Goal: Task Accomplishment & Management: Use online tool/utility

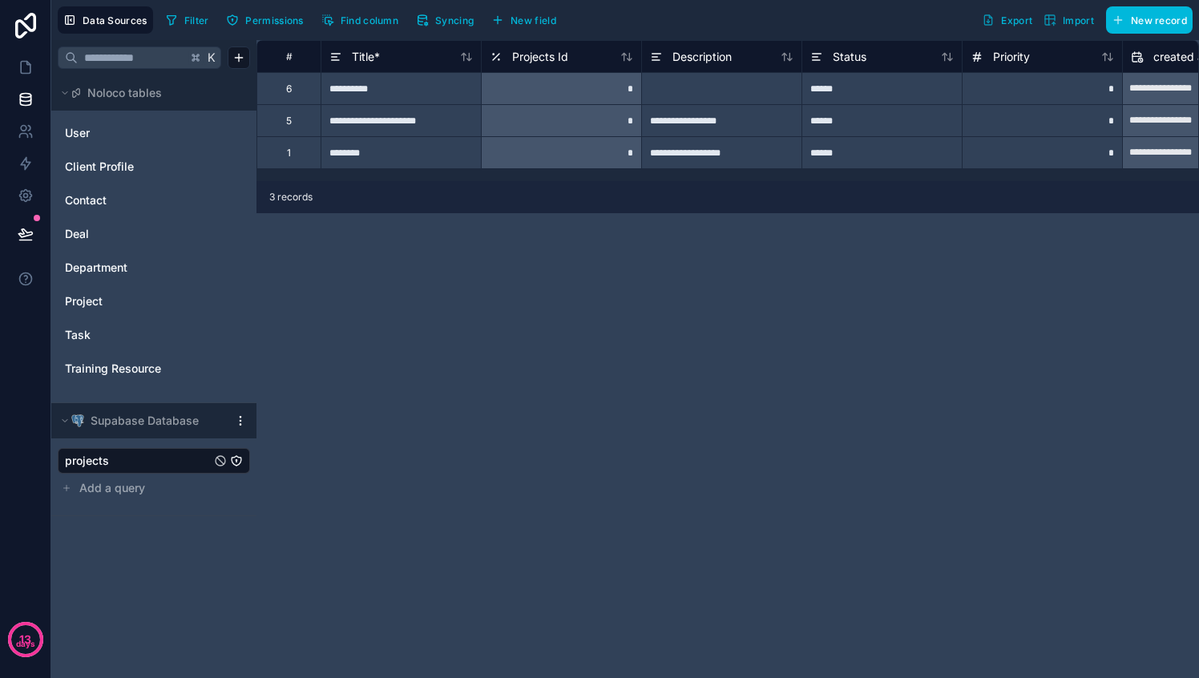
click at [514, 341] on div "**********" at bounding box center [727, 359] width 942 height 638
click at [89, 134] on span "User" at bounding box center [77, 133] width 25 height 16
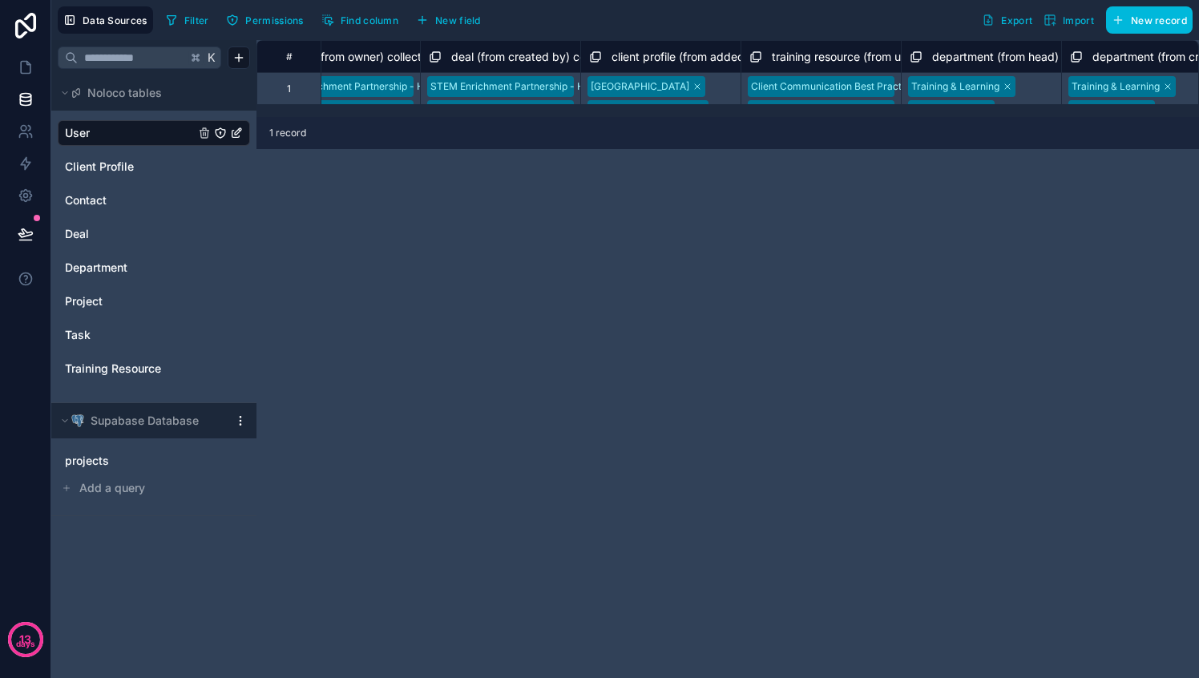
scroll to position [0, 2790]
click at [34, 71] on link at bounding box center [25, 67] width 50 height 32
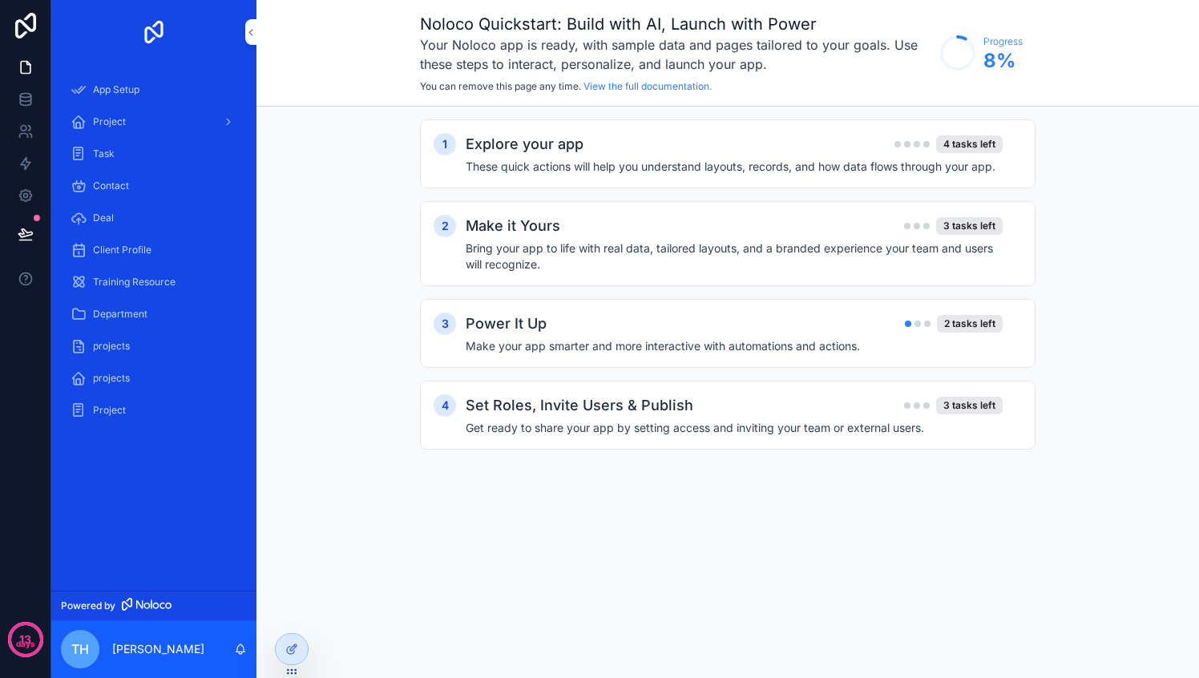
click at [127, 119] on div "Project" at bounding box center [154, 122] width 167 height 26
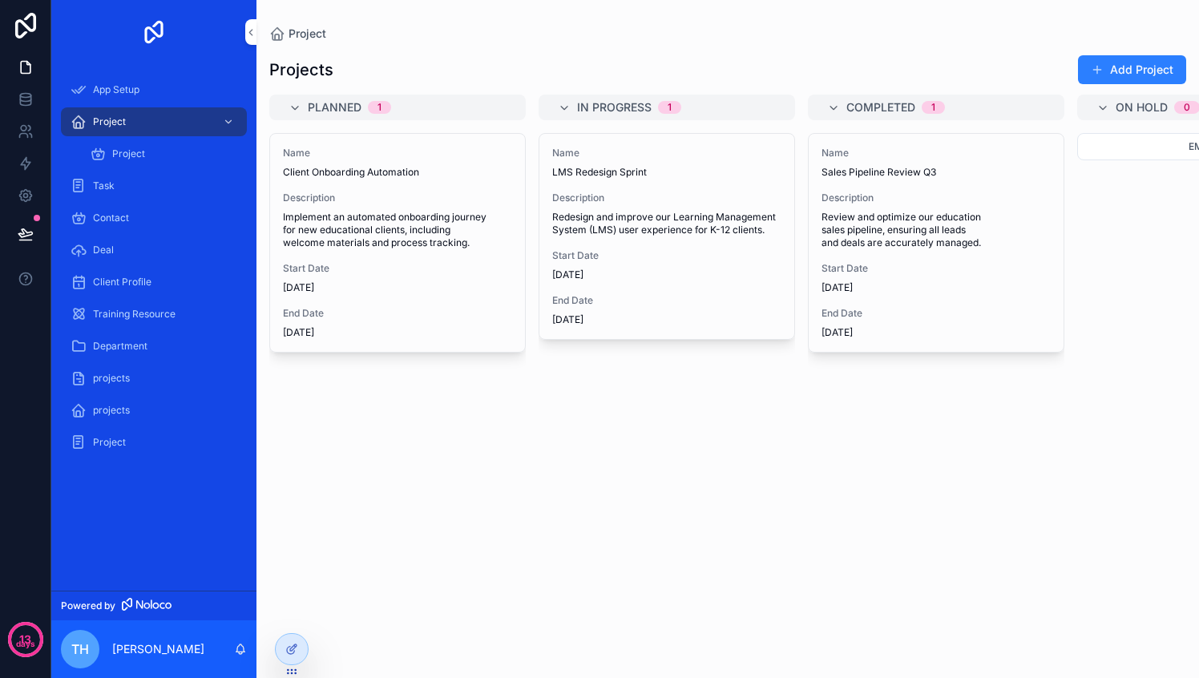
click at [433, 240] on span "Implement an automated onboarding journey for new educational clients, includin…" at bounding box center [397, 230] width 229 height 38
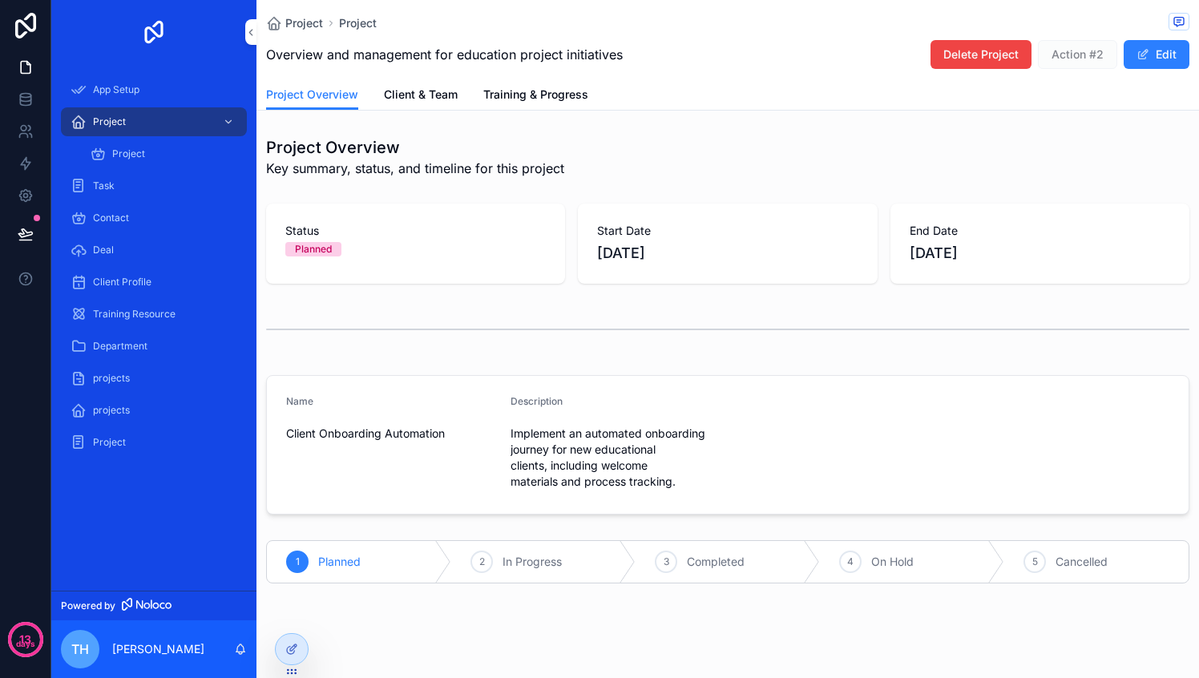
click at [435, 92] on span "Client & Team" at bounding box center [421, 95] width 74 height 16
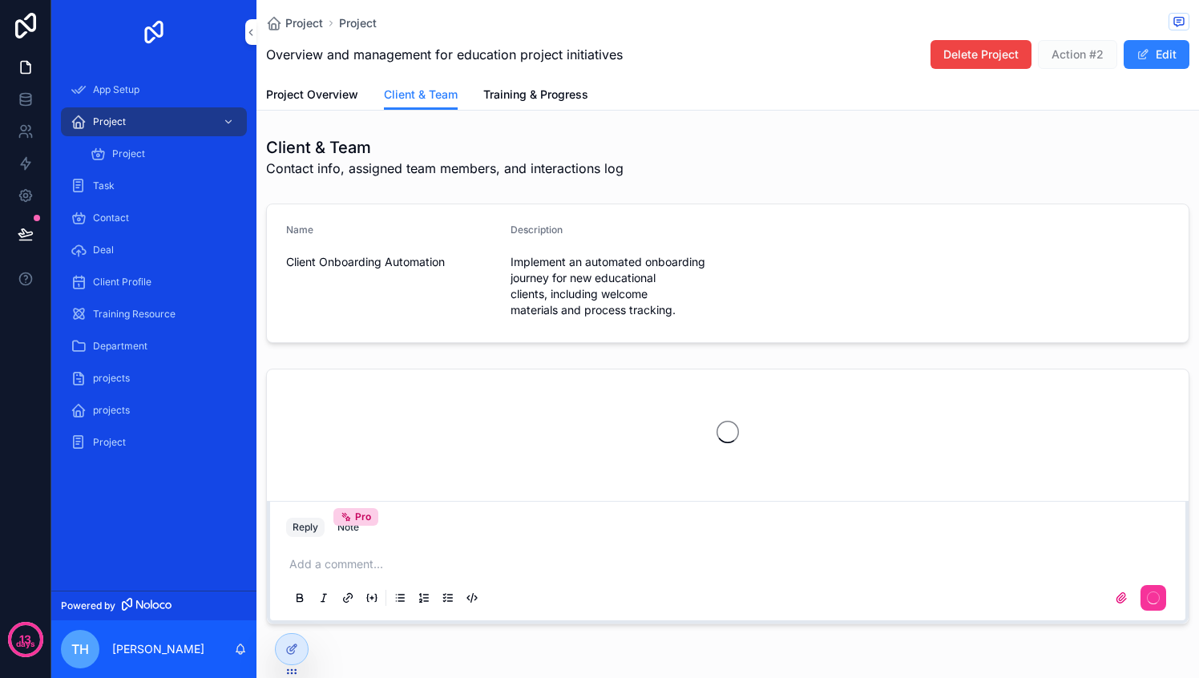
click at [504, 93] on span "Training & Progress" at bounding box center [535, 95] width 105 height 16
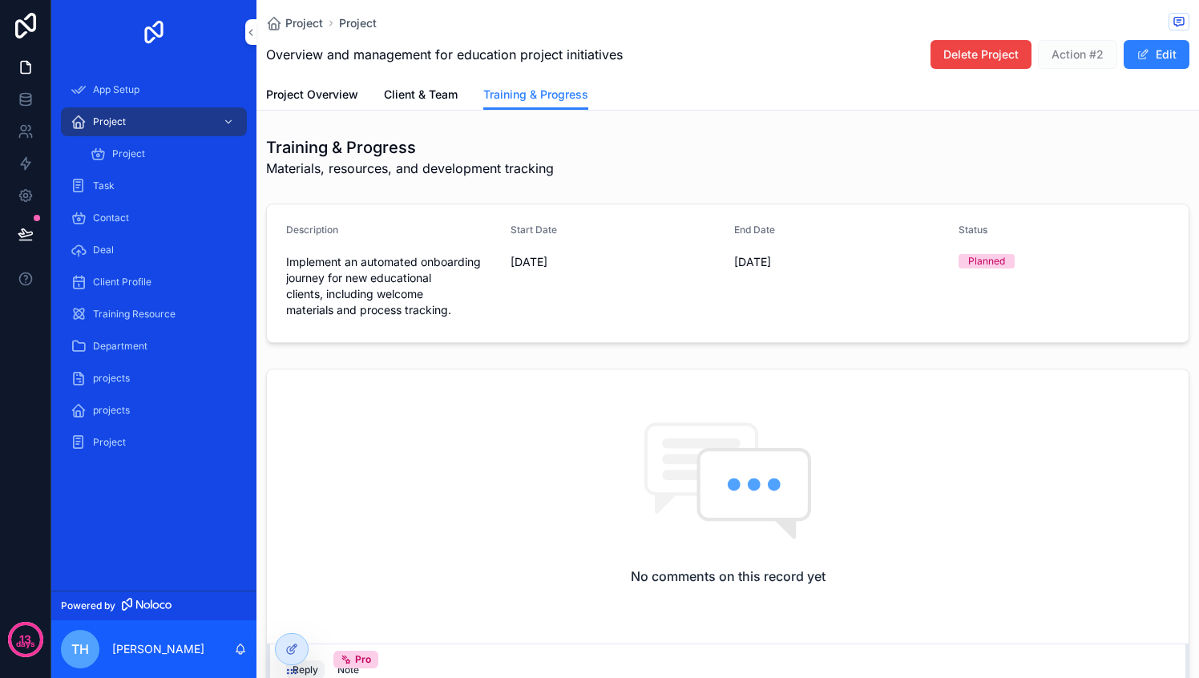
click at [296, 653] on icon at bounding box center [291, 649] width 13 height 13
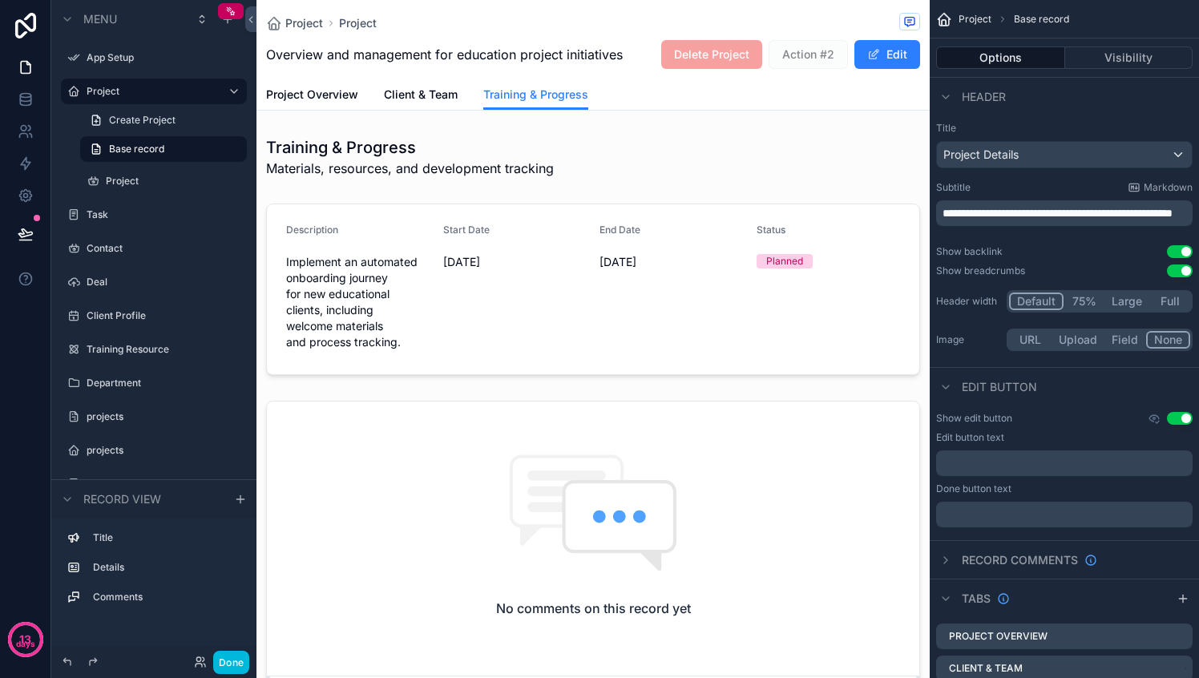
click at [437, 101] on span "Client & Team" at bounding box center [421, 95] width 74 height 16
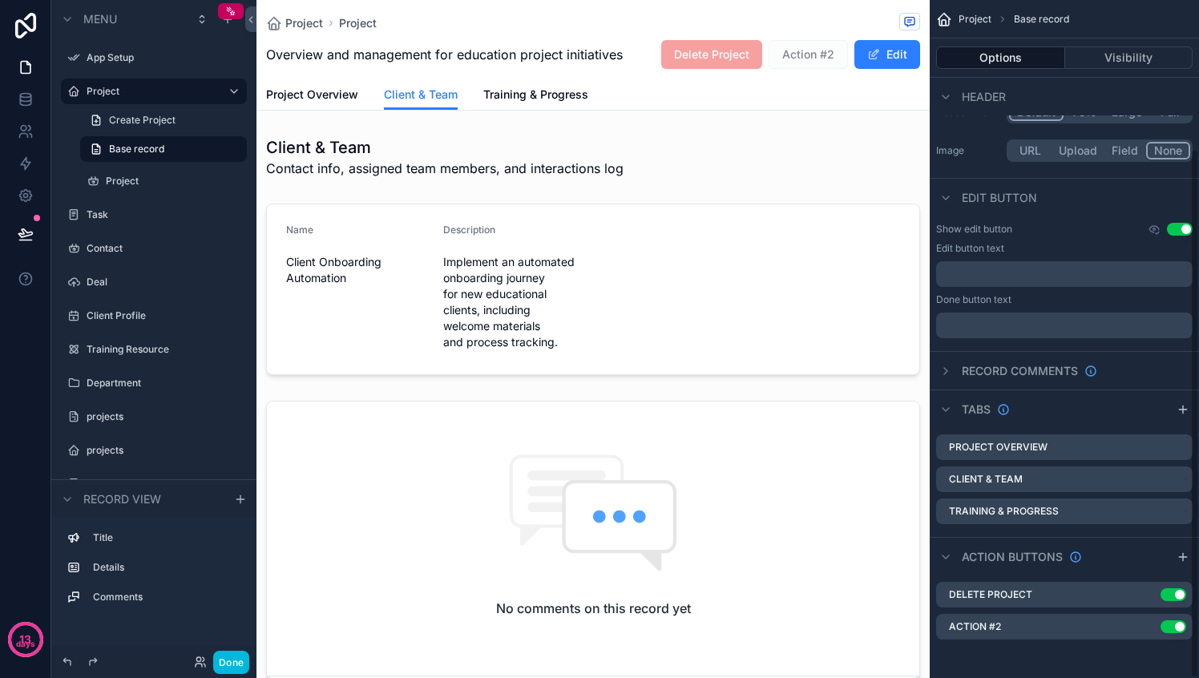
scroll to position [191, 0]
click at [1048, 482] on div "Client & Team" at bounding box center [1064, 479] width 256 height 26
click at [0, 0] on icon "scrollable content" at bounding box center [0, 0] width 0 height 0
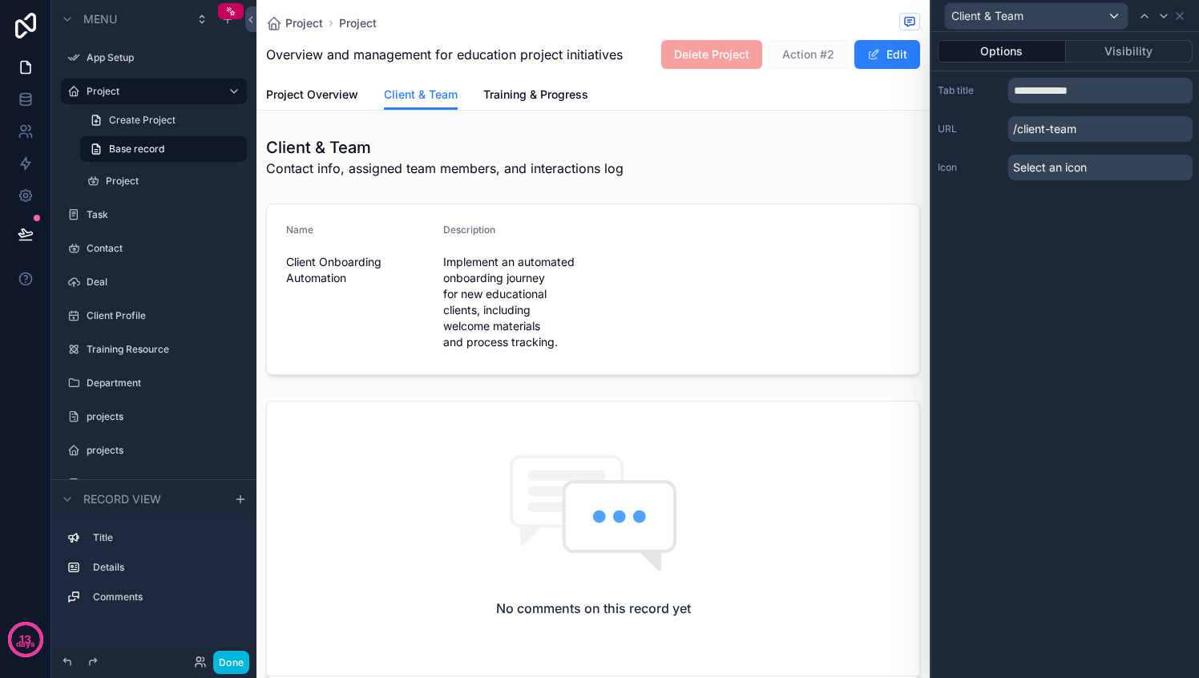
scroll to position [189, 0]
click at [1041, 97] on input "**********" at bounding box center [1100, 91] width 184 height 26
click at [1031, 130] on p "/client-team" at bounding box center [1100, 129] width 184 height 26
click at [1029, 171] on span "Select an icon" at bounding box center [1050, 167] width 74 height 16
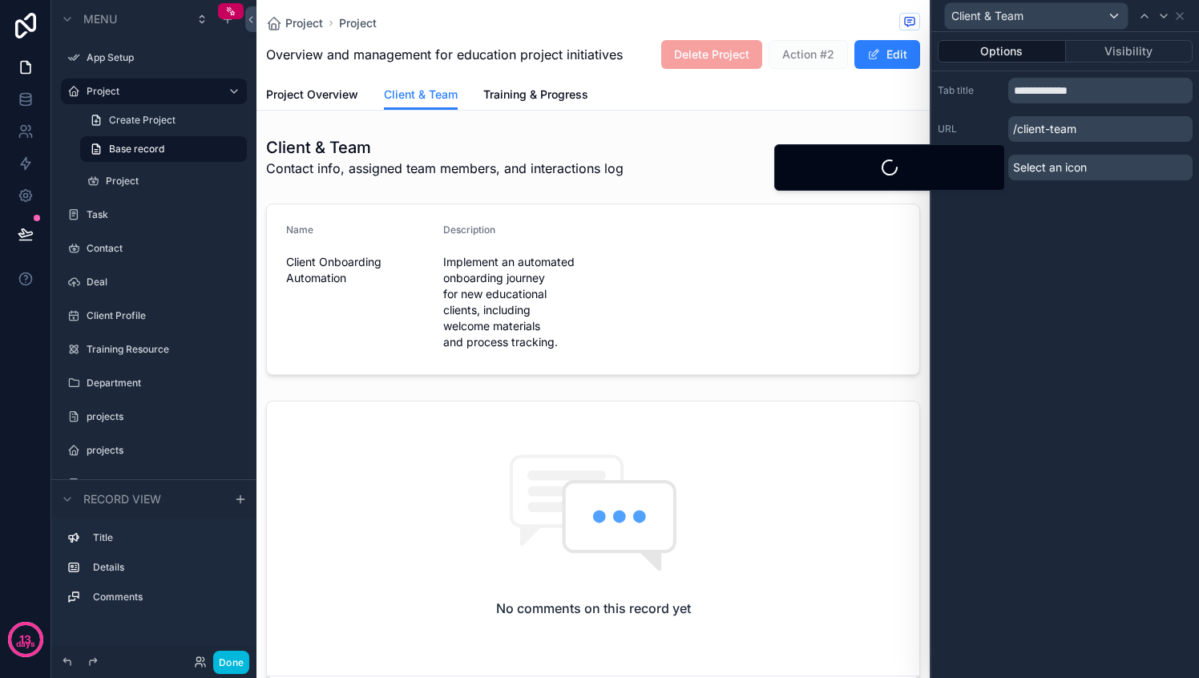
click at [1029, 171] on span "Select an icon" at bounding box center [1050, 167] width 74 height 16
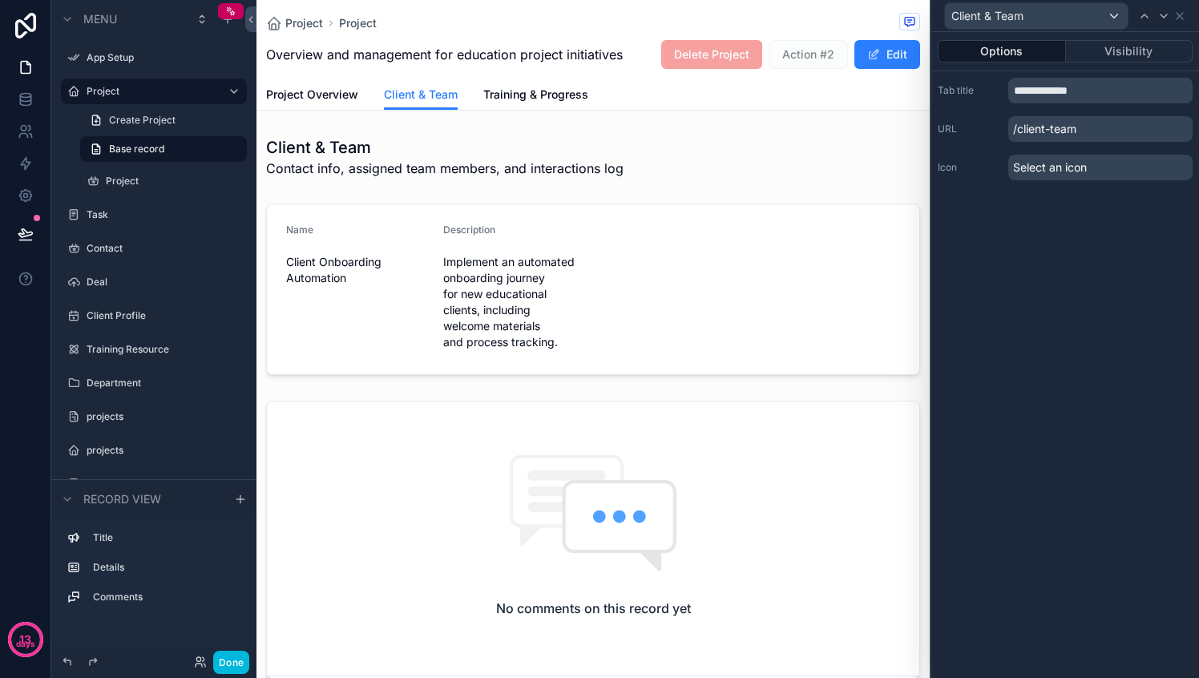
click at [1123, 54] on button "Visibility" at bounding box center [1129, 51] width 127 height 22
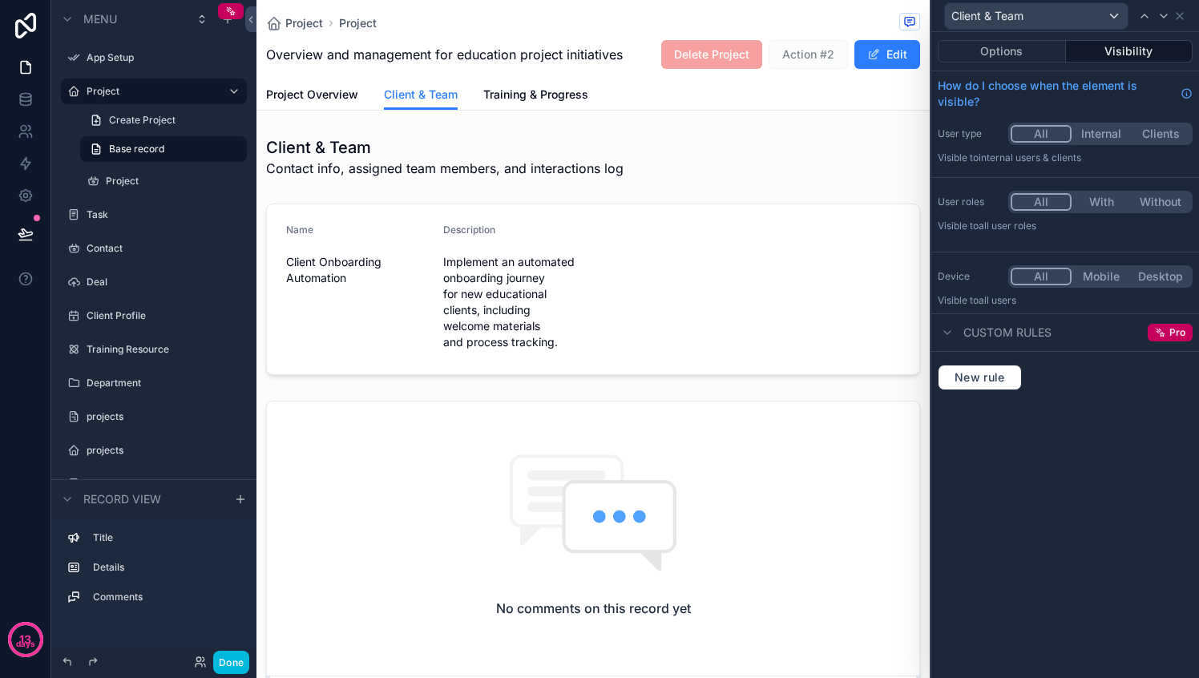
click at [1021, 53] on button "Options" at bounding box center [1001, 51] width 128 height 22
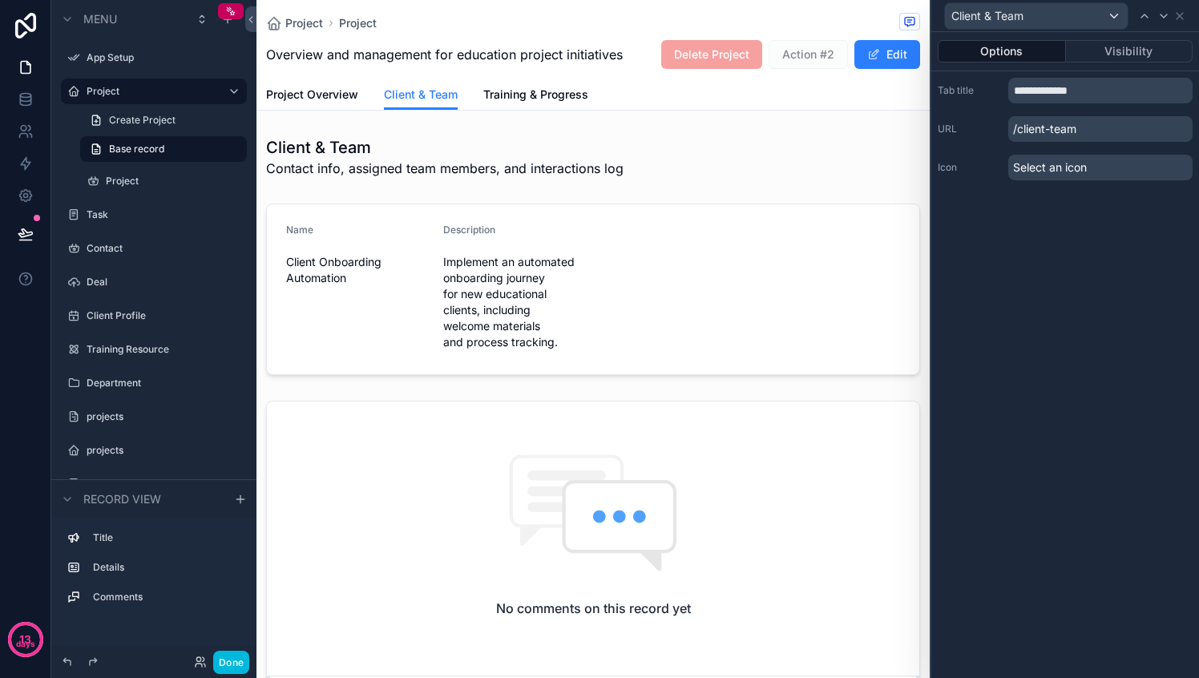
click at [1058, 90] on input "**********" at bounding box center [1100, 91] width 184 height 26
click at [1046, 132] on p "/client-team" at bounding box center [1100, 129] width 184 height 26
click at [723, 235] on div "scrollable content" at bounding box center [592, 289] width 673 height 184
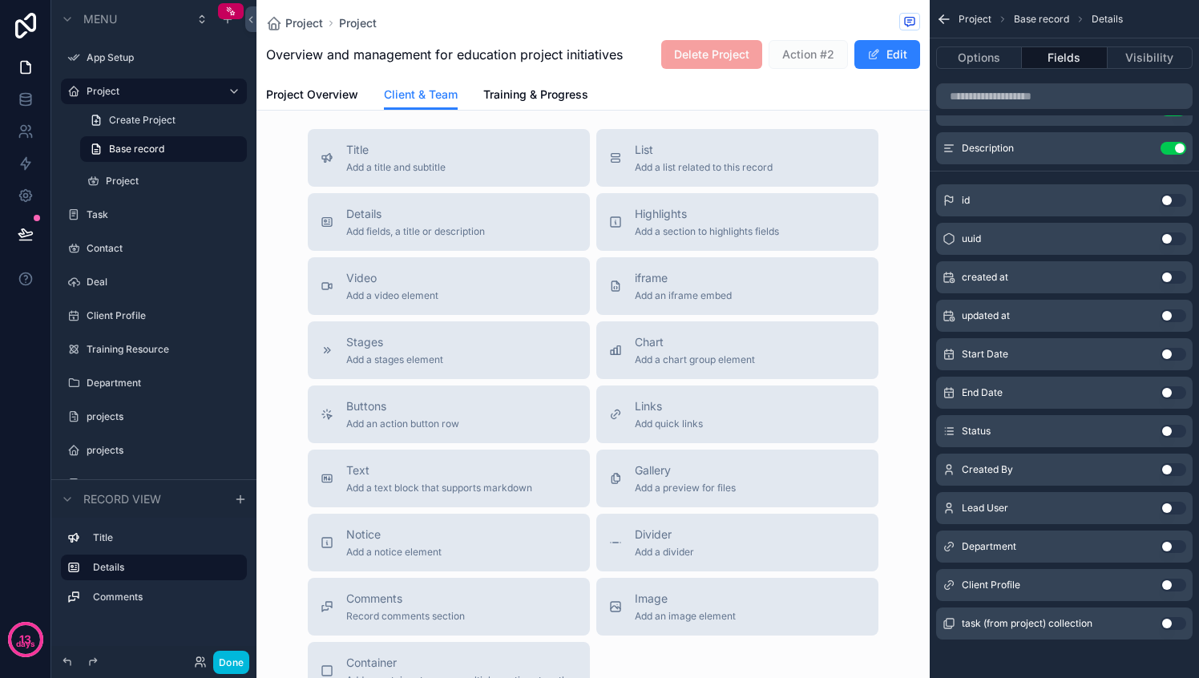
scroll to position [703, 0]
click at [660, 170] on span "Add a list related to this record" at bounding box center [704, 166] width 138 height 13
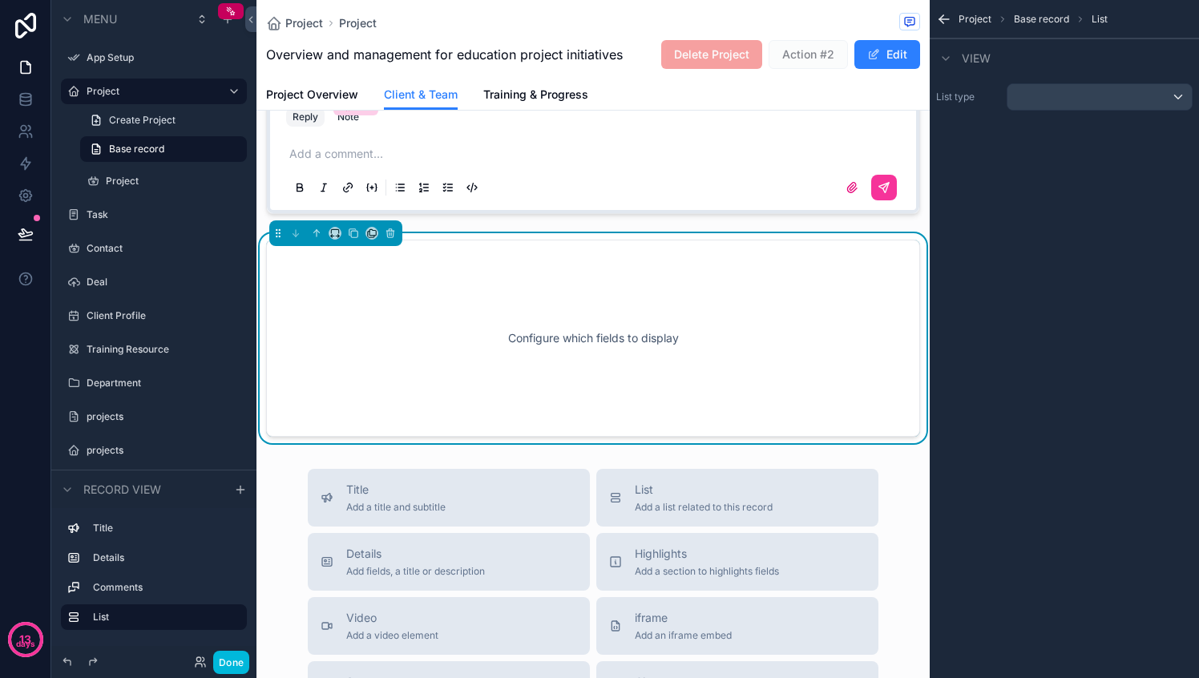
scroll to position [584, 0]
click at [566, 308] on div "Configure which fields to display" at bounding box center [592, 339] width 601 height 144
click at [1040, 92] on div "scrollable content" at bounding box center [1099, 97] width 184 height 26
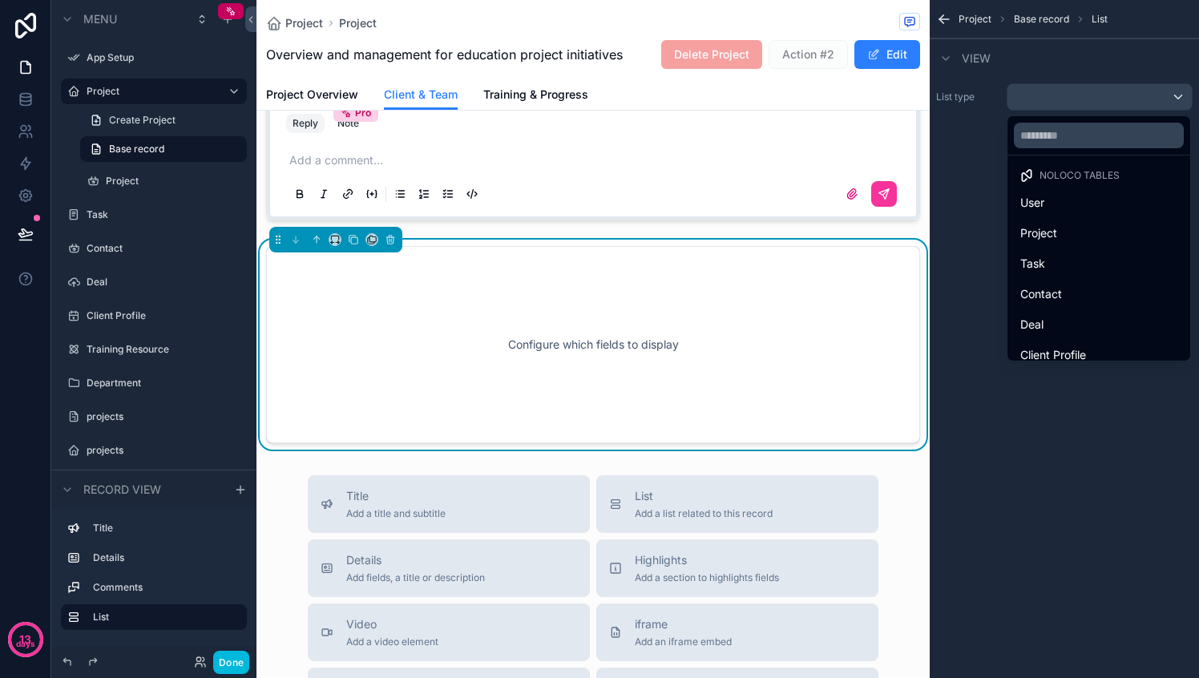
scroll to position [0, 0]
click at [1039, 273] on span "Task" at bounding box center [1032, 267] width 25 height 19
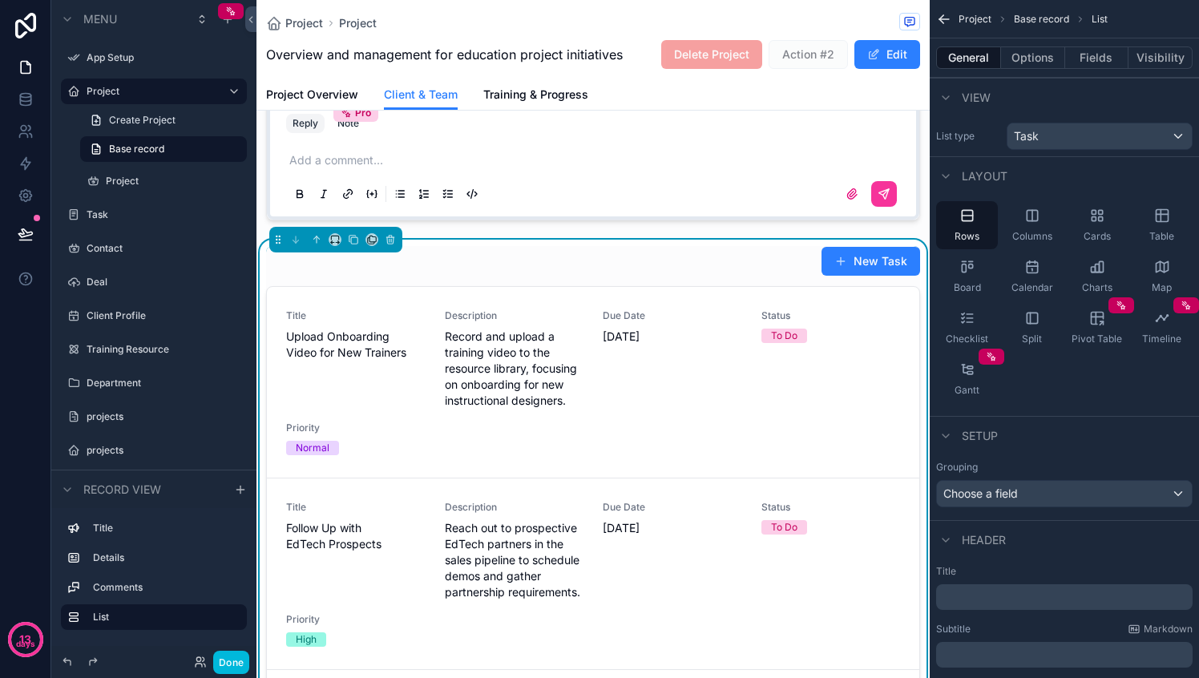
click at [1031, 58] on button "Options" at bounding box center [1033, 57] width 64 height 22
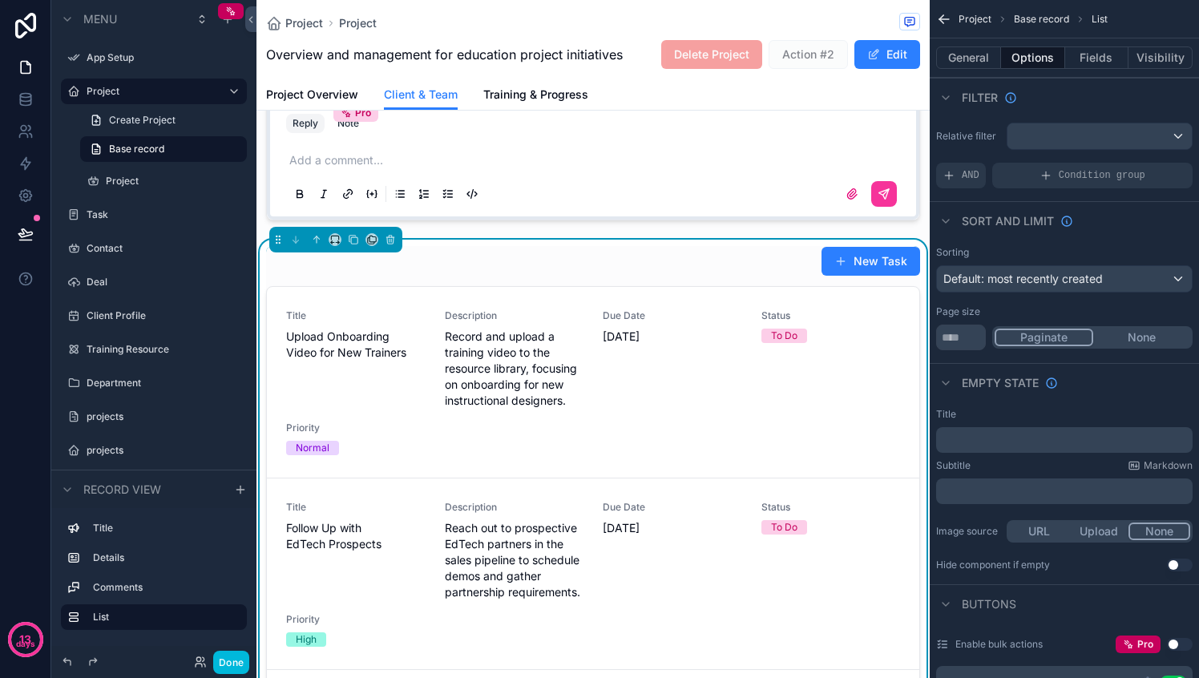
click at [965, 62] on button "General" at bounding box center [968, 57] width 65 height 22
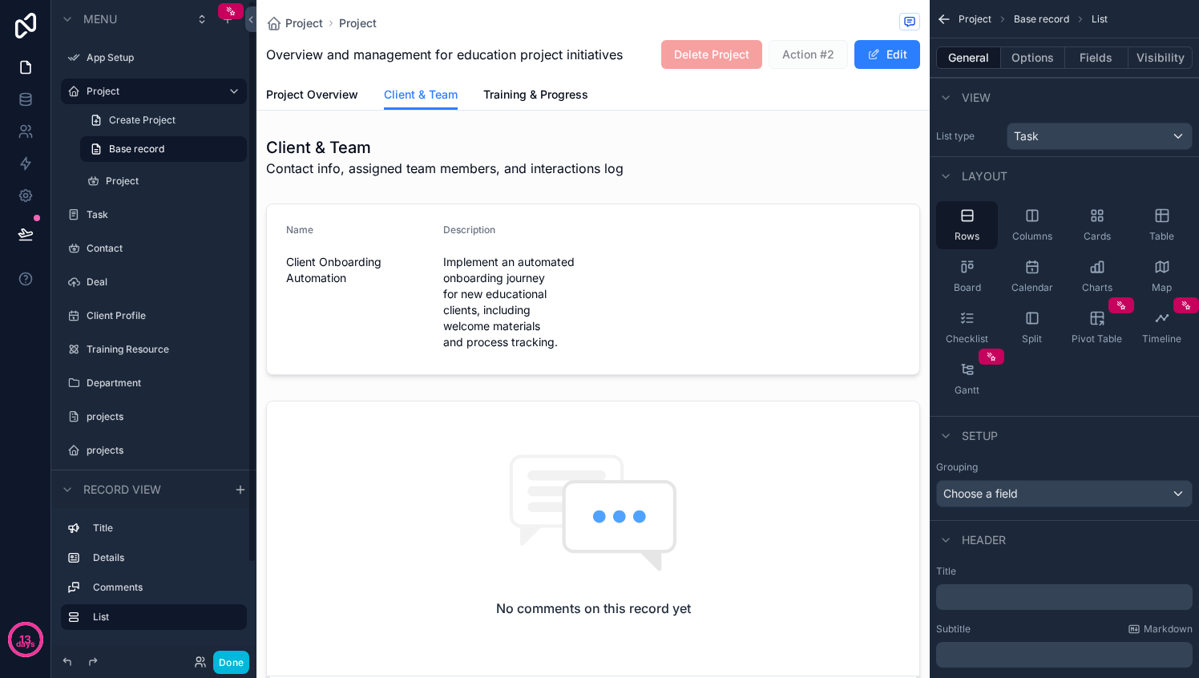
scroll to position [18, 0]
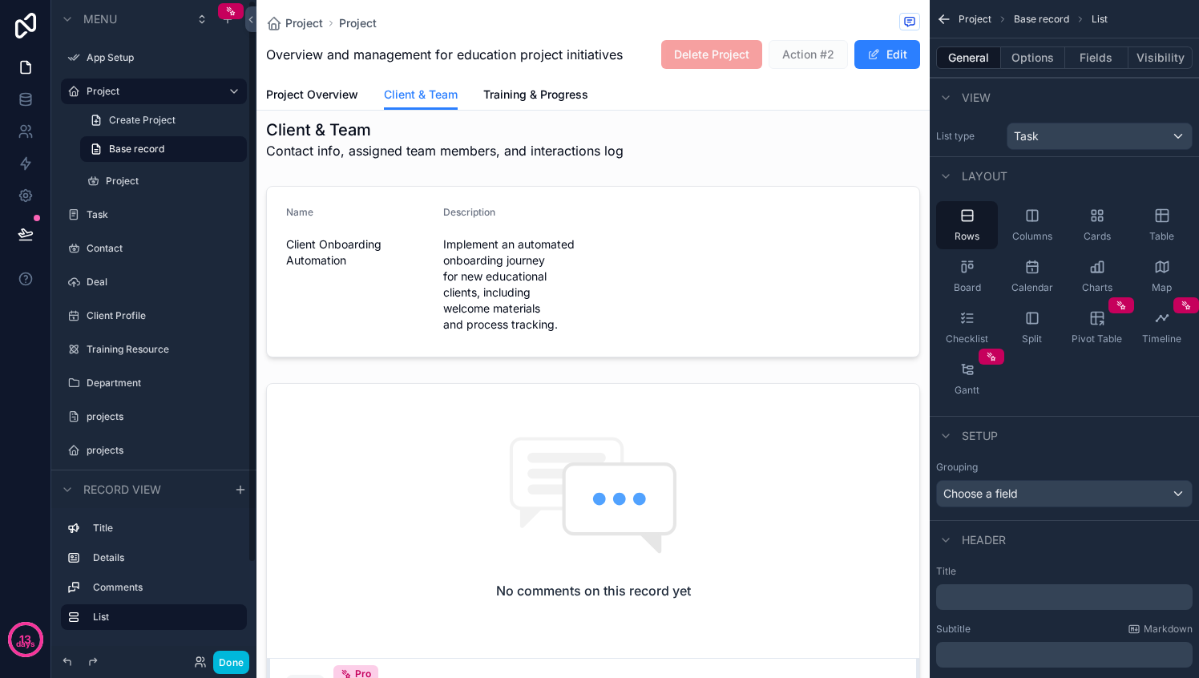
drag, startPoint x: 324, startPoint y: 88, endPoint x: 364, endPoint y: 95, distance: 40.6
click at [323, 88] on span "Project Overview" at bounding box center [312, 95] width 92 height 16
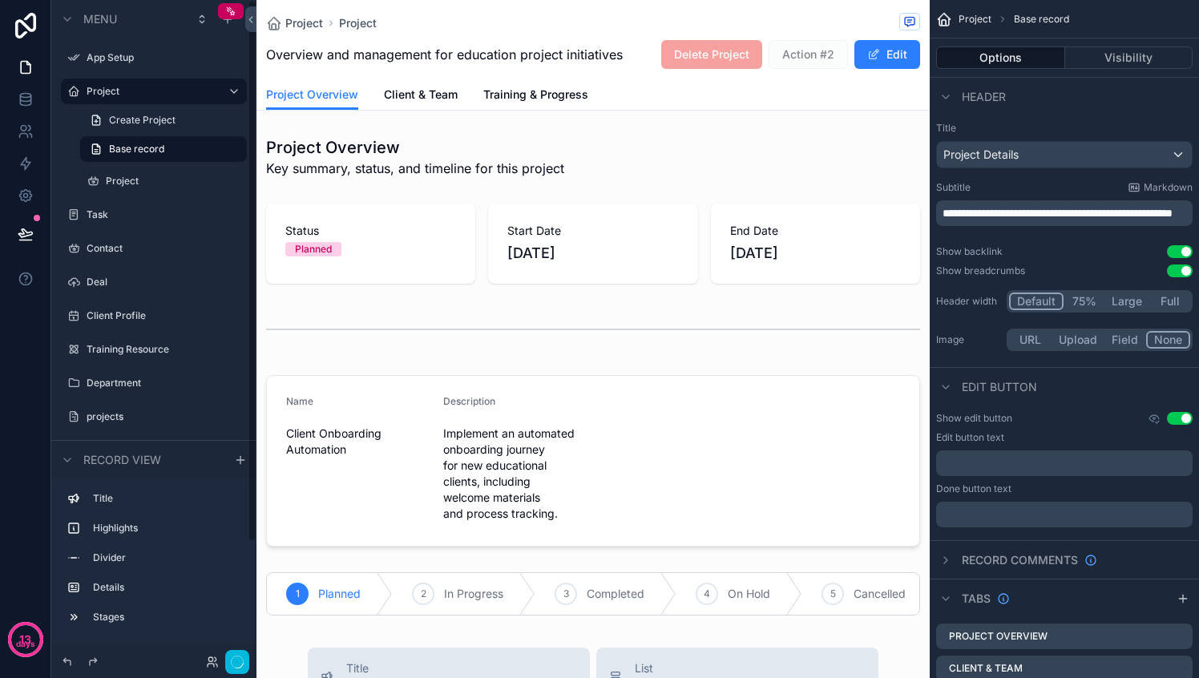
drag, startPoint x: 432, startPoint y: 95, endPoint x: 430, endPoint y: 106, distance: 11.3
click at [432, 95] on span "Client & Team" at bounding box center [421, 95] width 74 height 16
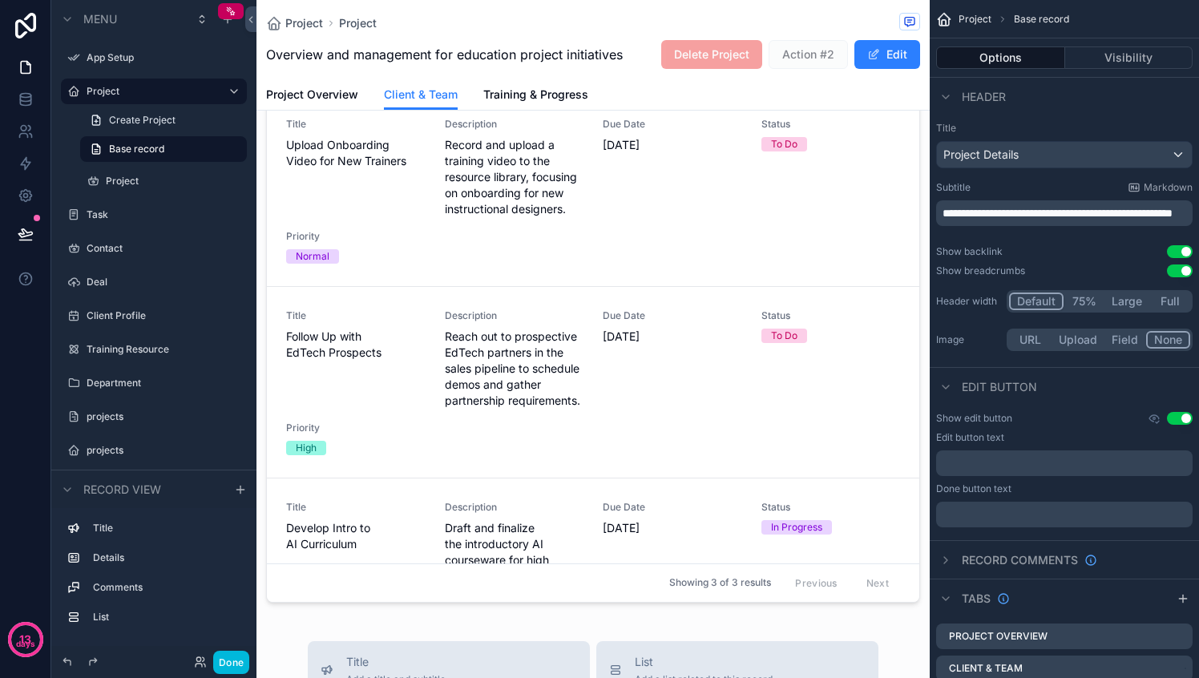
scroll to position [676, 0]
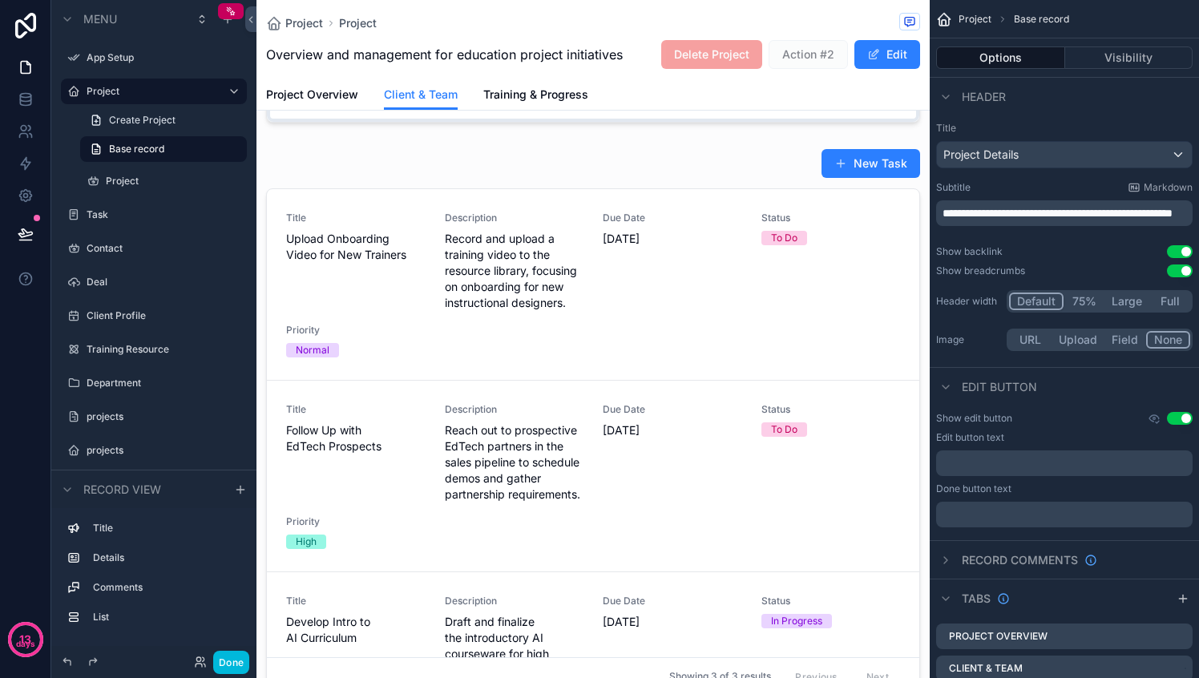
click at [511, 371] on div "scrollable content" at bounding box center [592, 426] width 673 height 568
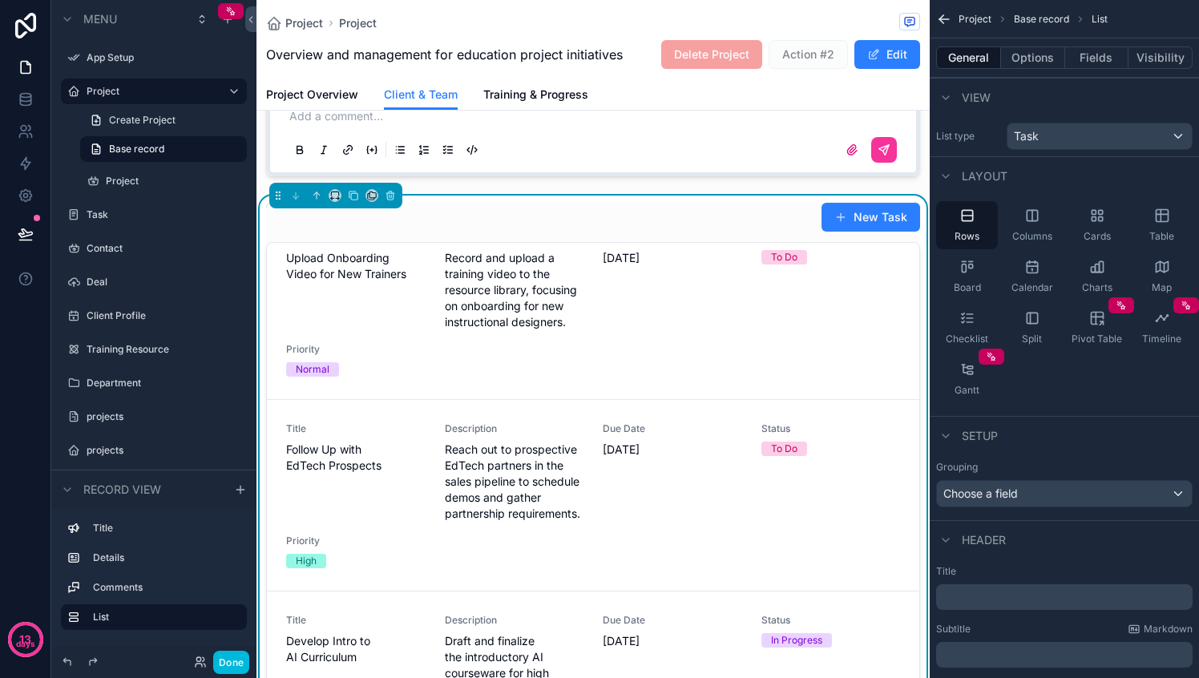
scroll to position [31, 0]
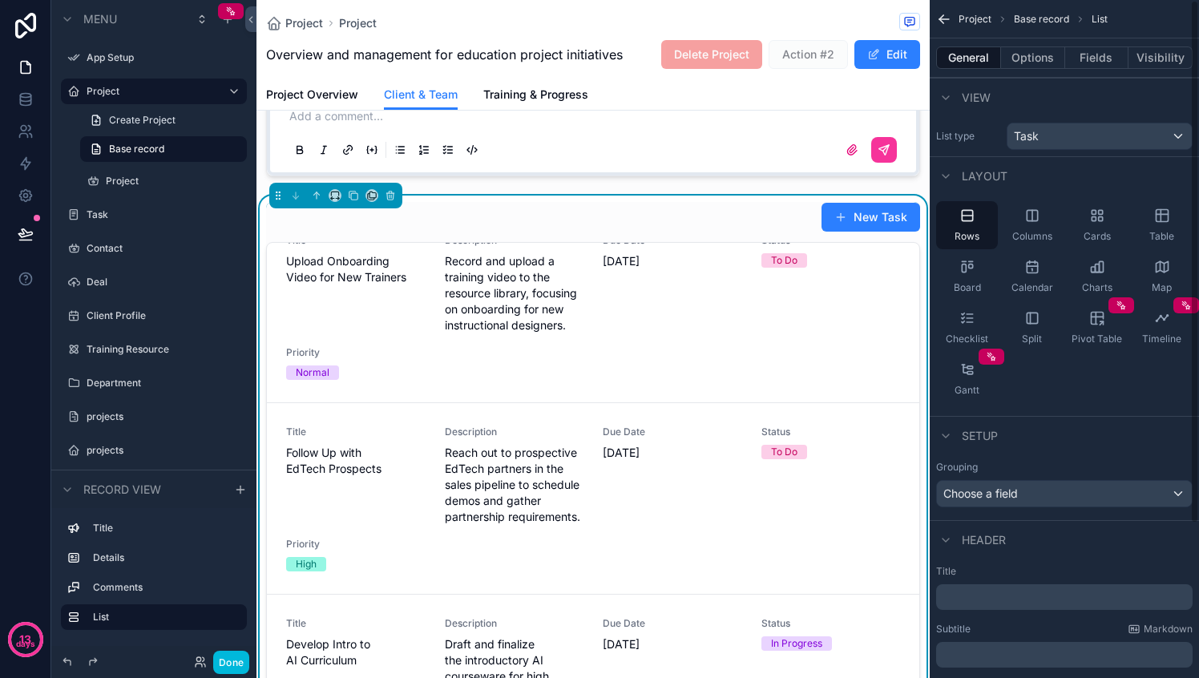
click at [1052, 135] on div "Task" at bounding box center [1099, 136] width 184 height 26
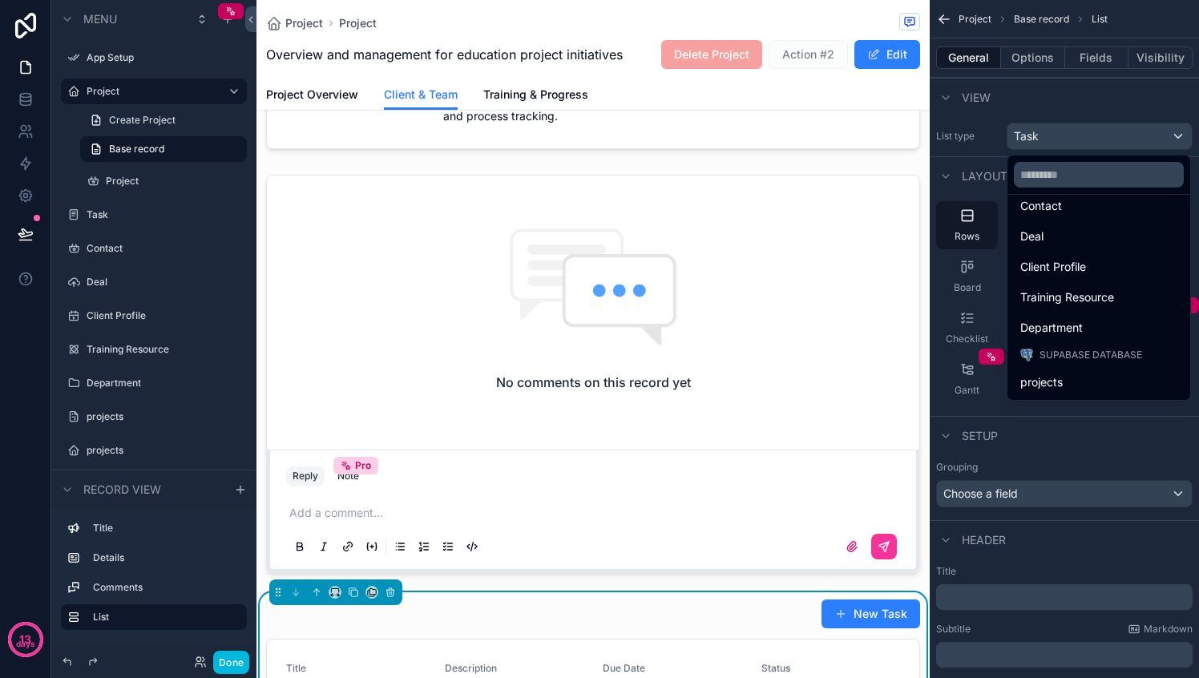
scroll to position [0, 0]
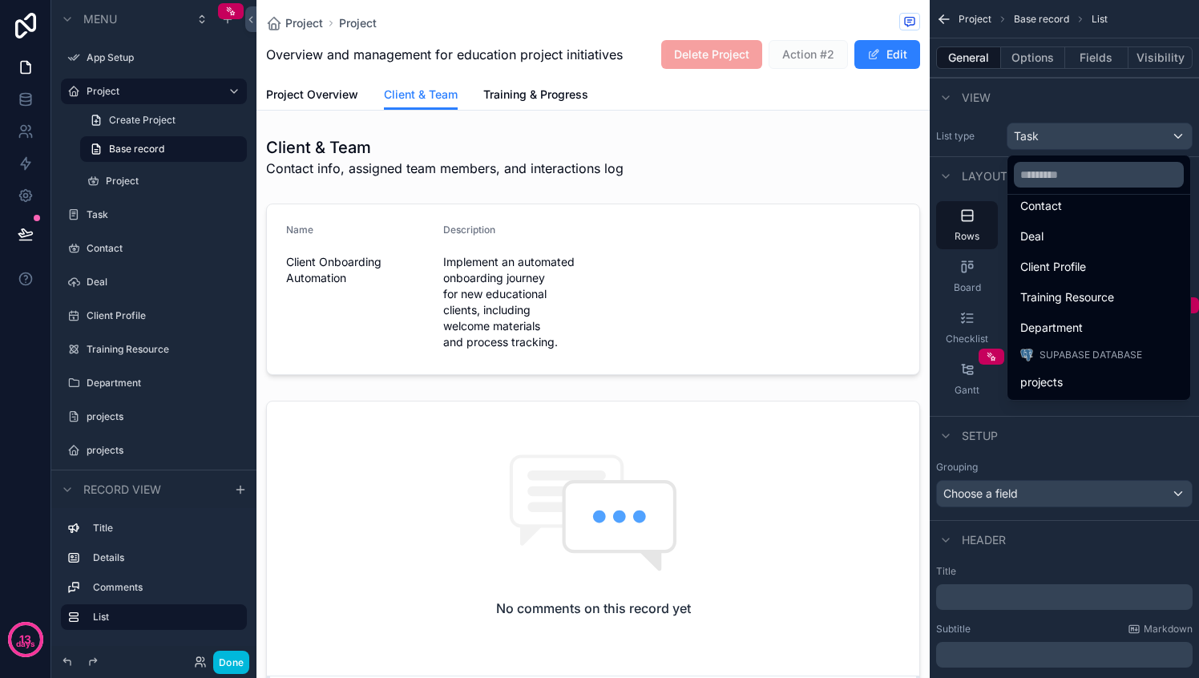
click at [118, 315] on div "scrollable content" at bounding box center [599, 339] width 1199 height 678
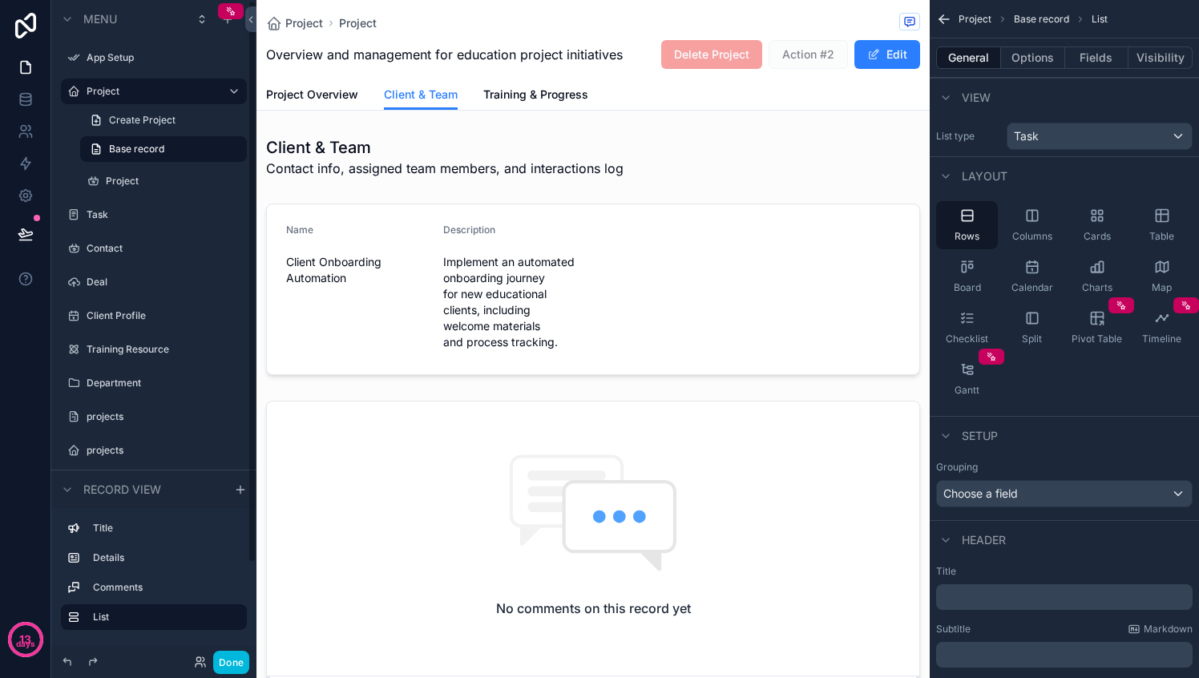
click at [115, 316] on label "Client Profile" at bounding box center [162, 315] width 151 height 13
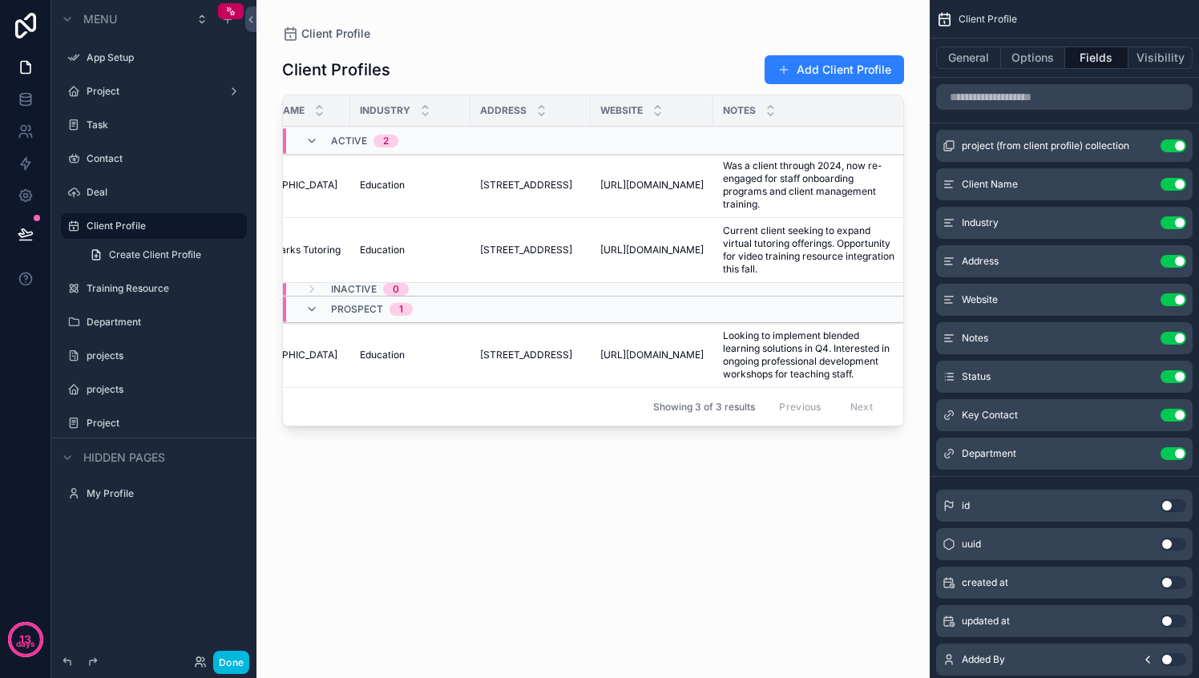
scroll to position [0, 663]
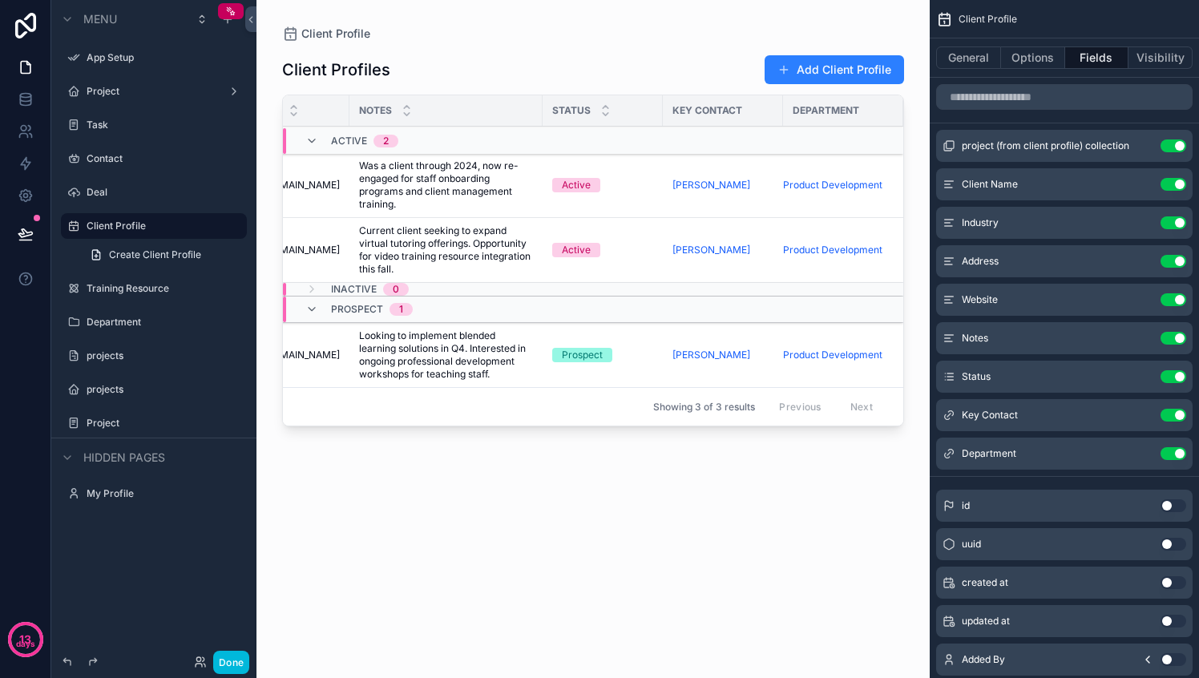
click at [806, 72] on div "scrollable content" at bounding box center [592, 329] width 673 height 659
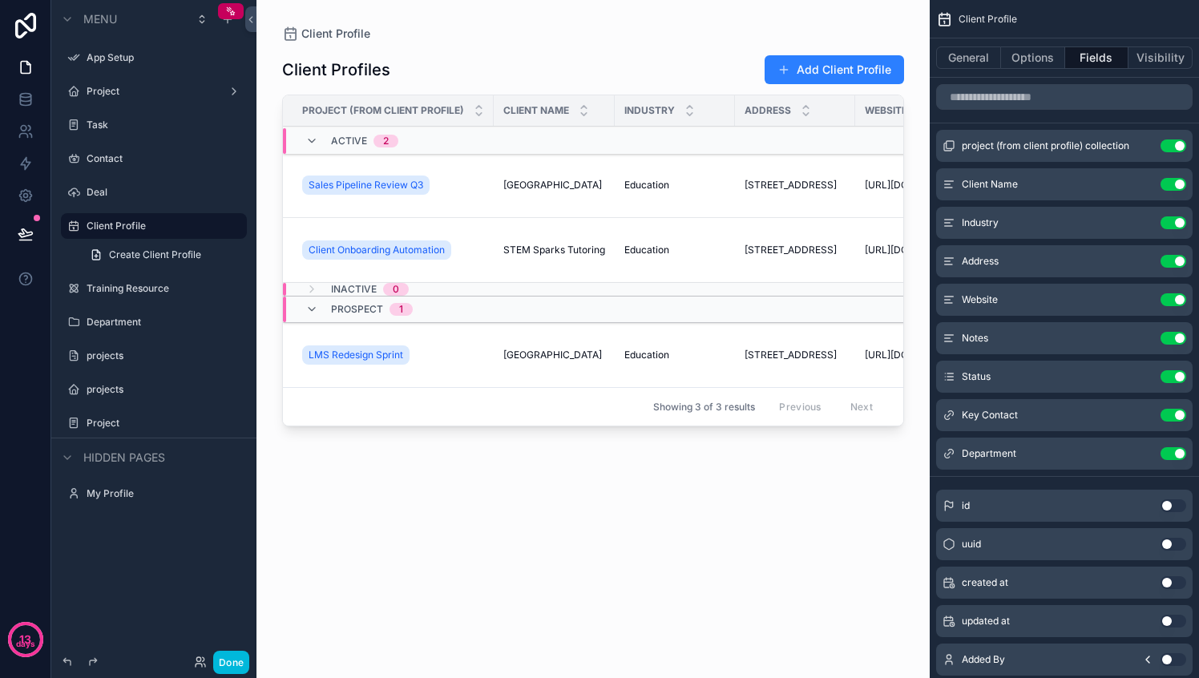
click at [801, 67] on button "Add Client Profile" at bounding box center [833, 69] width 139 height 29
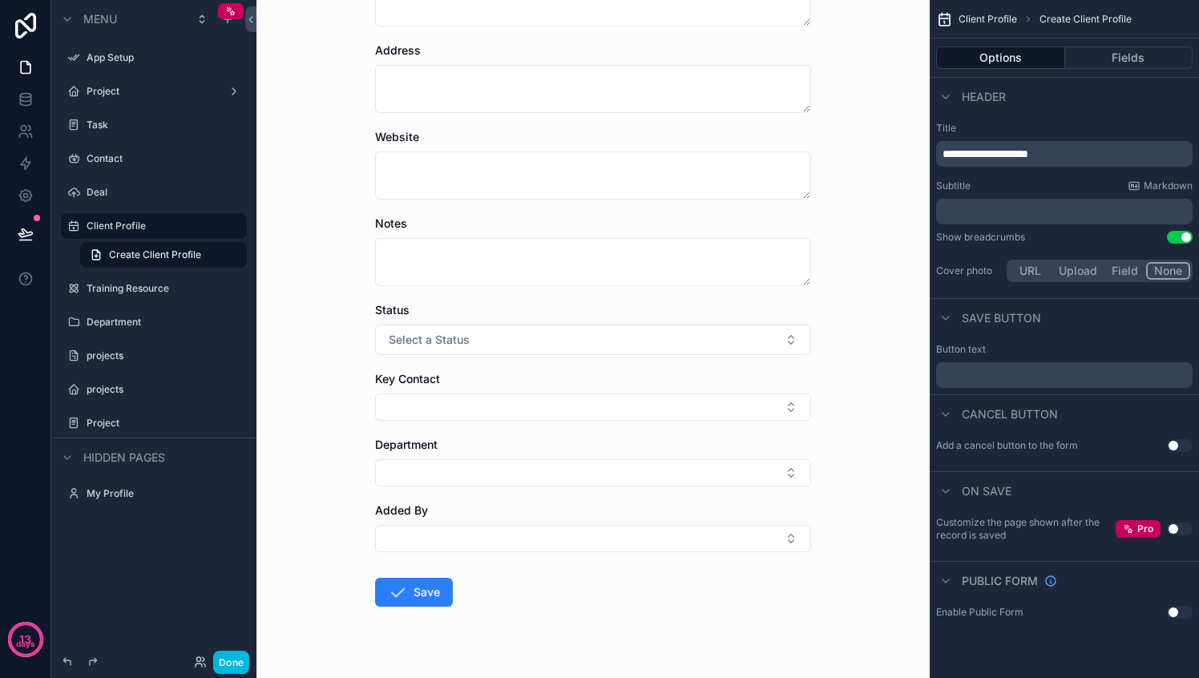
scroll to position [324, 0]
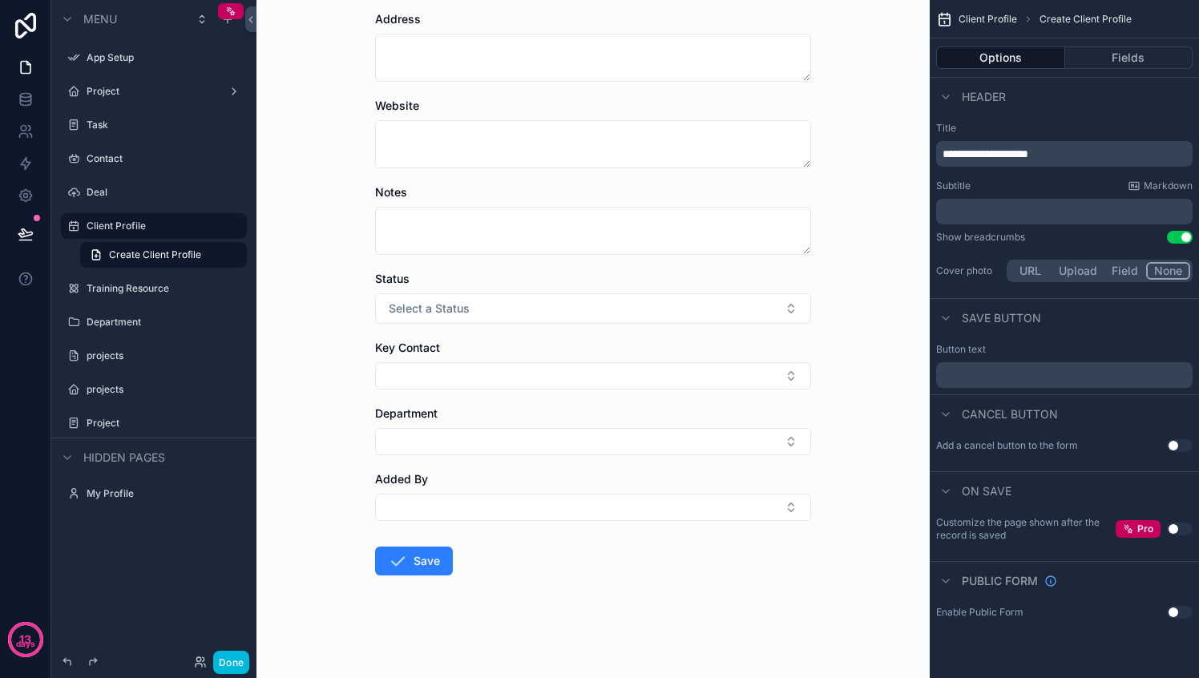
click at [590, 381] on button "Select Button" at bounding box center [593, 375] width 436 height 27
click at [506, 439] on div "[PERSON_NAME]" at bounding box center [587, 439] width 223 height 26
click at [675, 379] on button "[PERSON_NAME]" at bounding box center [593, 377] width 436 height 30
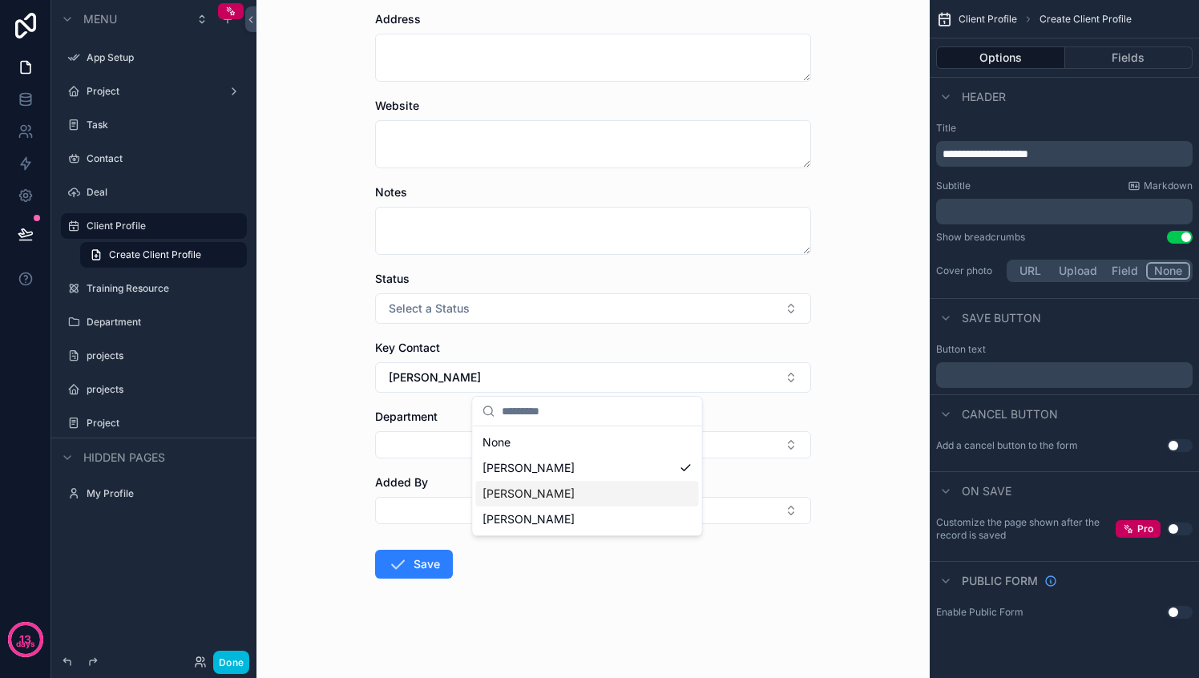
click at [554, 485] on div "[PERSON_NAME]" at bounding box center [587, 494] width 223 height 26
click at [522, 440] on button "Select Button" at bounding box center [593, 444] width 436 height 27
click at [506, 506] on span "Training & Learning" at bounding box center [532, 508] width 101 height 16
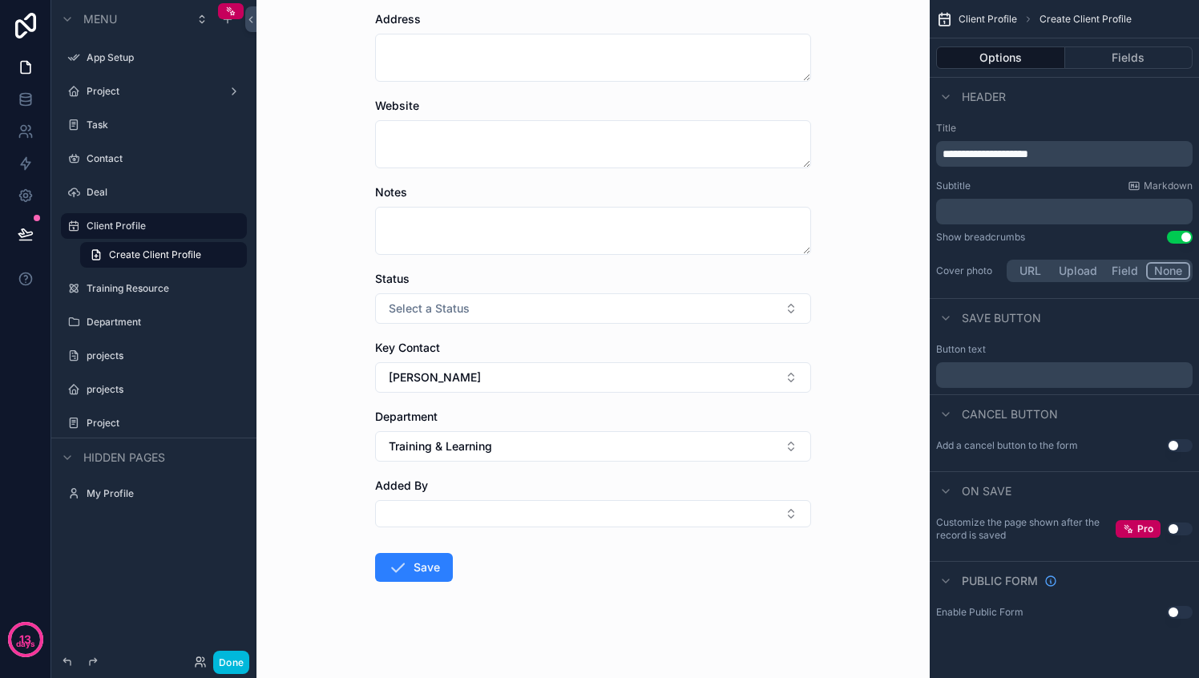
click at [508, 520] on button "Select Button" at bounding box center [593, 513] width 436 height 27
click at [529, 576] on span "[PERSON_NAME]" at bounding box center [577, 577] width 191 height 16
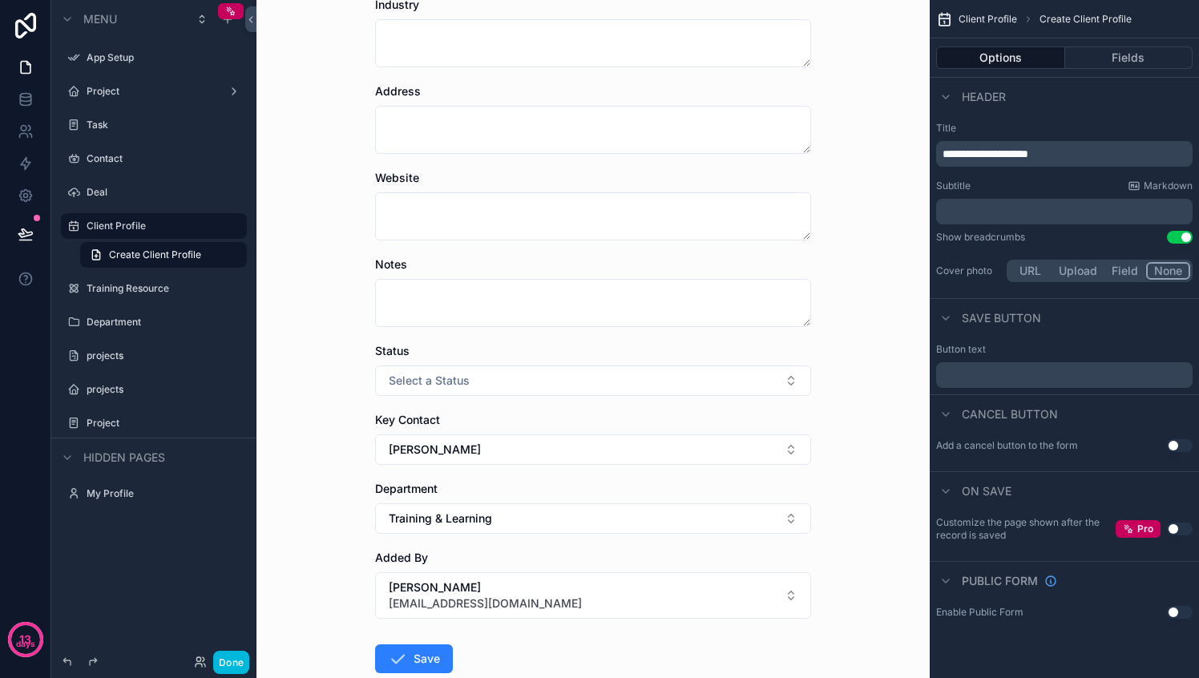
scroll to position [174, 0]
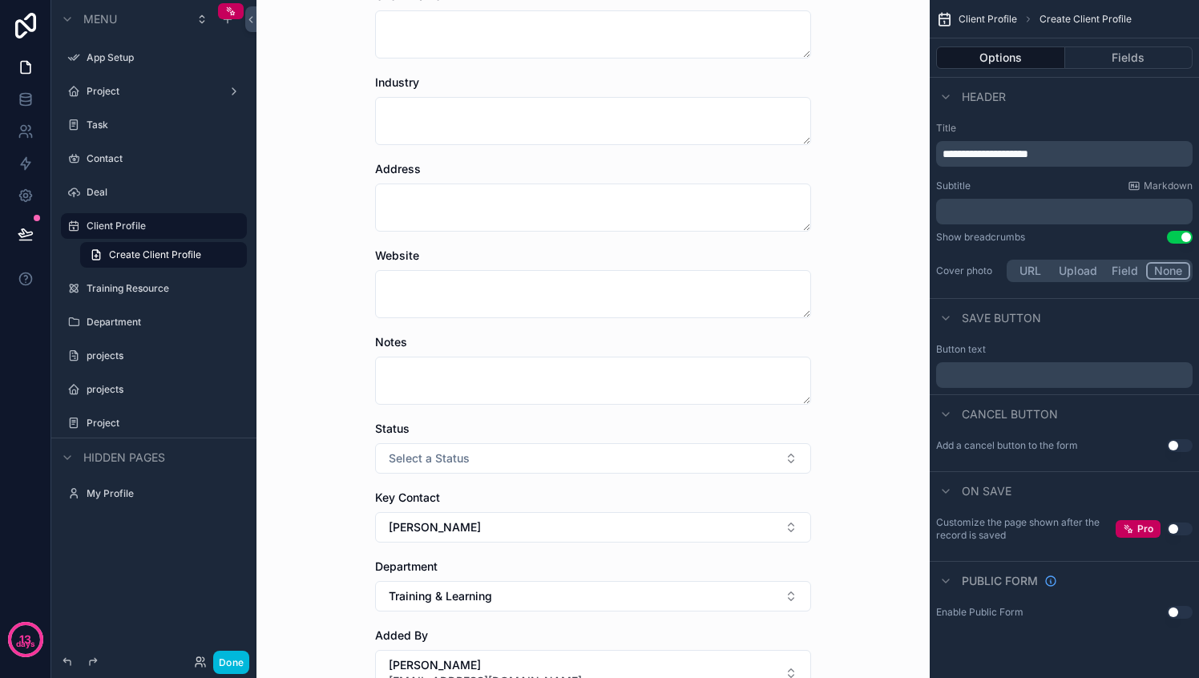
click at [482, 383] on textarea "scrollable content" at bounding box center [593, 381] width 436 height 48
click at [484, 286] on textarea "scrollable content" at bounding box center [593, 294] width 436 height 48
click at [472, 199] on textarea "scrollable content" at bounding box center [593, 207] width 436 height 48
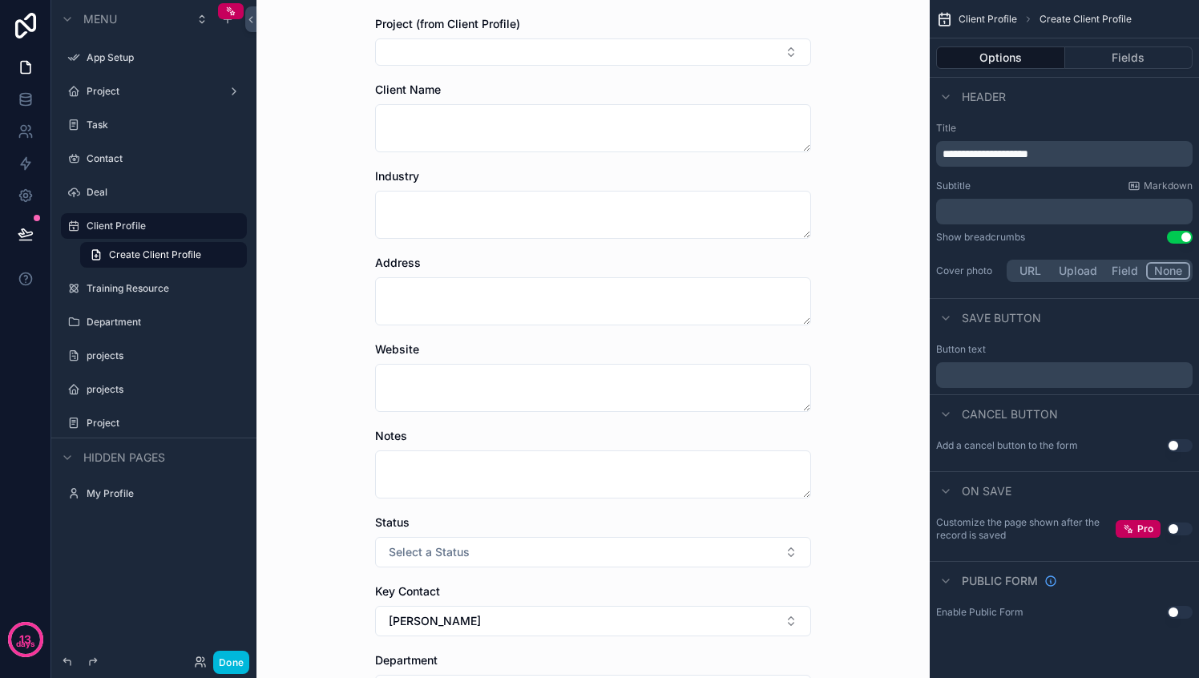
scroll to position [46, 0]
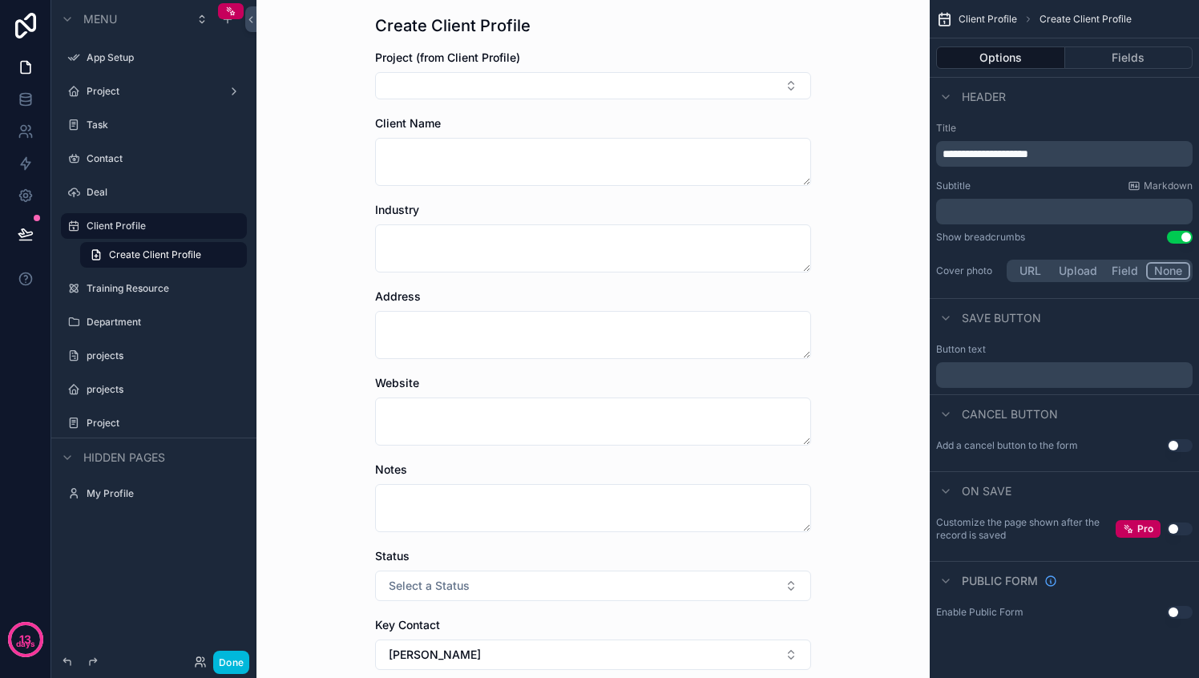
click at [457, 228] on textarea "scrollable content" at bounding box center [593, 248] width 436 height 48
click at [456, 247] on textarea "scrollable content" at bounding box center [593, 248] width 436 height 48
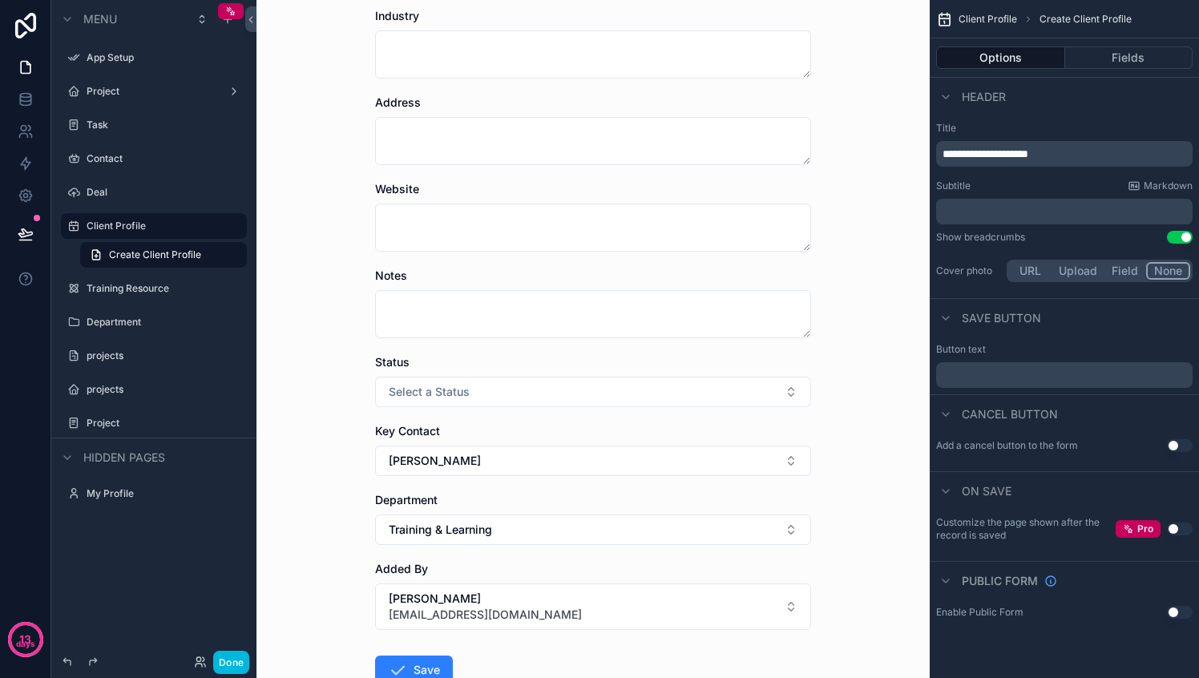
scroll to position [349, 0]
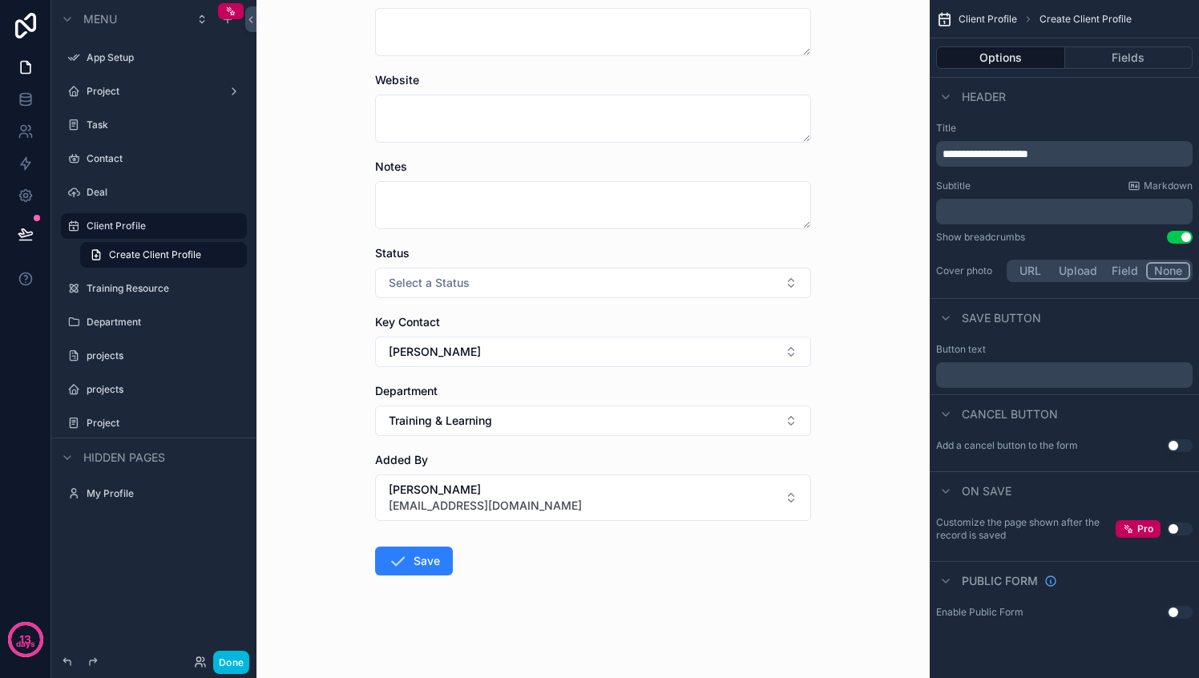
click at [465, 349] on button "[PERSON_NAME]" at bounding box center [593, 351] width 436 height 30
click at [320, 377] on div "Client Profile Create Client Profile Create Client Profile Project (from Client…" at bounding box center [592, 339] width 673 height 678
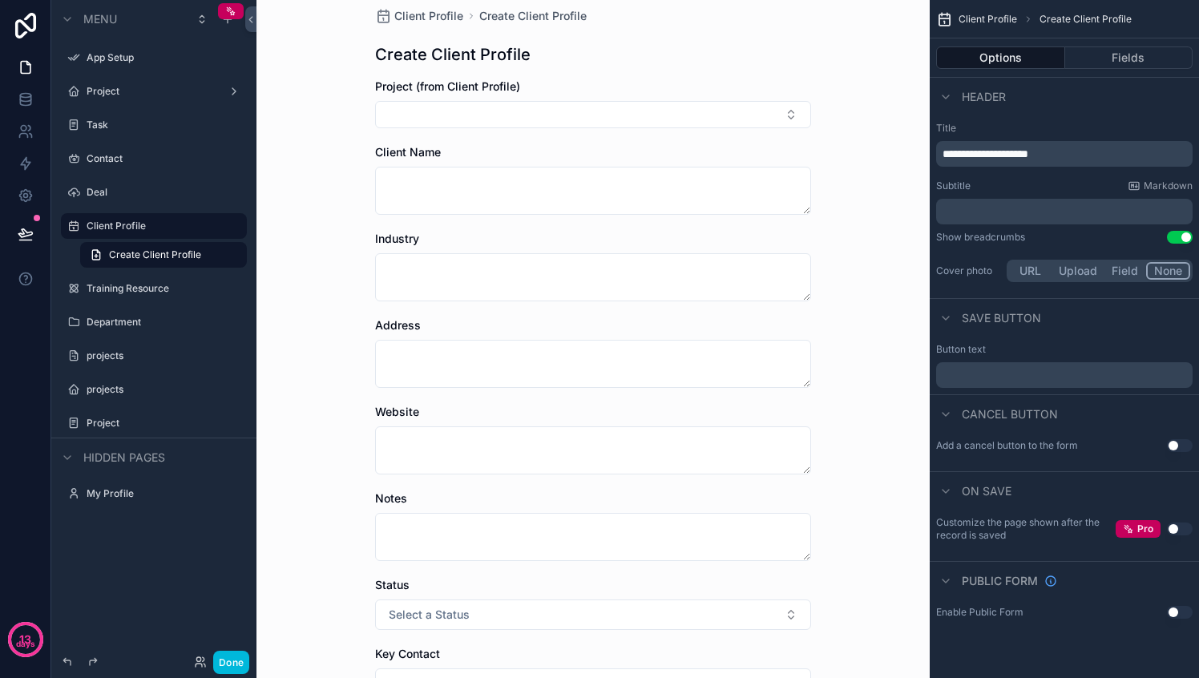
scroll to position [26, 0]
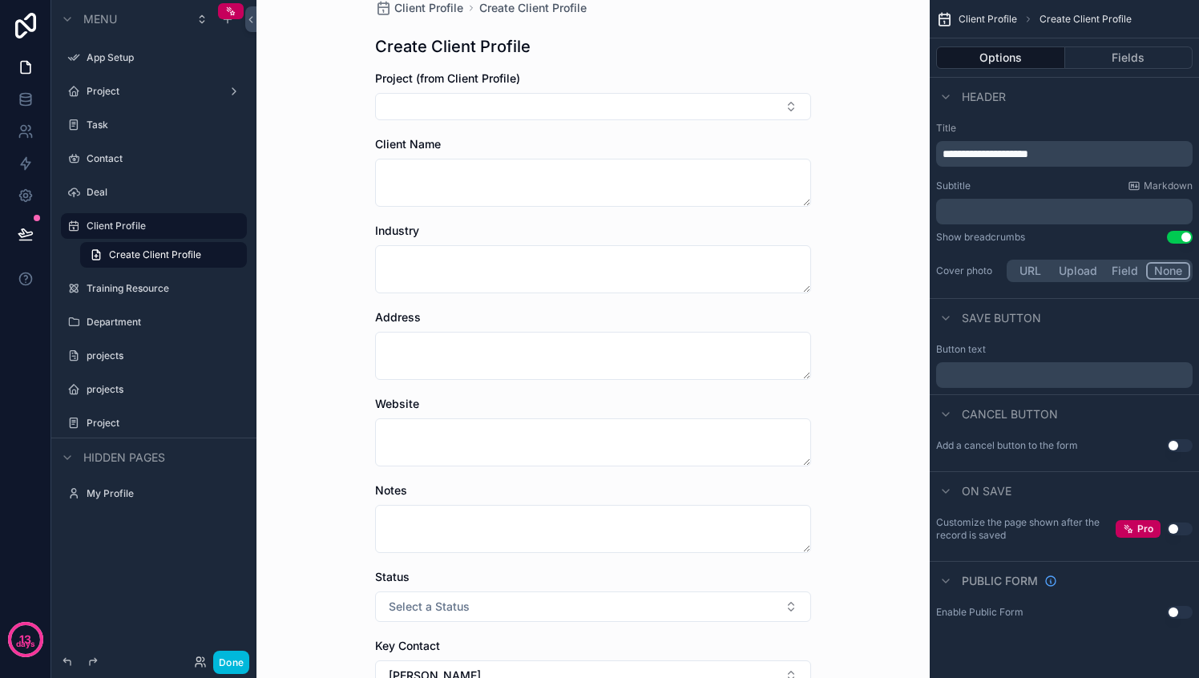
click at [1107, 54] on button "Fields" at bounding box center [1129, 57] width 128 height 22
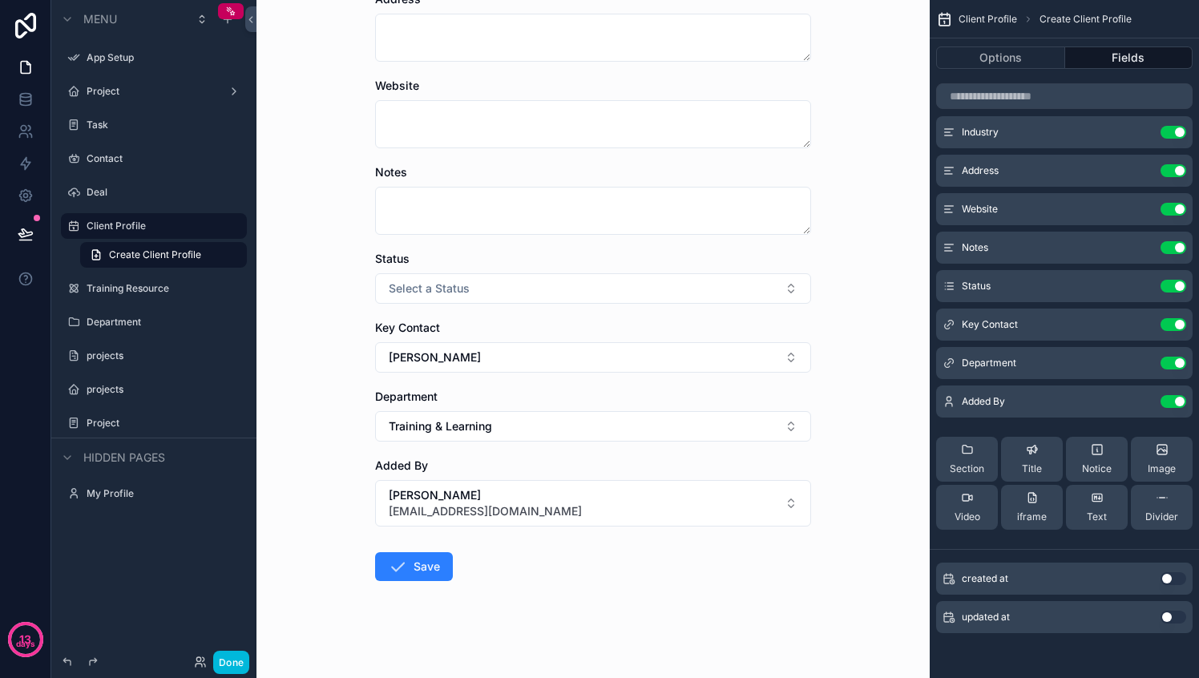
scroll to position [349, 0]
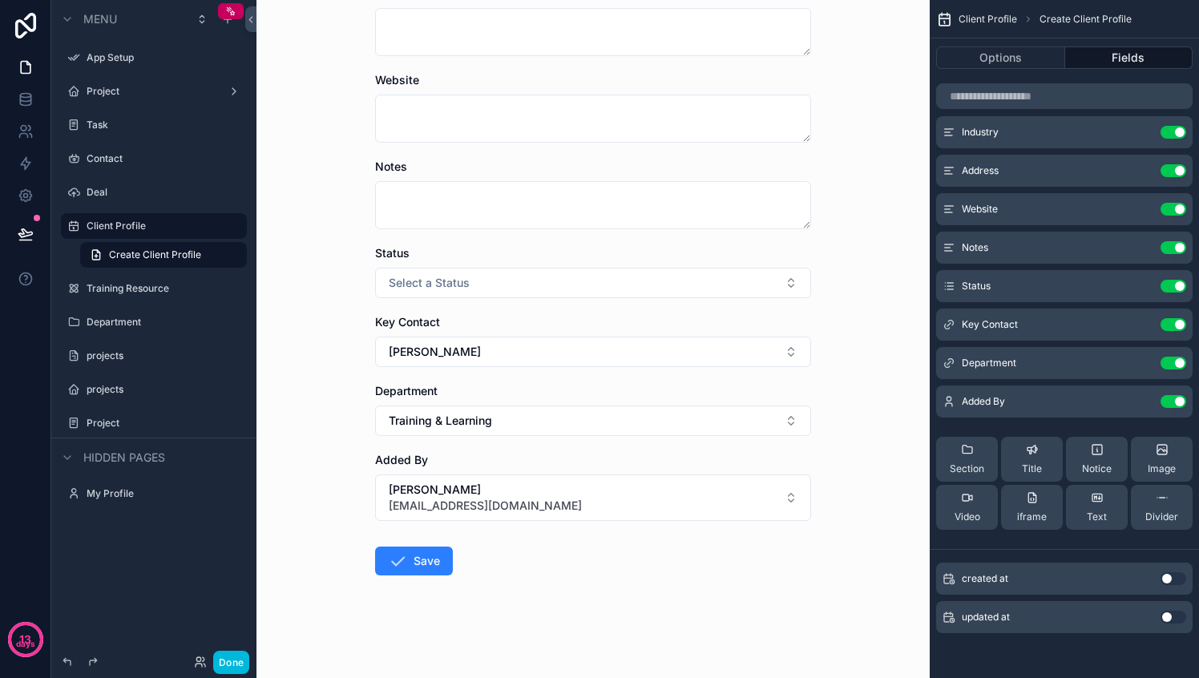
click at [969, 459] on div "Section" at bounding box center [966, 459] width 34 height 32
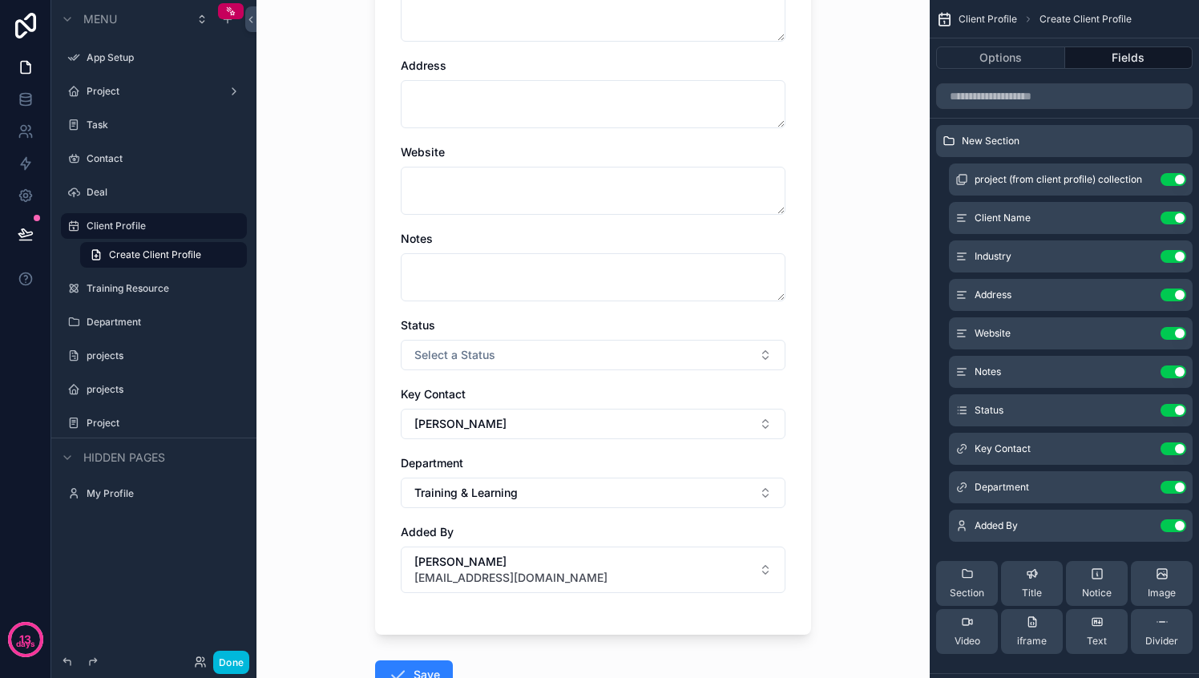
scroll to position [442, 0]
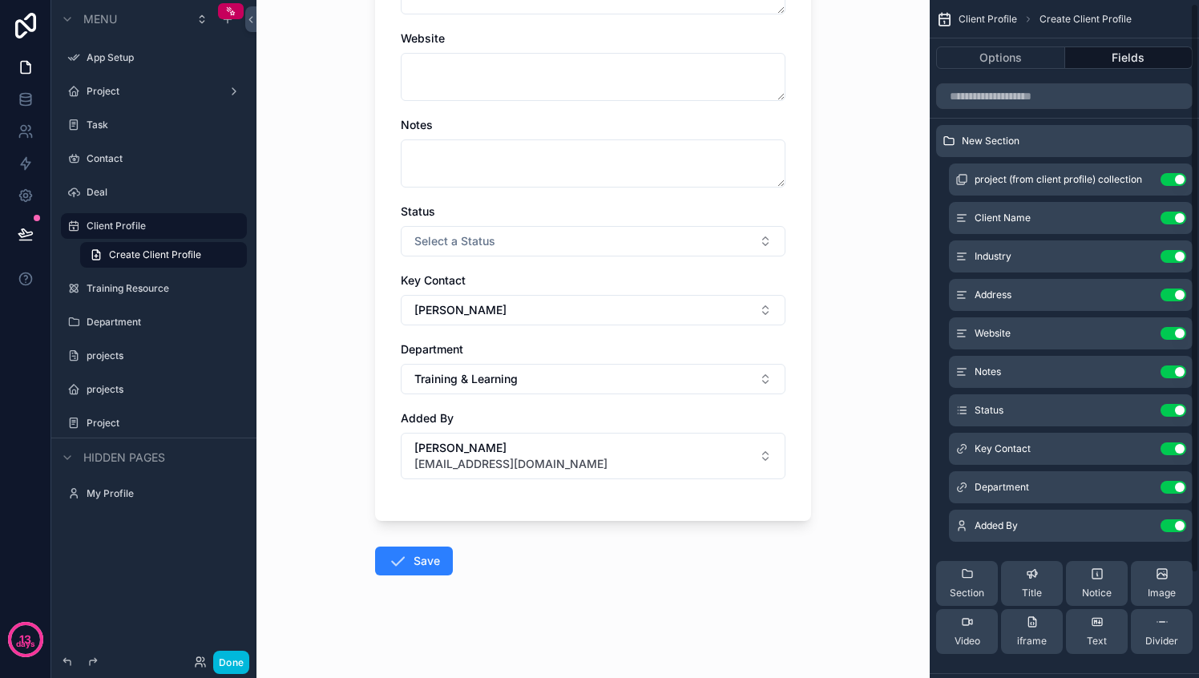
click at [963, 586] on div "Section" at bounding box center [966, 583] width 34 height 32
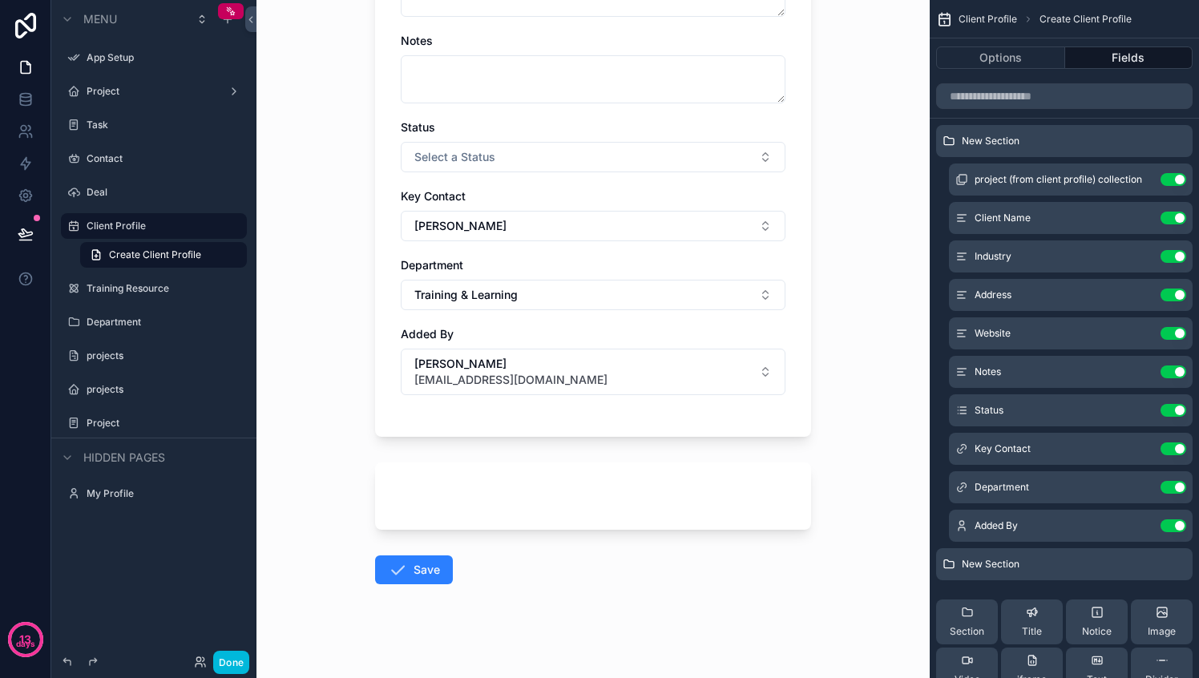
scroll to position [535, 0]
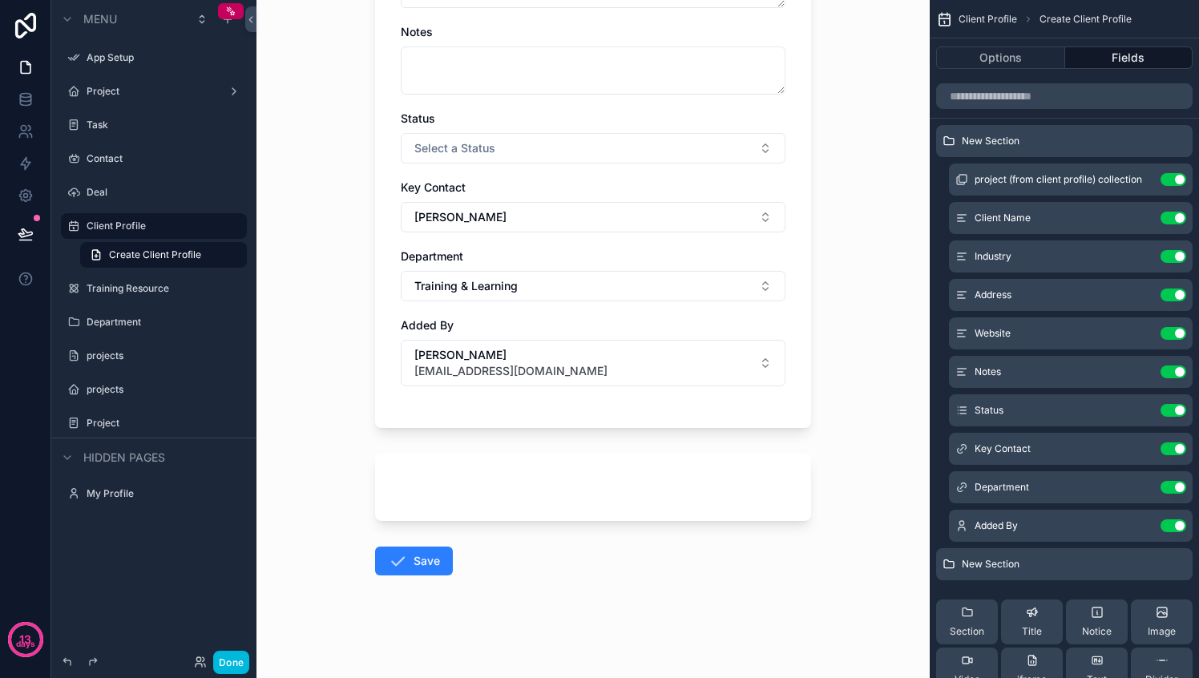
drag, startPoint x: 569, startPoint y: 493, endPoint x: 577, endPoint y: 490, distance: 8.6
click at [569, 493] on div "scrollable content" at bounding box center [593, 486] width 436 height 67
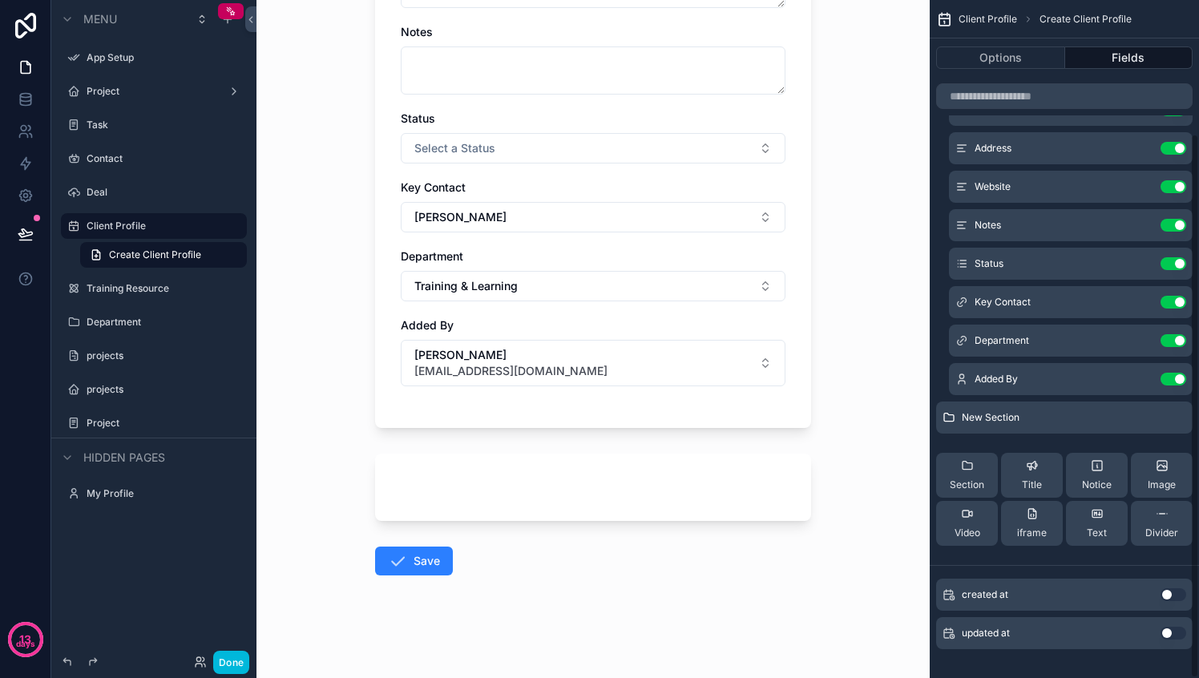
scroll to position [167, 0]
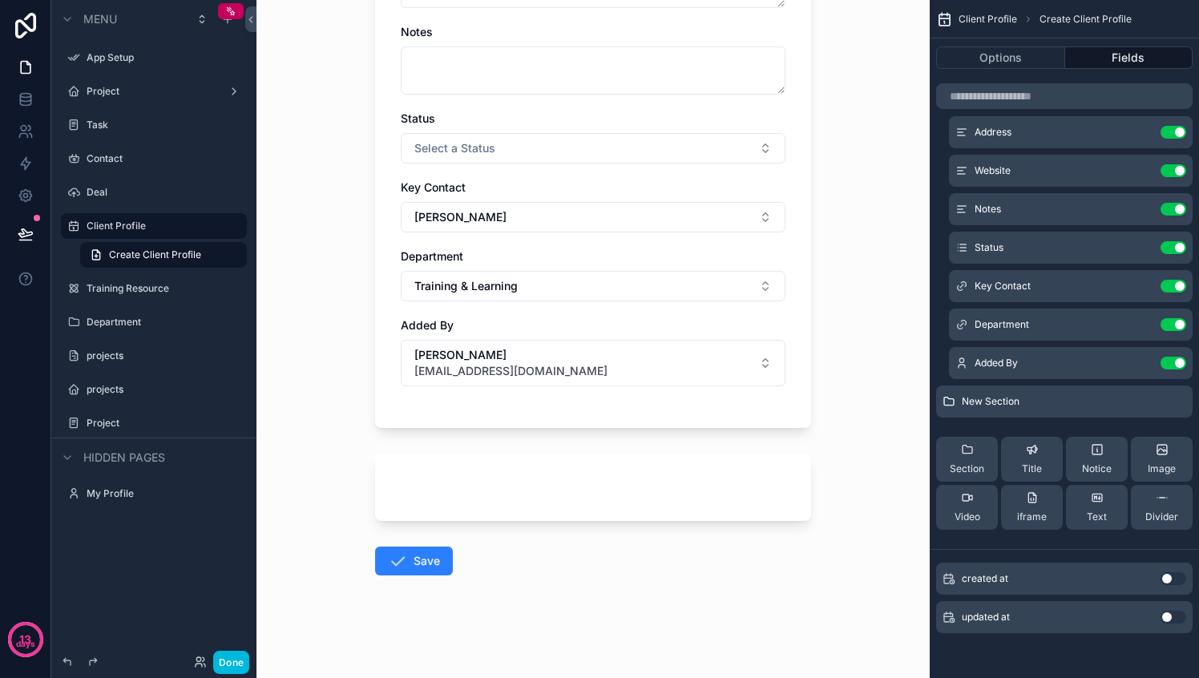
drag, startPoint x: 966, startPoint y: 445, endPoint x: 1013, endPoint y: 399, distance: 65.7
click at [1013, 399] on div "New Section project (from client profile) collection Use setting Client Name Us…" at bounding box center [1063, 252] width 269 height 580
click at [1037, 458] on div "Title" at bounding box center [1031, 459] width 20 height 32
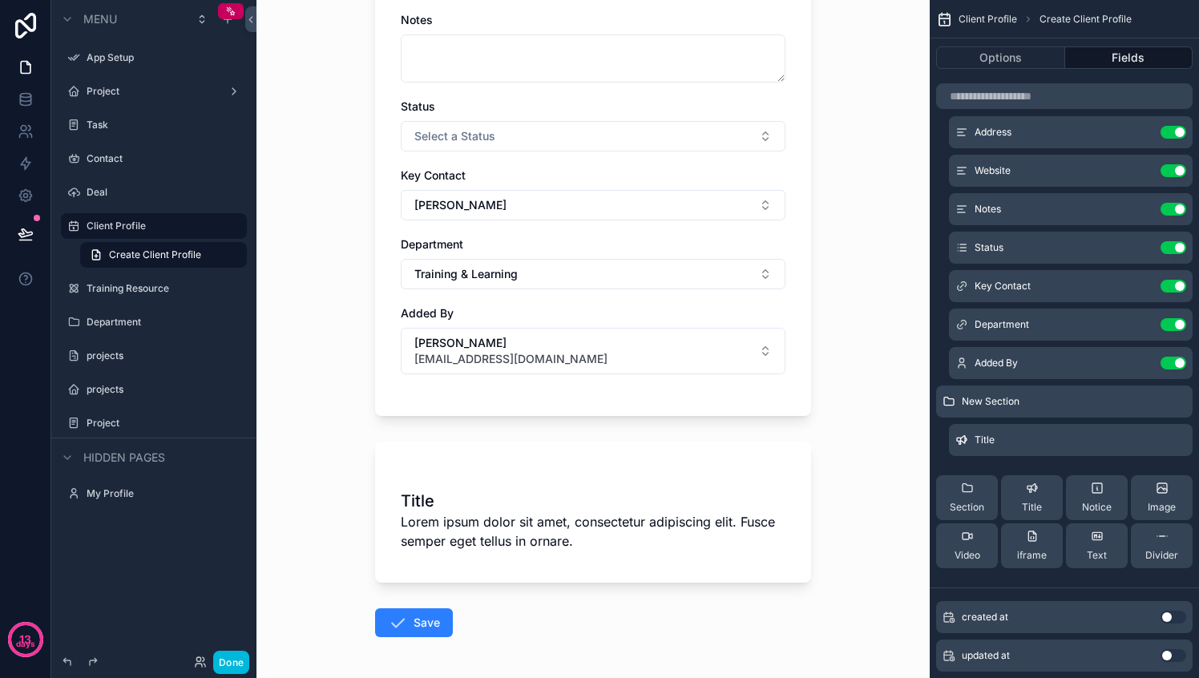
scroll to position [609, 0]
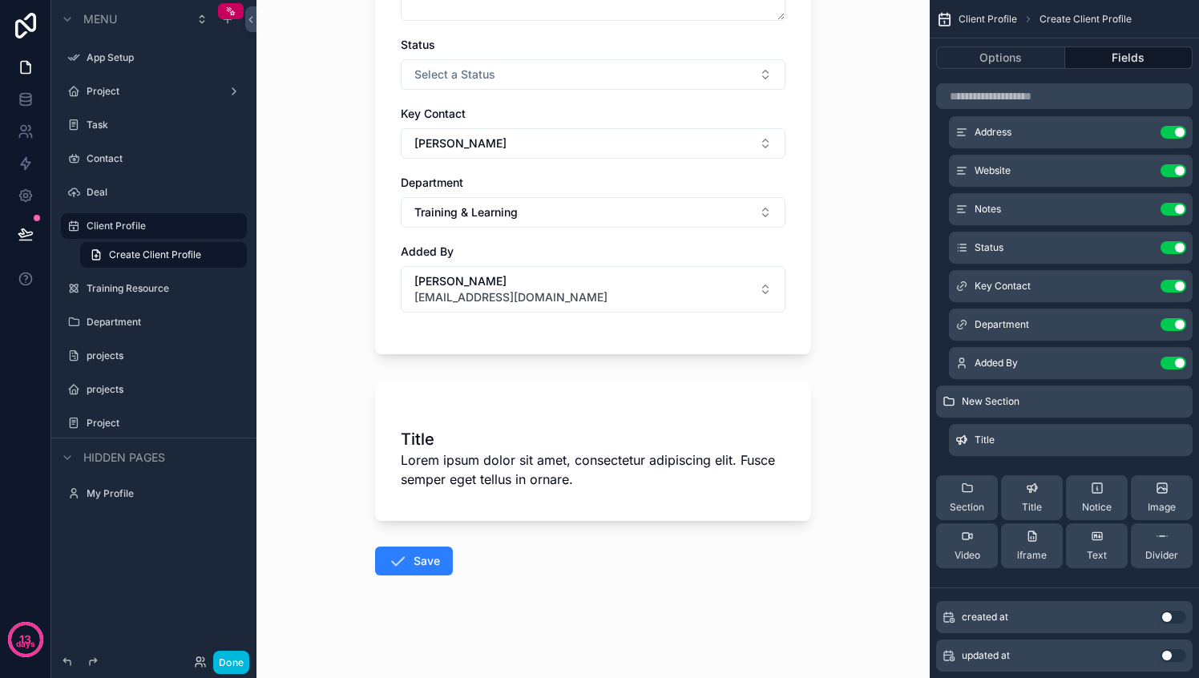
click at [586, 473] on span "Lorem ipsum dolor sit amet, consectetur adipiscing elit. Fusce semper eget tell…" at bounding box center [593, 469] width 385 height 38
click at [1102, 498] on div "Notice" at bounding box center [1097, 498] width 30 height 32
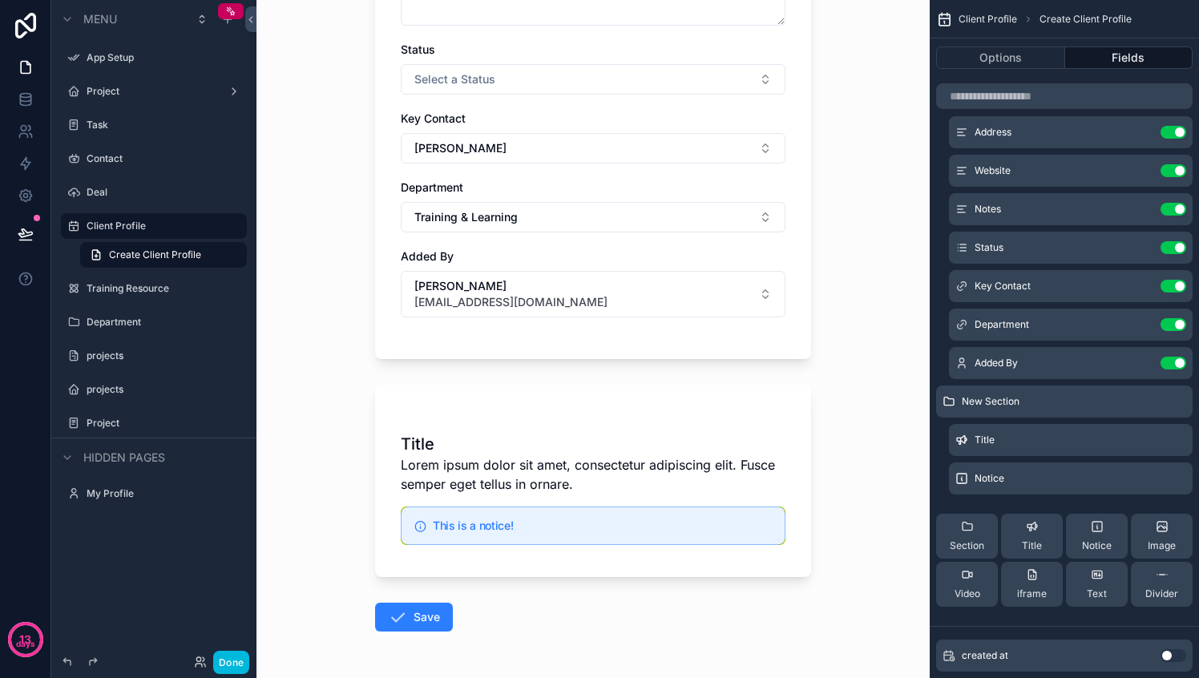
scroll to position [660, 0]
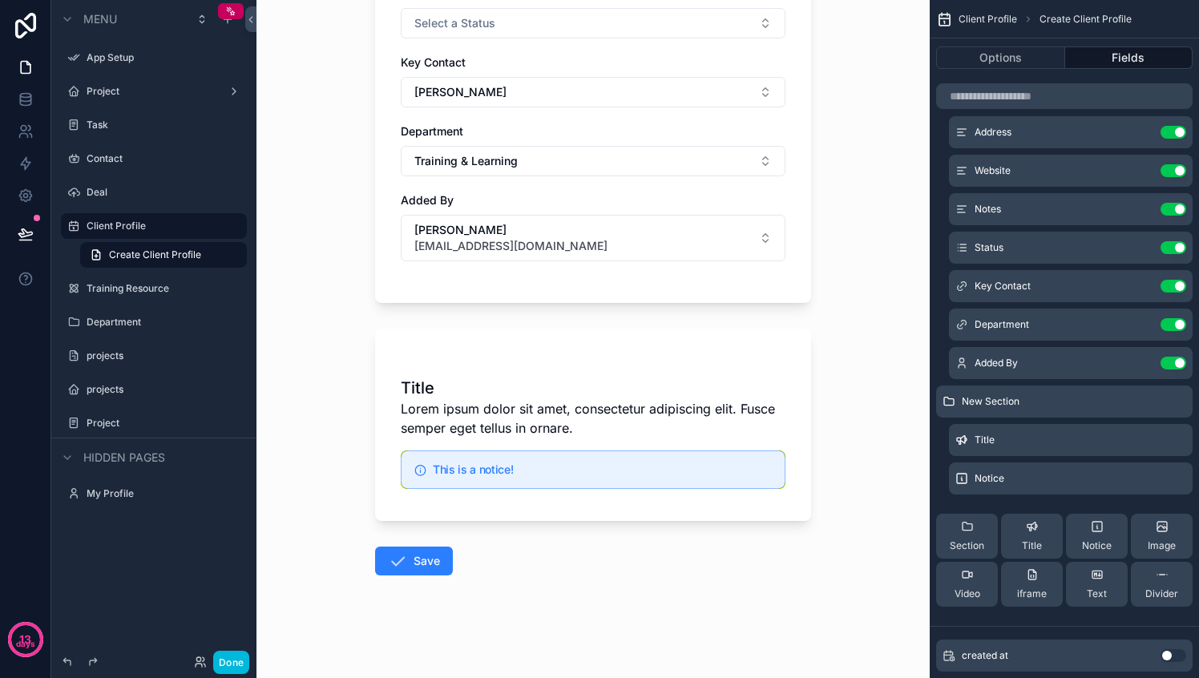
click at [590, 482] on div "This is a notice!" at bounding box center [593, 469] width 385 height 38
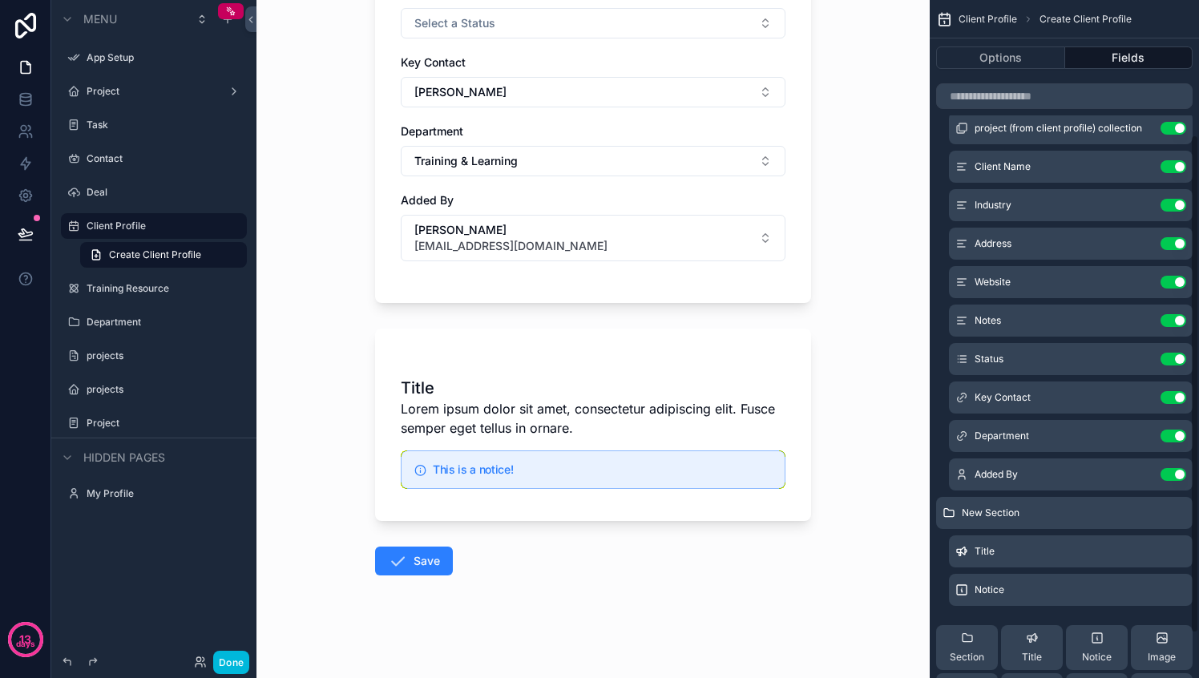
scroll to position [0, 0]
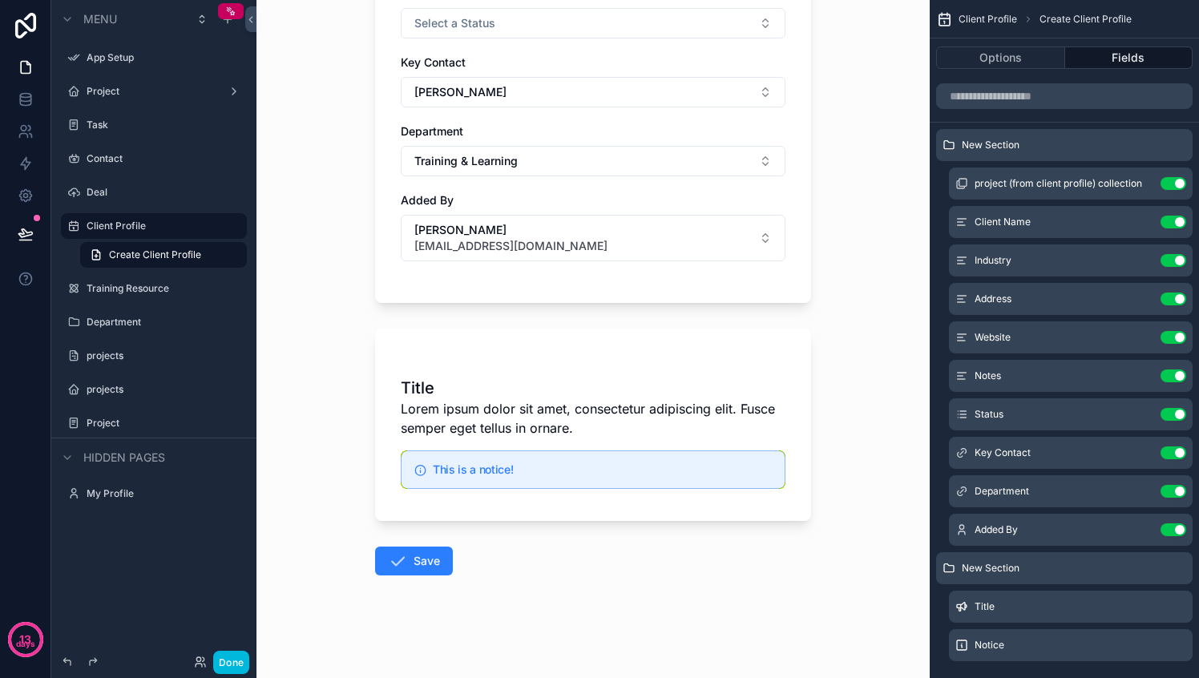
click at [1004, 55] on button "Options" at bounding box center [1000, 57] width 129 height 22
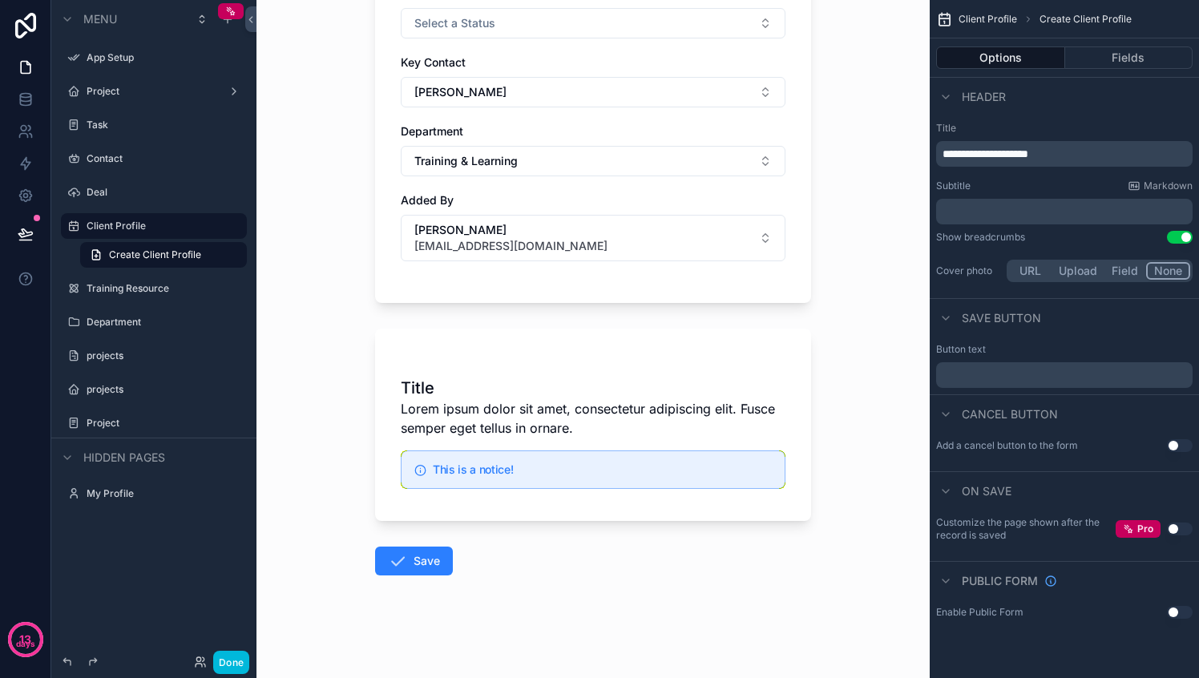
click at [1097, 56] on button "Fields" at bounding box center [1129, 57] width 128 height 22
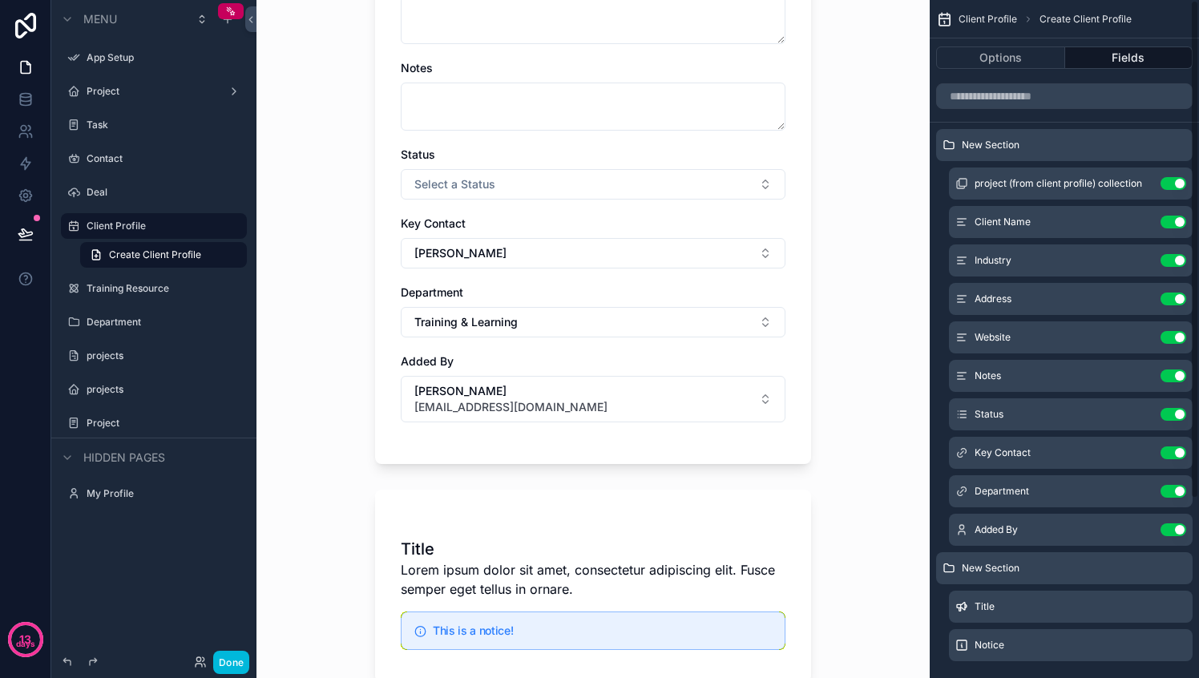
scroll to position [482, 0]
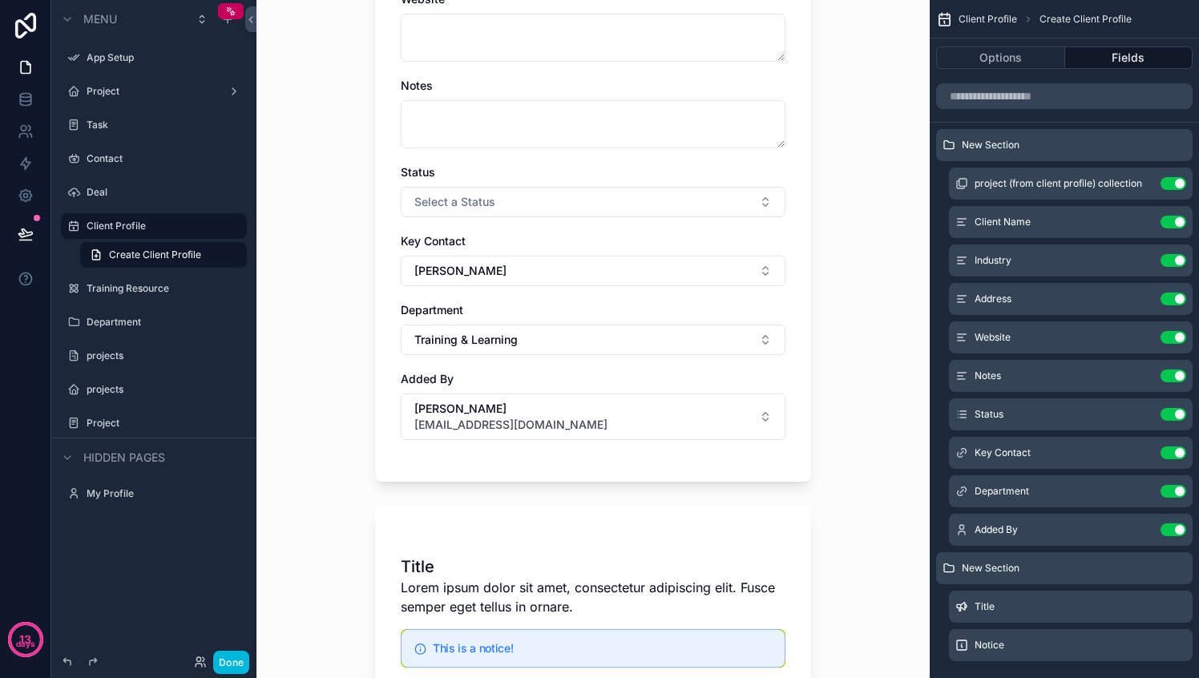
click at [614, 274] on button "[PERSON_NAME]" at bounding box center [593, 271] width 385 height 30
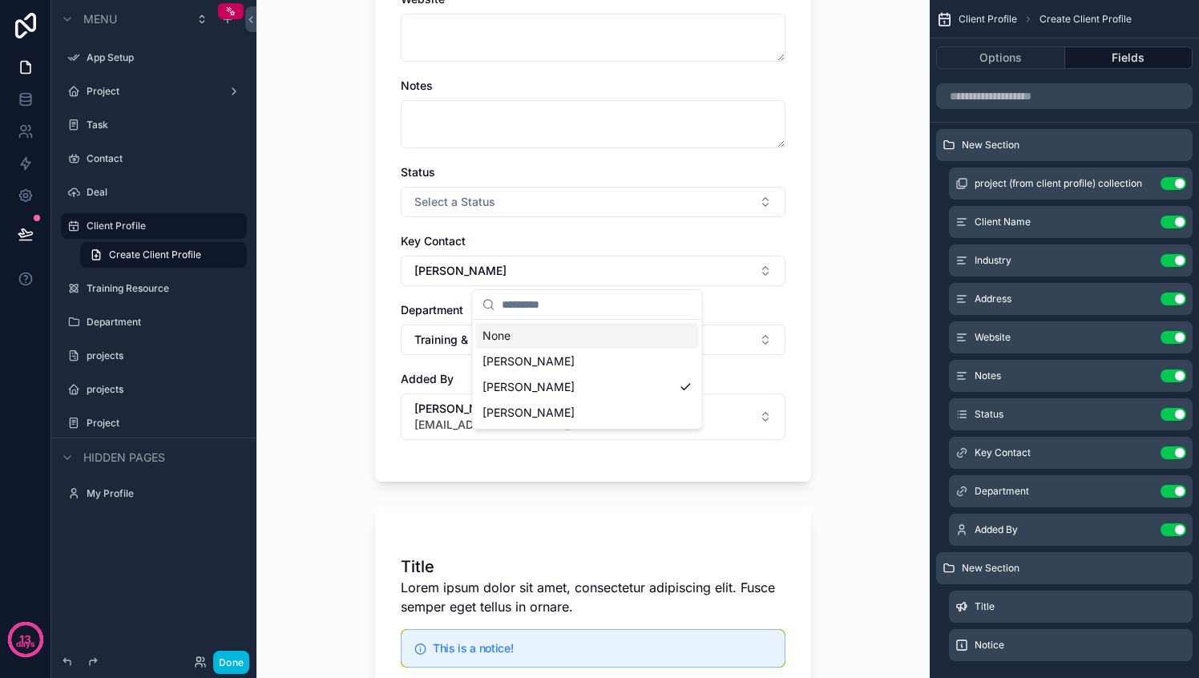
click at [614, 274] on button "[PERSON_NAME]" at bounding box center [593, 271] width 385 height 30
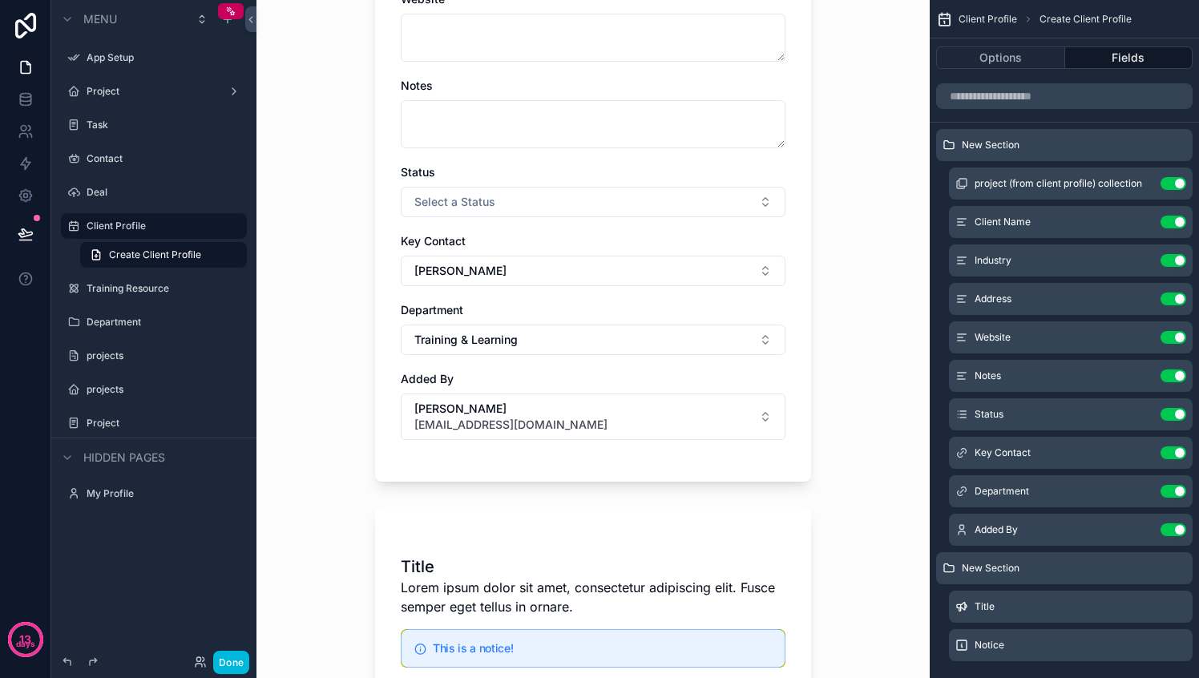
click at [0, 0] on icon "scrollable content" at bounding box center [0, 0] width 0 height 0
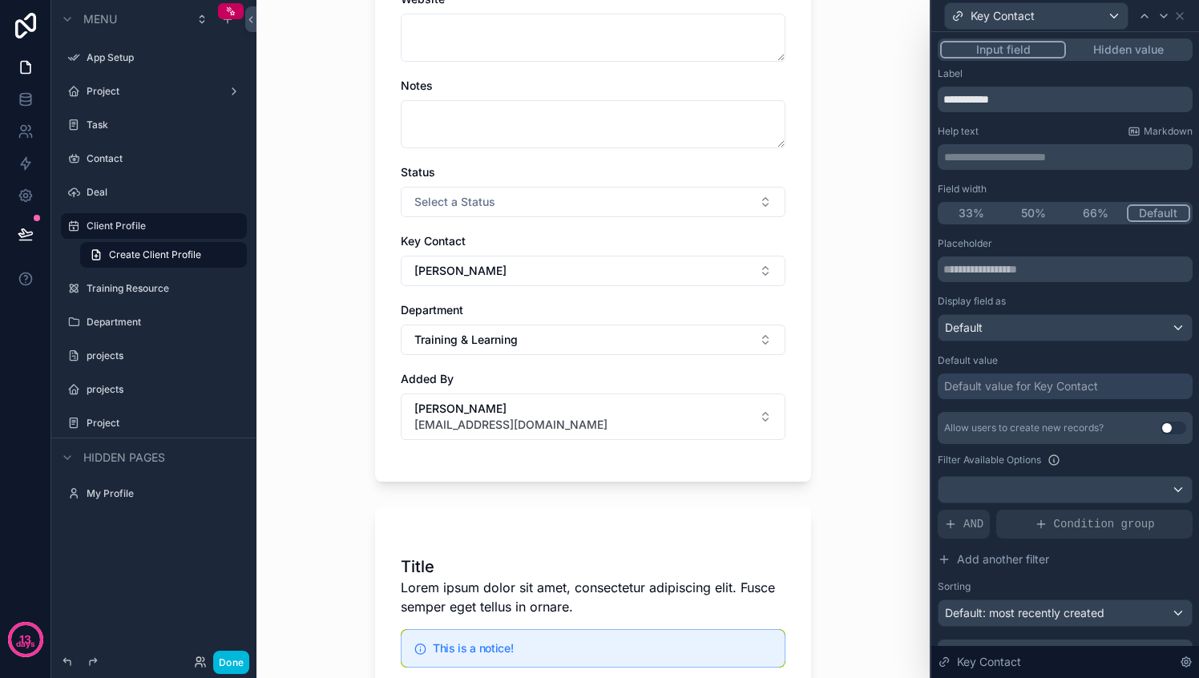
click at [1031, 103] on input "**********" at bounding box center [1064, 100] width 255 height 26
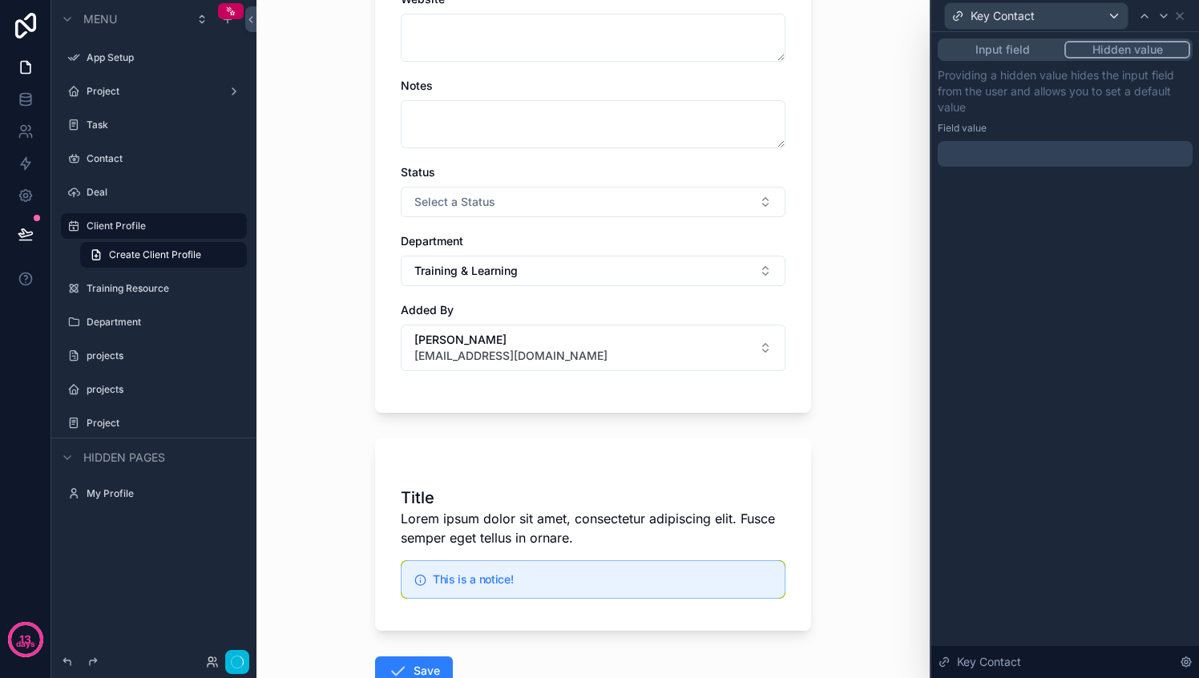
click at [1113, 44] on button "Hidden value" at bounding box center [1127, 50] width 126 height 18
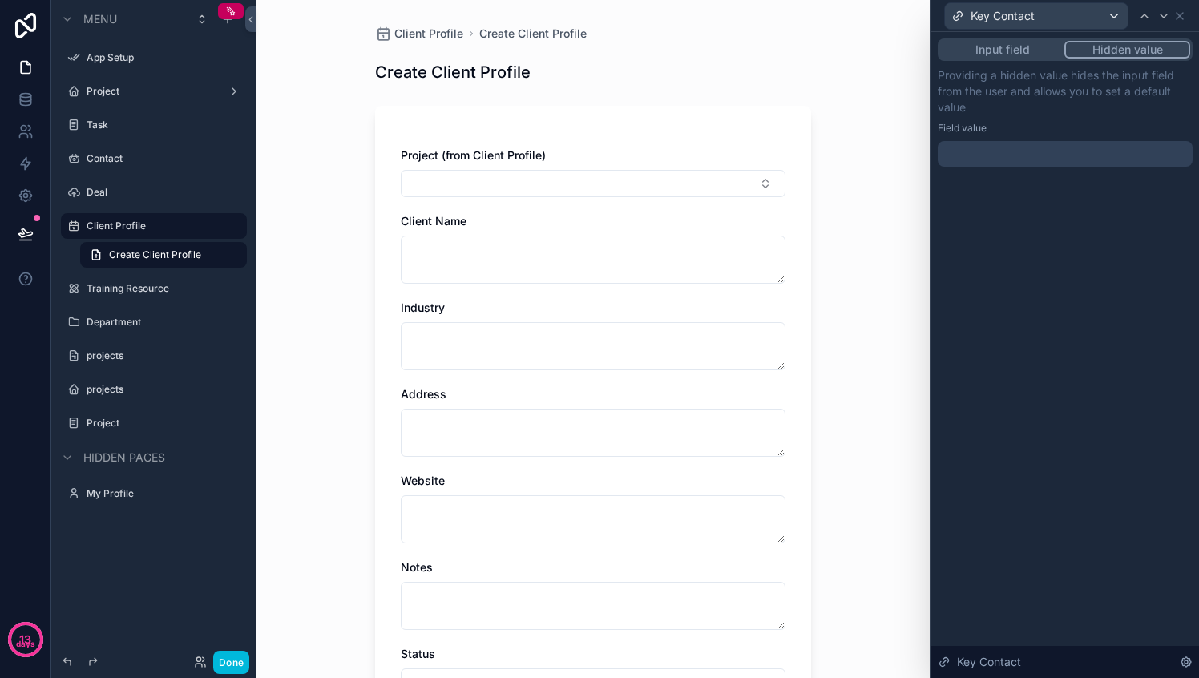
click at [1002, 56] on button "Input field" at bounding box center [1002, 50] width 124 height 18
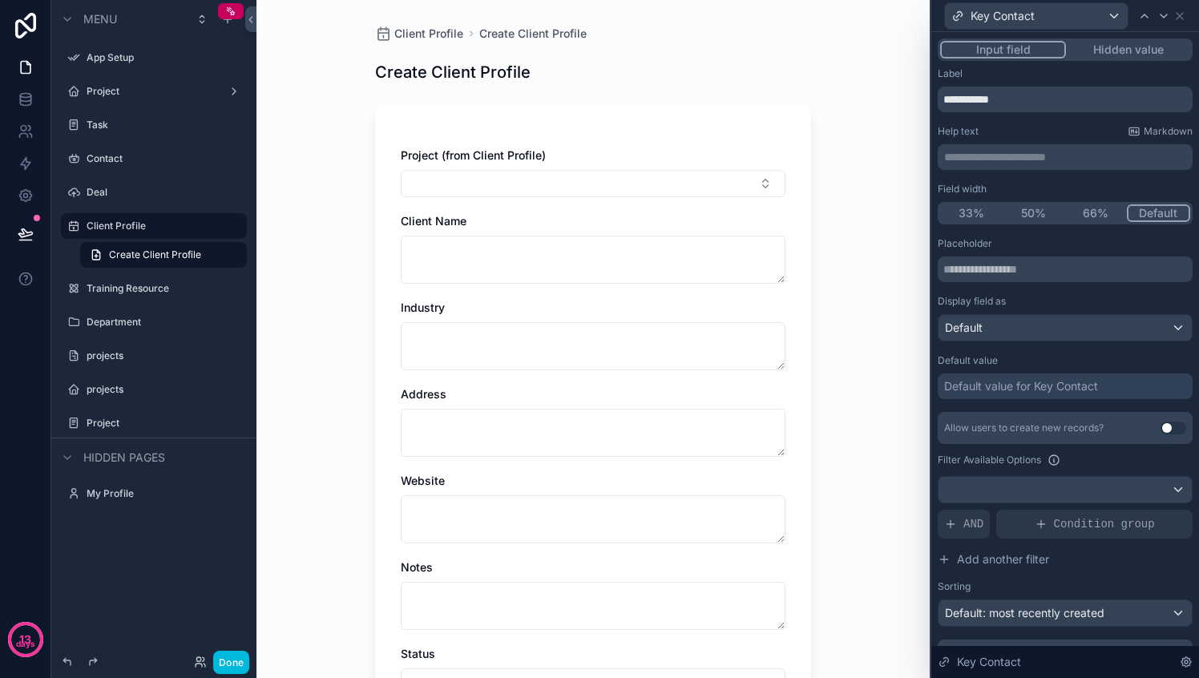
scroll to position [34, 0]
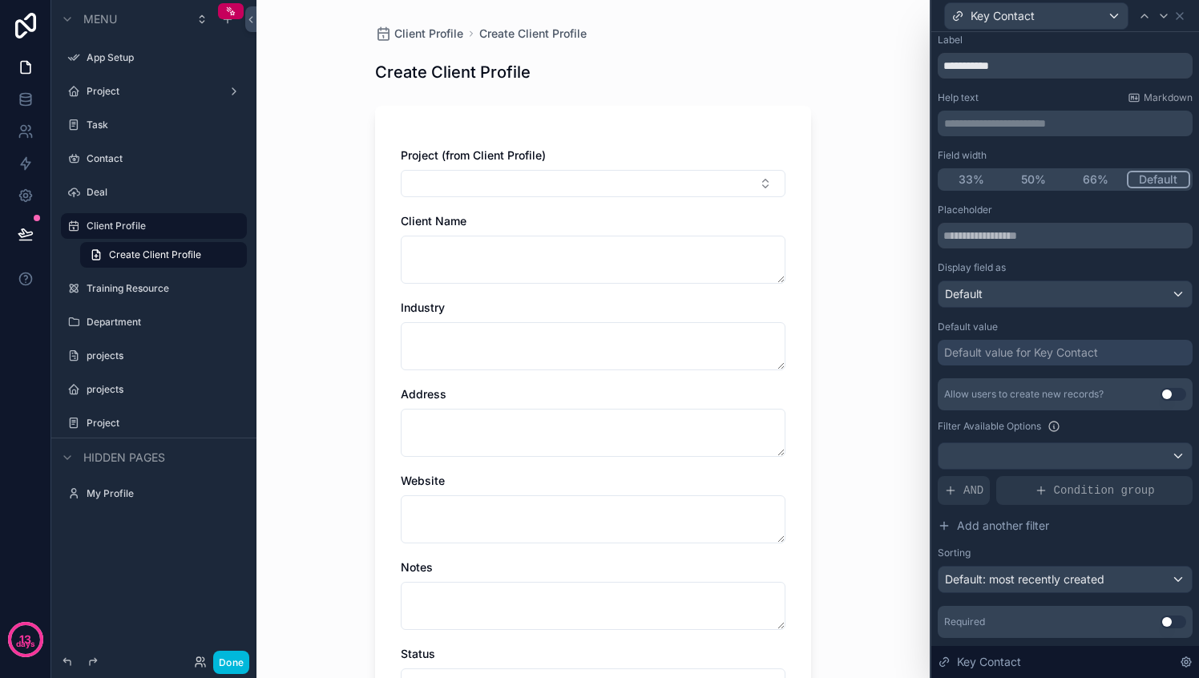
click at [1054, 326] on div "Default value" at bounding box center [1064, 326] width 255 height 13
click at [1053, 296] on div "Default" at bounding box center [1064, 294] width 253 height 26
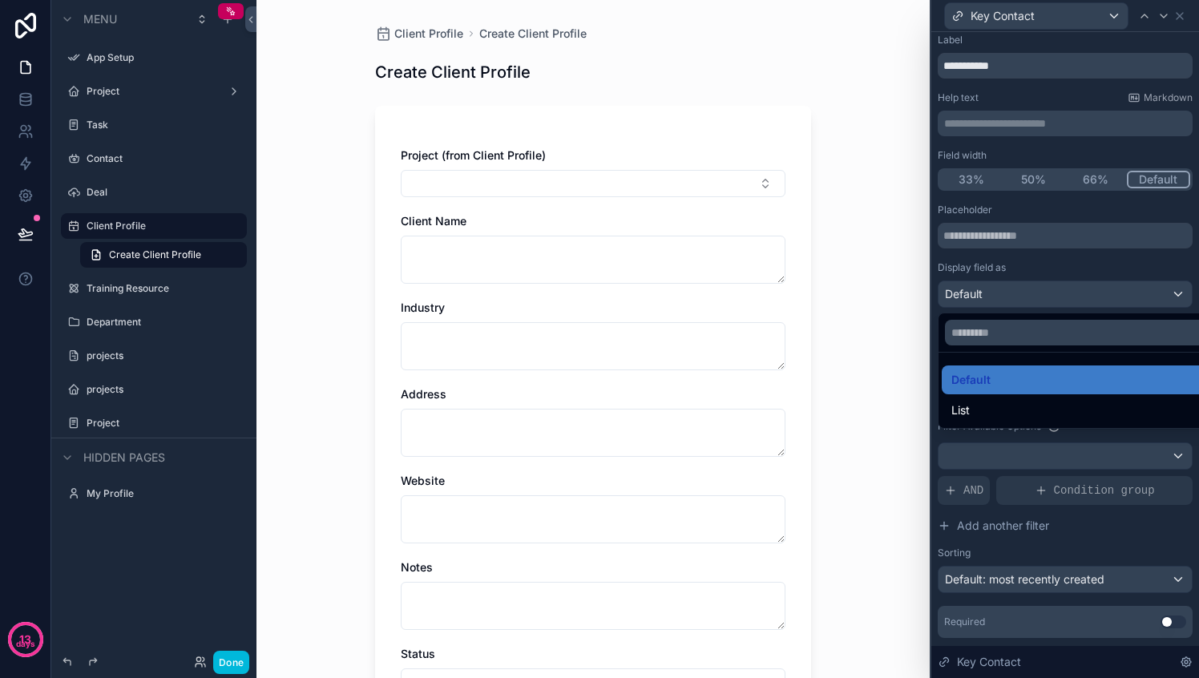
click at [1053, 296] on div at bounding box center [1065, 339] width 268 height 678
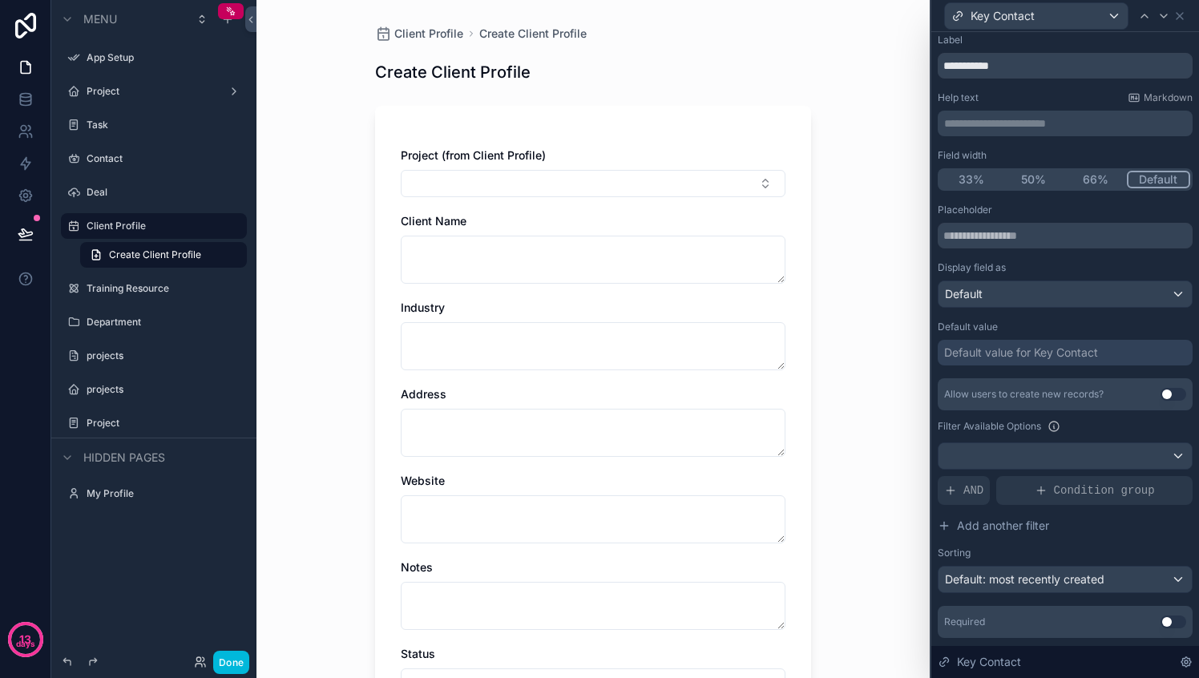
scroll to position [45, 0]
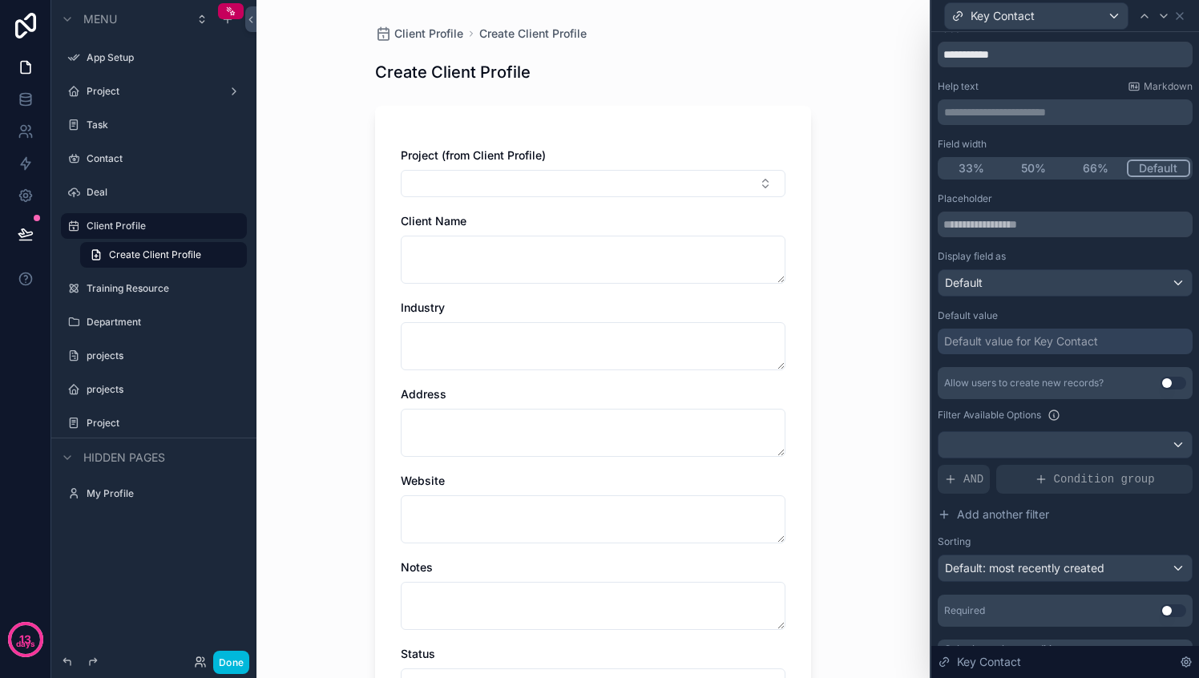
click at [1054, 482] on span "Condition group" at bounding box center [1104, 479] width 101 height 16
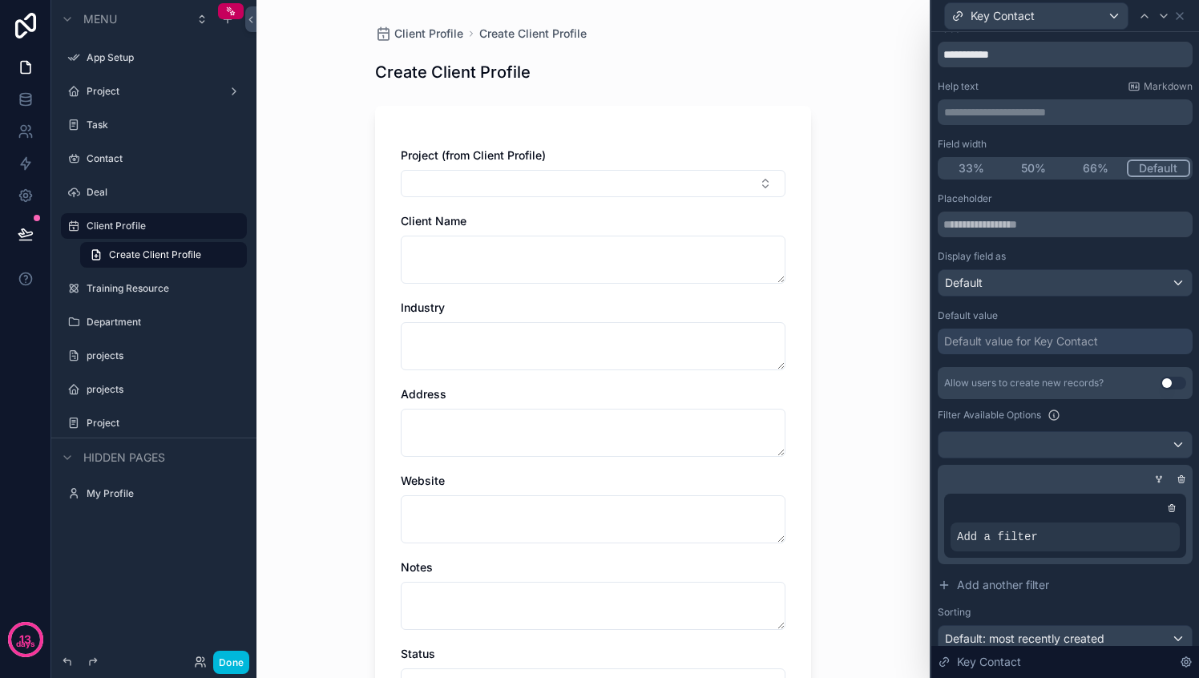
click at [1180, 479] on icon at bounding box center [1180, 480] width 0 height 2
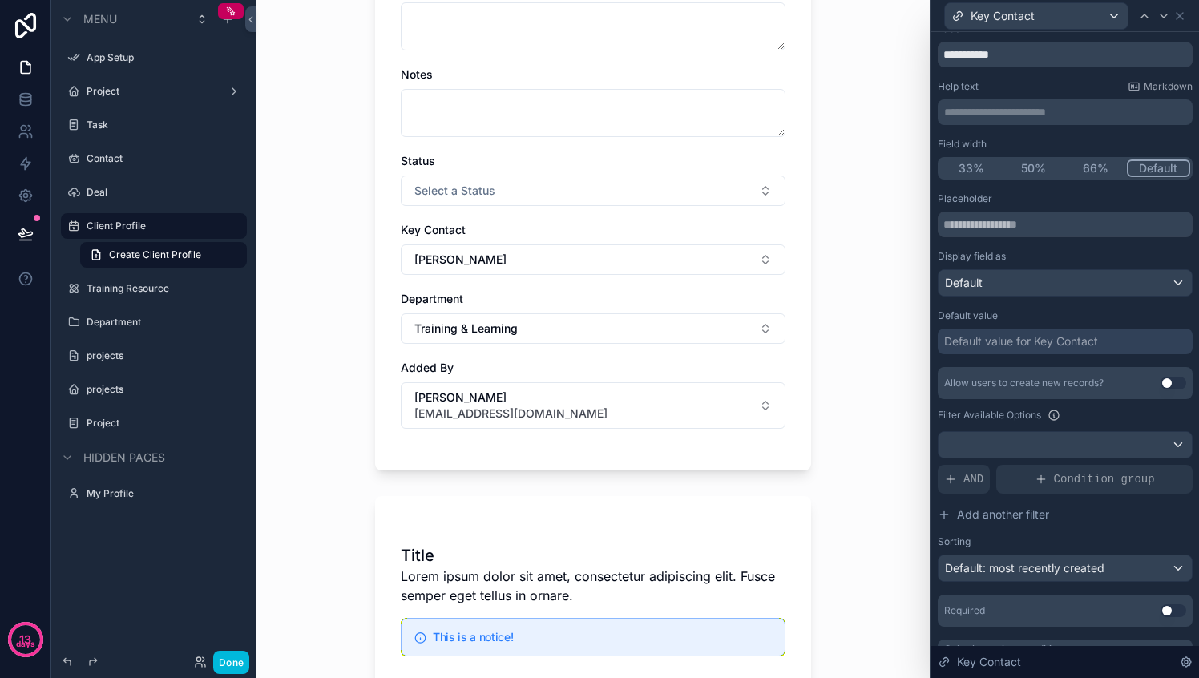
scroll to position [491, 0]
click at [518, 261] on button "[PERSON_NAME]" at bounding box center [593, 261] width 385 height 30
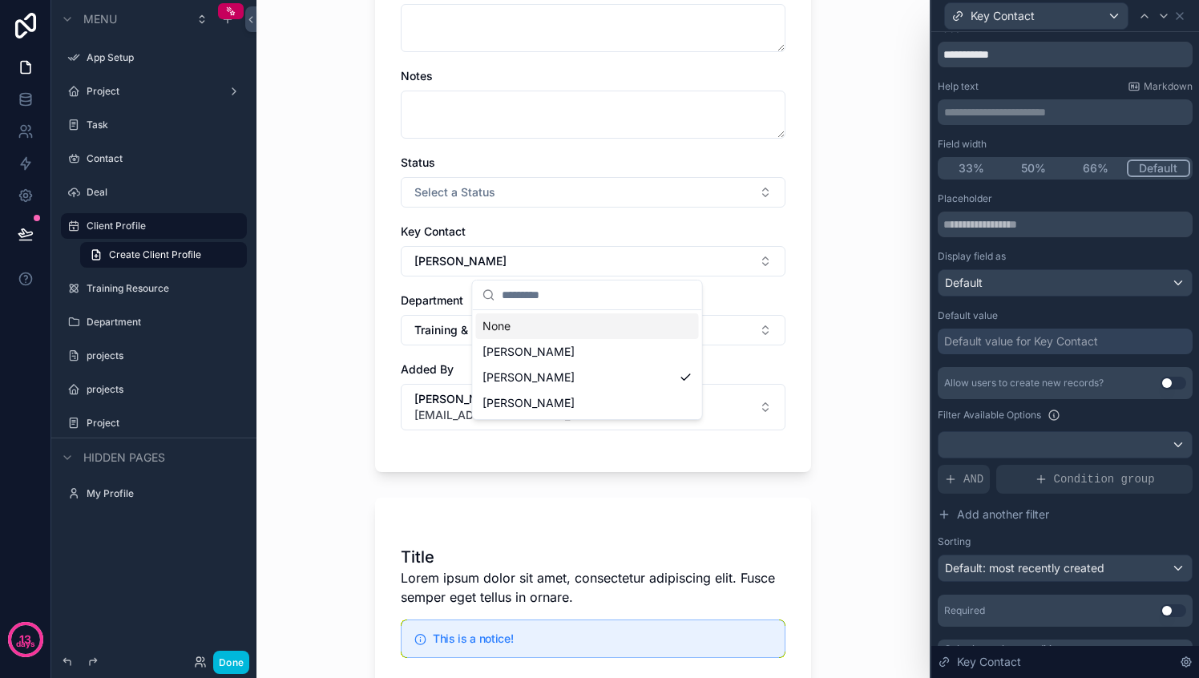
scroll to position [42, 0]
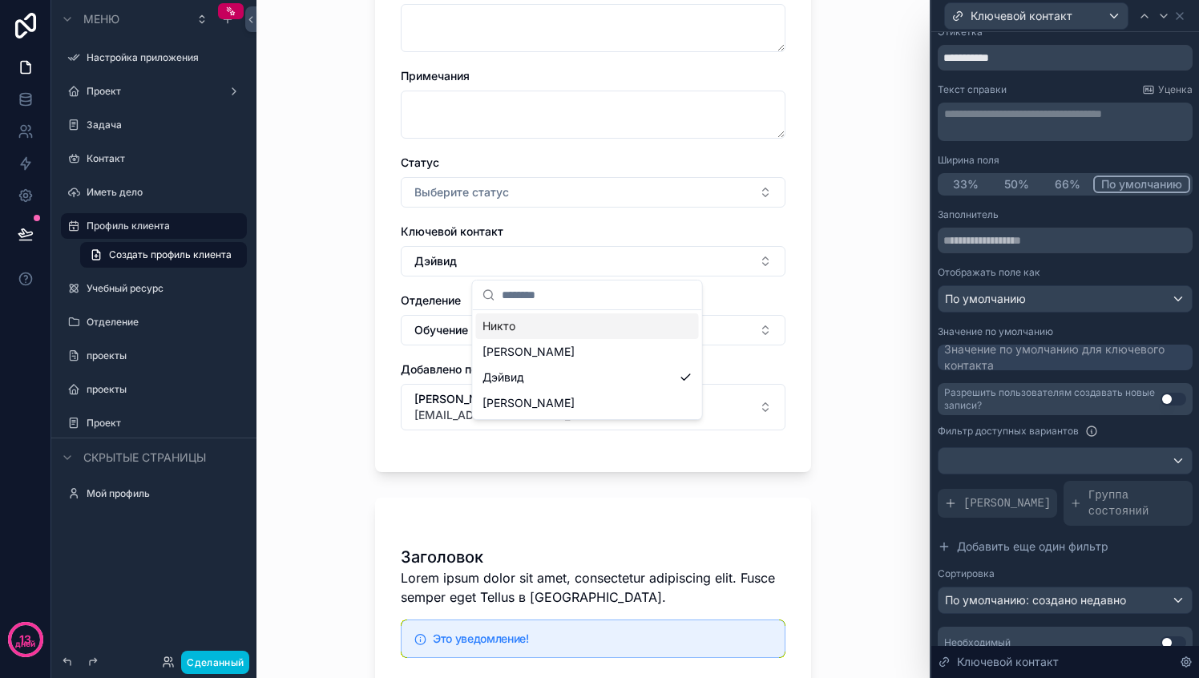
click at [1096, 469] on div at bounding box center [1064, 461] width 253 height 26
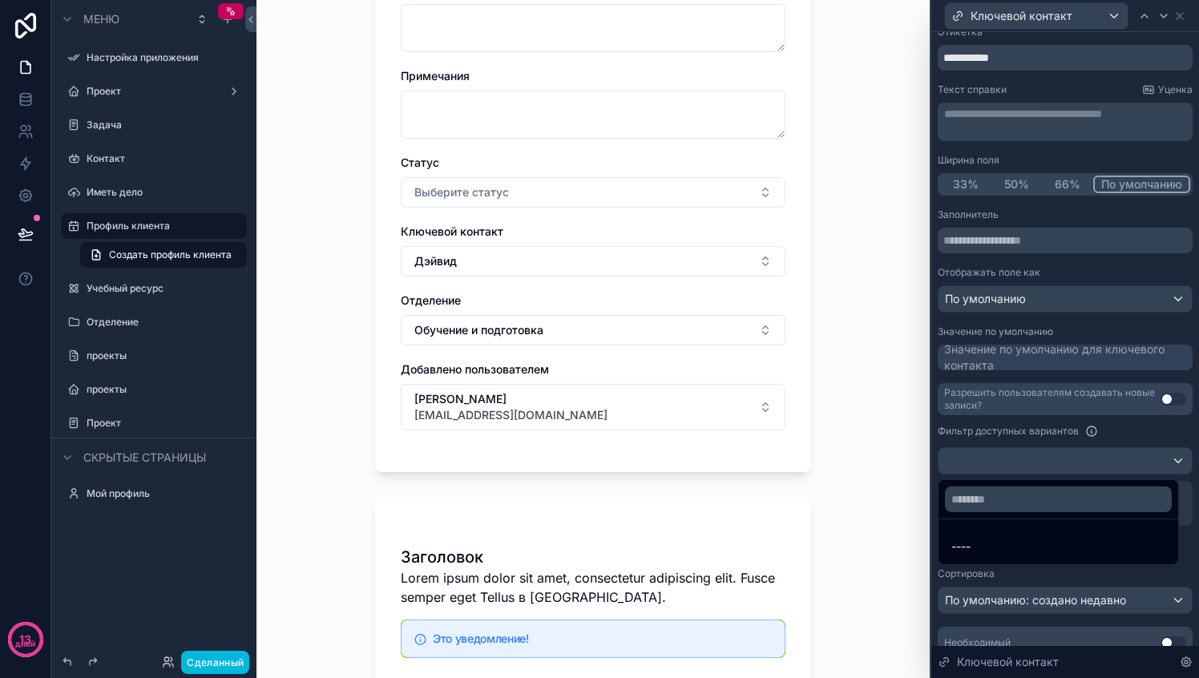
click at [1087, 433] on div at bounding box center [1065, 339] width 268 height 678
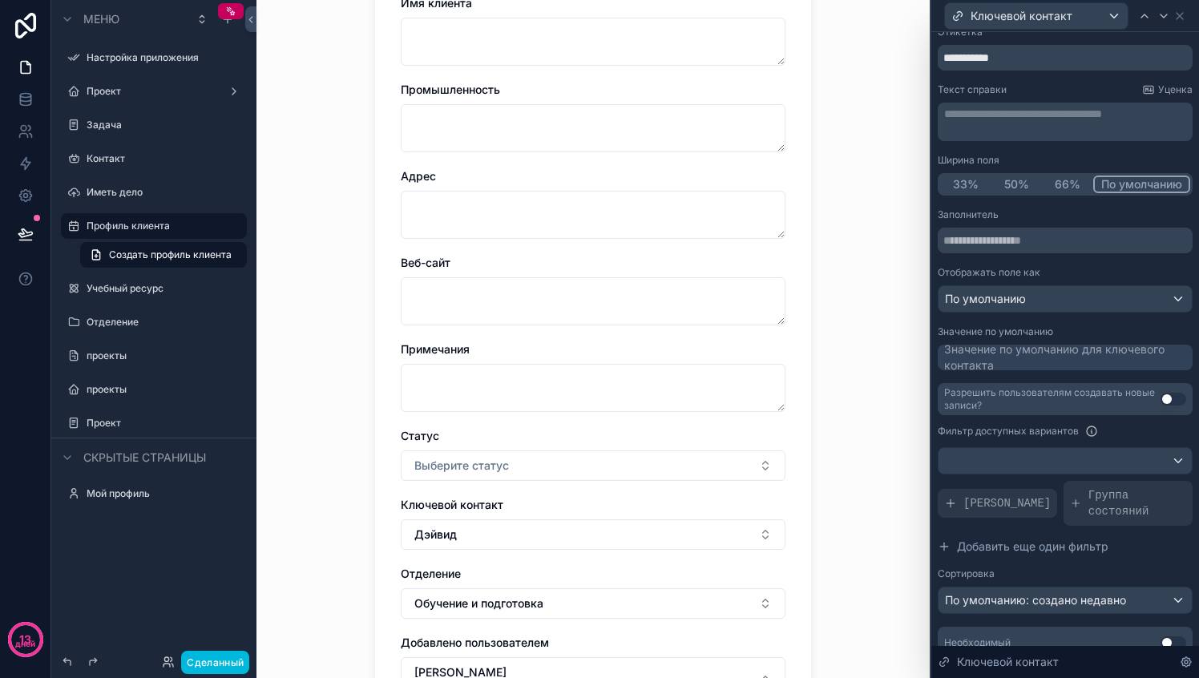
scroll to position [0, 0]
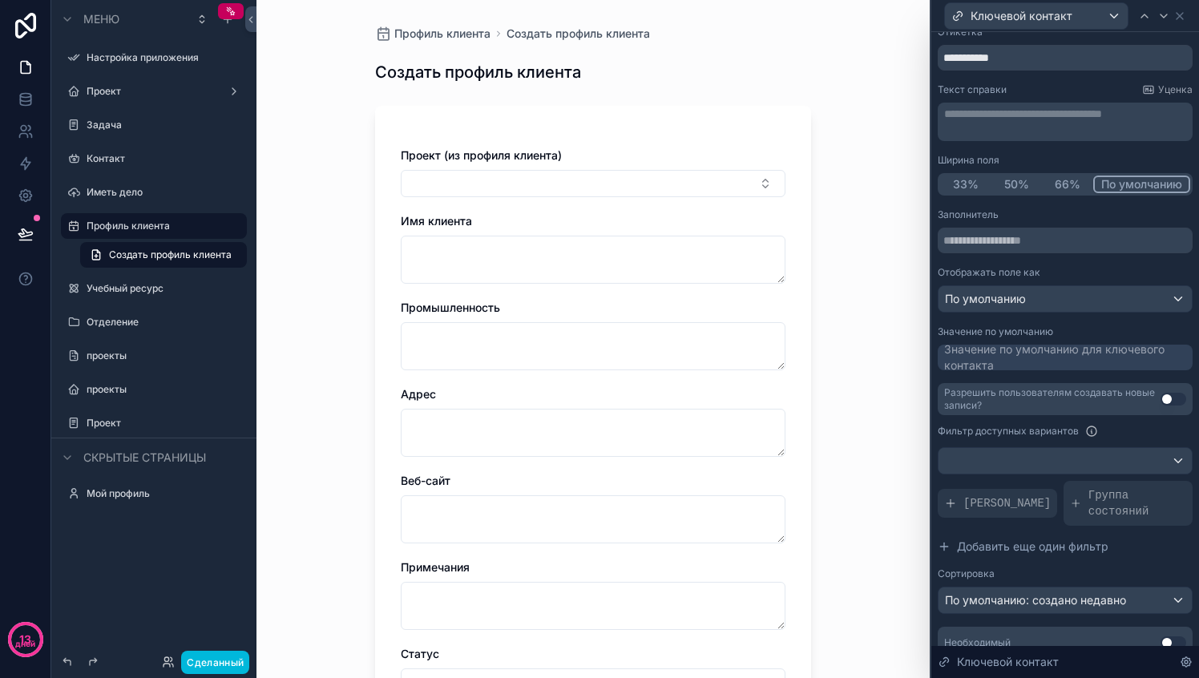
click at [445, 244] on textarea "прокручиваемый контент" at bounding box center [593, 260] width 385 height 48
click at [494, 185] on button "Выбрать кнопку" at bounding box center [593, 183] width 385 height 27
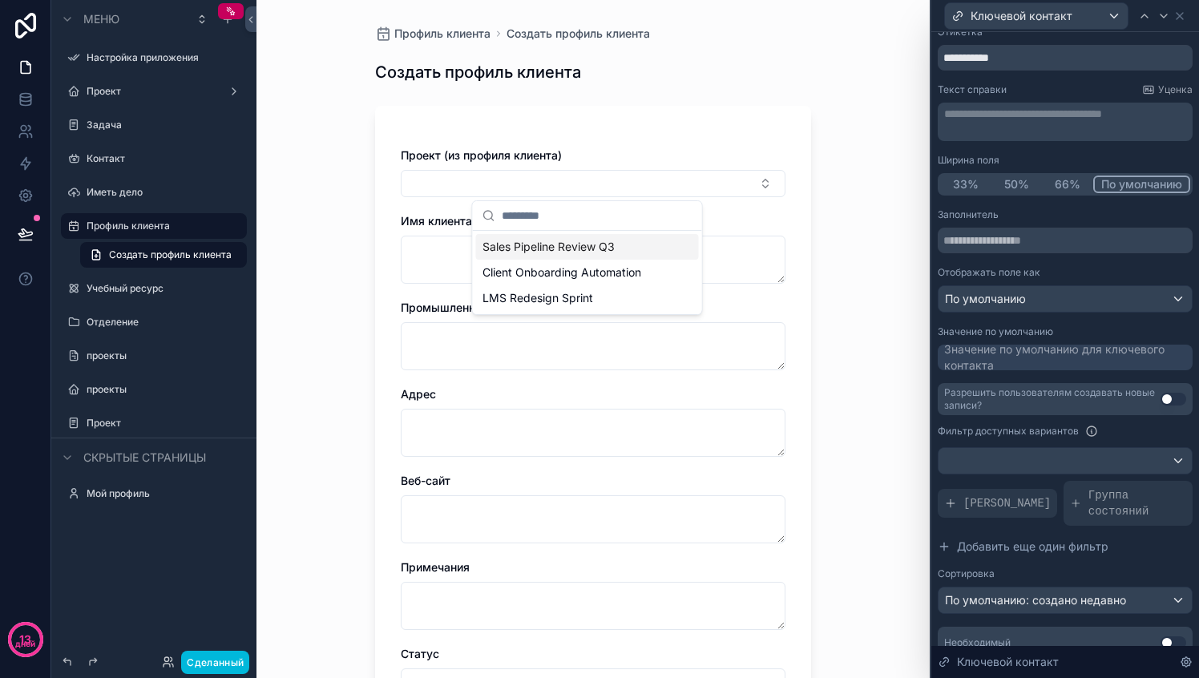
click at [538, 129] on div "Проект (из профиля клиента) Имя клиента Промышленность Адрес Веб-сайт Примечани…" at bounding box center [593, 534] width 436 height 857
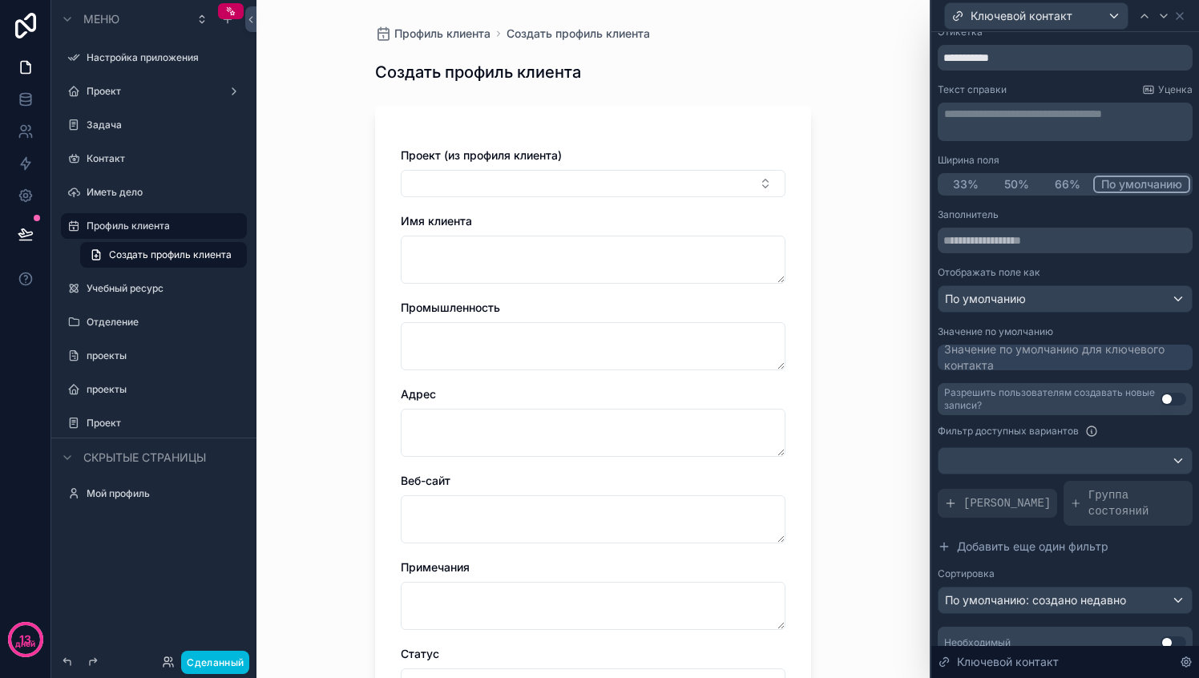
click at [529, 255] on textarea "прокручиваемый контент" at bounding box center [593, 260] width 385 height 48
click at [508, 338] on textarea "прокручиваемый контент" at bounding box center [593, 346] width 385 height 48
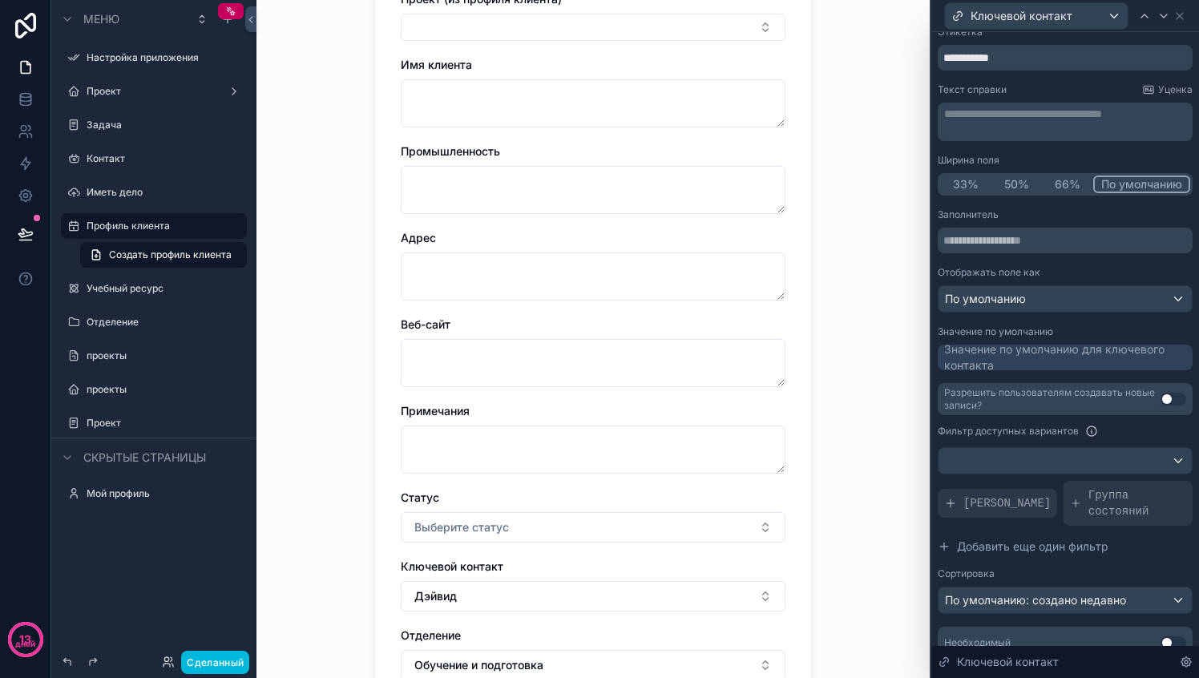
scroll to position [158, 0]
click at [519, 274] on textarea "прокручиваемый контент" at bounding box center [593, 275] width 385 height 48
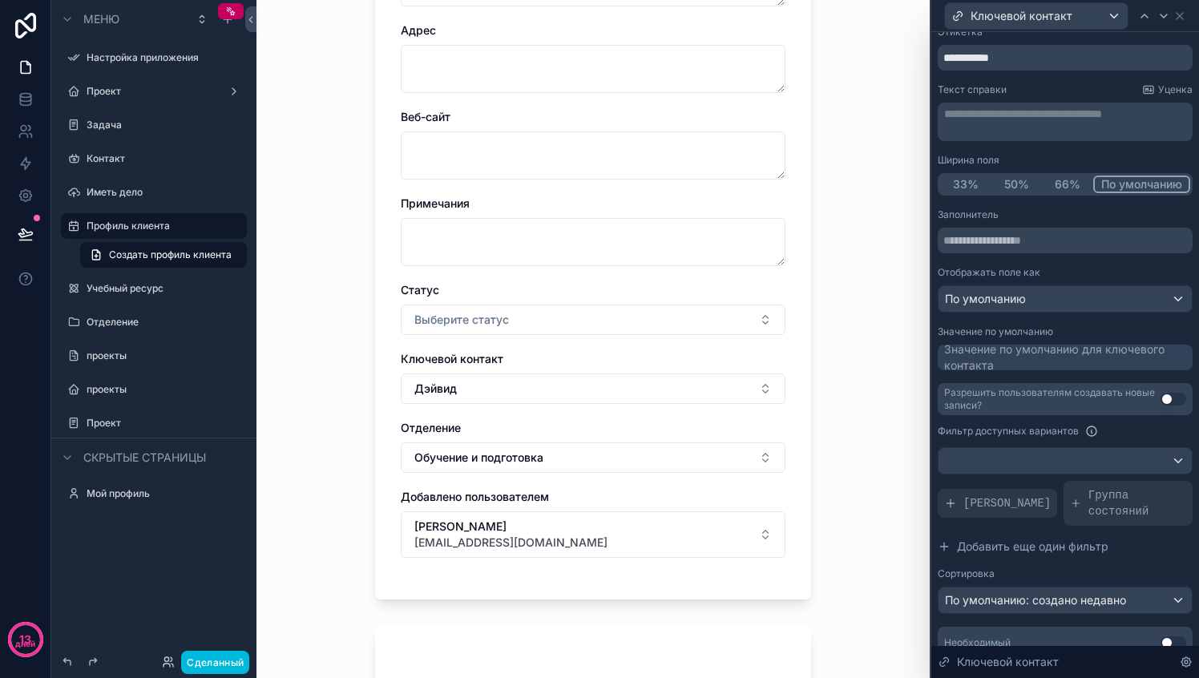
scroll to position [365, 0]
click at [514, 392] on div "Проект (из профиля клиента) Имя клиента Промышленность Адрес Веб-сайт Примечани…" at bounding box center [593, 178] width 385 height 790
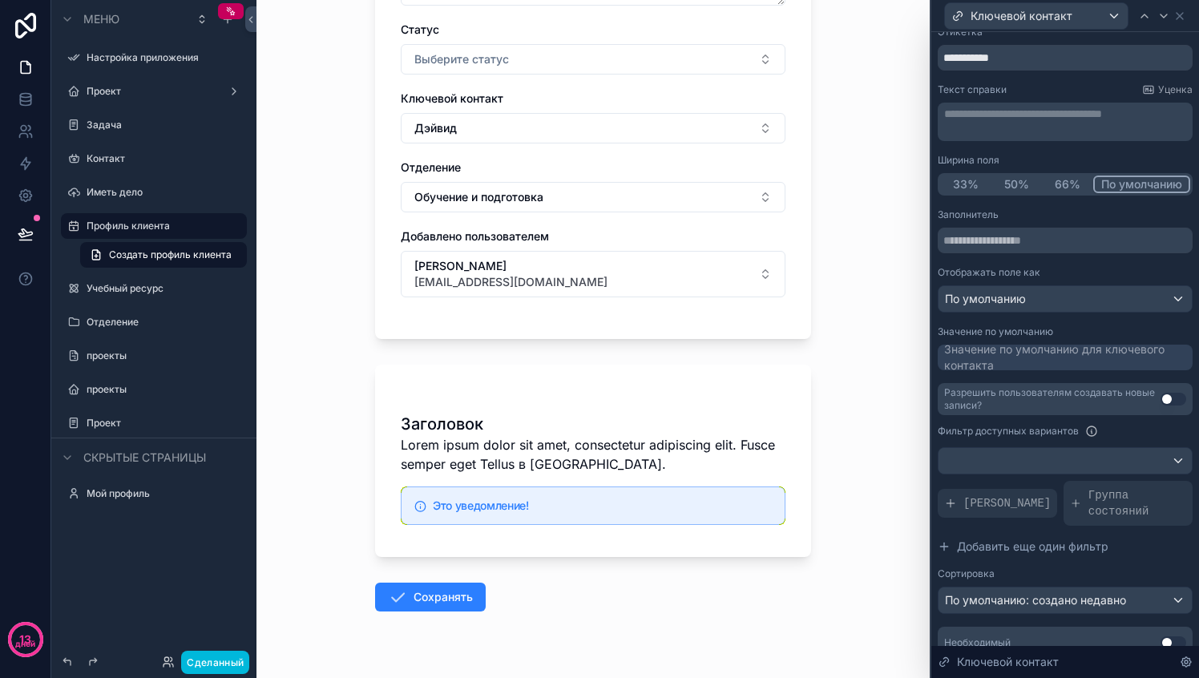
scroll to position [660, 0]
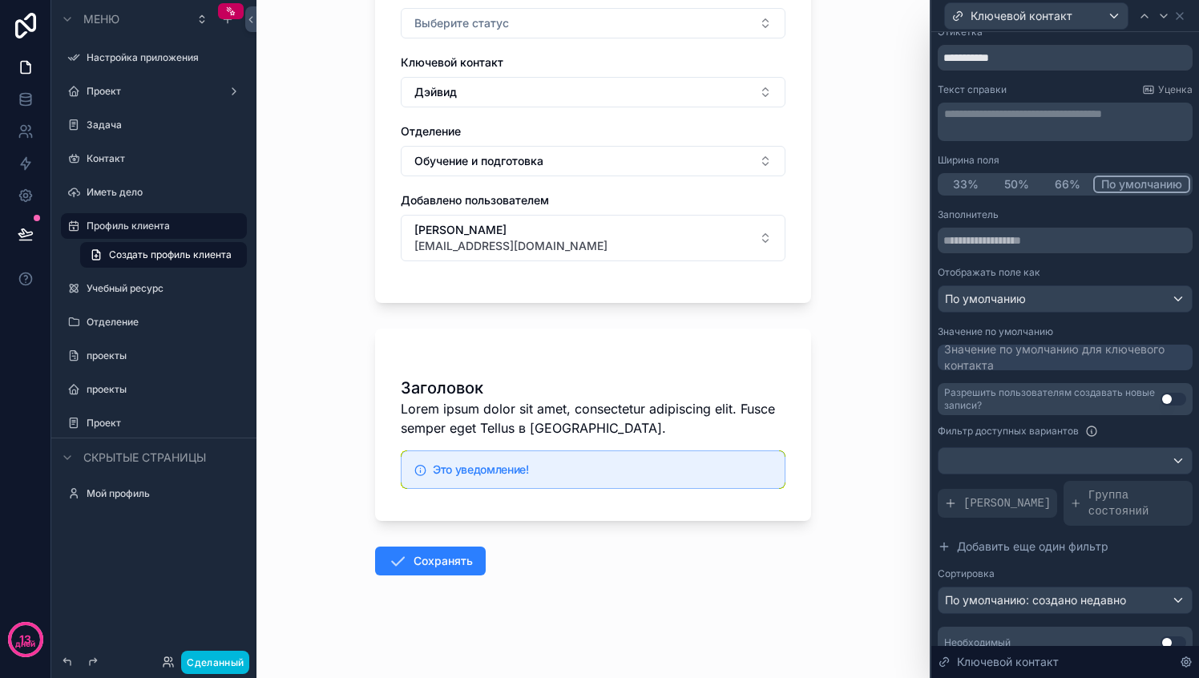
click at [492, 405] on font "Lorem ipsum dolor sit amet, consectetur adipiscing elit. Fusce semper eget Tell…" at bounding box center [588, 418] width 374 height 35
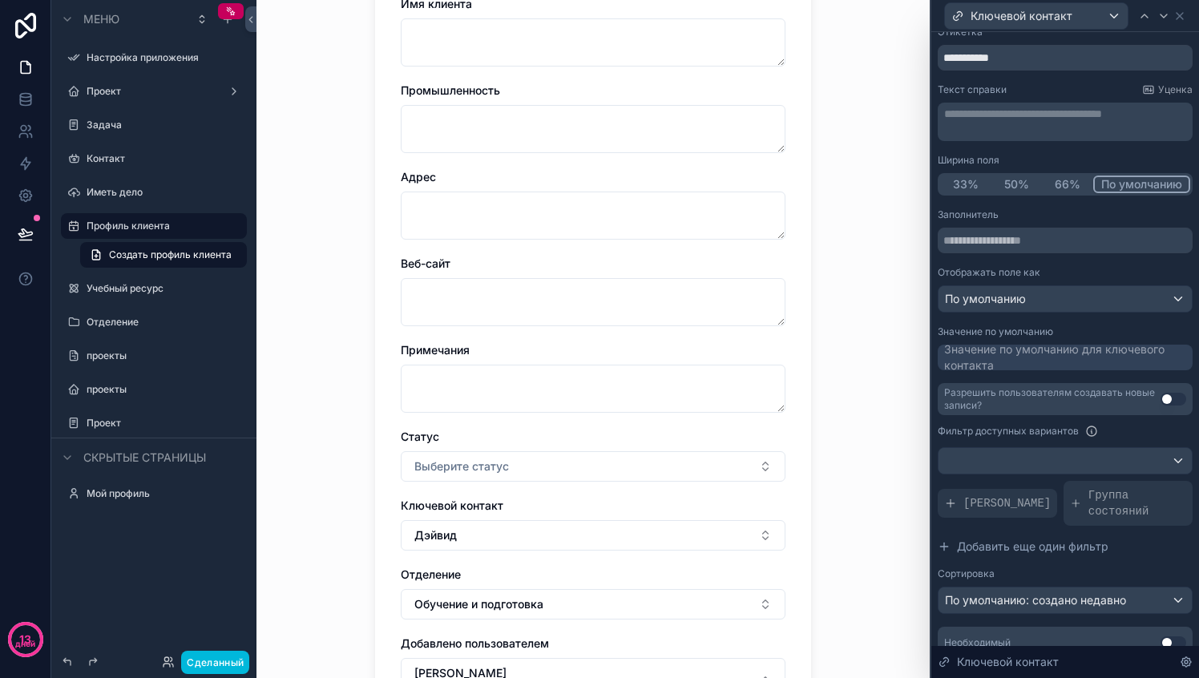
scroll to position [0, 0]
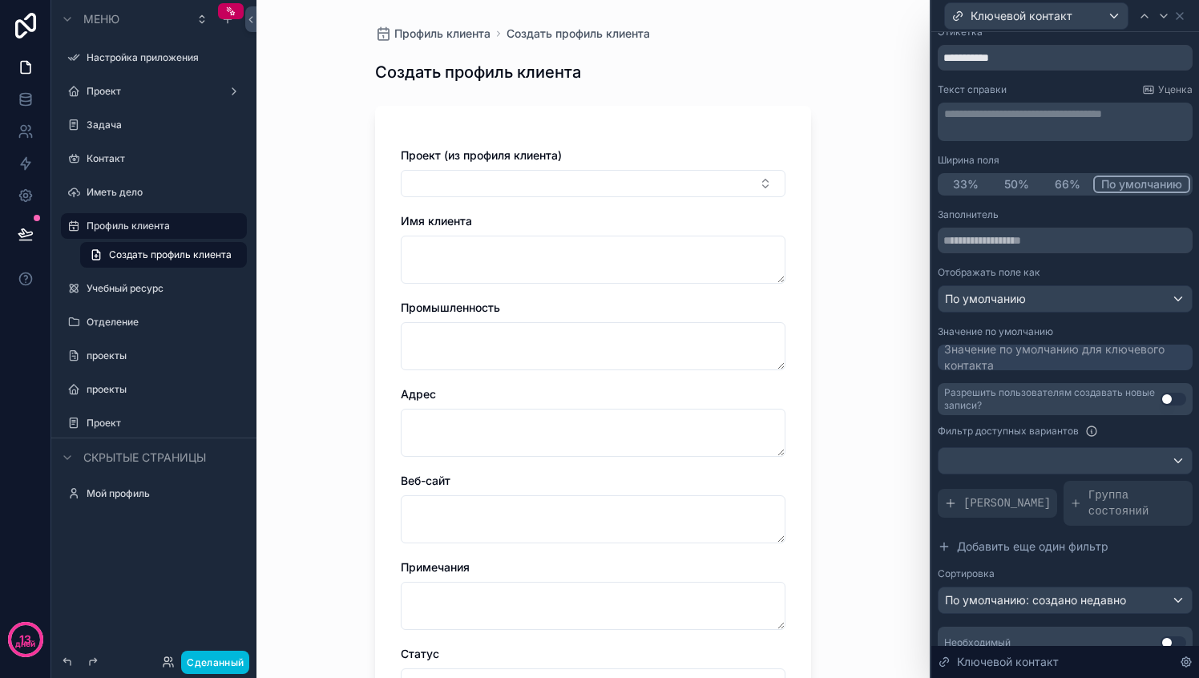
click at [453, 181] on button "Выбрать кнопку" at bounding box center [593, 183] width 385 height 27
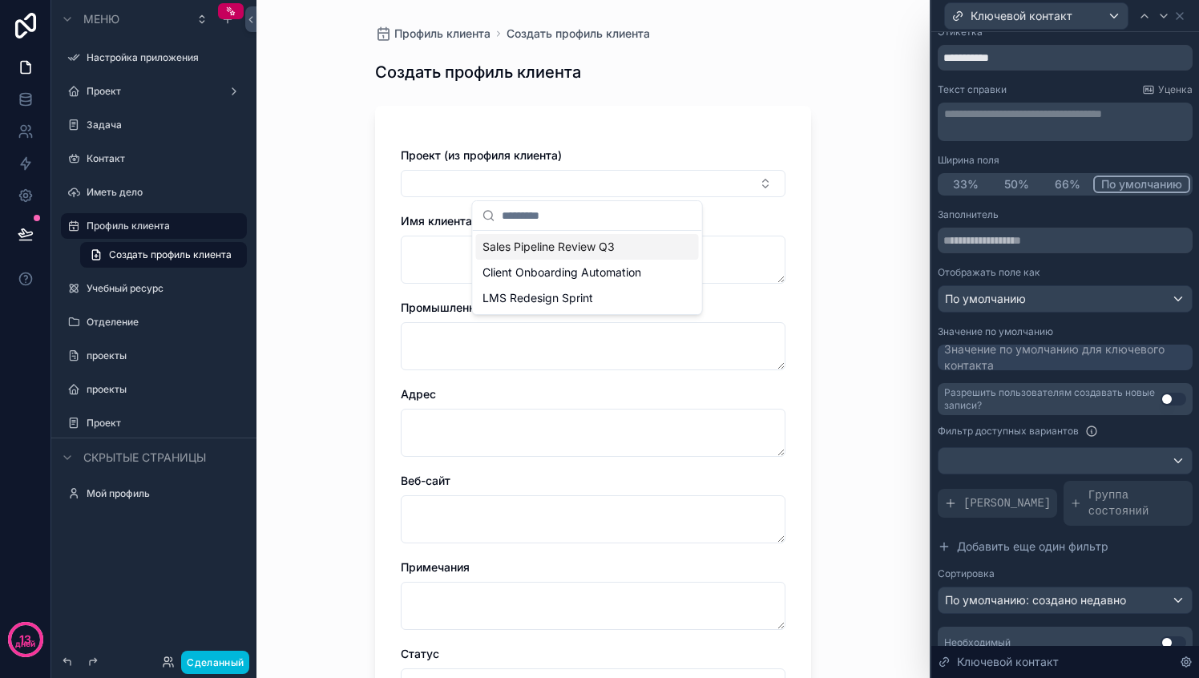
click at [453, 181] on button "Выбрать кнопку" at bounding box center [593, 183] width 385 height 27
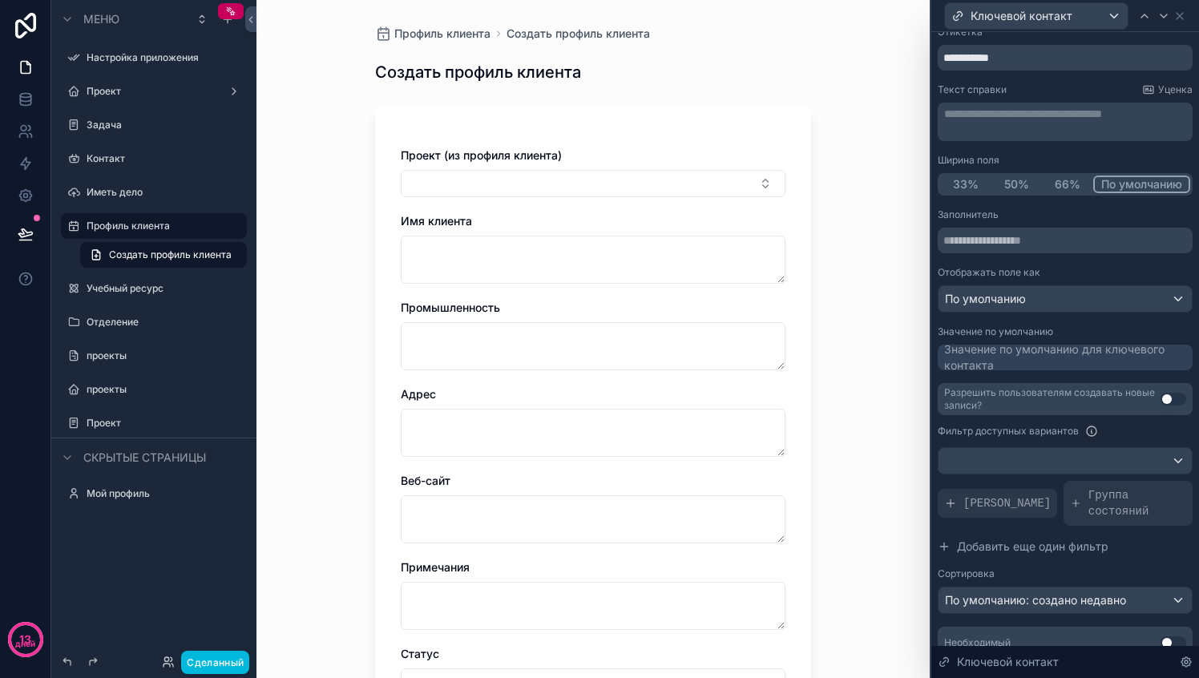
click at [555, 251] on textarea "прокручиваемый контент" at bounding box center [593, 260] width 385 height 48
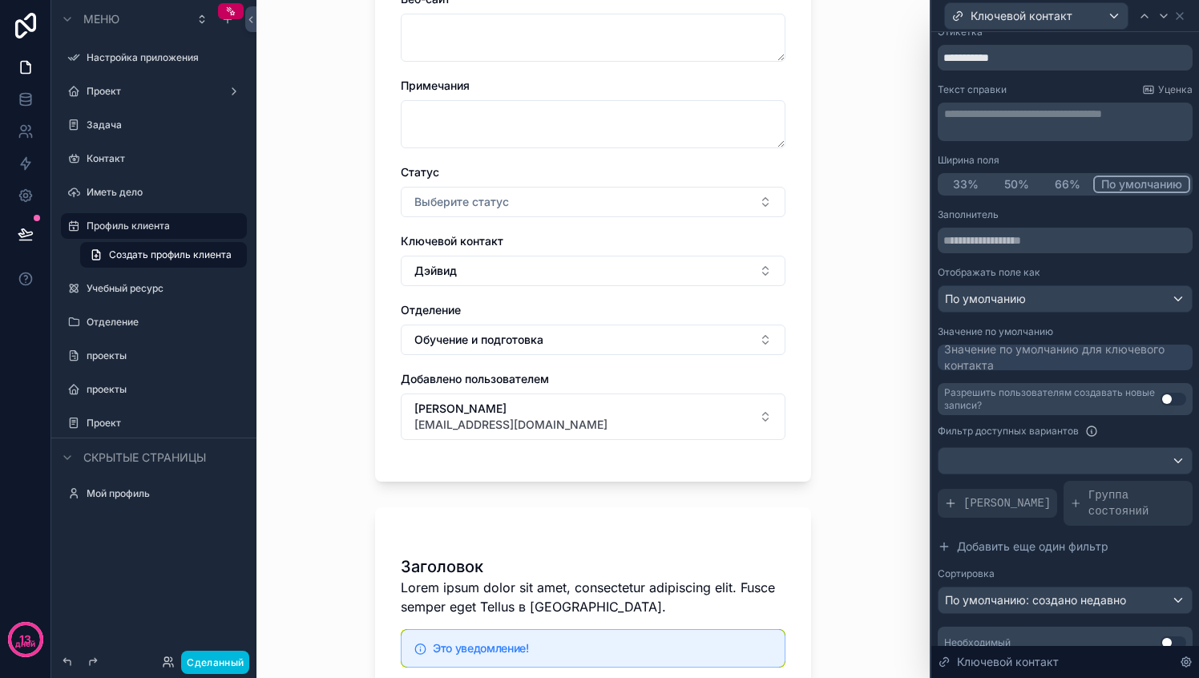
scroll to position [469, 0]
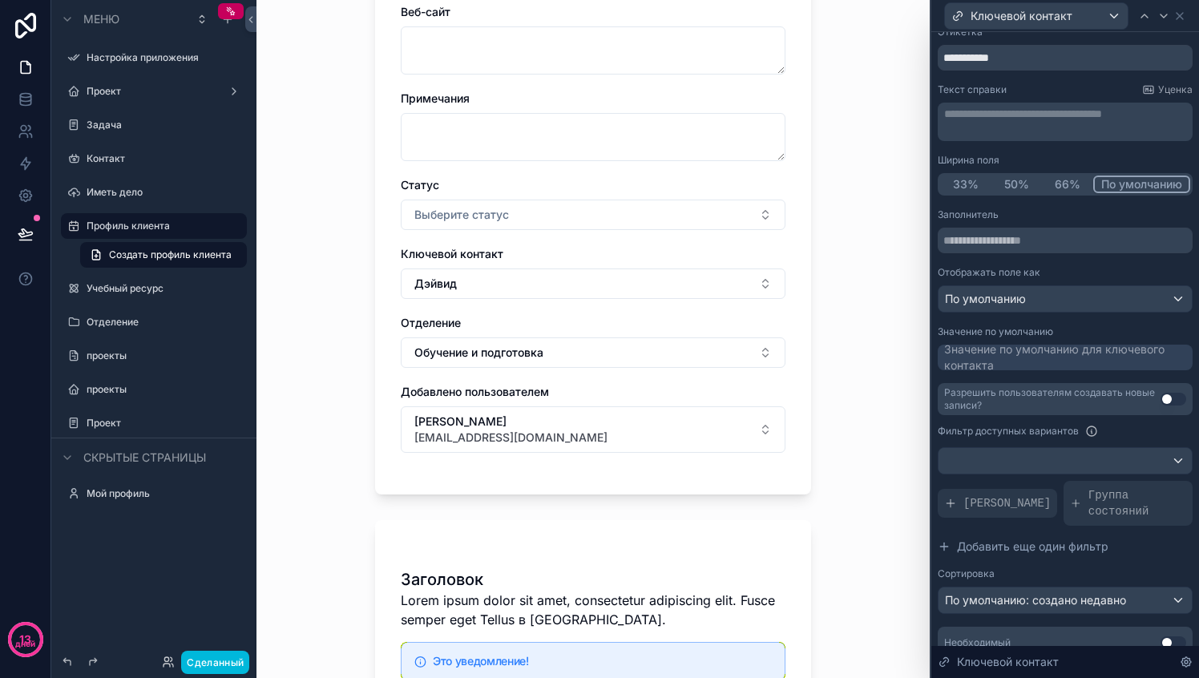
click at [504, 288] on button "Дэйвид" at bounding box center [593, 283] width 385 height 30
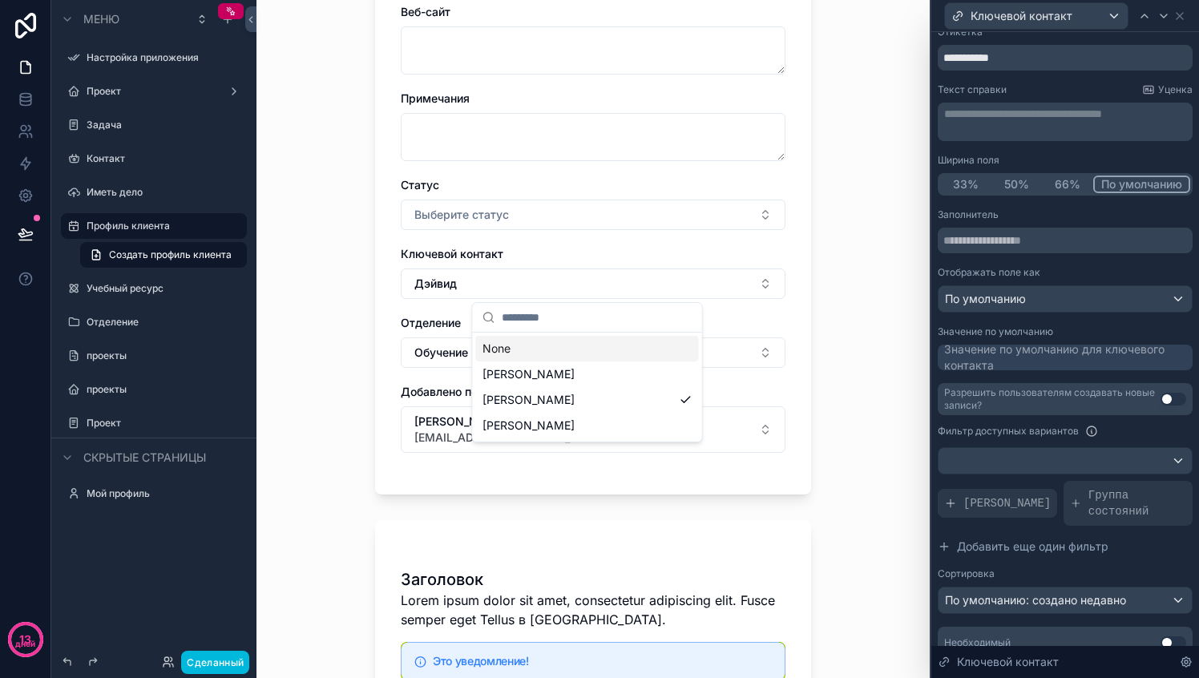
click at [504, 288] on button "Дэйвид" at bounding box center [593, 283] width 385 height 30
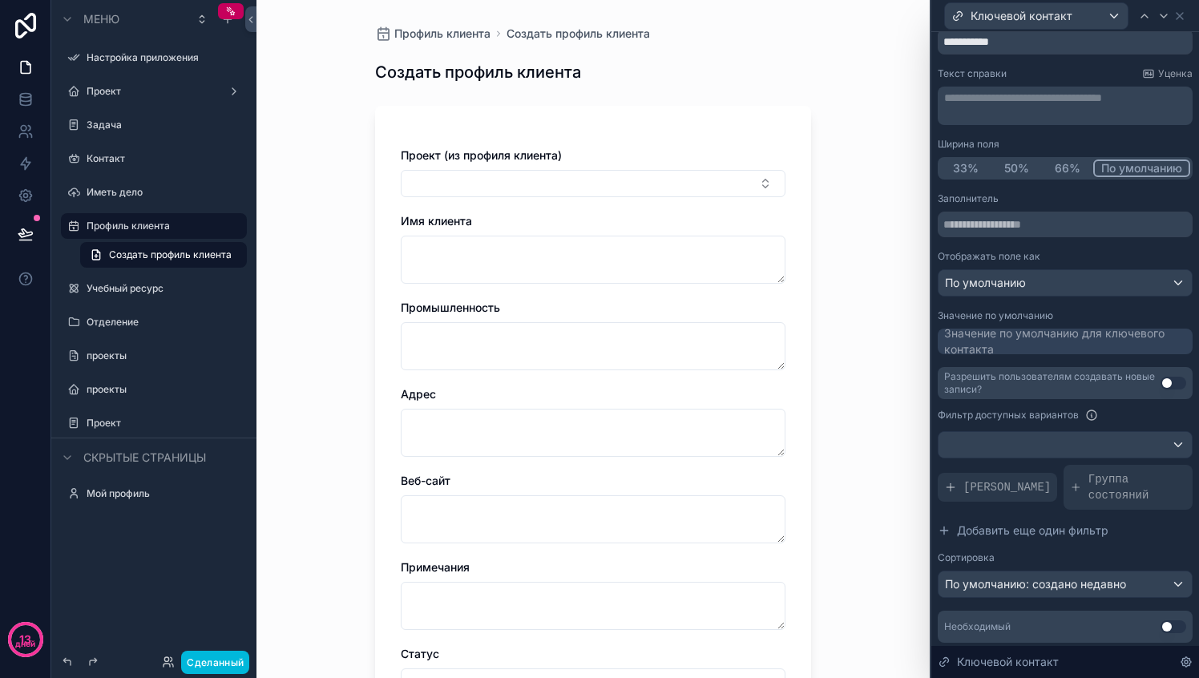
scroll to position [0, 0]
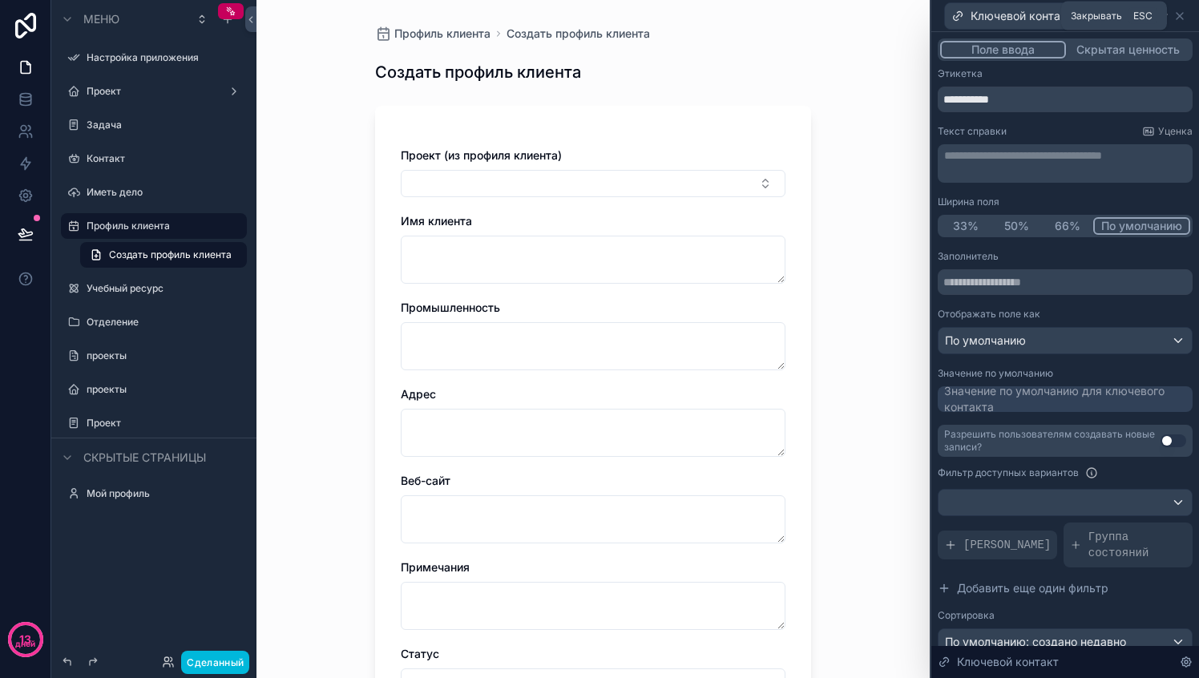
click at [1182, 16] on icon at bounding box center [1179, 16] width 13 height 13
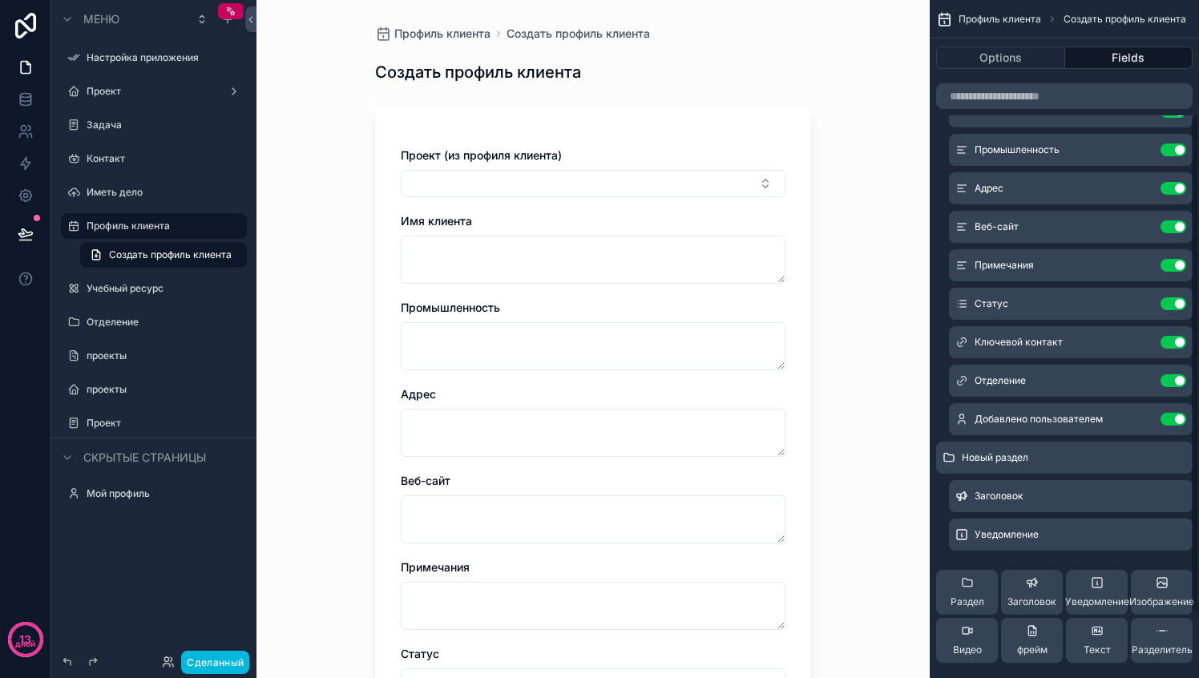
scroll to position [244, 0]
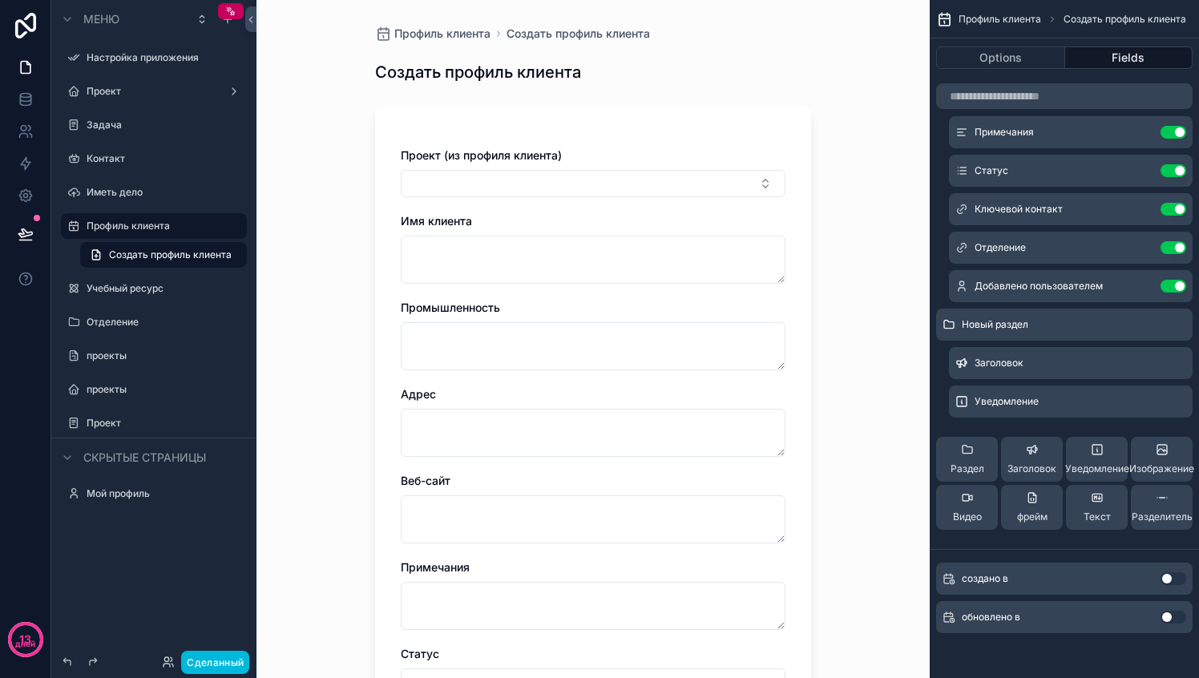
click at [1092, 508] on div "Текст" at bounding box center [1096, 507] width 27 height 32
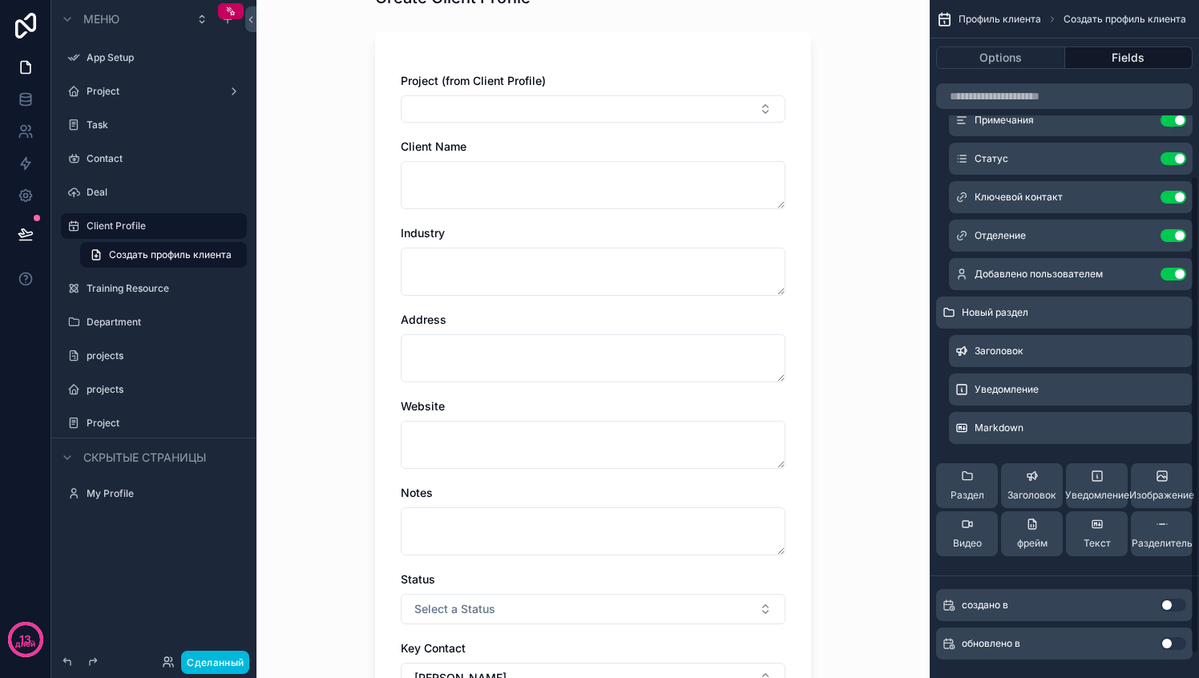
scroll to position [282, 0]
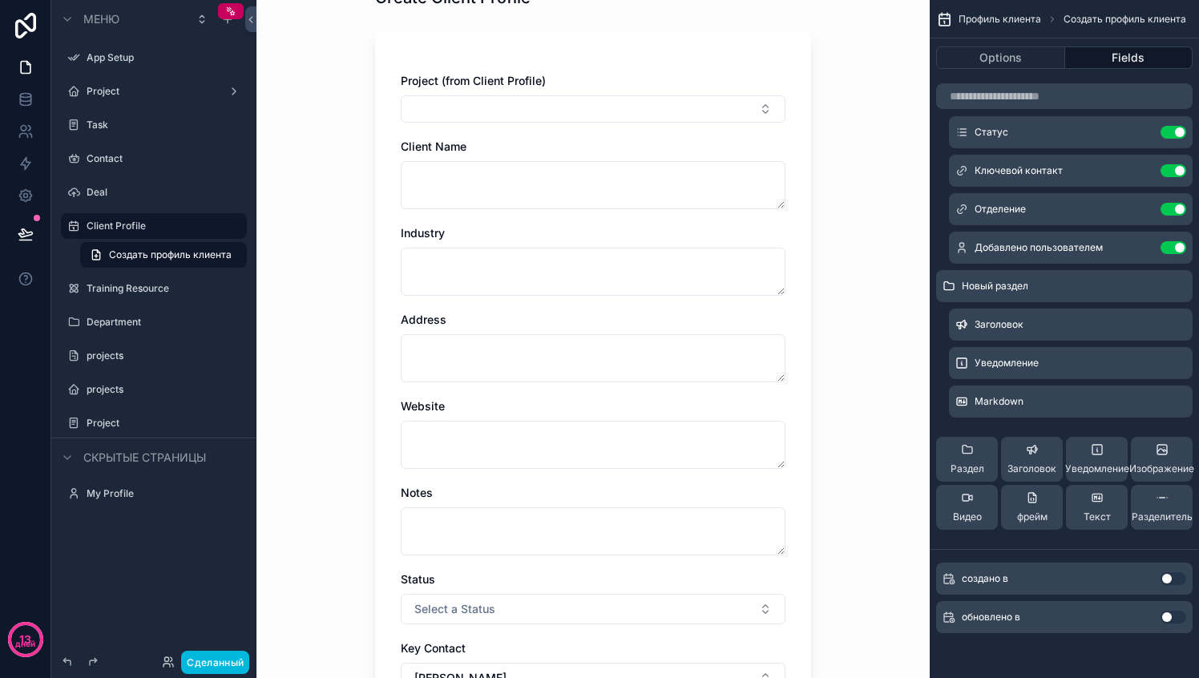
drag, startPoint x: 1087, startPoint y: 506, endPoint x: 1074, endPoint y: 370, distance: 136.8
click at [1052, 292] on div "Новый раздел коллекция проектов (из профиля клиента) Использовать настройку Имя…" at bounding box center [1063, 194] width 269 height 695
click at [1106, 499] on div "Текст" at bounding box center [1096, 507] width 27 height 32
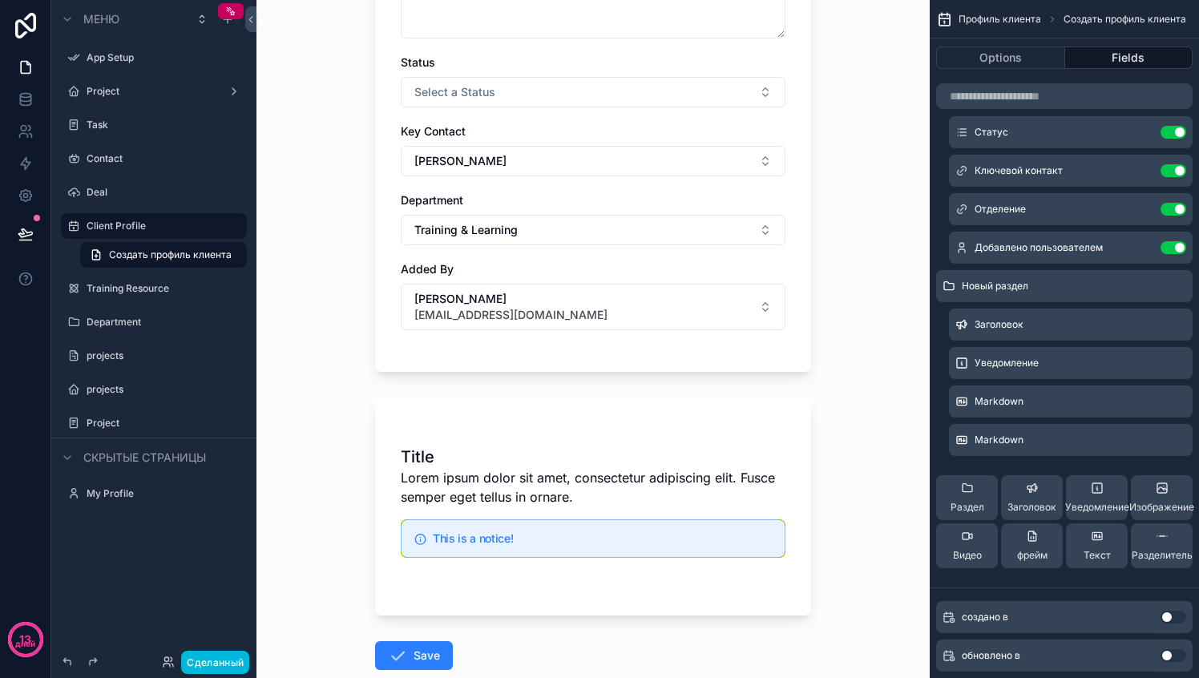
scroll to position [686, 0]
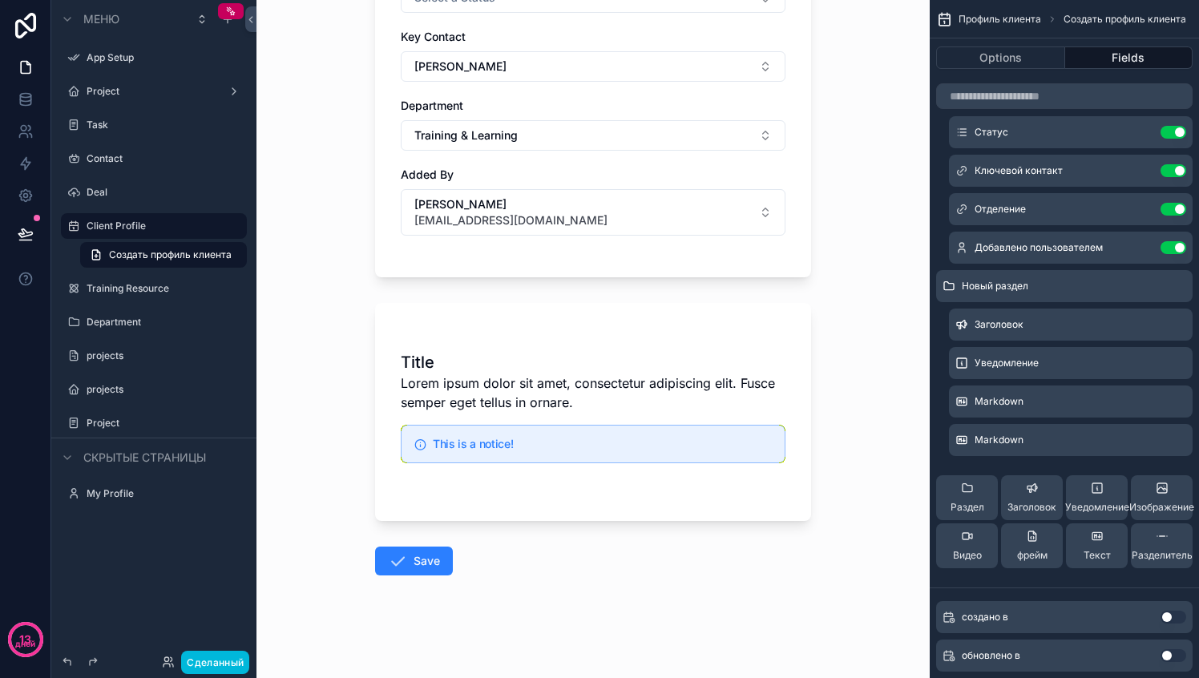
click at [461, 451] on div "This is a notice!" at bounding box center [602, 445] width 339 height 14
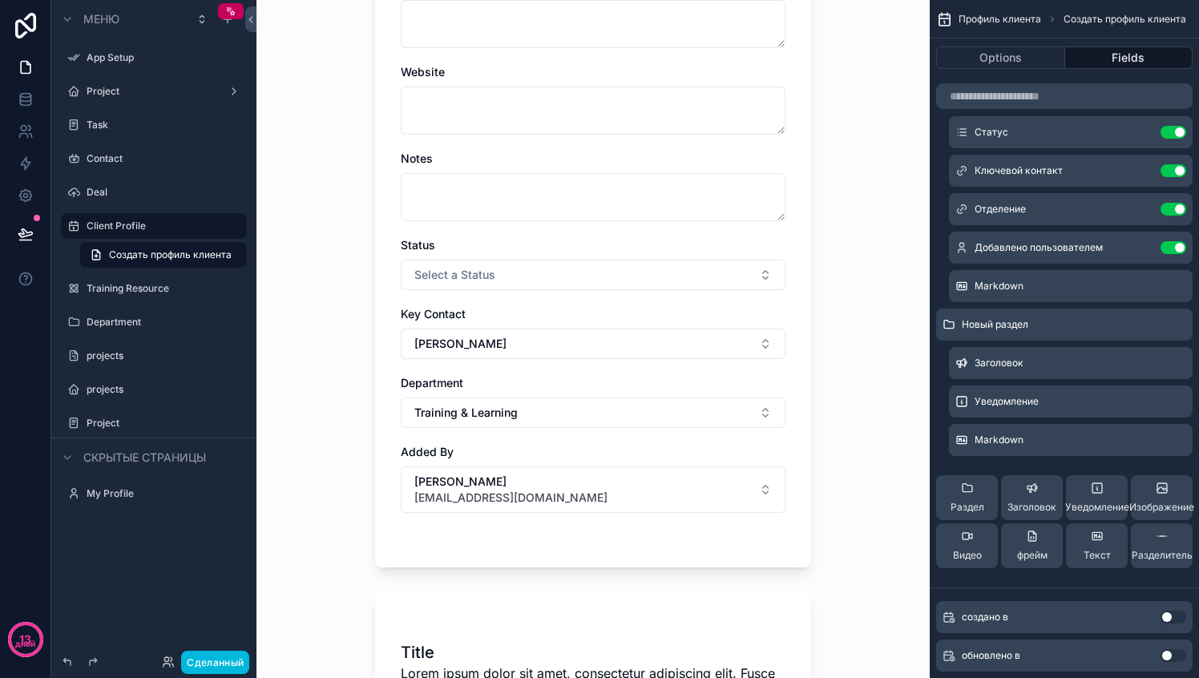
scroll to position [408, 0]
click at [0, 0] on icon "прокручиваемый контент" at bounding box center [0, 0] width 0 height 0
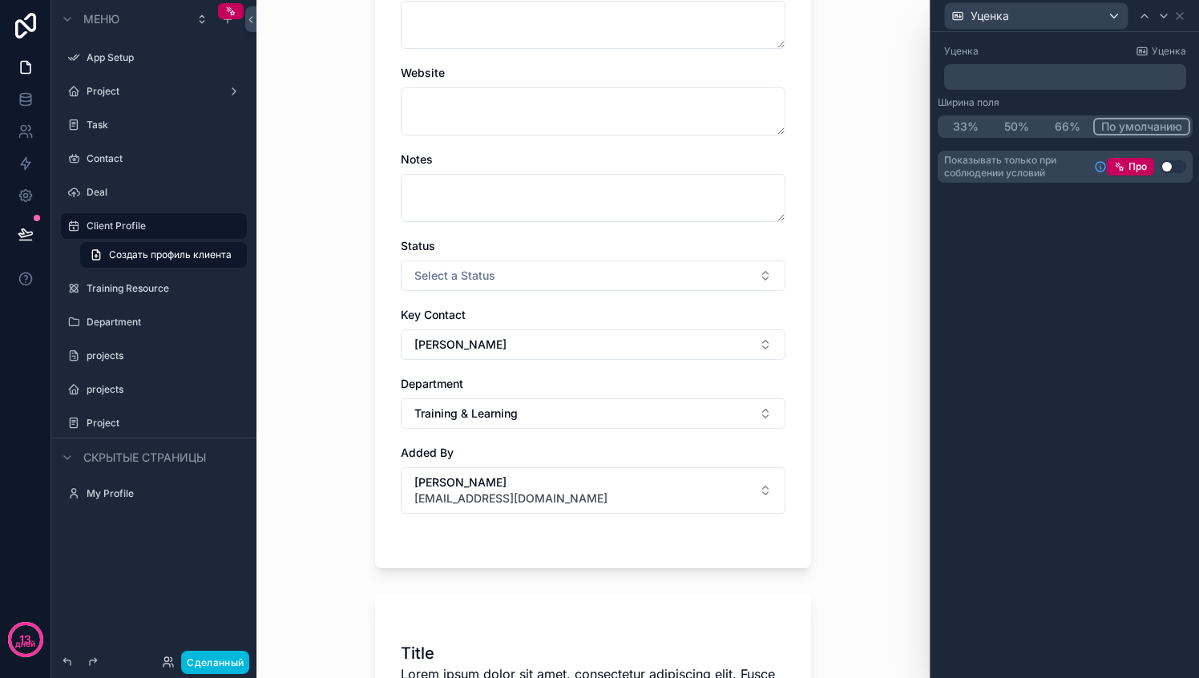
click at [1006, 75] on p "﻿" at bounding box center [1066, 77] width 232 height 16
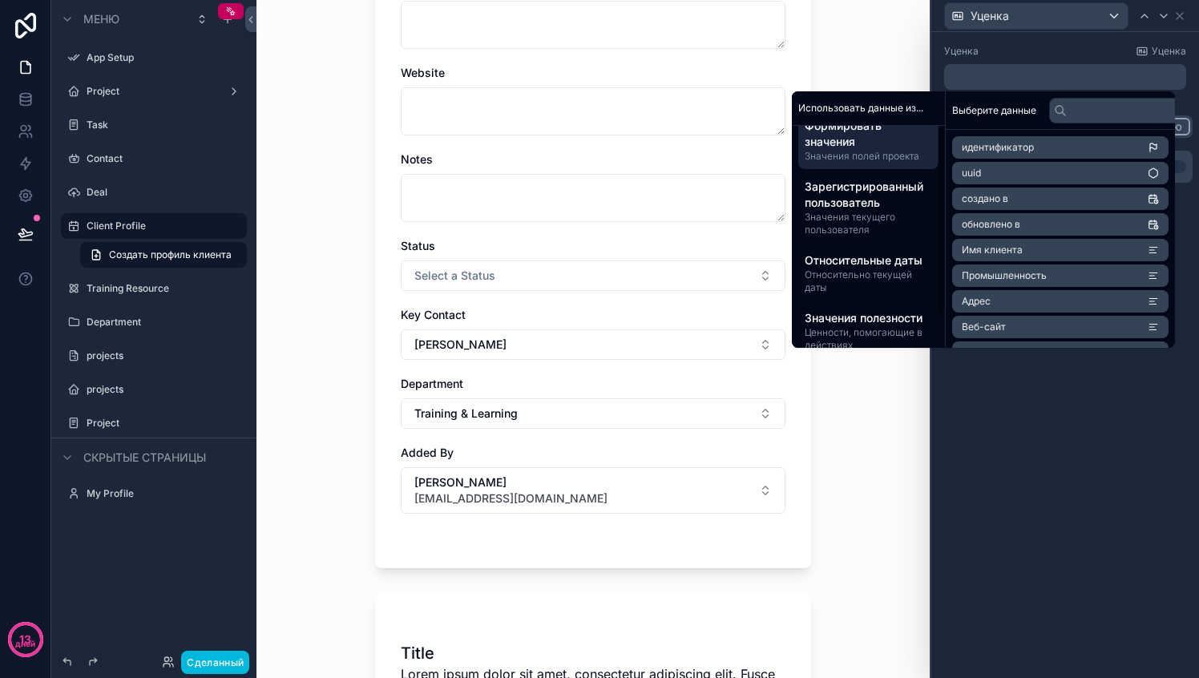
scroll to position [0, 0]
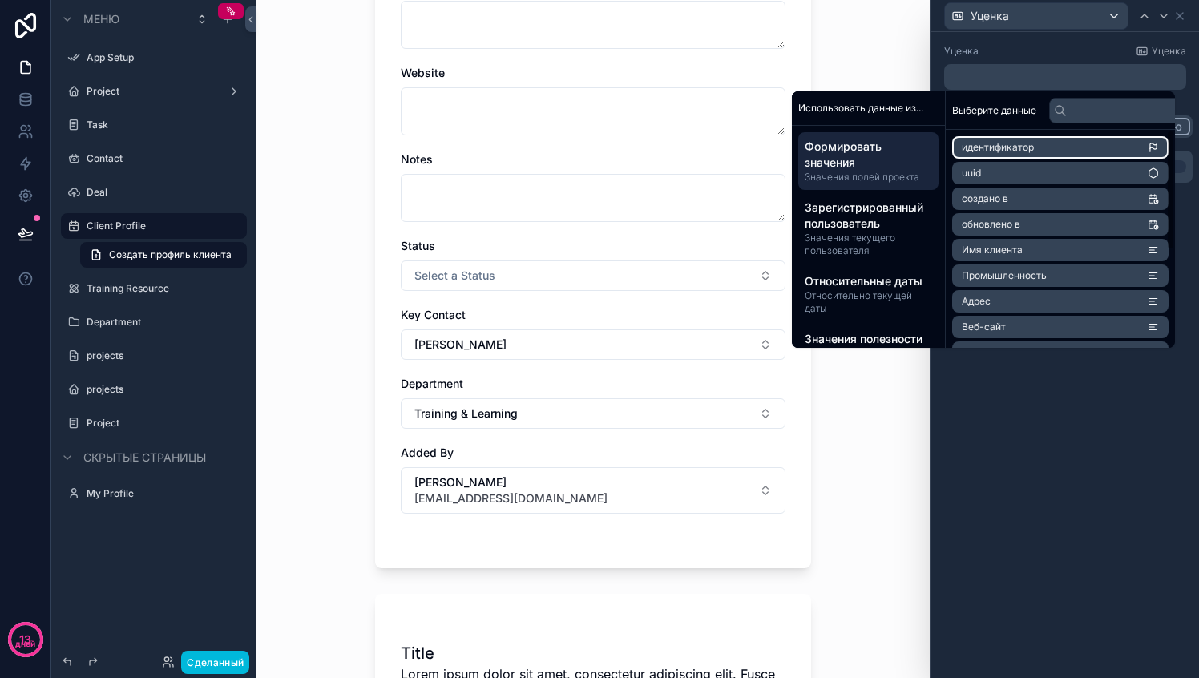
click at [994, 149] on font "идентификатор" at bounding box center [997, 147] width 72 height 12
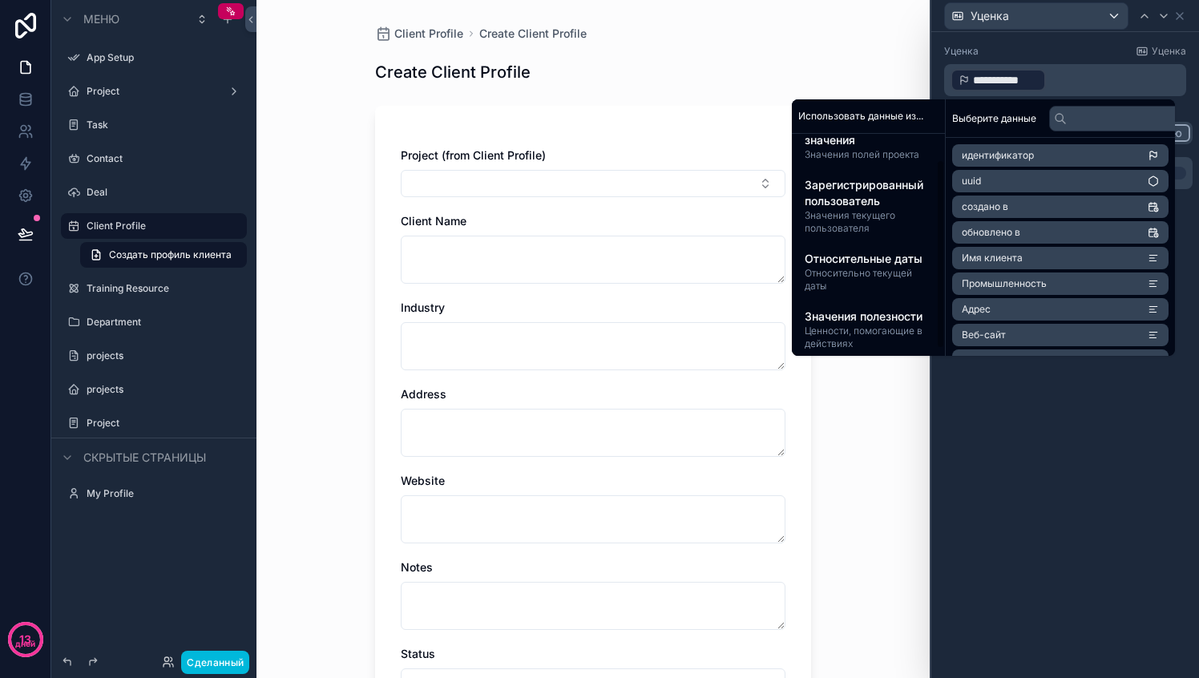
scroll to position [31, 0]
click at [859, 321] on font "Значения полезности" at bounding box center [863, 315] width 118 height 14
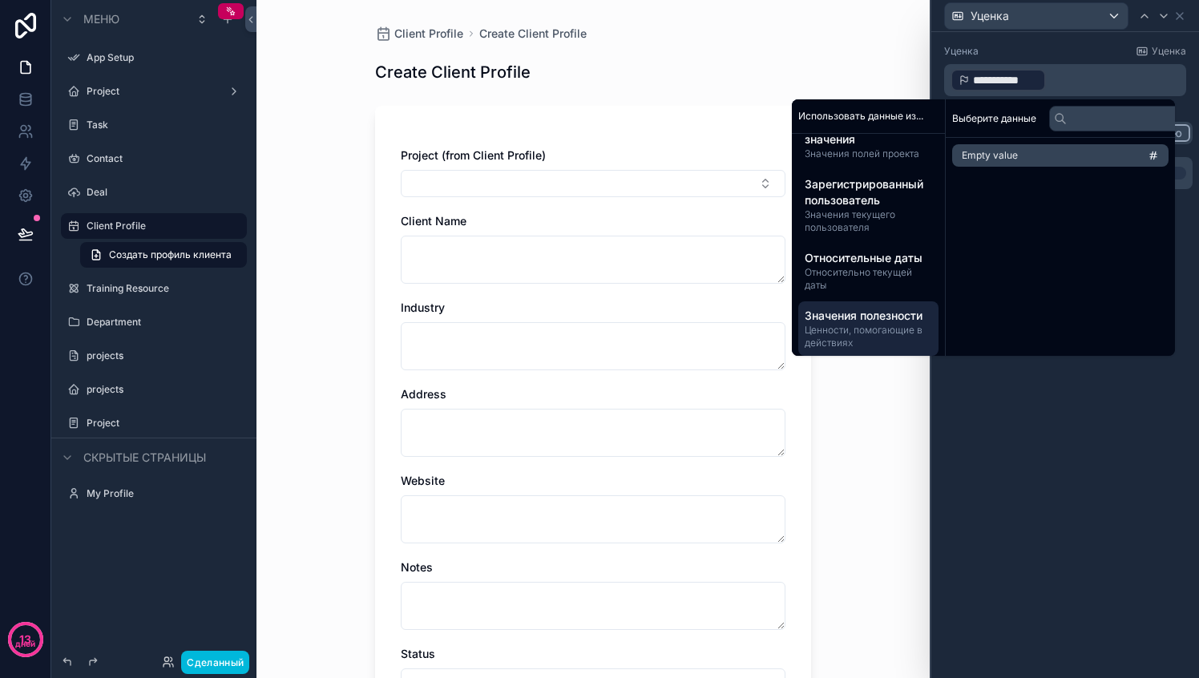
click at [860, 281] on span "Относительно текущей даты" at bounding box center [867, 279] width 127 height 26
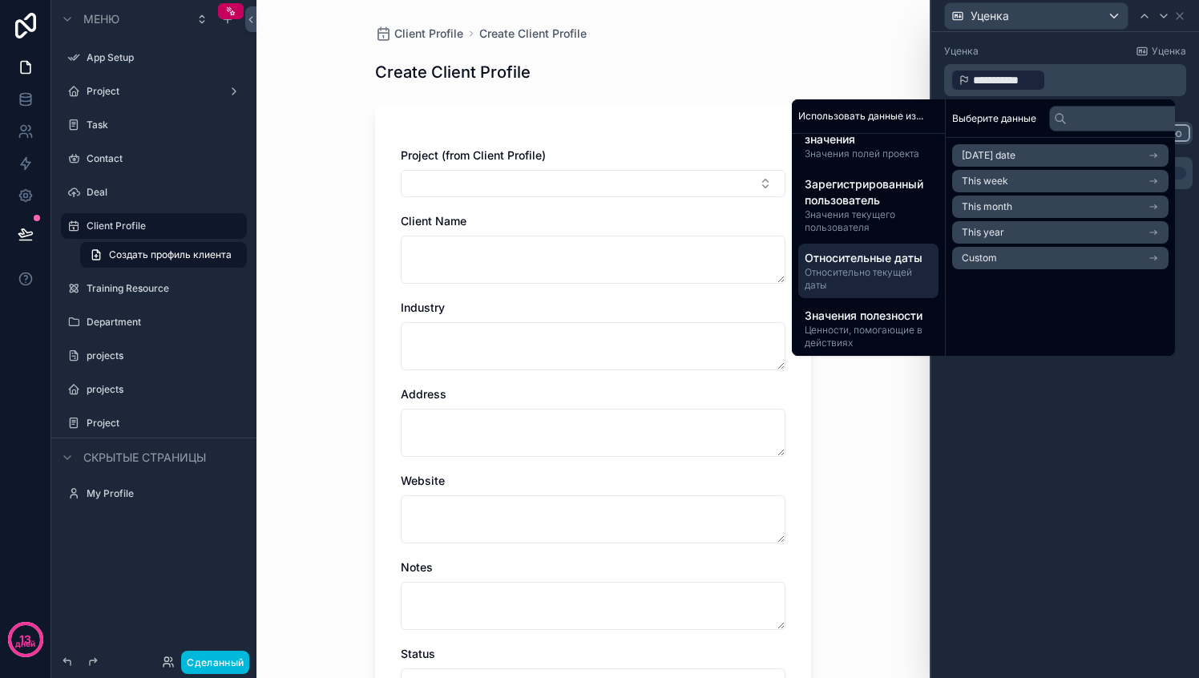
click at [858, 200] on font "Зарегистрированный пользователь" at bounding box center [863, 192] width 119 height 30
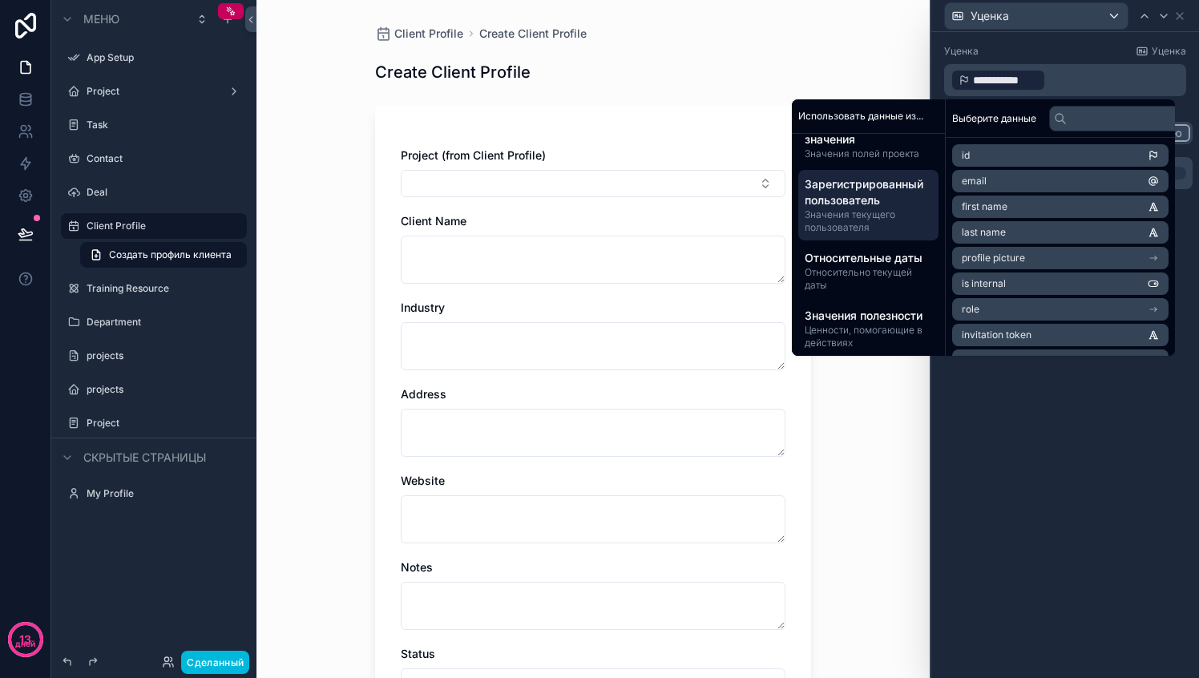
click at [862, 143] on span "Формировать значения" at bounding box center [867, 131] width 127 height 32
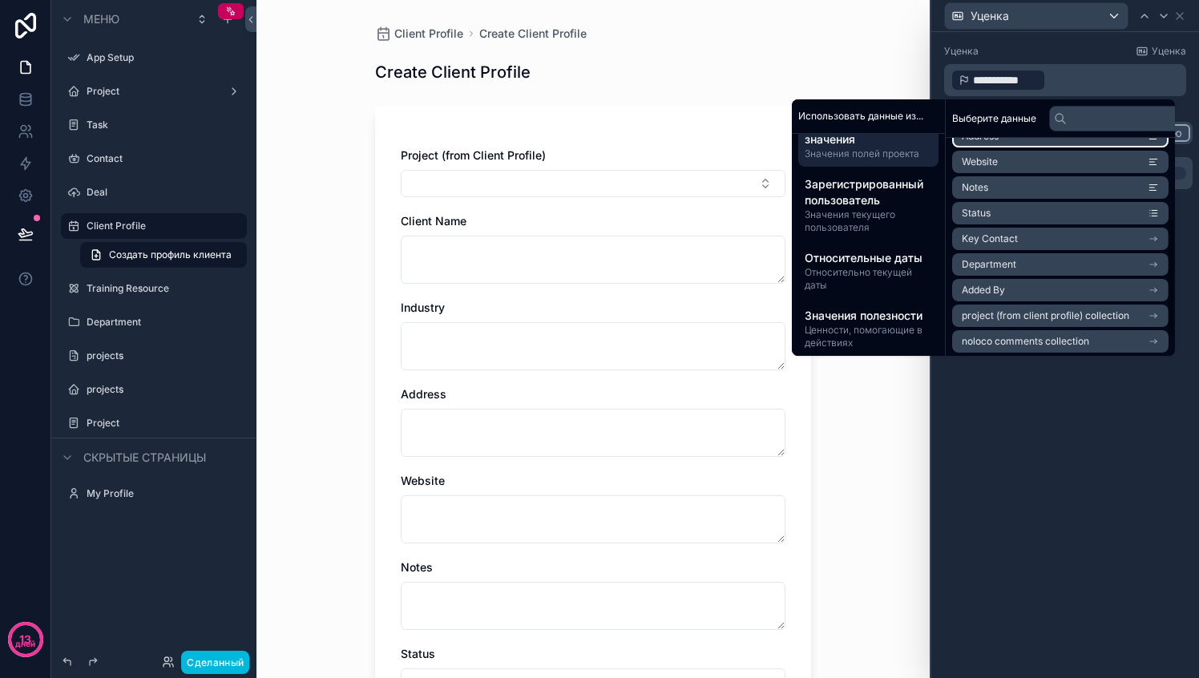
scroll to position [176, 0]
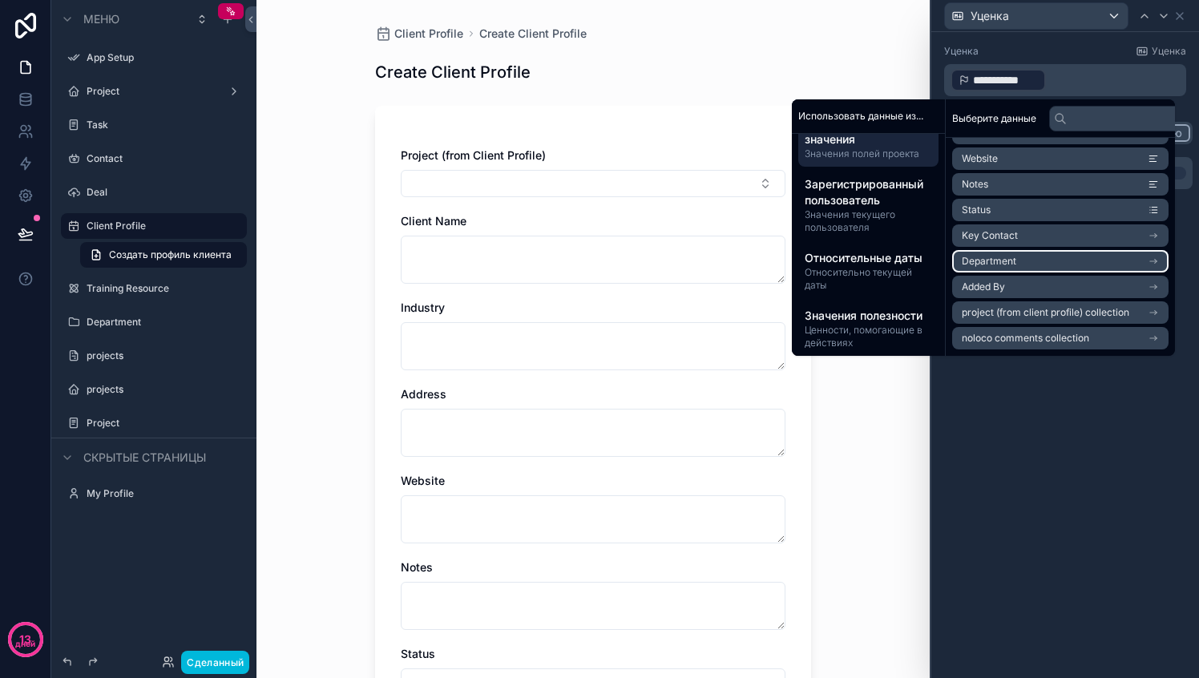
click at [1055, 260] on li "Department" at bounding box center [1060, 261] width 216 height 22
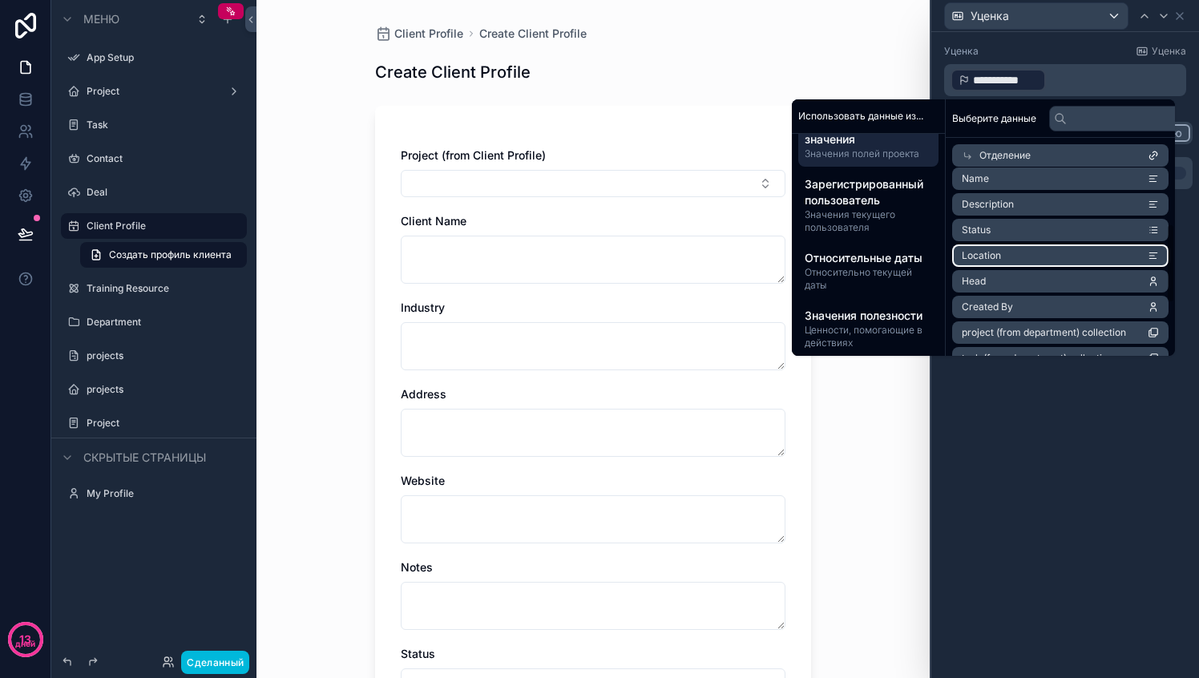
scroll to position [0, 0]
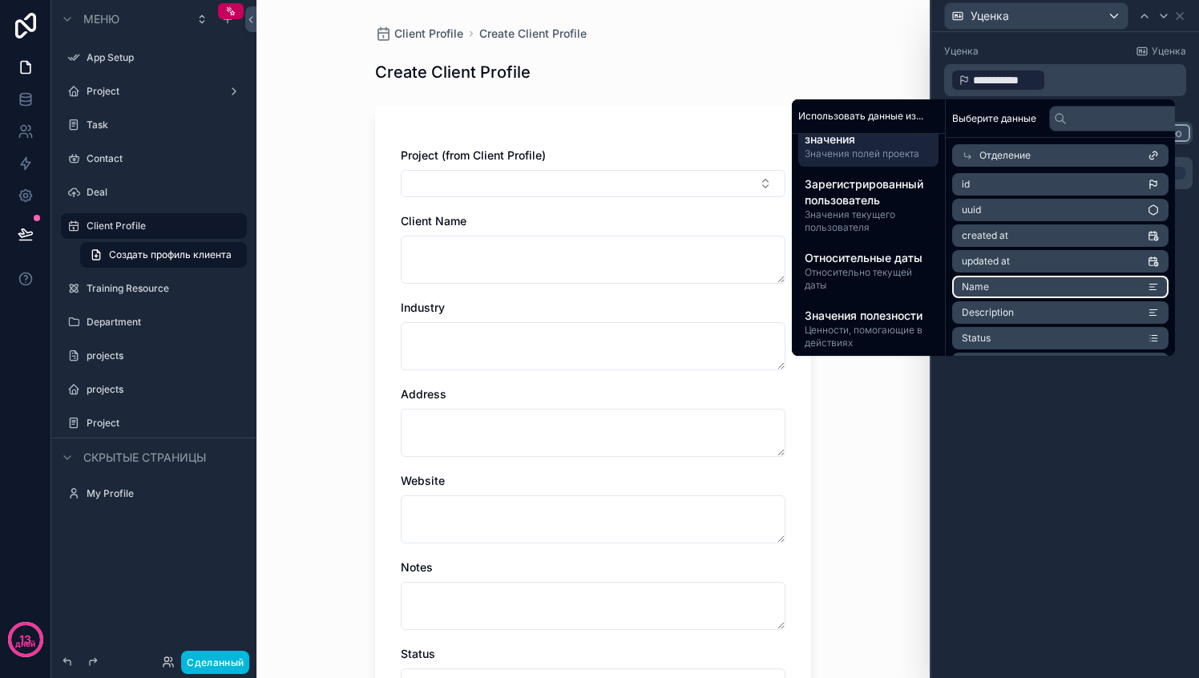
click at [1013, 292] on li "Name" at bounding box center [1060, 287] width 216 height 22
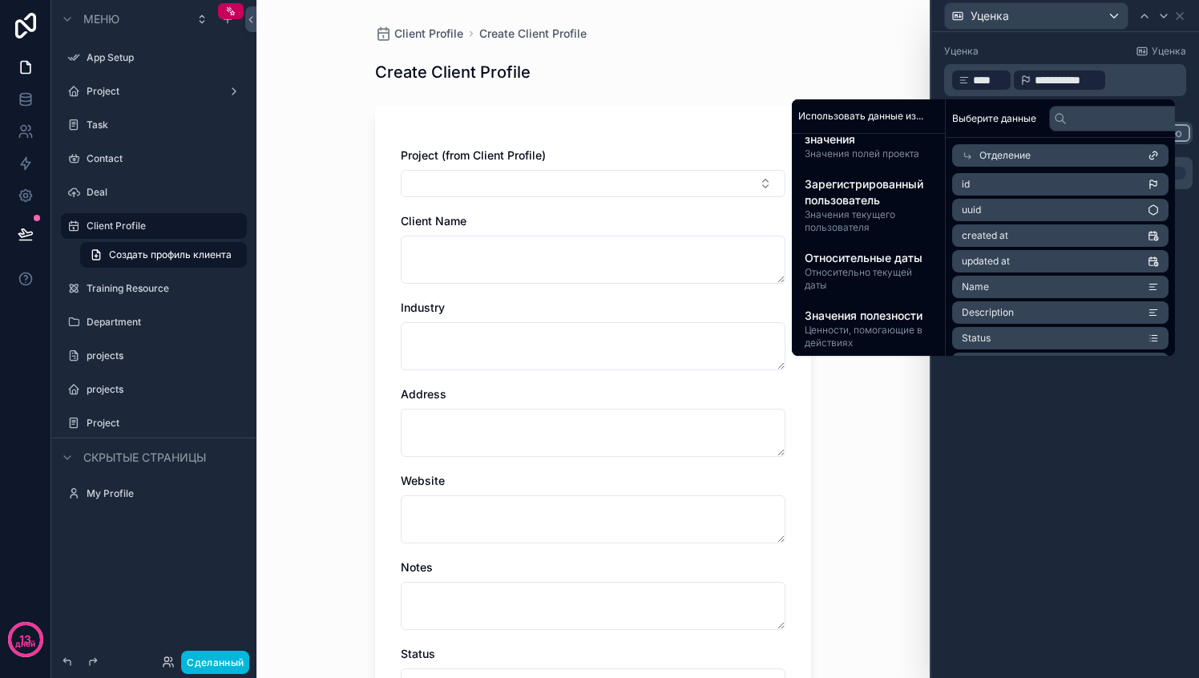
click at [1026, 401] on div "**********" at bounding box center [1065, 355] width 268 height 646
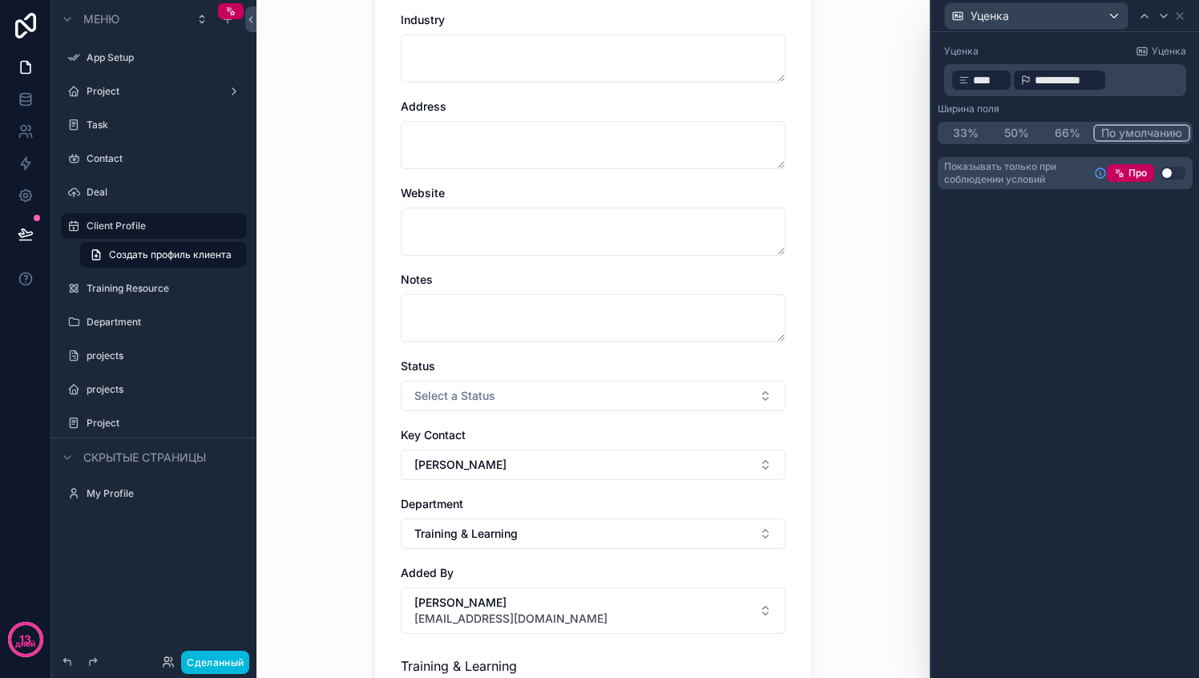
scroll to position [280, 0]
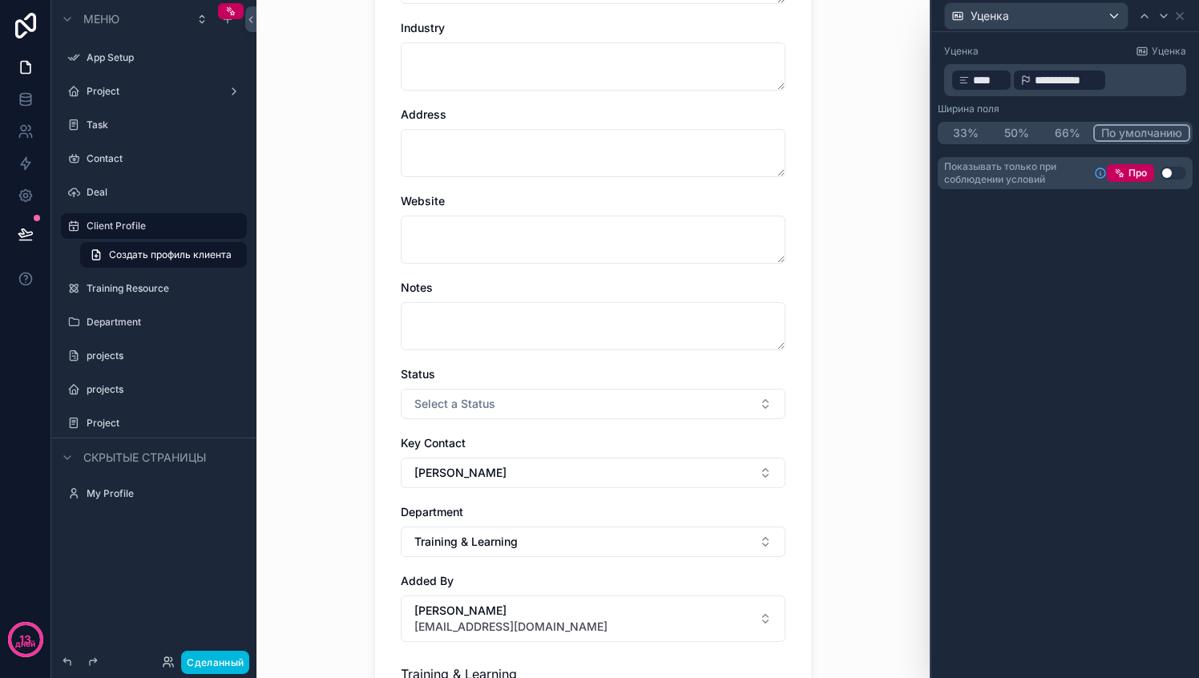
click at [1171, 173] on button "Использовать настройку" at bounding box center [1173, 173] width 26 height 13
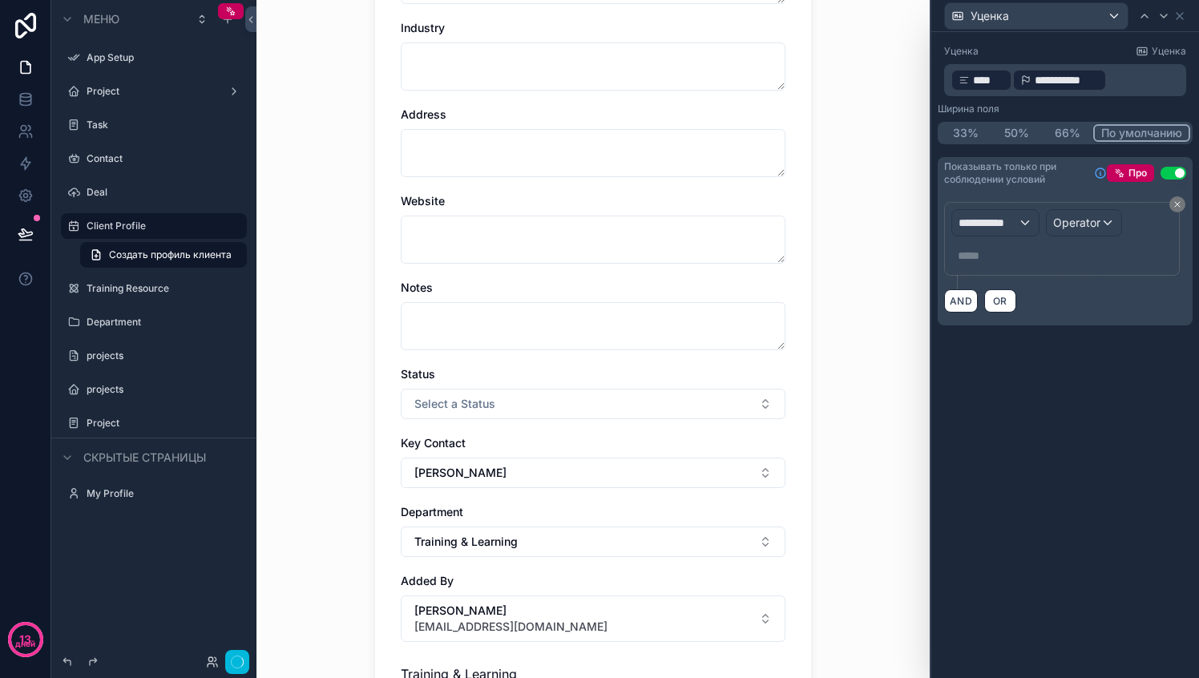
scroll to position [0, 0]
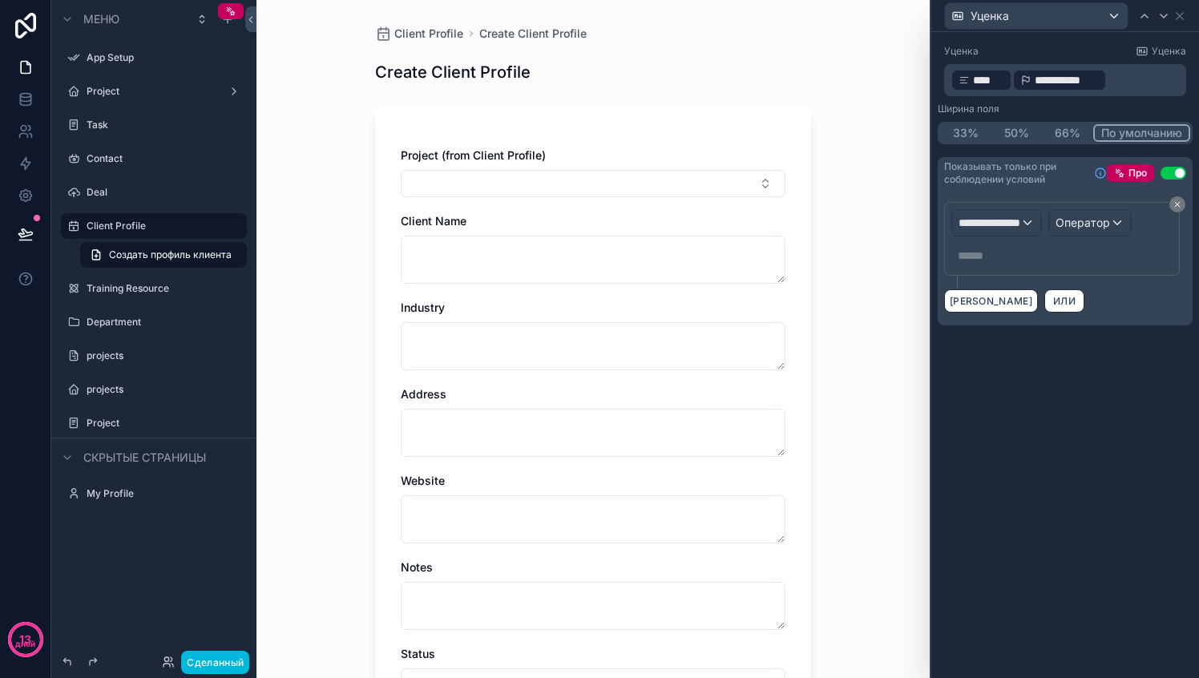
click at [1171, 173] on button "Использовать настройку" at bounding box center [1173, 173] width 26 height 13
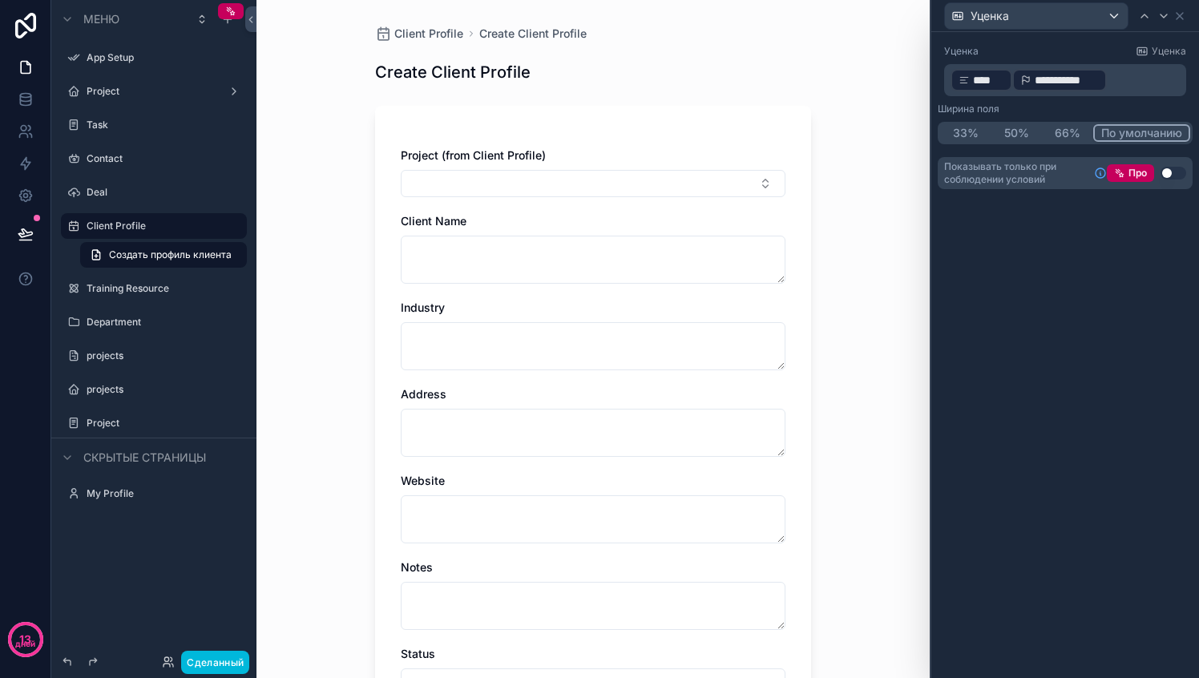
click at [1066, 83] on span "**********" at bounding box center [1066, 80] width 65 height 16
click at [1116, 83] on p "**********" at bounding box center [1066, 80] width 232 height 26
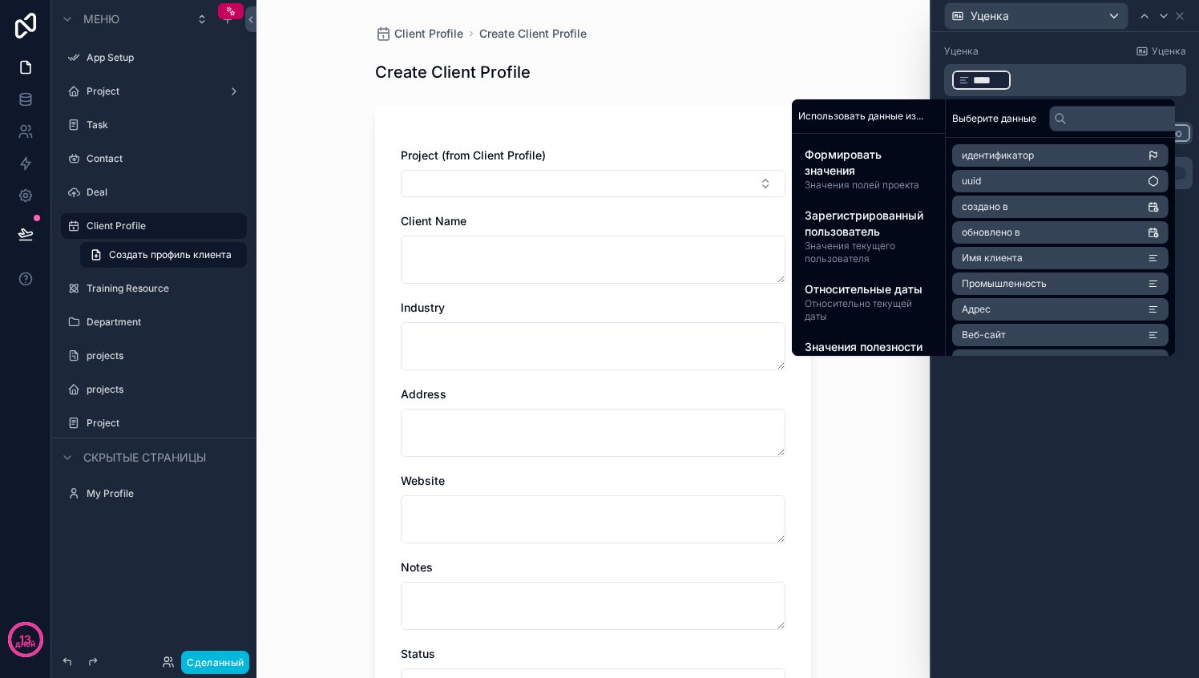
click at [1012, 424] on div "Уценка Уценка ﻿ **** ﻿ ﻿ Ширина поля 33% 50% 66% По умолчанию Показывать только…" at bounding box center [1065, 355] width 268 height 646
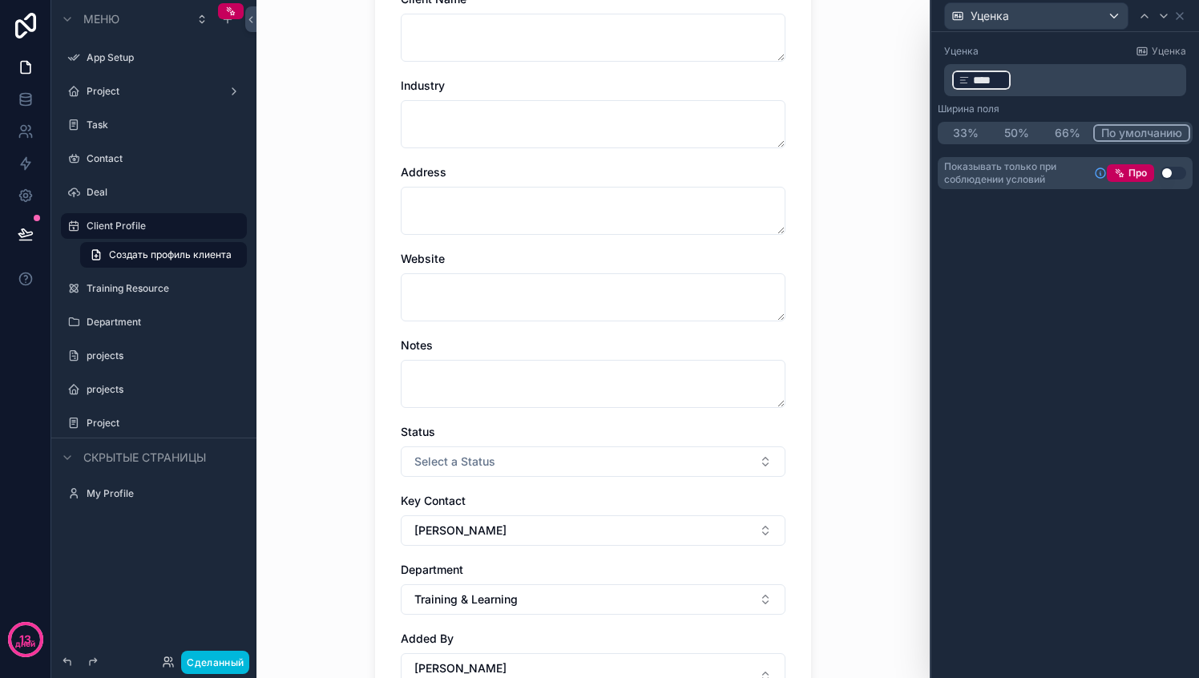
scroll to position [409, 0]
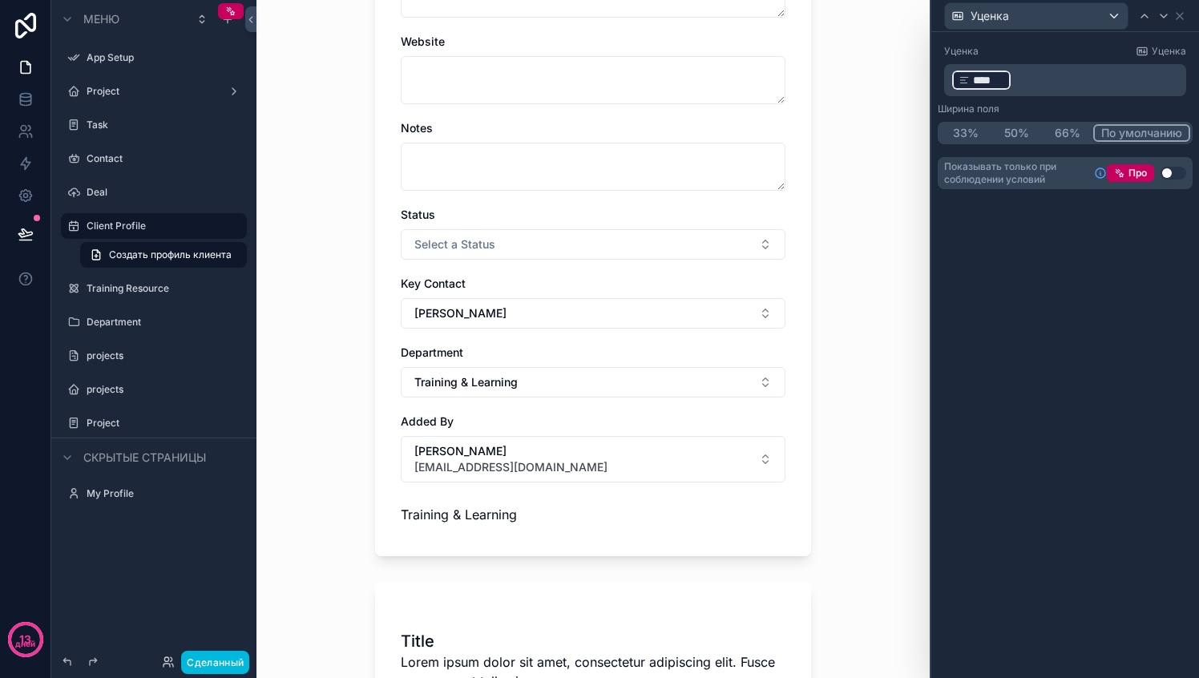
click at [447, 516] on span "Training & Learning" at bounding box center [459, 514] width 116 height 16
click at [1016, 89] on p "﻿ **** ﻿ ﻿" at bounding box center [1066, 80] width 232 height 26
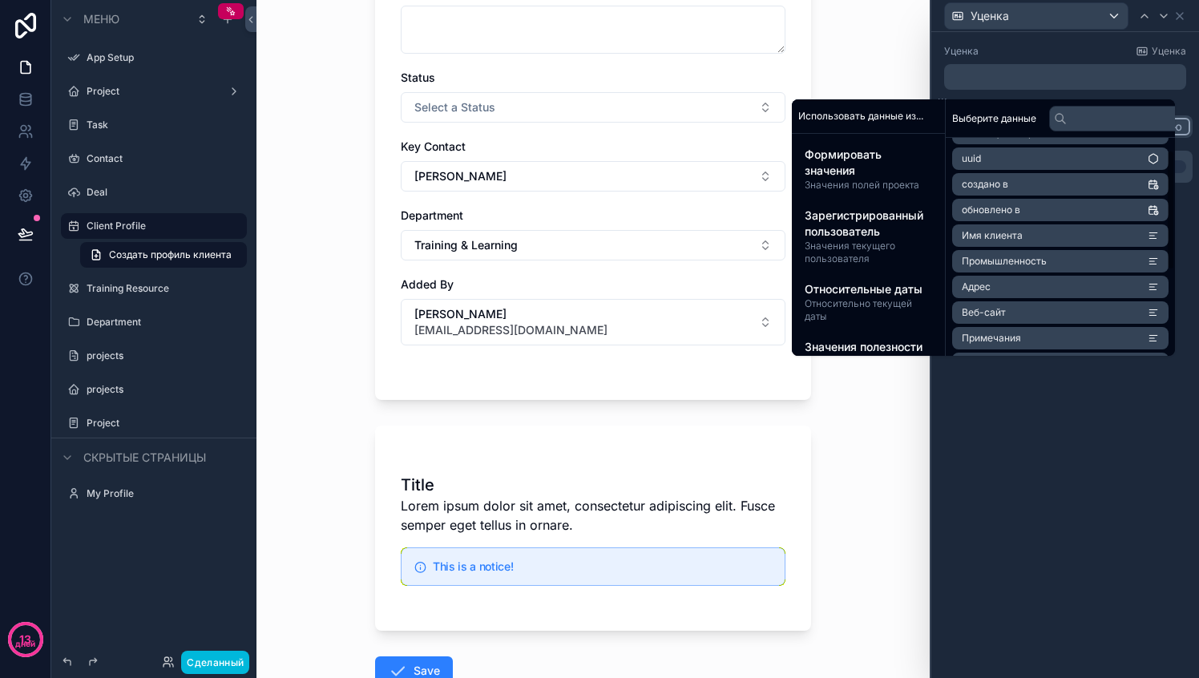
scroll to position [0, 0]
click at [860, 167] on span "Формировать значения" at bounding box center [867, 163] width 127 height 32
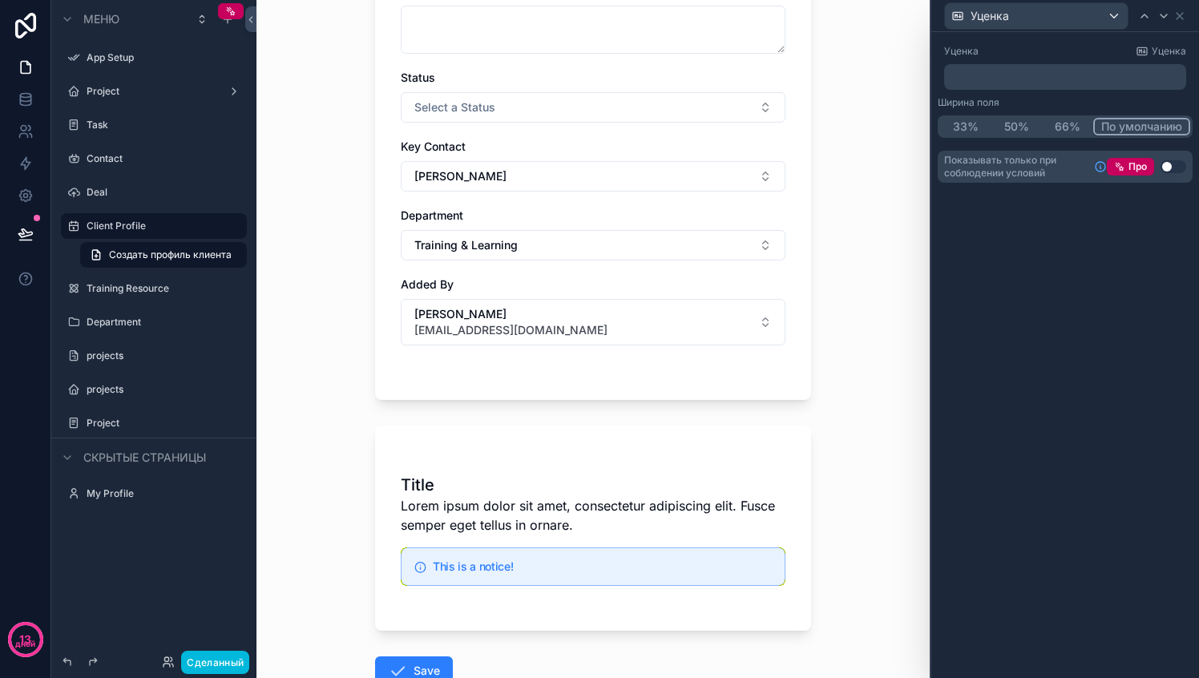
click at [115, 225] on label "Client Profile" at bounding box center [162, 226] width 151 height 13
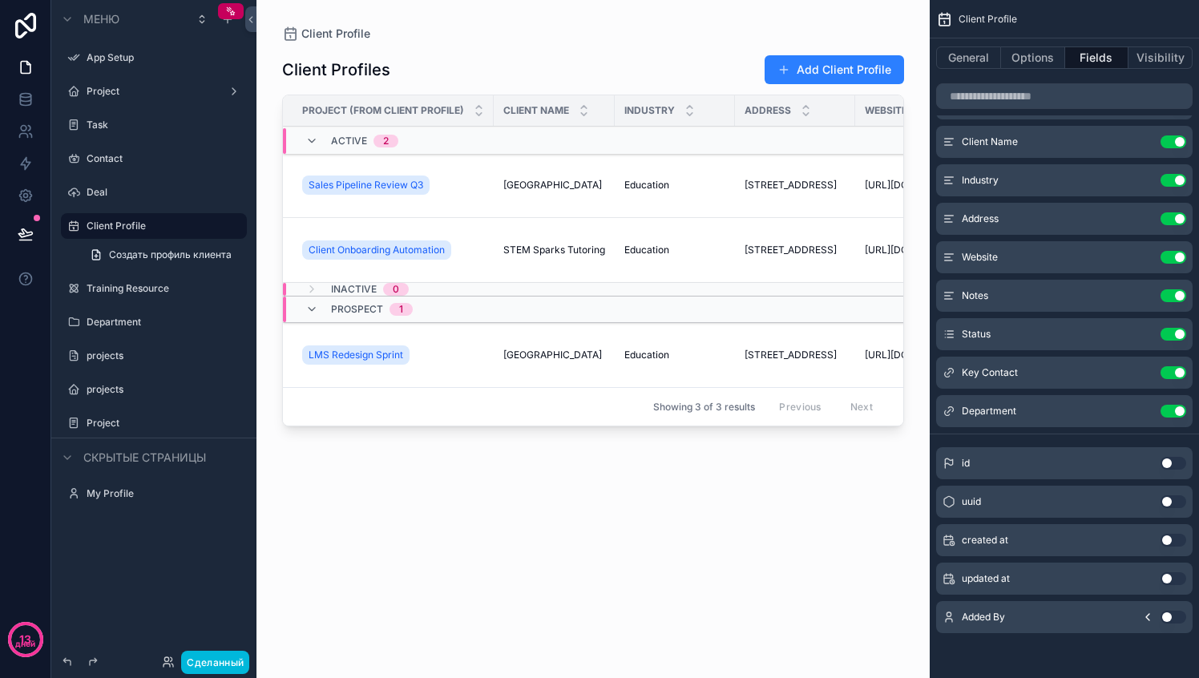
click at [460, 176] on div "Sales Pipeline Review Q3" at bounding box center [393, 185] width 182 height 26
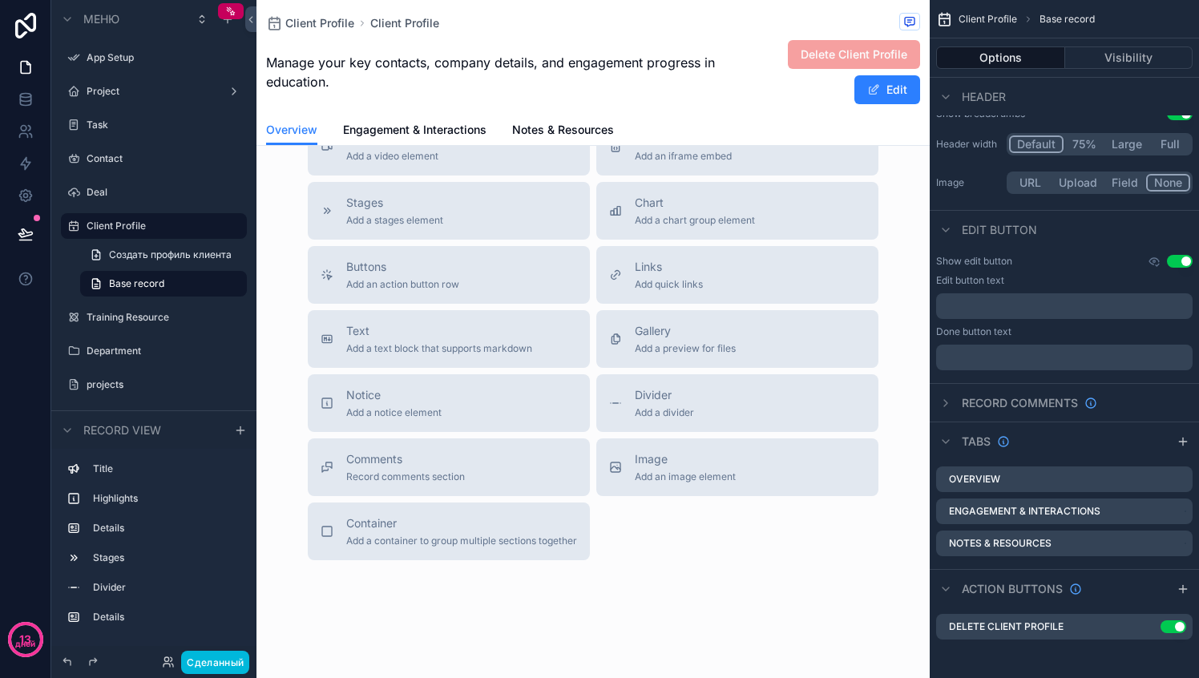
scroll to position [778, 0]
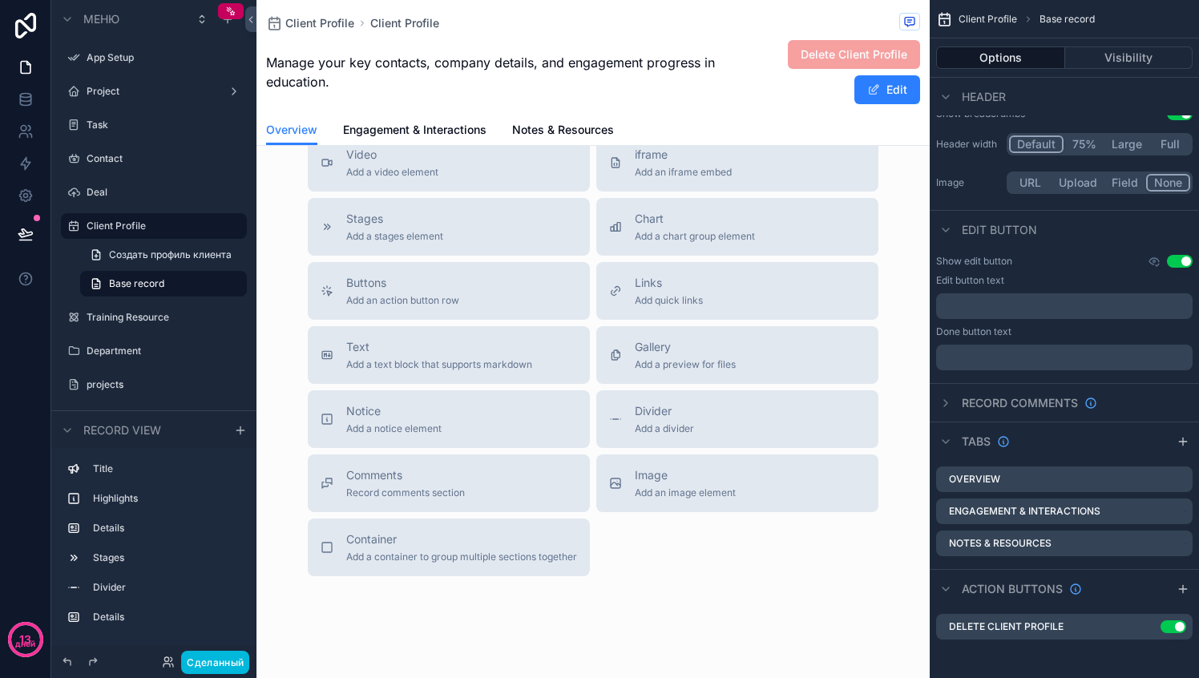
drag, startPoint x: 418, startPoint y: 398, endPoint x: 418, endPoint y: 366, distance: 32.0
click at [418, 366] on button "Text Add a text block that supports markdown" at bounding box center [449, 355] width 282 height 58
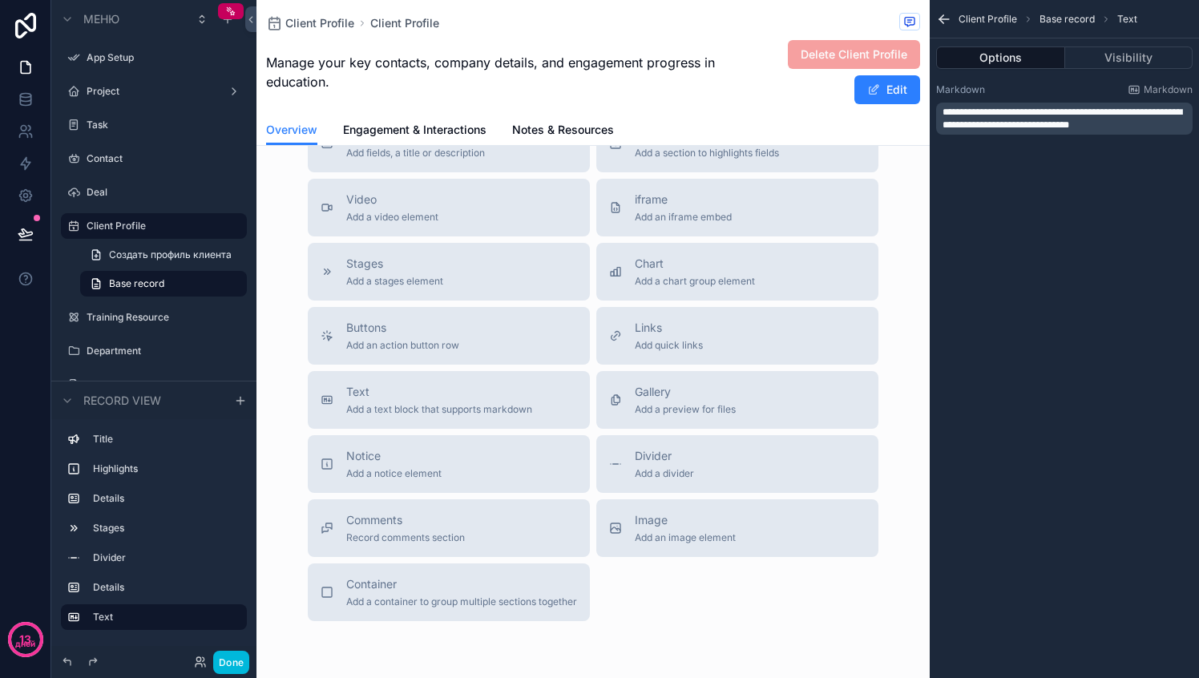
click at [412, 365] on button "Buttons Add an action button row" at bounding box center [449, 336] width 282 height 58
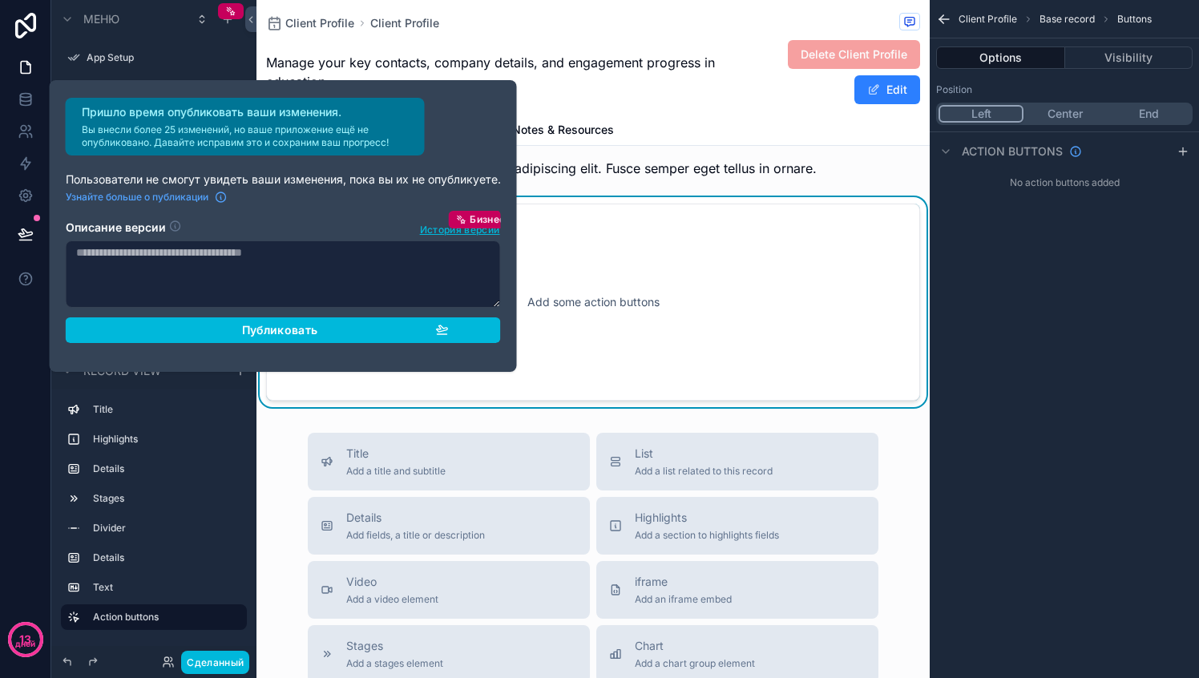
scroll to position [620, 0]
click at [640, 372] on div "Add some action buttons" at bounding box center [592, 300] width 601 height 144
click at [756, 459] on div "Client Profile Client Profile Manage your key contacts, company details, and en…" at bounding box center [592, 255] width 673 height 1750
click at [23, 62] on icon at bounding box center [26, 67] width 16 height 16
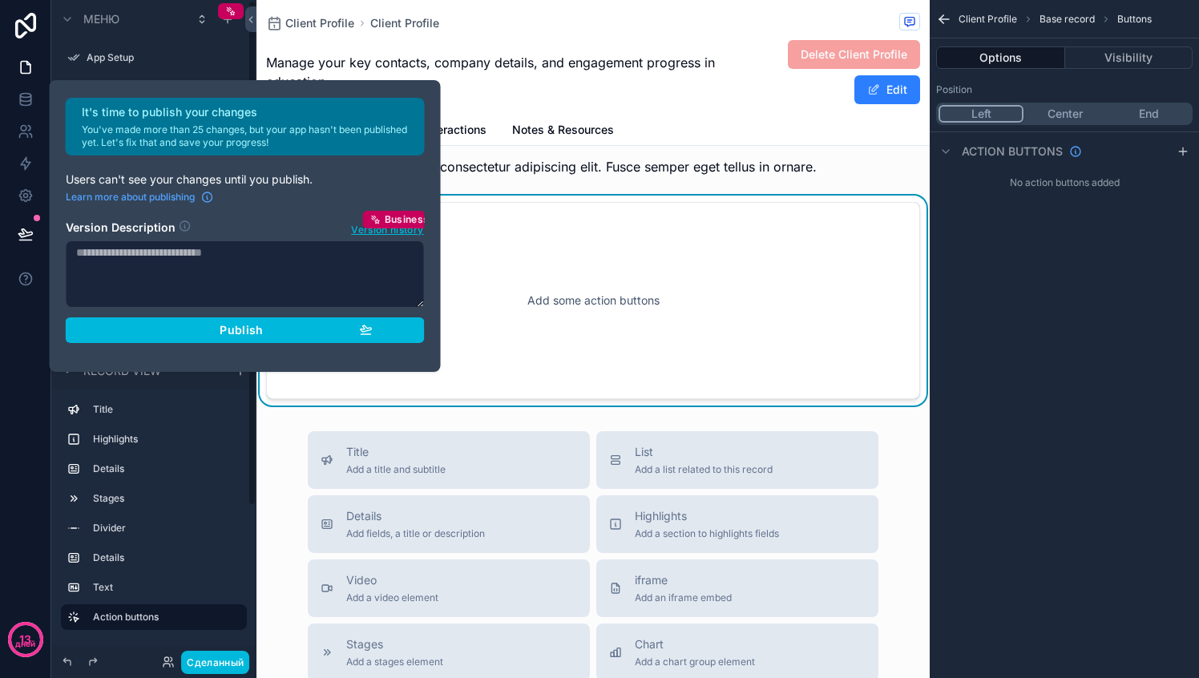
click at [763, 357] on div "Add some action buttons" at bounding box center [592, 300] width 601 height 144
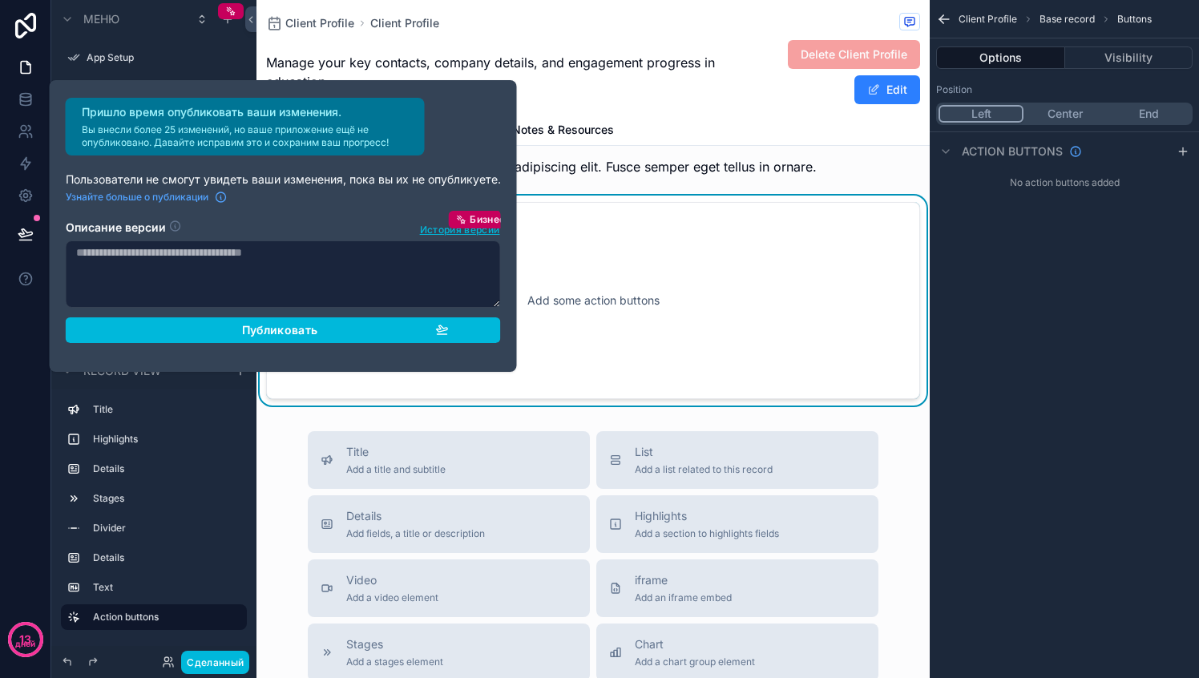
click at [616, 373] on div "Add some action buttons" at bounding box center [592, 300] width 601 height 144
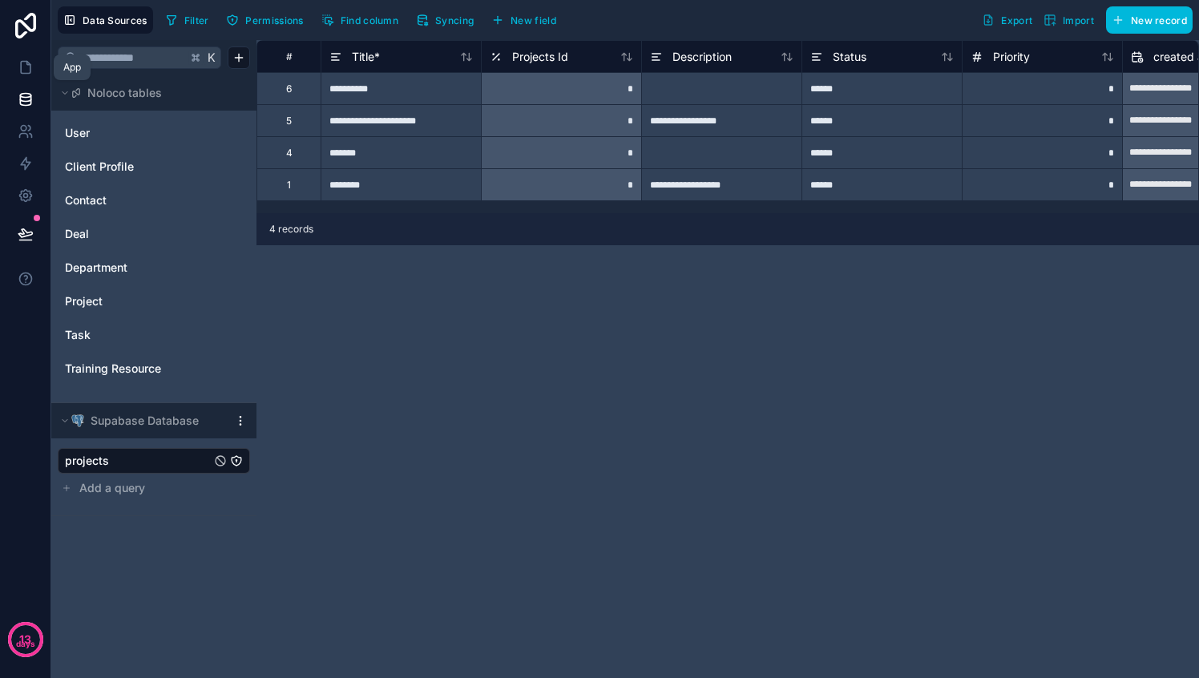
click at [22, 70] on icon at bounding box center [26, 67] width 16 height 16
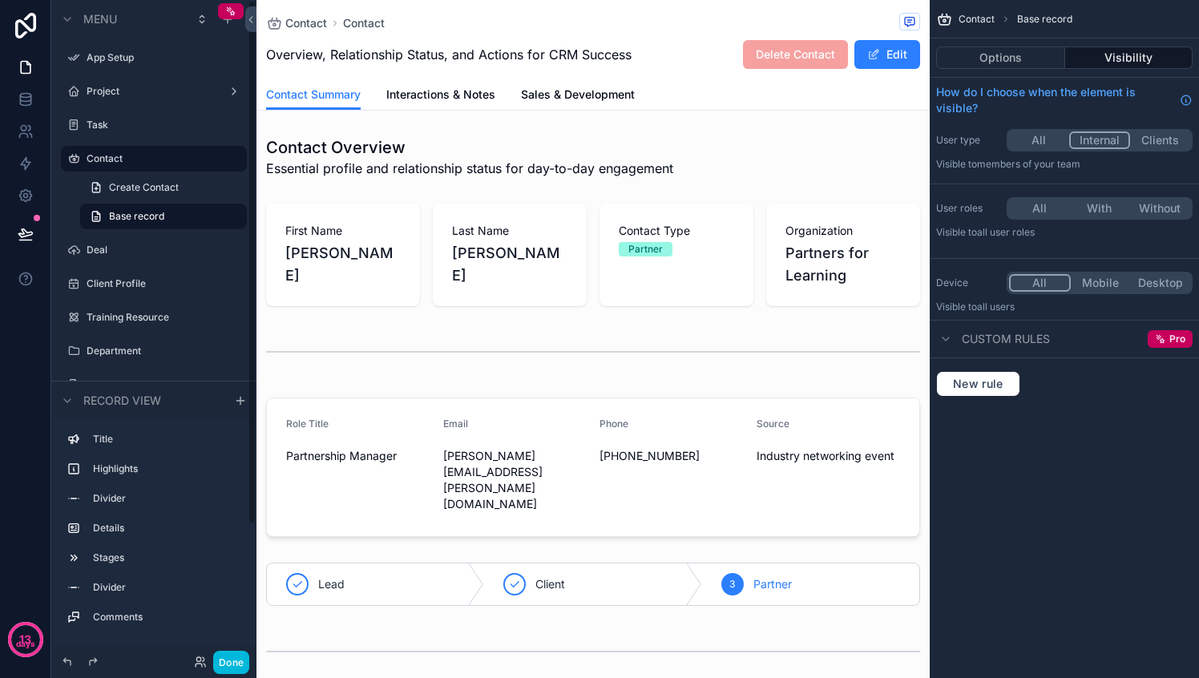
click at [102, 85] on label "Project" at bounding box center [151, 91] width 128 height 13
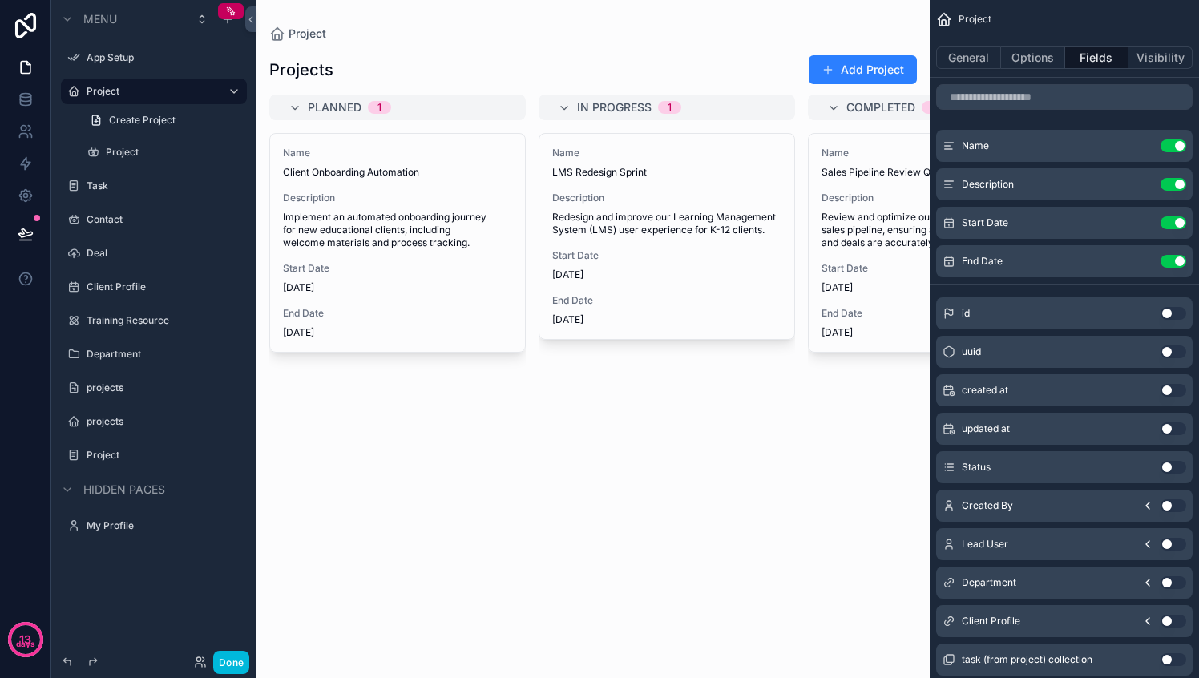
click at [353, 236] on div "scrollable content" at bounding box center [592, 339] width 673 height 678
click at [353, 238] on span "Implement an automated onboarding journey for new educational clients, includin…" at bounding box center [397, 230] width 229 height 38
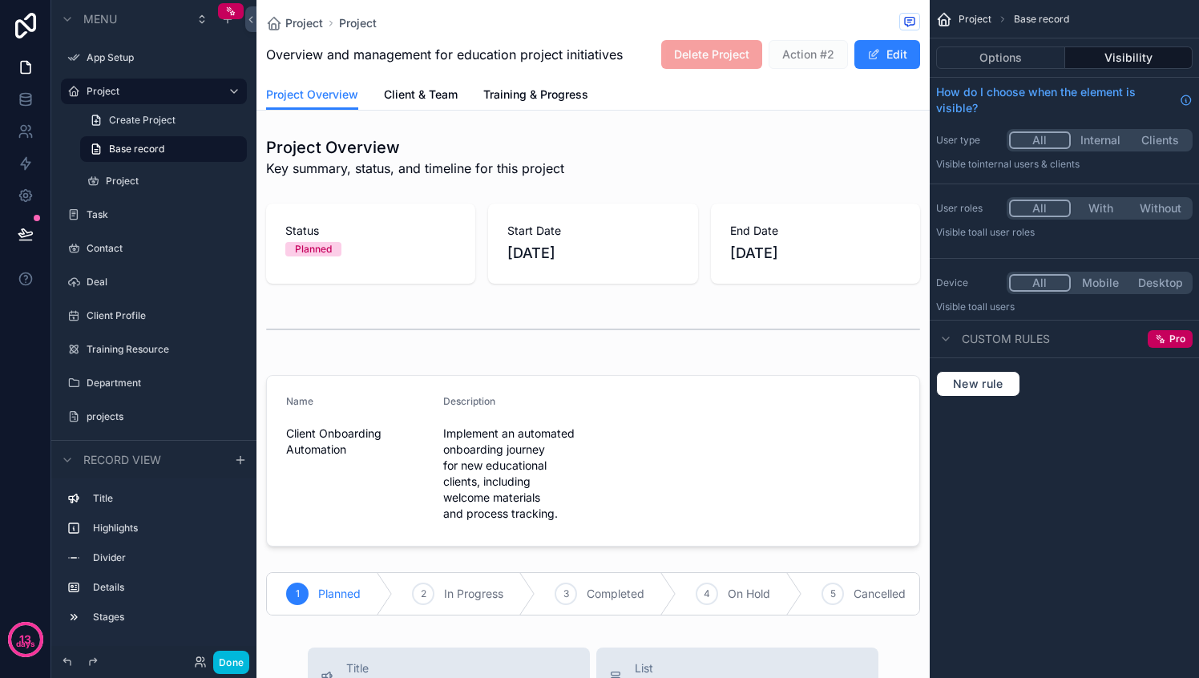
click at [1002, 60] on button "Options" at bounding box center [1000, 57] width 129 height 22
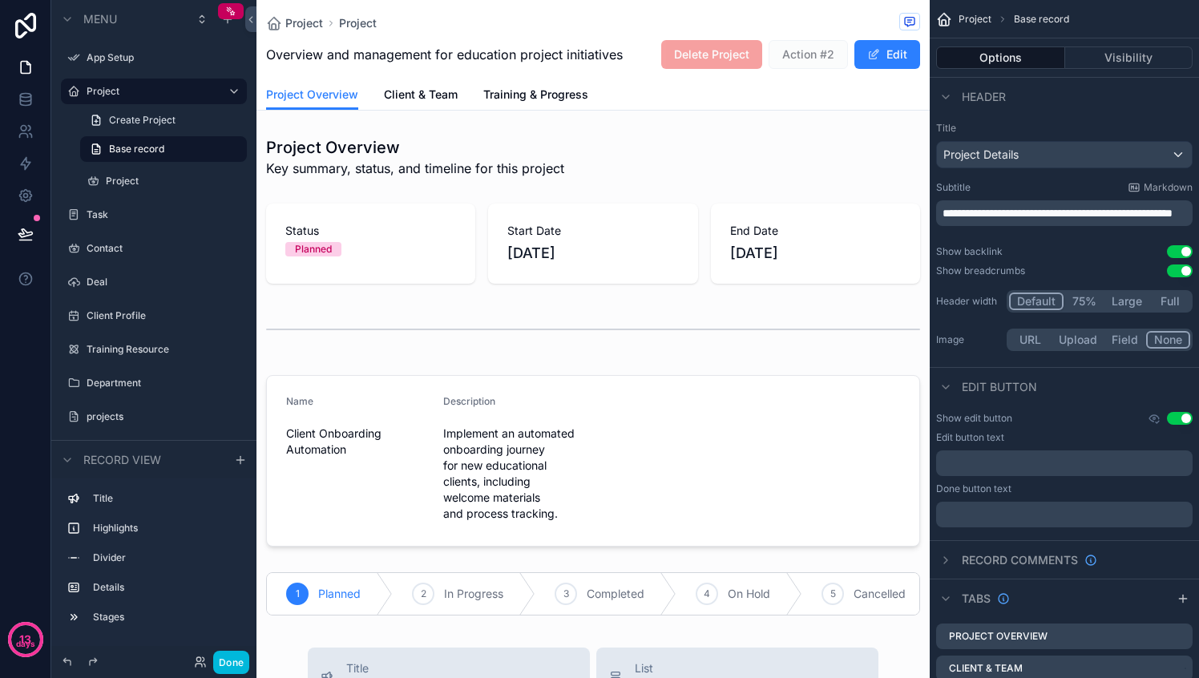
click at [1042, 154] on div "Project Details" at bounding box center [1064, 155] width 255 height 26
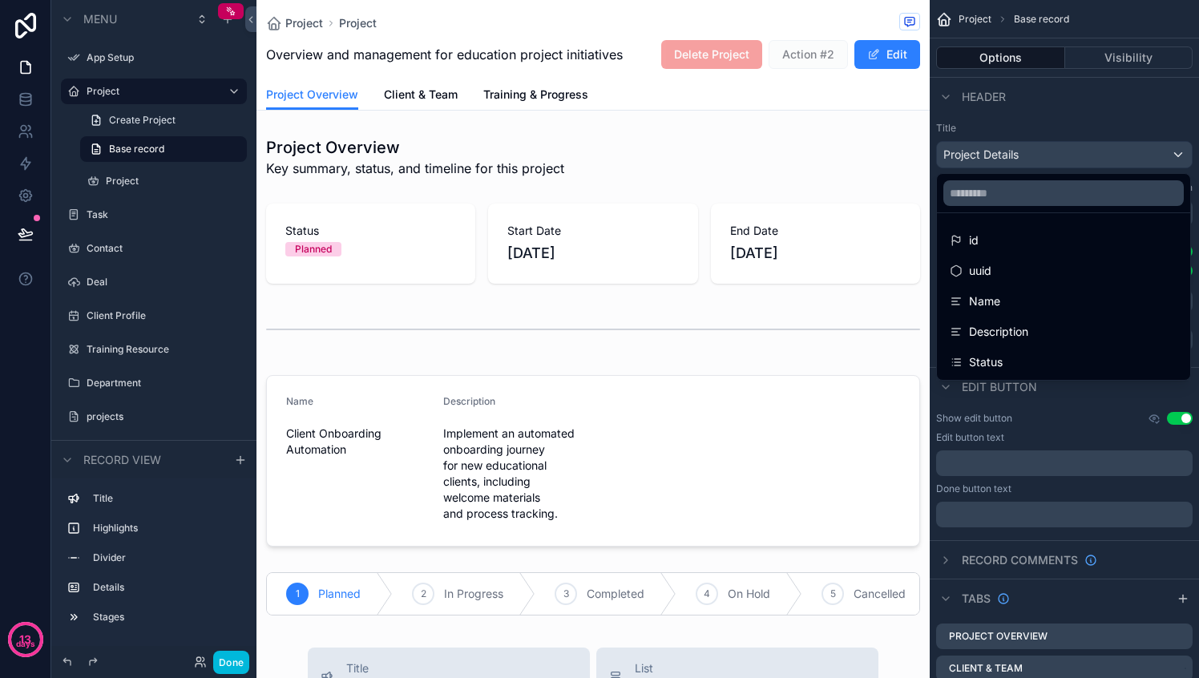
click at [1042, 154] on div "scrollable content" at bounding box center [599, 339] width 1199 height 678
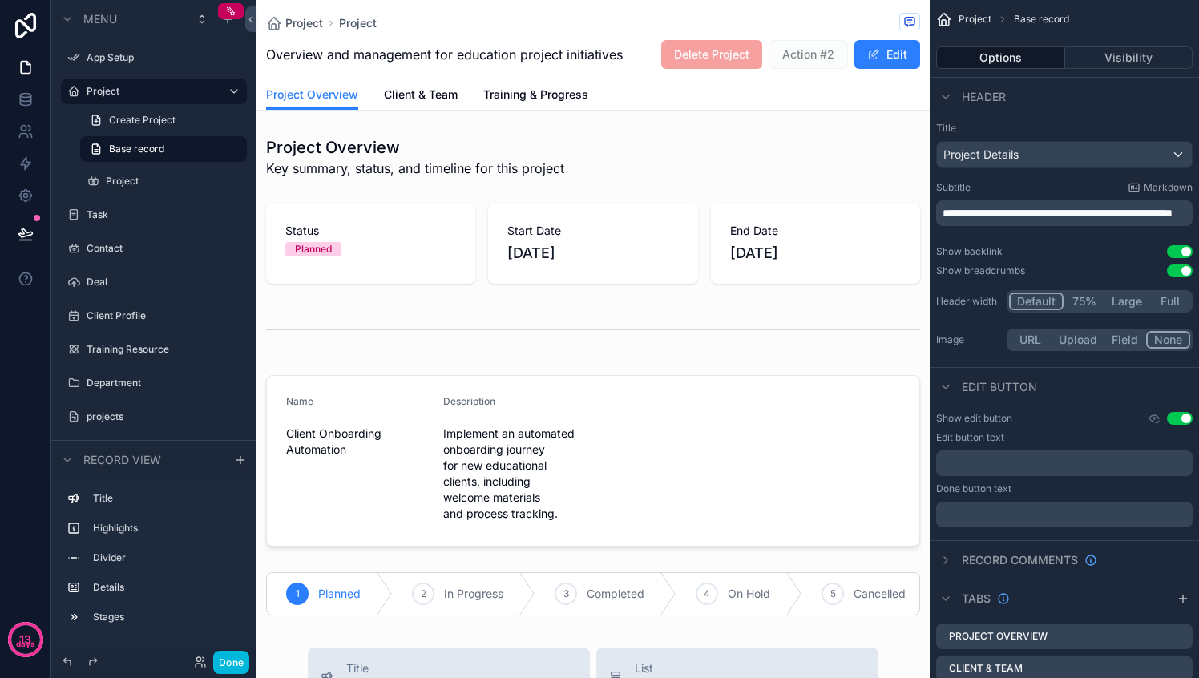
click at [1053, 155] on div "Project Details" at bounding box center [1064, 155] width 255 height 26
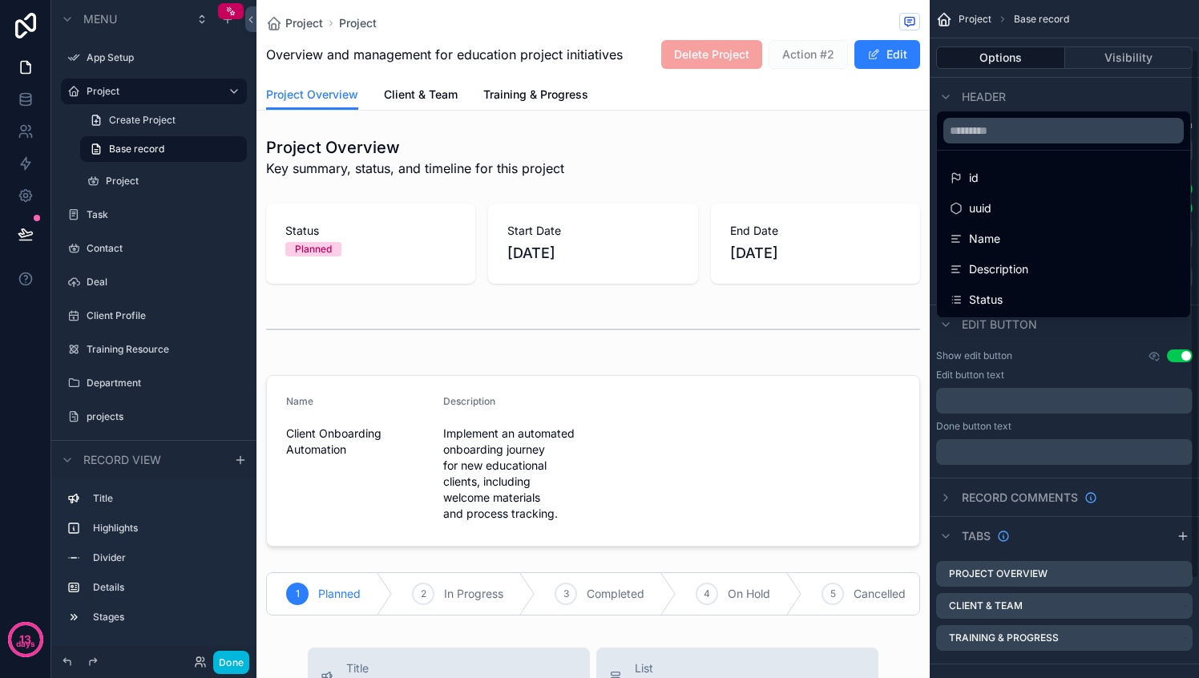
scroll to position [62, 0]
click at [127, 120] on div "scrollable content" at bounding box center [599, 339] width 1199 height 678
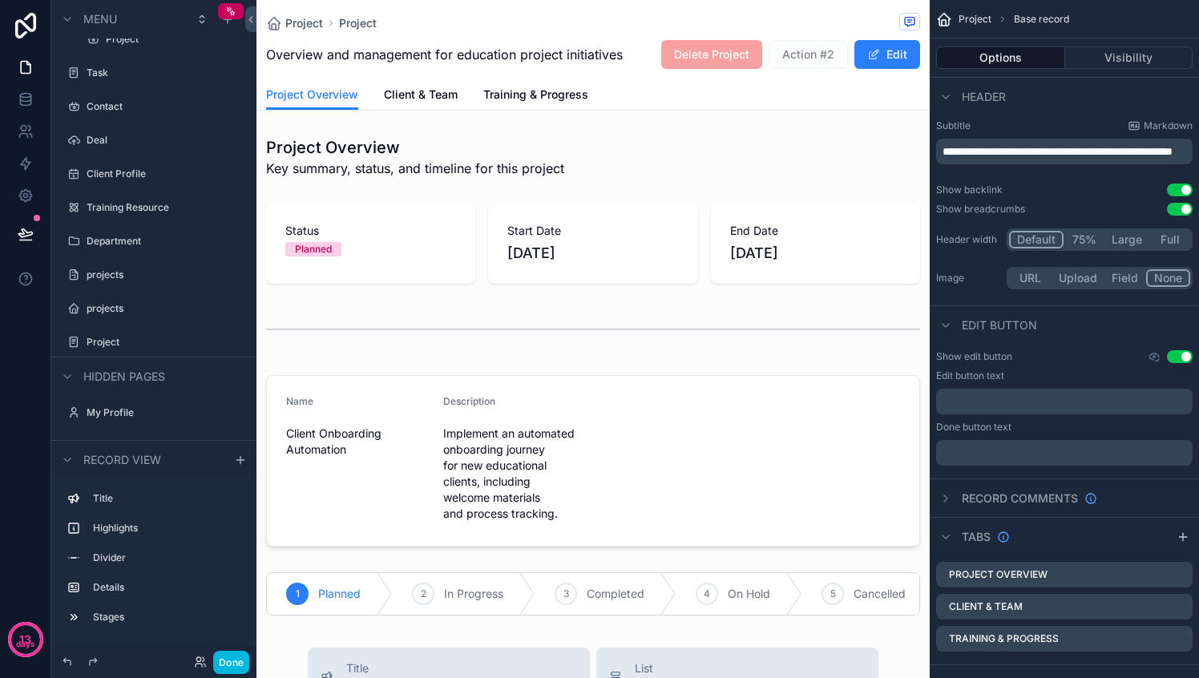
scroll to position [0, 0]
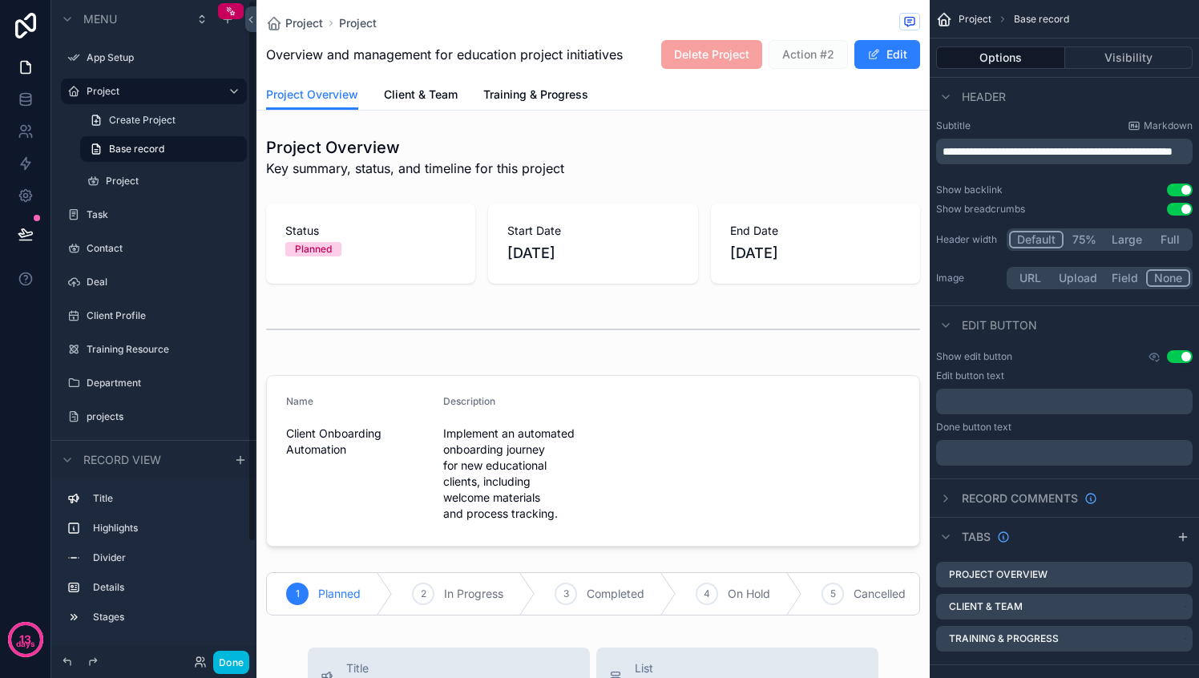
click at [118, 312] on label "Client Profile" at bounding box center [162, 315] width 151 height 13
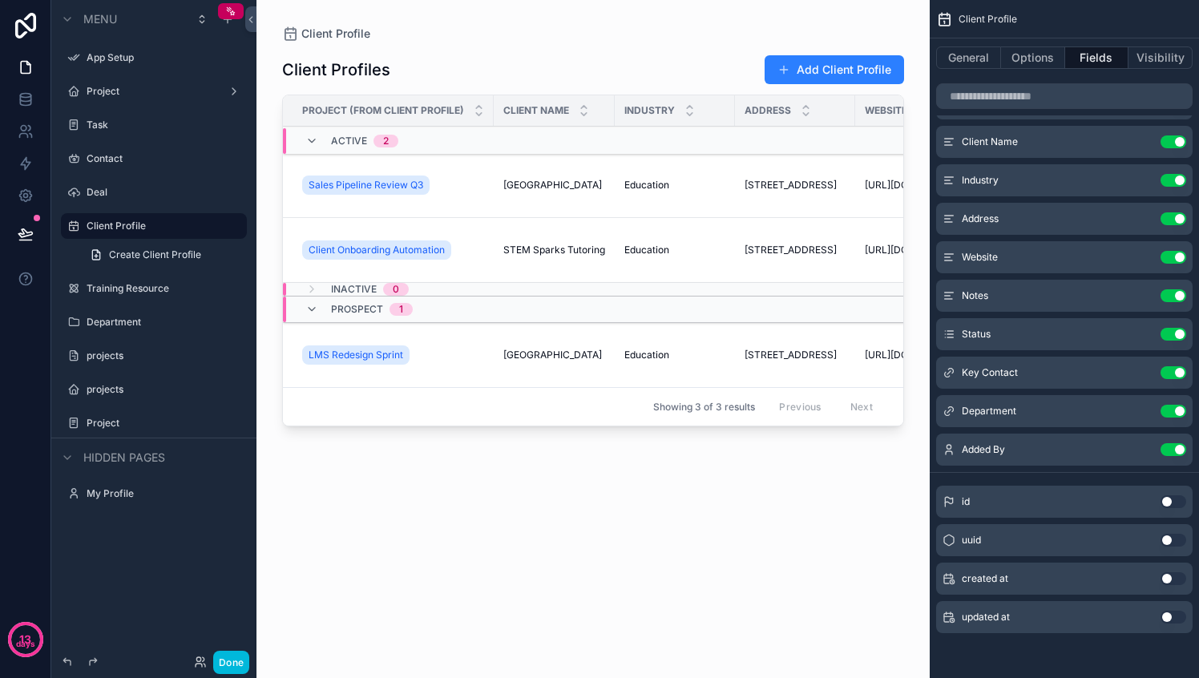
click at [1174, 409] on button "Use setting" at bounding box center [1173, 411] width 26 height 13
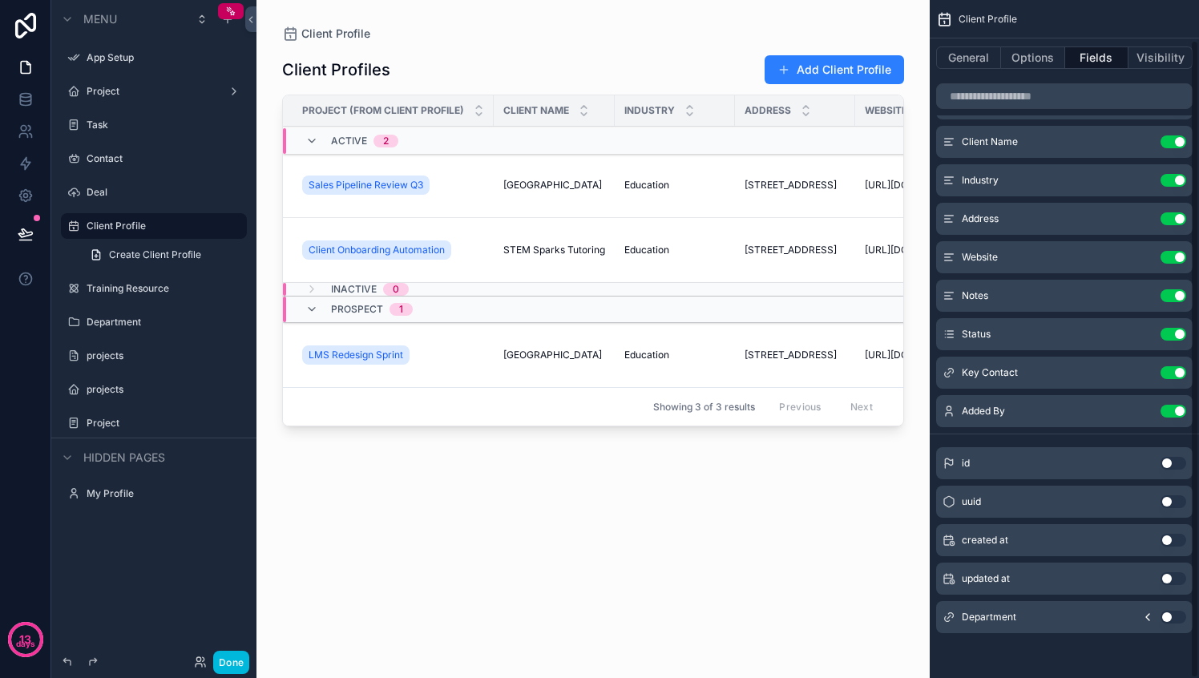
click at [1172, 411] on button "Use setting" at bounding box center [1173, 411] width 26 height 13
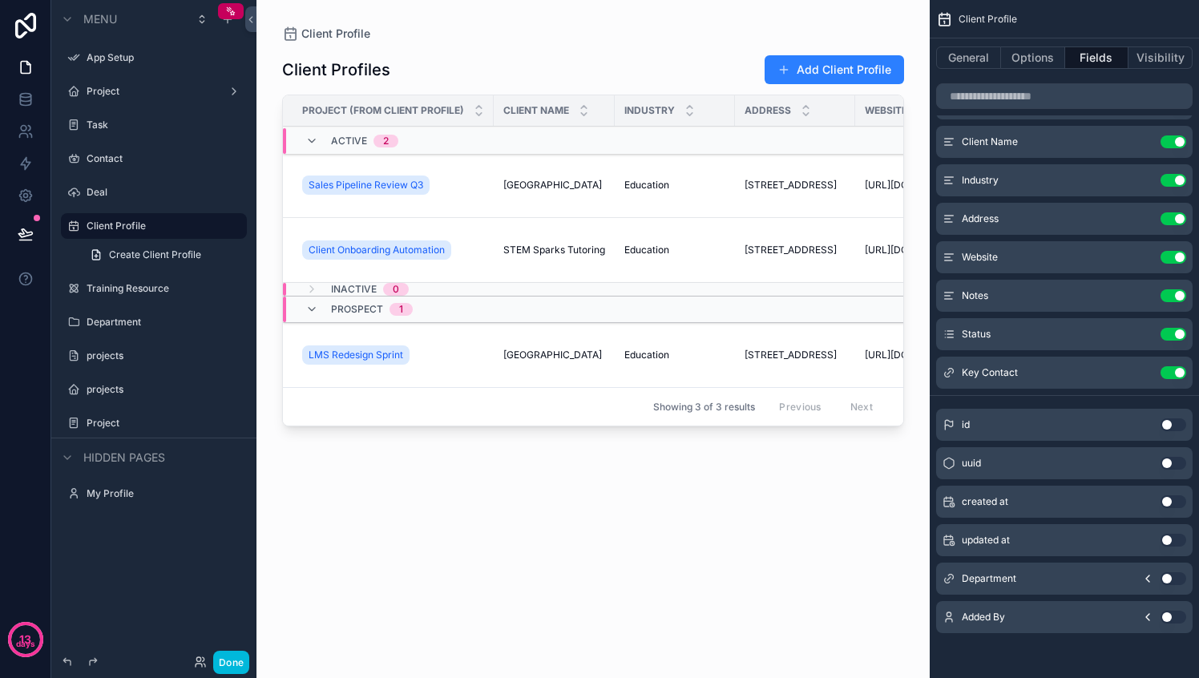
click at [224, 655] on button "Done" at bounding box center [231, 662] width 36 height 23
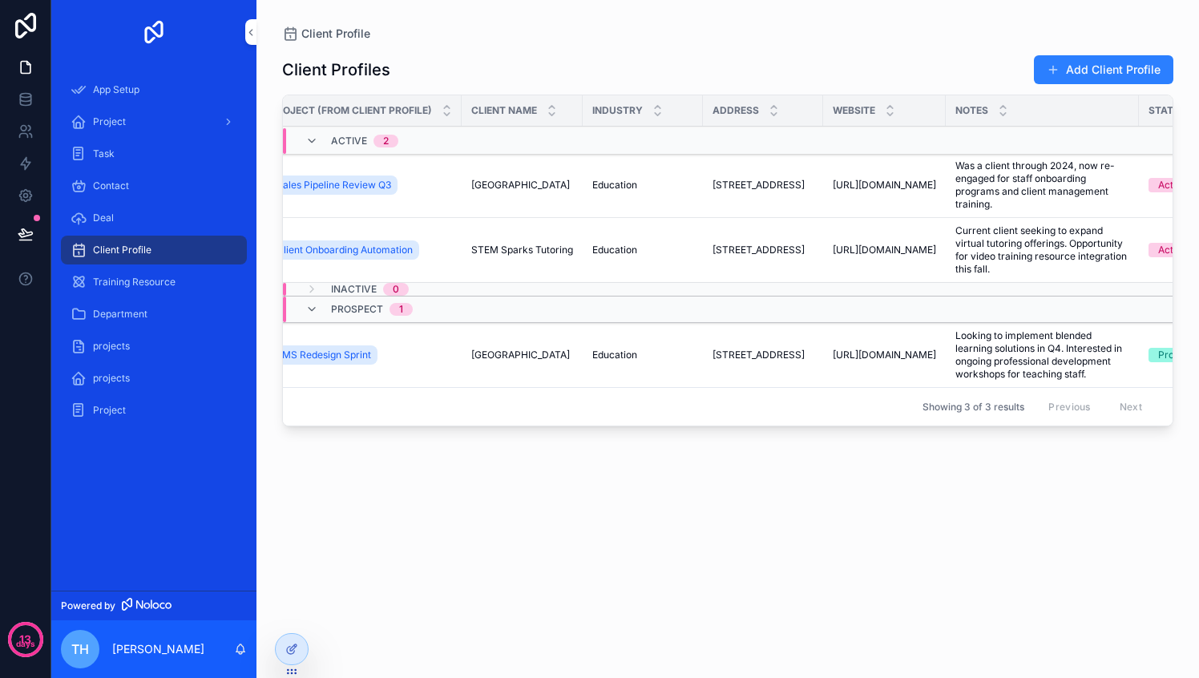
scroll to position [0, 0]
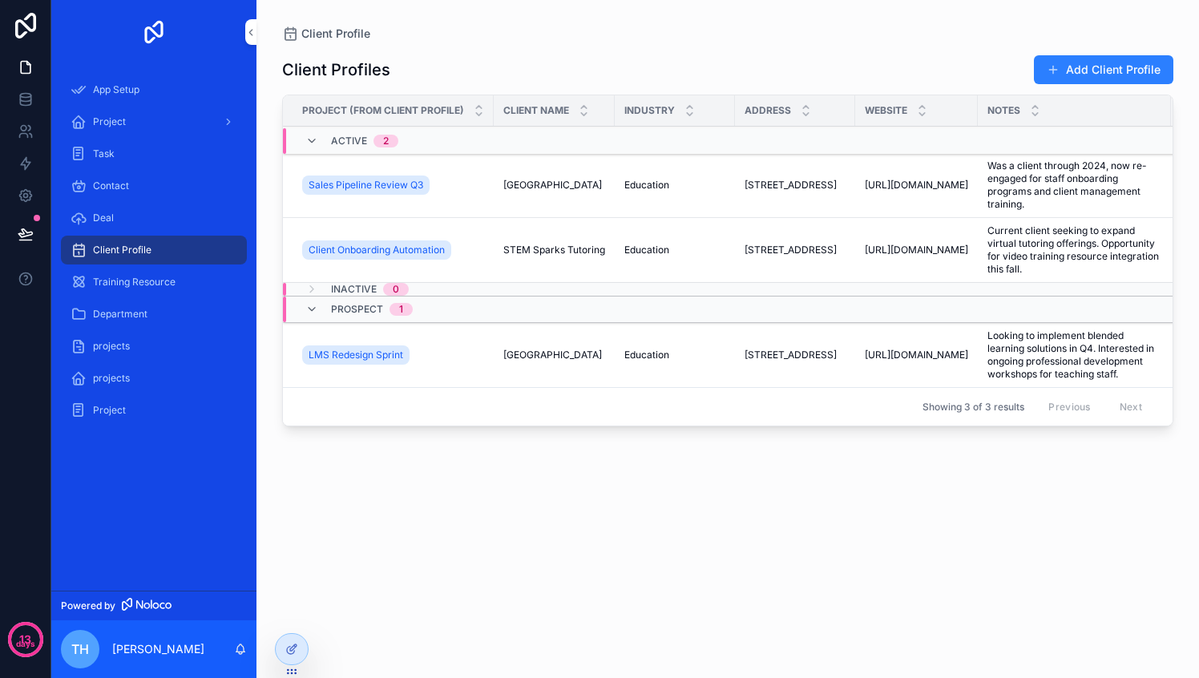
click at [308, 312] on icon "scrollable content" at bounding box center [311, 309] width 13 height 13
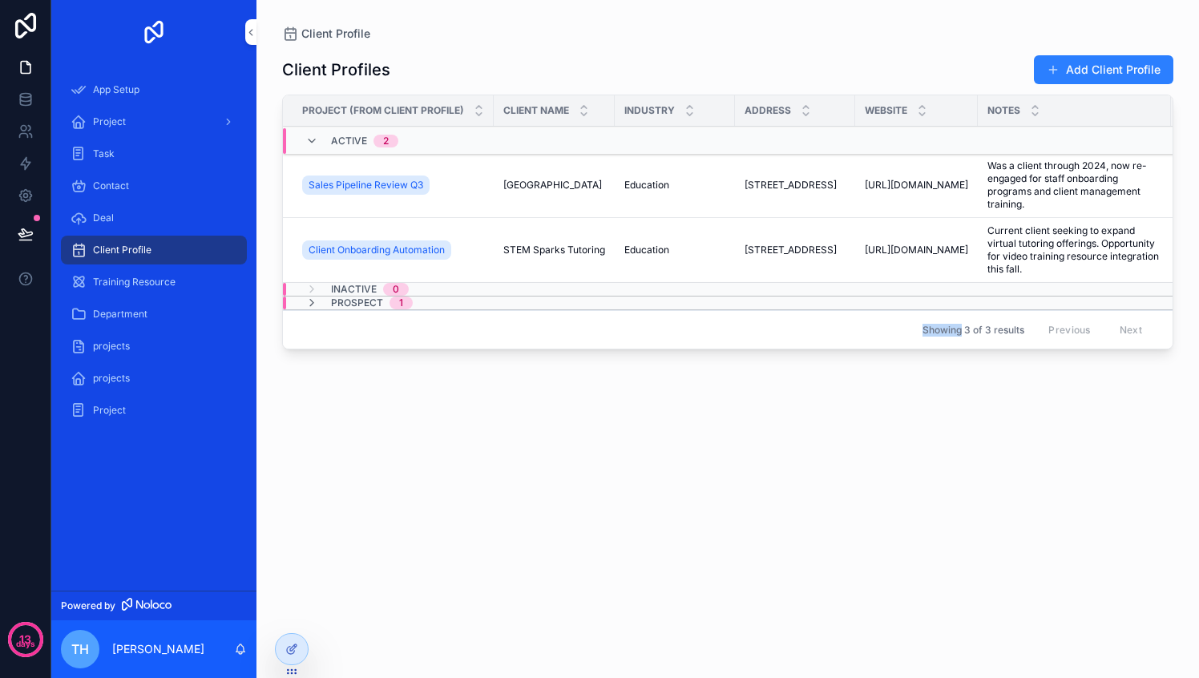
click at [308, 312] on div "Showing 3 of 3 results Previous Next" at bounding box center [727, 329] width 889 height 38
click at [308, 300] on icon "scrollable content" at bounding box center [311, 302] width 13 height 13
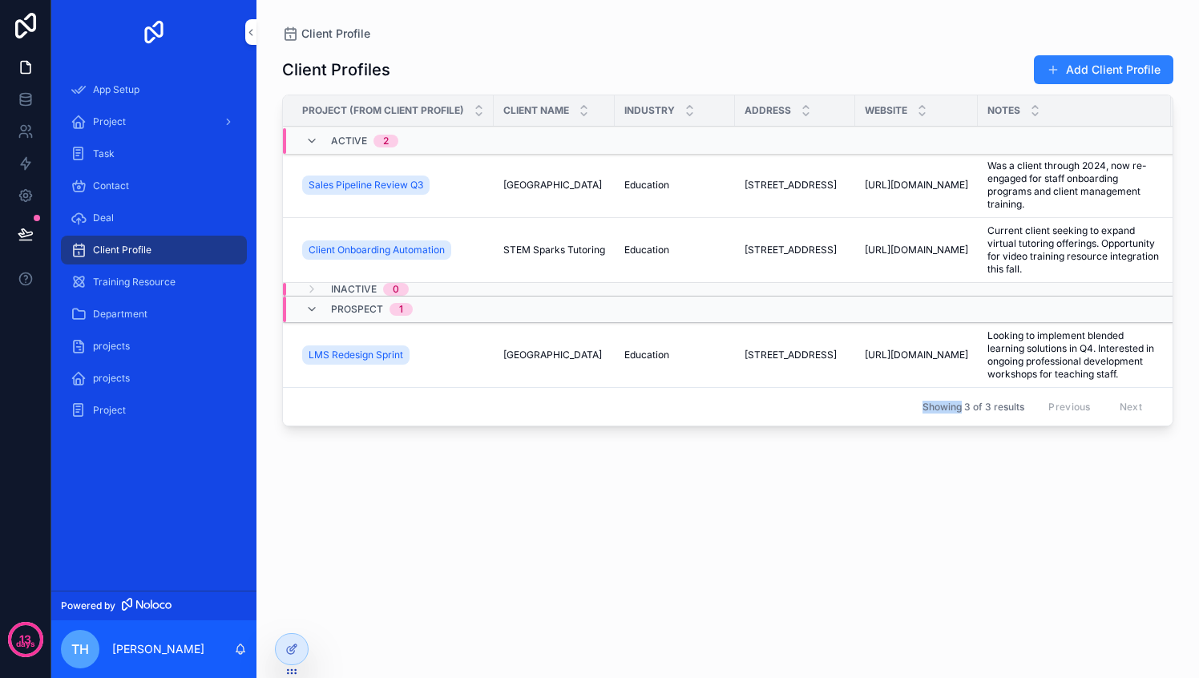
click at [302, 644] on div at bounding box center [292, 649] width 32 height 30
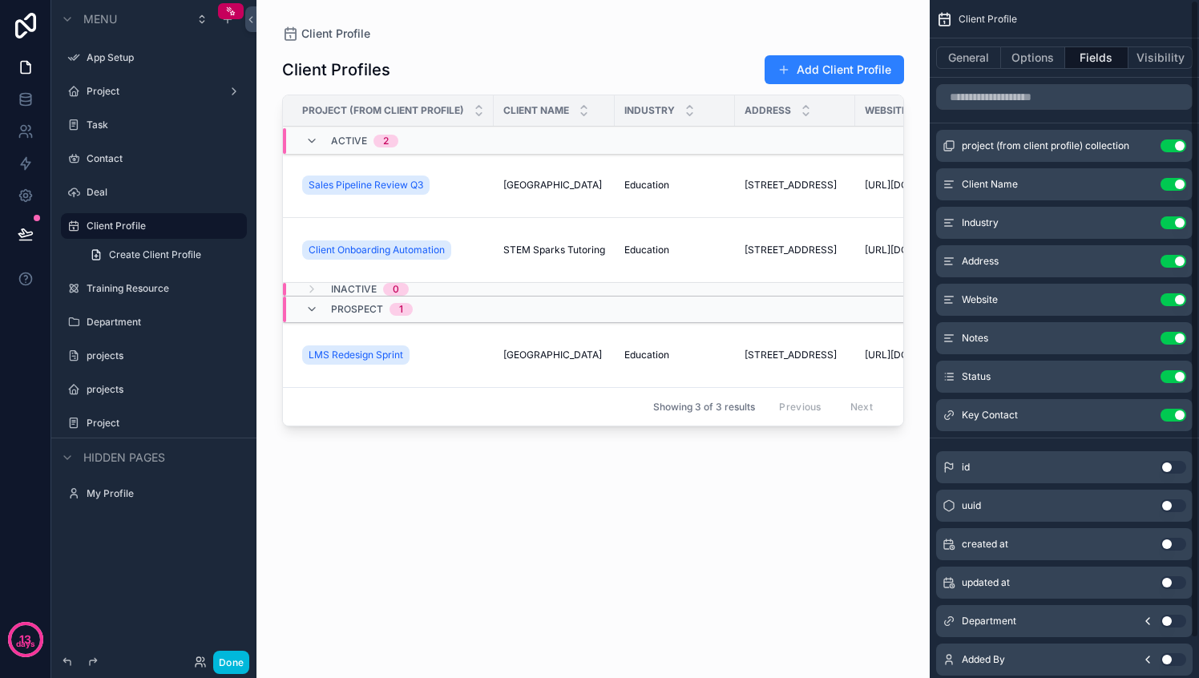
scroll to position [42, 0]
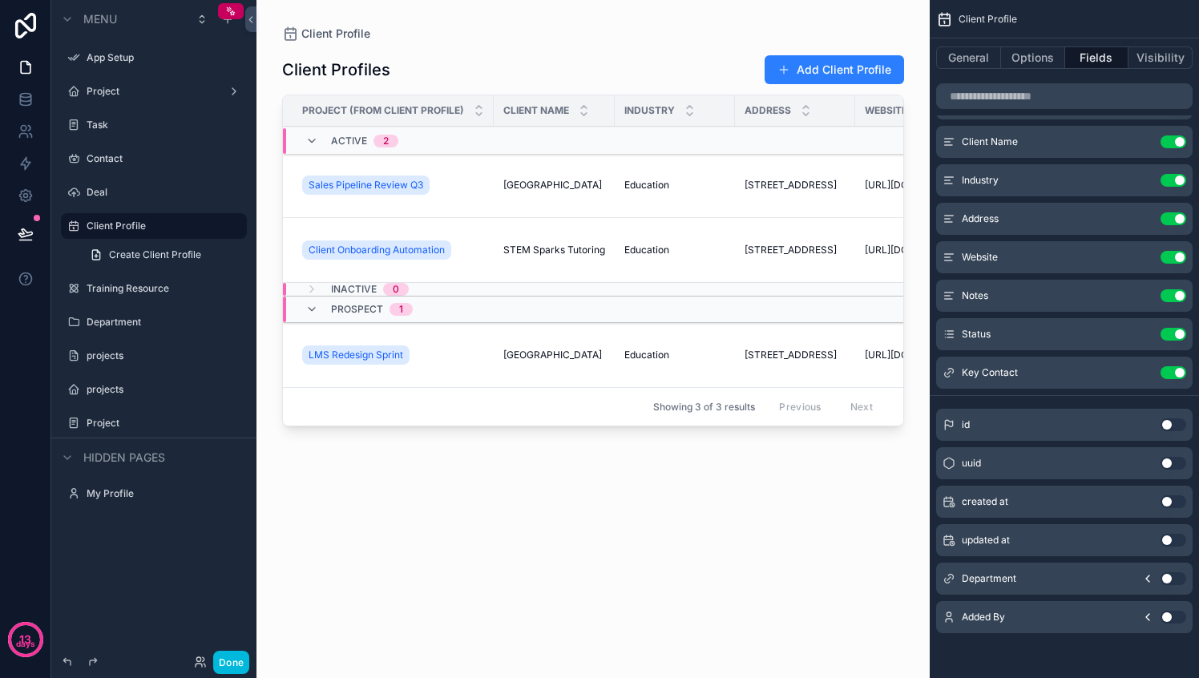
click at [1167, 577] on button "Use setting" at bounding box center [1173, 578] width 26 height 13
click at [821, 566] on div "scrollable content" at bounding box center [592, 329] width 673 height 659
click at [218, 655] on button "Done" at bounding box center [231, 662] width 36 height 23
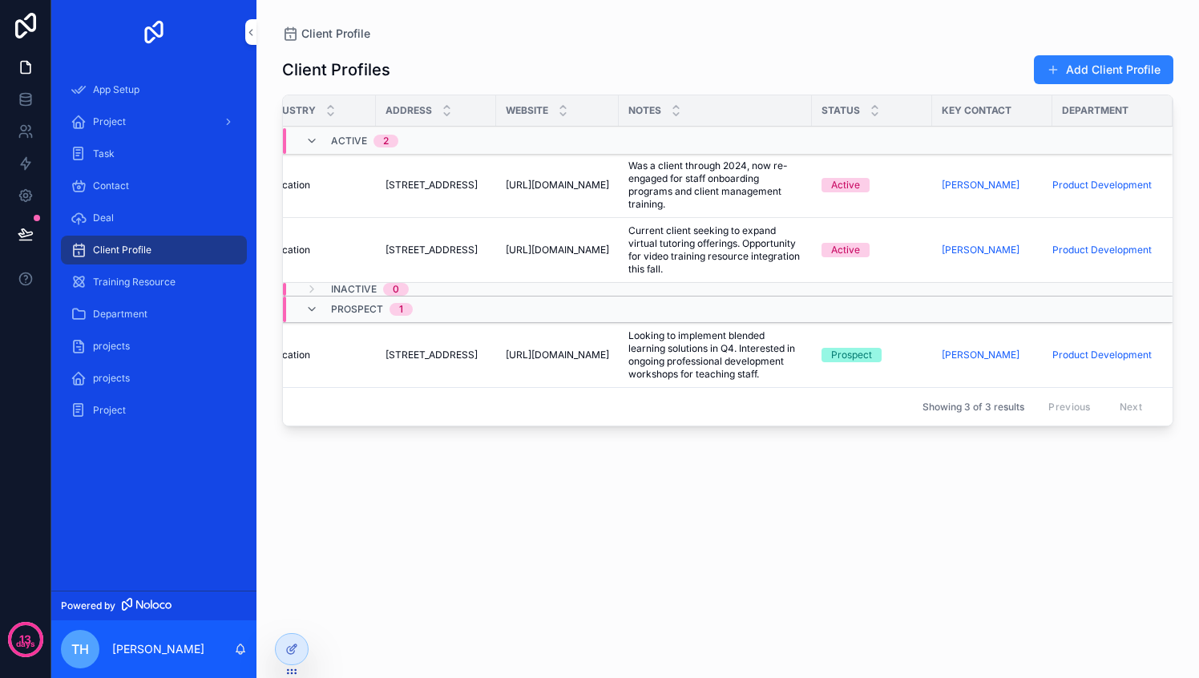
scroll to position [0, 394]
click at [316, 137] on icon "scrollable content" at bounding box center [311, 141] width 13 height 13
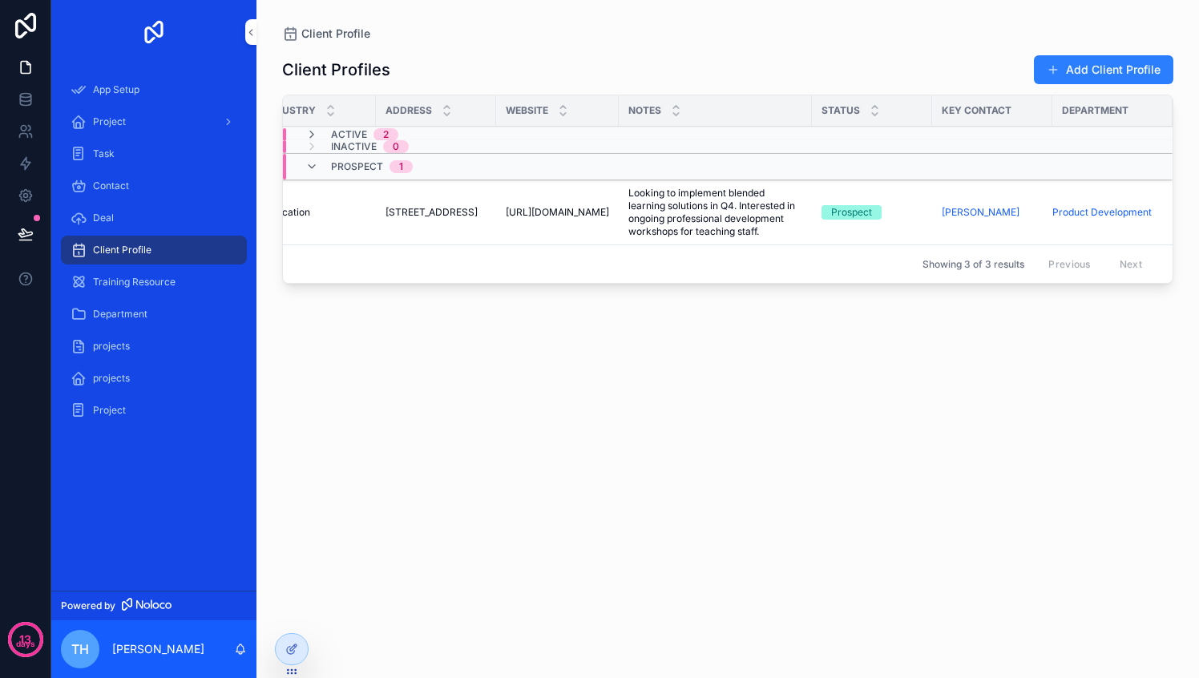
scroll to position [0, 381]
click at [314, 135] on icon "scrollable content" at bounding box center [311, 134] width 13 height 13
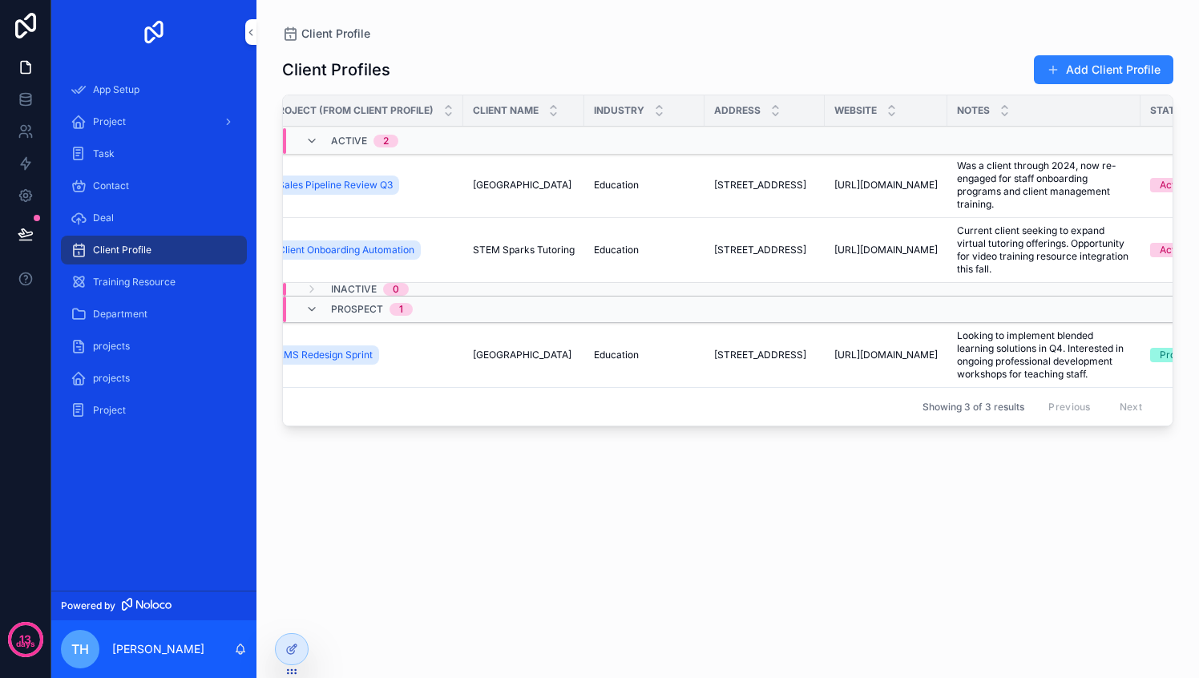
scroll to position [0, 0]
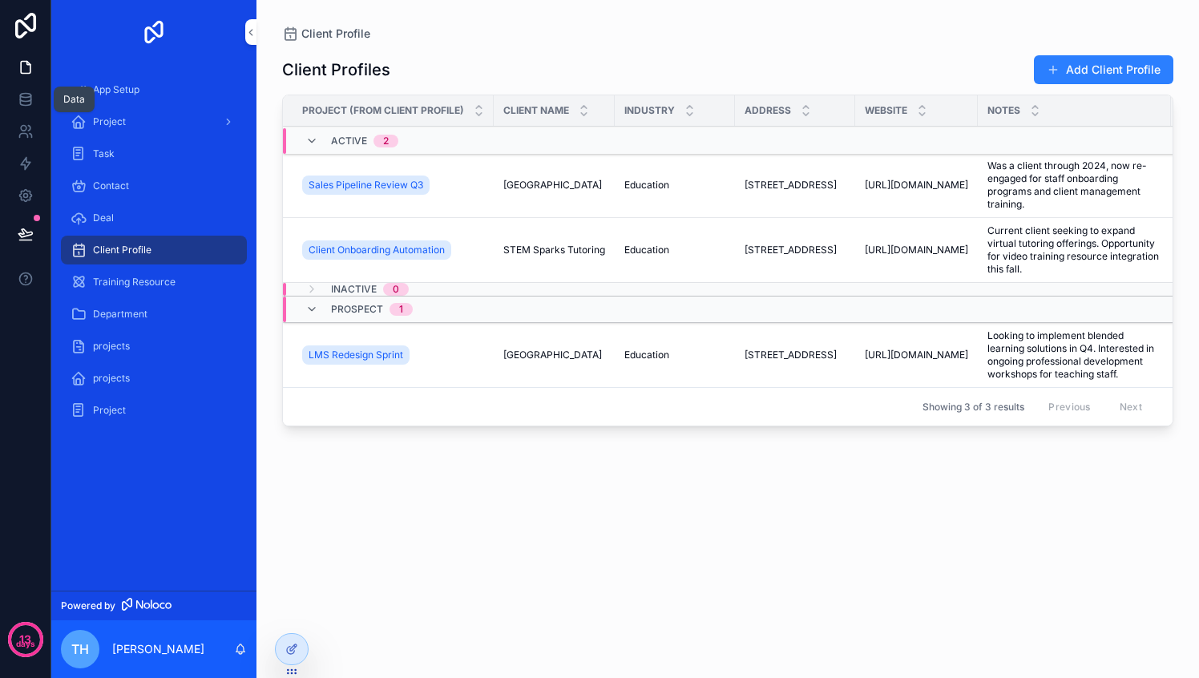
click at [25, 92] on icon at bounding box center [26, 99] width 16 height 16
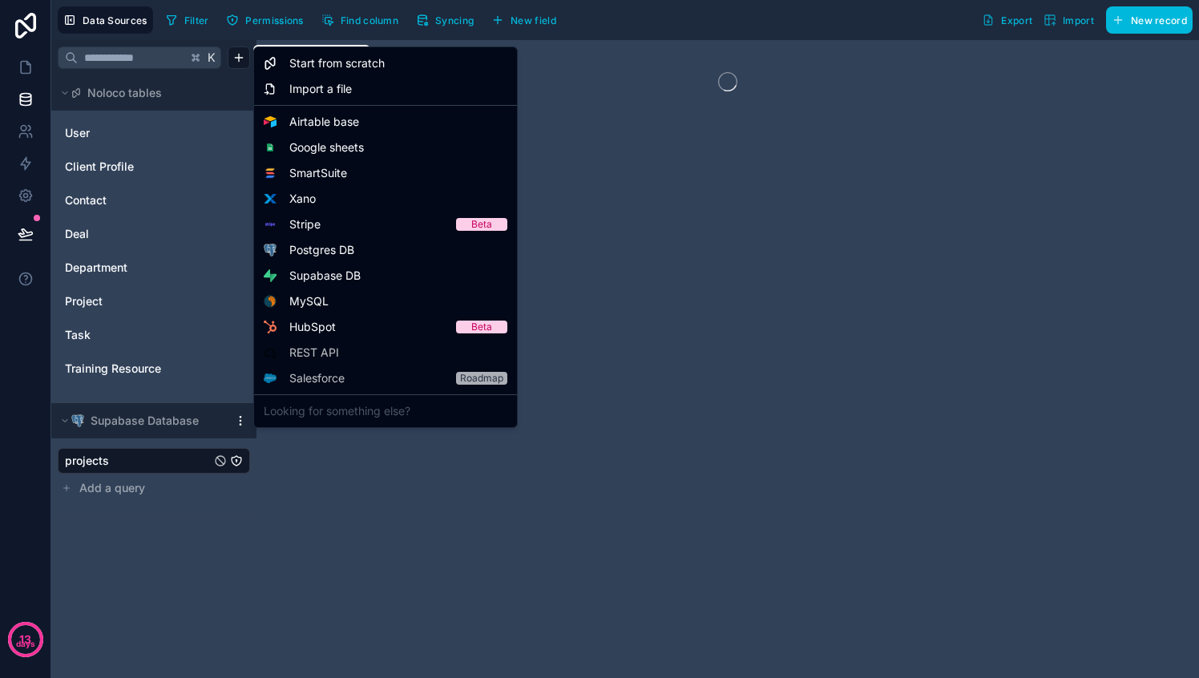
click at [236, 58] on html "13 days Data Sources Filter Permissions Find column Syncing New field Export Im…" at bounding box center [599, 339] width 1199 height 678
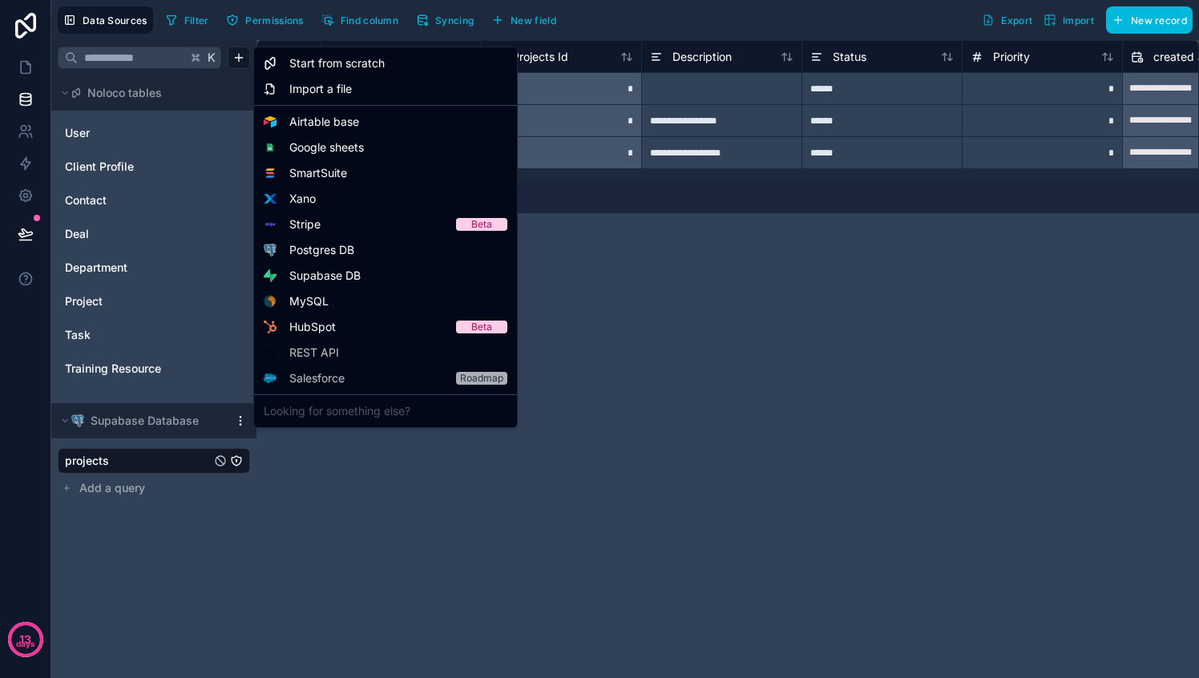
click at [0, 0] on div "Enterprise" at bounding box center [0, 0] width 0 height 0
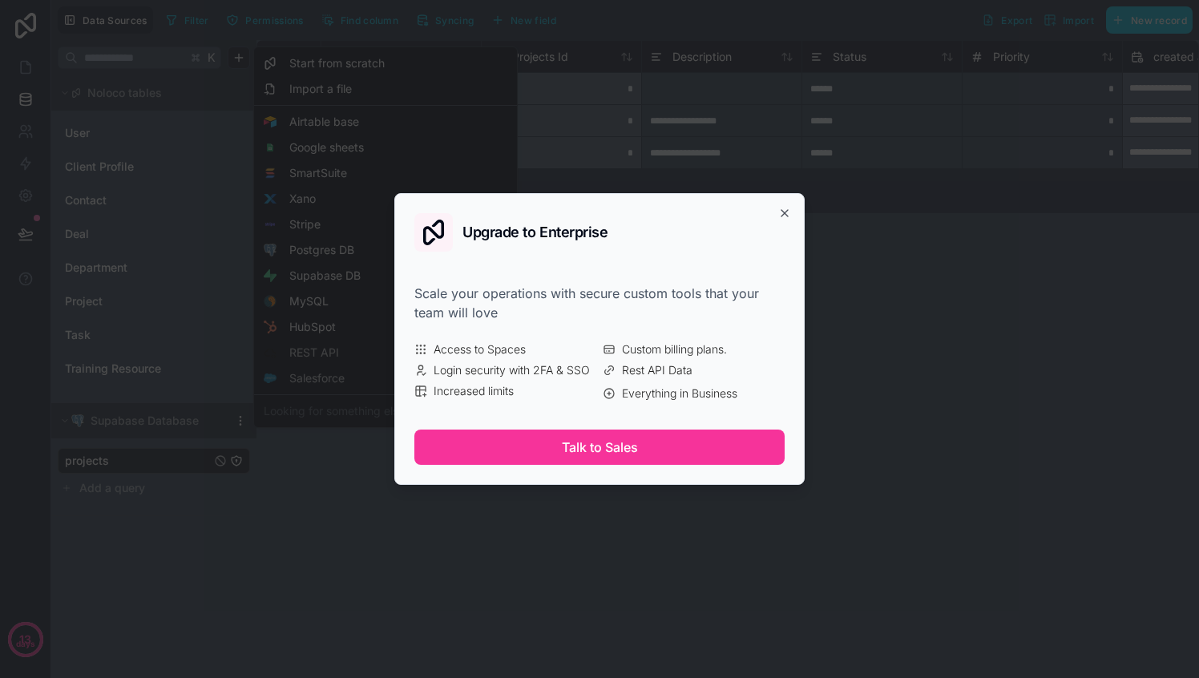
click at [788, 212] on icon "button" at bounding box center [784, 213] width 13 height 13
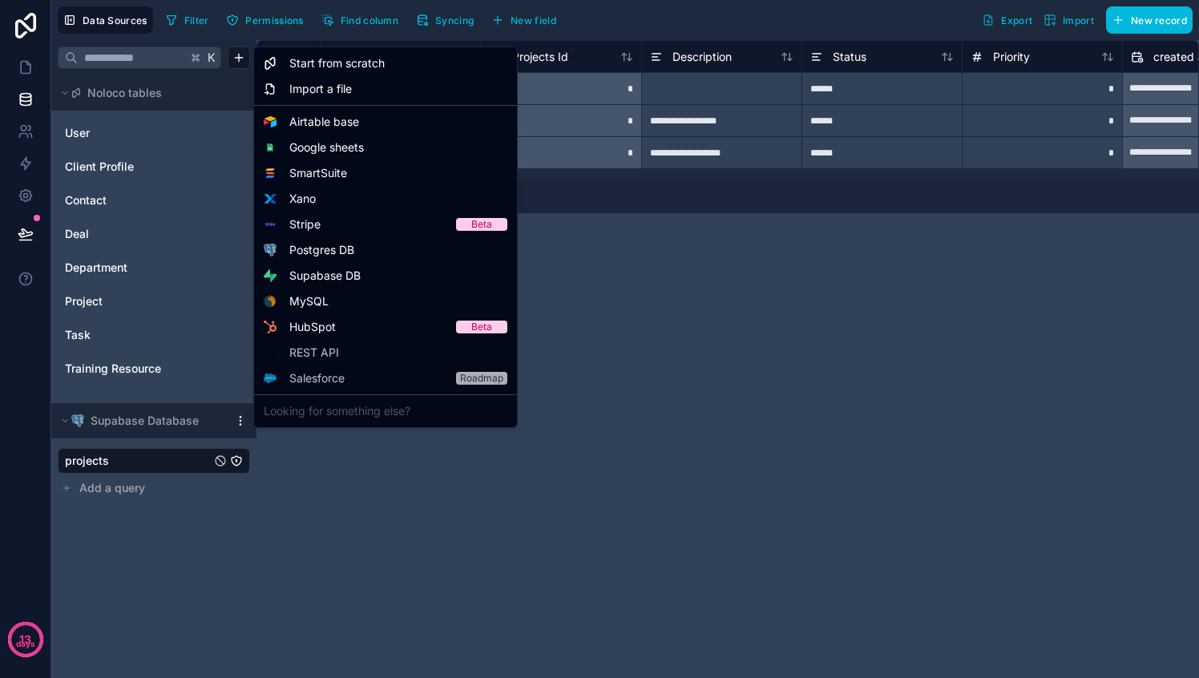
click at [153, 469] on html "**********" at bounding box center [599, 339] width 1199 height 678
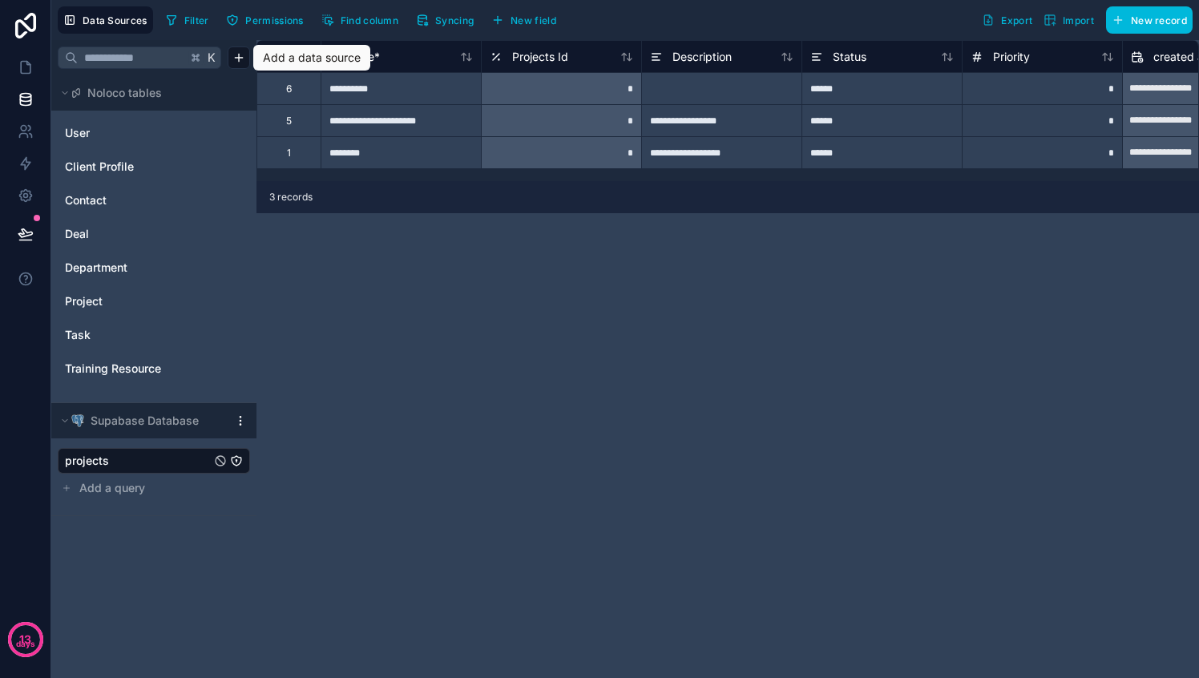
click at [114, 465] on link "projects" at bounding box center [138, 461] width 146 height 16
click at [21, 159] on icon at bounding box center [26, 163] width 16 height 16
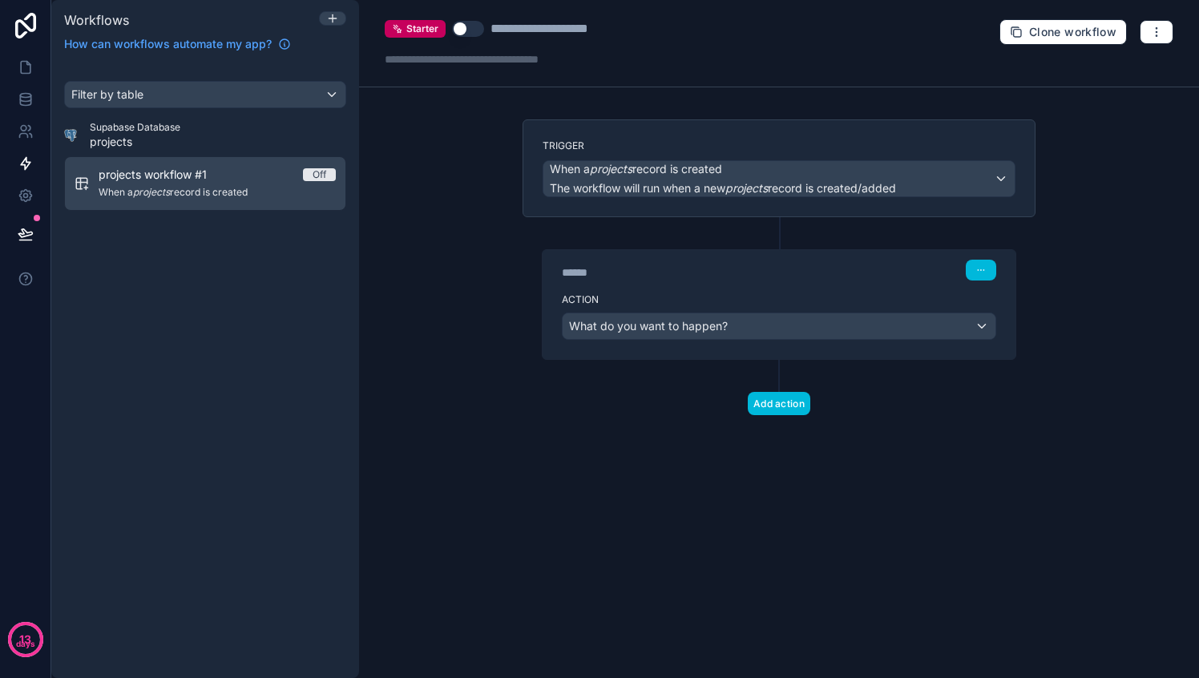
click at [707, 324] on span "What do you want to happen?" at bounding box center [648, 326] width 159 height 14
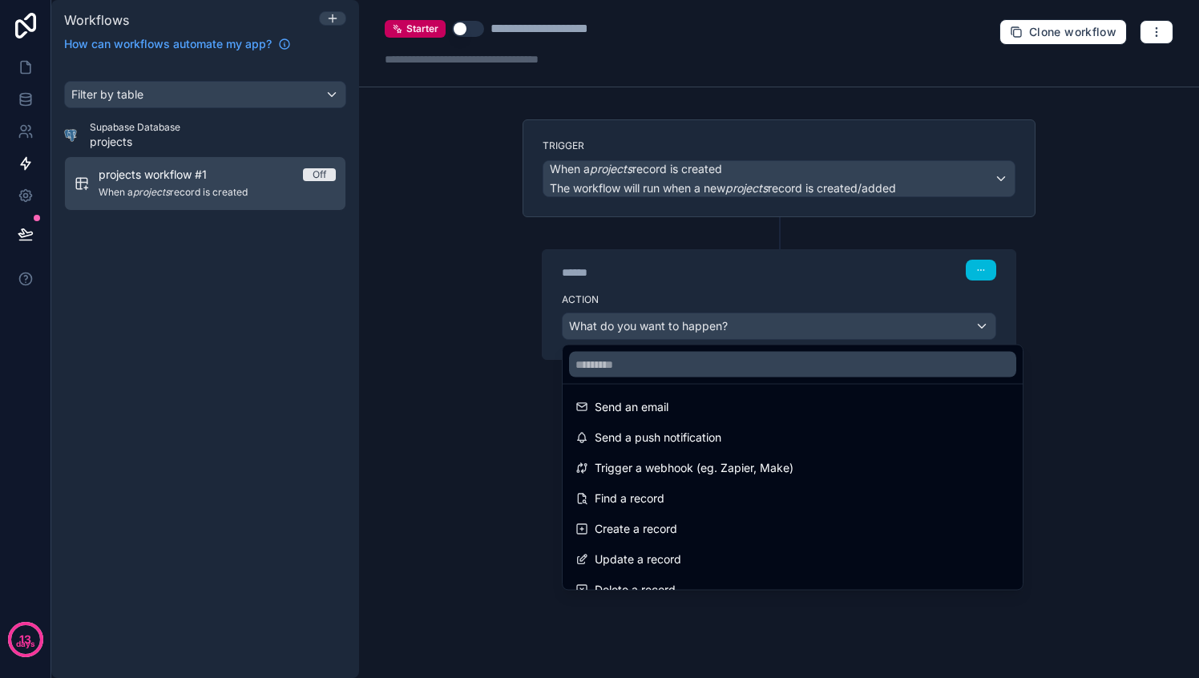
scroll to position [2, 0]
click at [657, 471] on span "Trigger a webhook (eg. Zapier, Make)" at bounding box center [693, 470] width 199 height 19
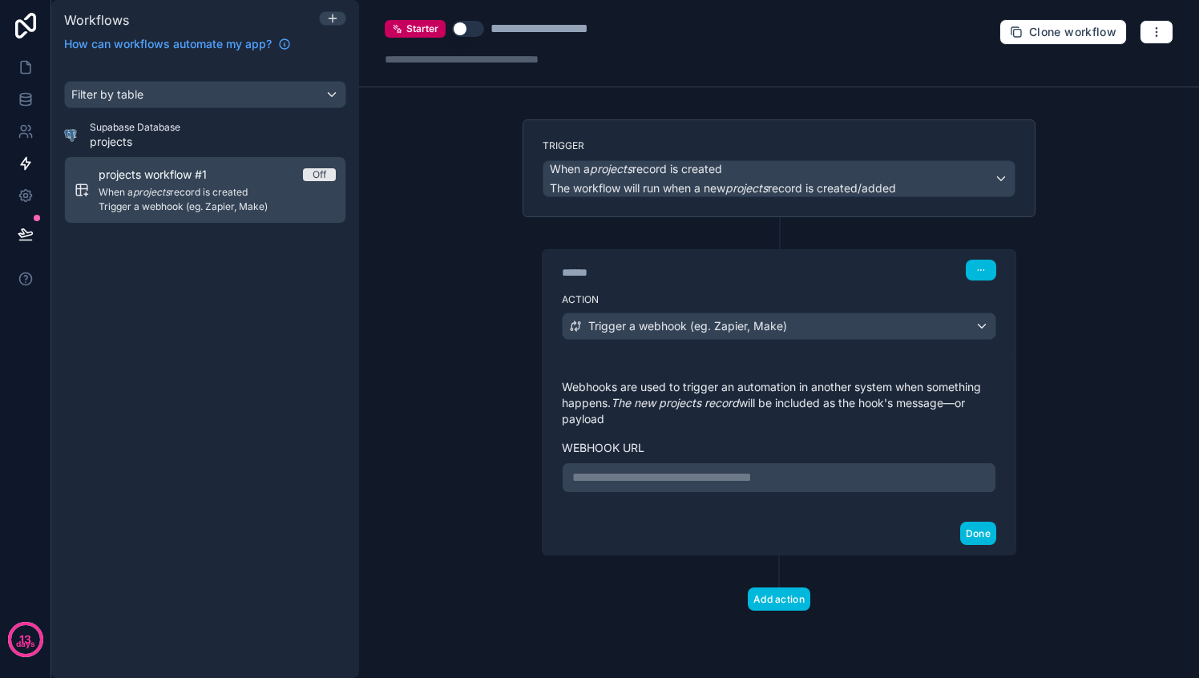
click at [720, 477] on p "**********" at bounding box center [778, 477] width 413 height 19
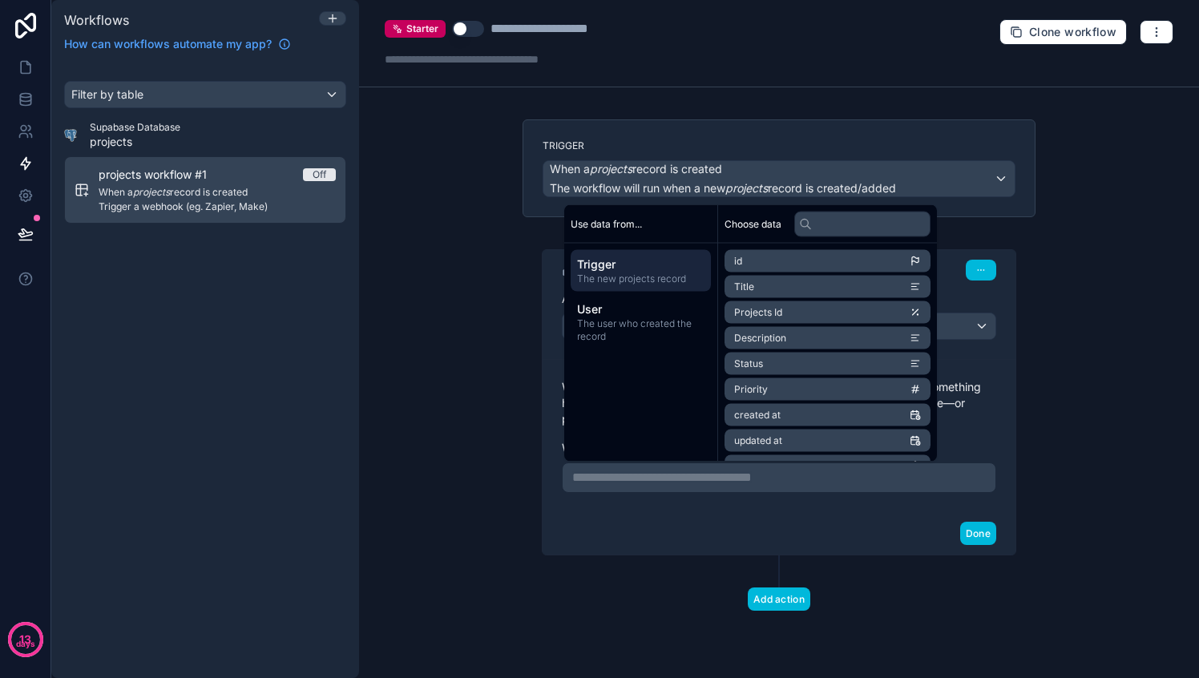
click at [602, 510] on div "**********" at bounding box center [778, 435] width 473 height 153
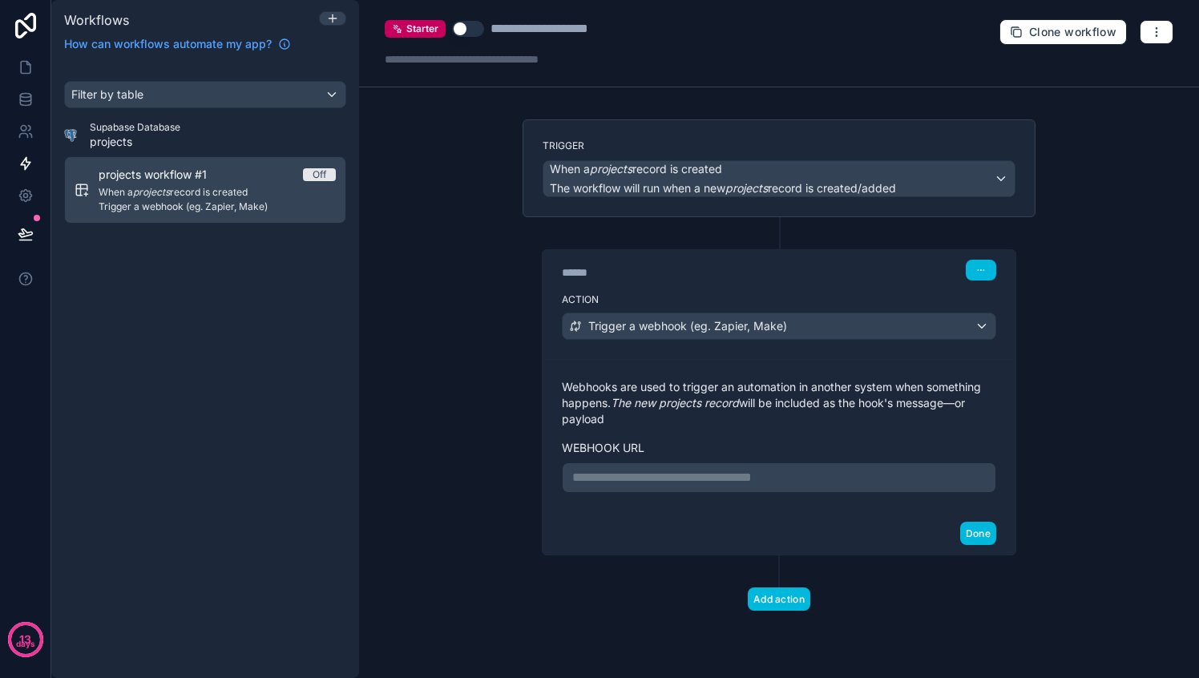
click at [655, 476] on p "**********" at bounding box center [778, 477] width 413 height 19
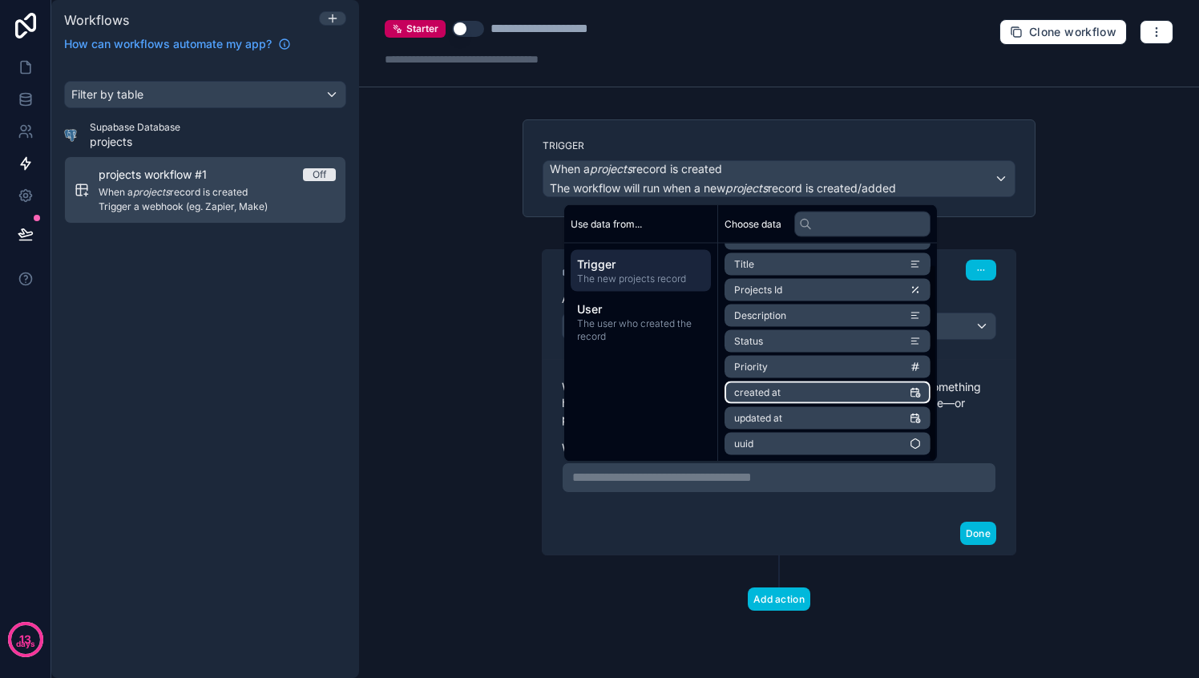
scroll to position [0, 0]
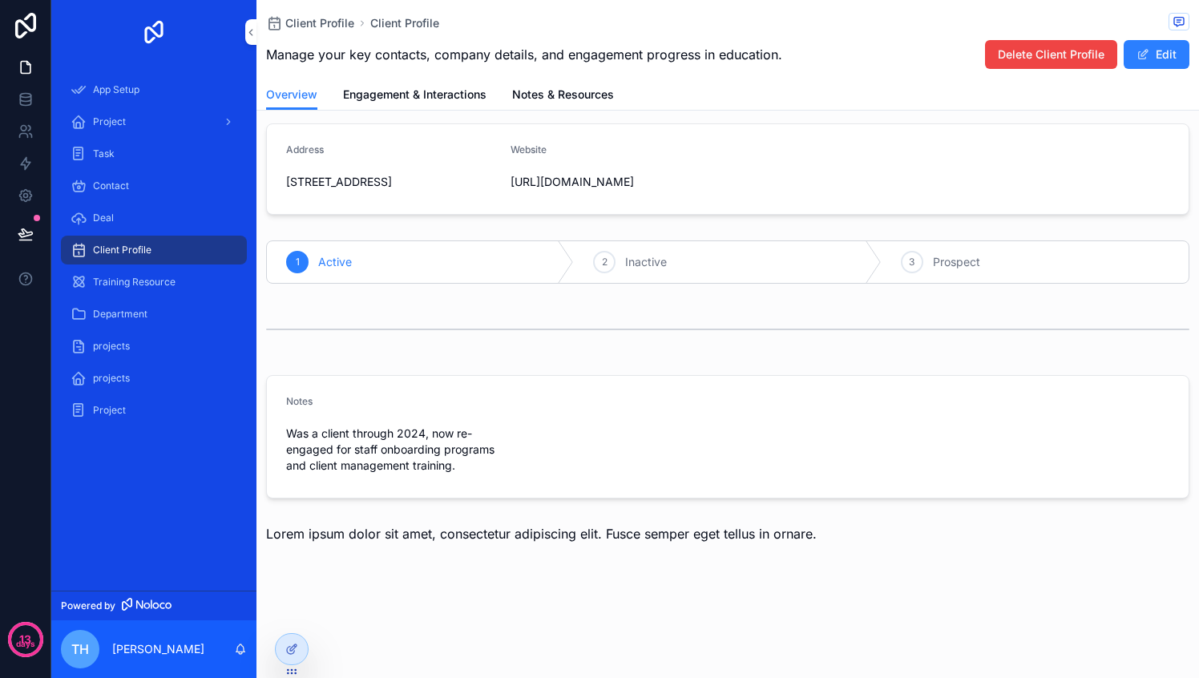
scroll to position [171, 0]
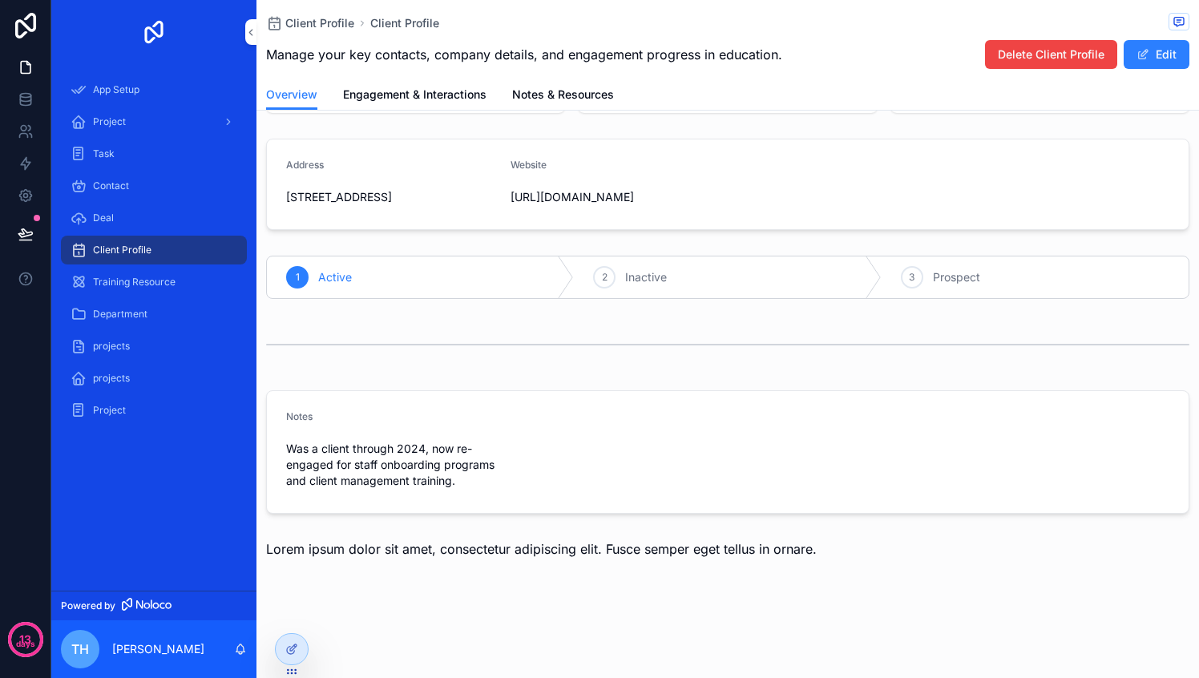
drag, startPoint x: 362, startPoint y: 569, endPoint x: 369, endPoint y: 562, distance: 9.6
click at [362, 557] on span "Lorem ipsum dolor sit amet, consectetur adipiscing elit. Fusce semper eget tell…" at bounding box center [541, 549] width 550 height 16
click at [296, 648] on icon at bounding box center [291, 649] width 13 height 13
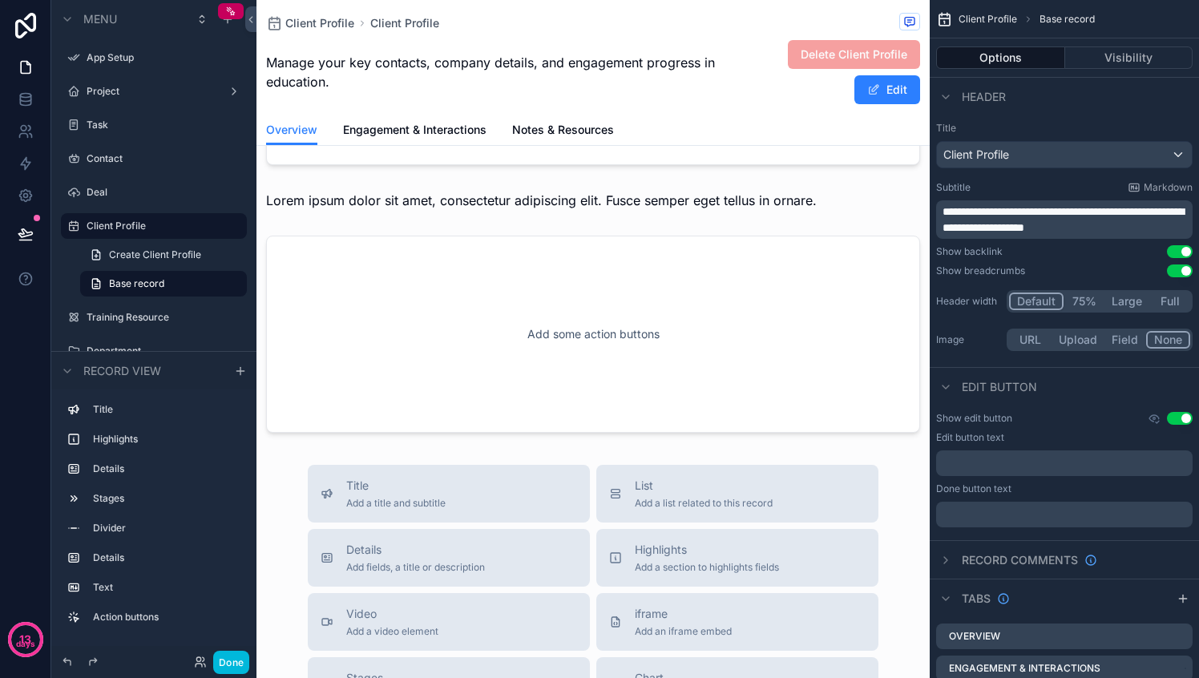
scroll to position [583, 0]
click at [542, 383] on div "scrollable content" at bounding box center [592, 337] width 673 height 210
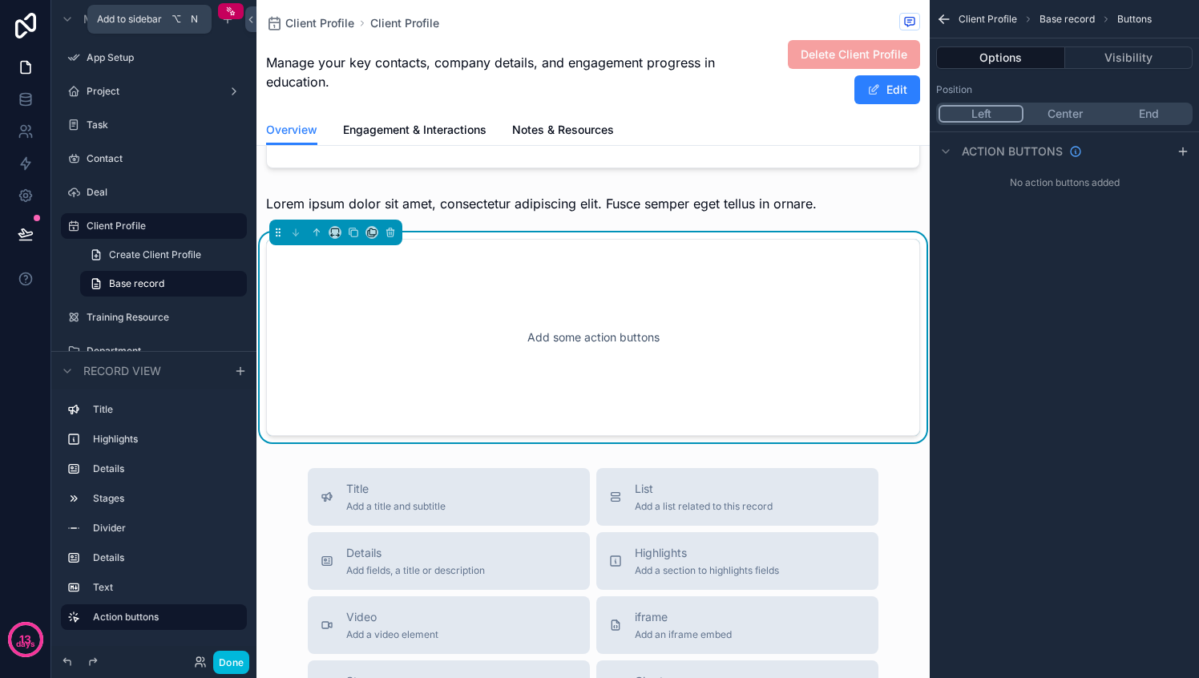
click at [228, 24] on icon "scrollable content" at bounding box center [227, 19] width 13 height 13
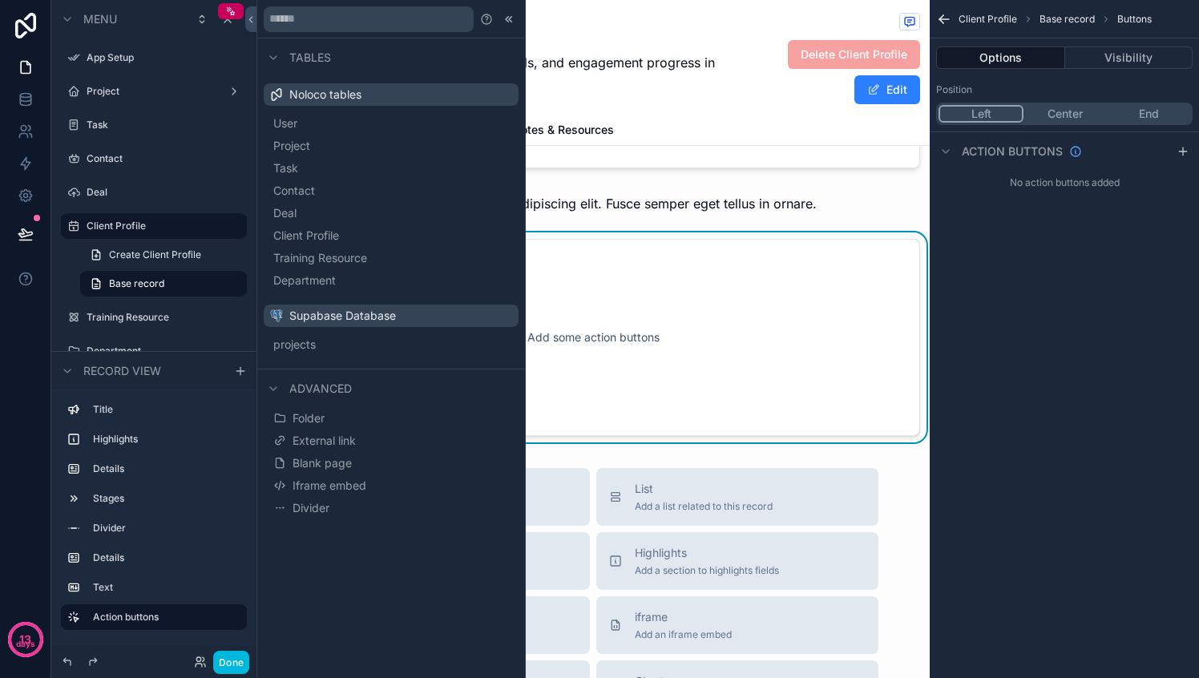
click at [332, 466] on span "Blank page" at bounding box center [321, 463] width 59 height 16
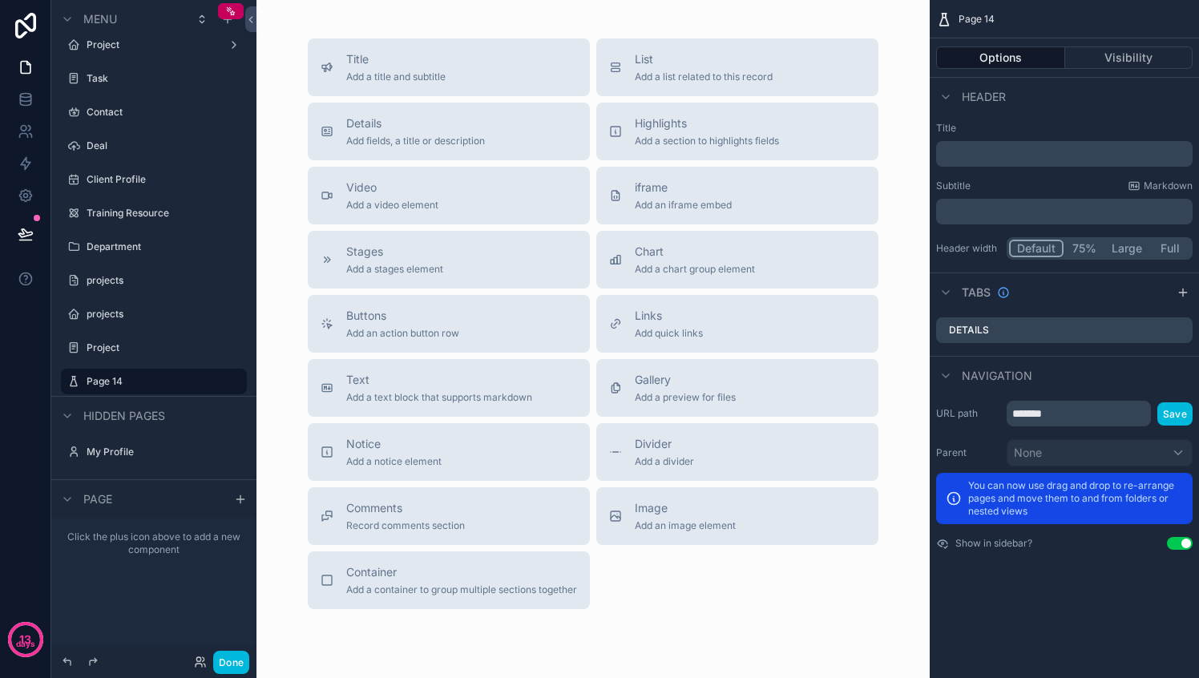
click at [397, 397] on span "Add a text block that supports markdown" at bounding box center [439, 397] width 186 height 13
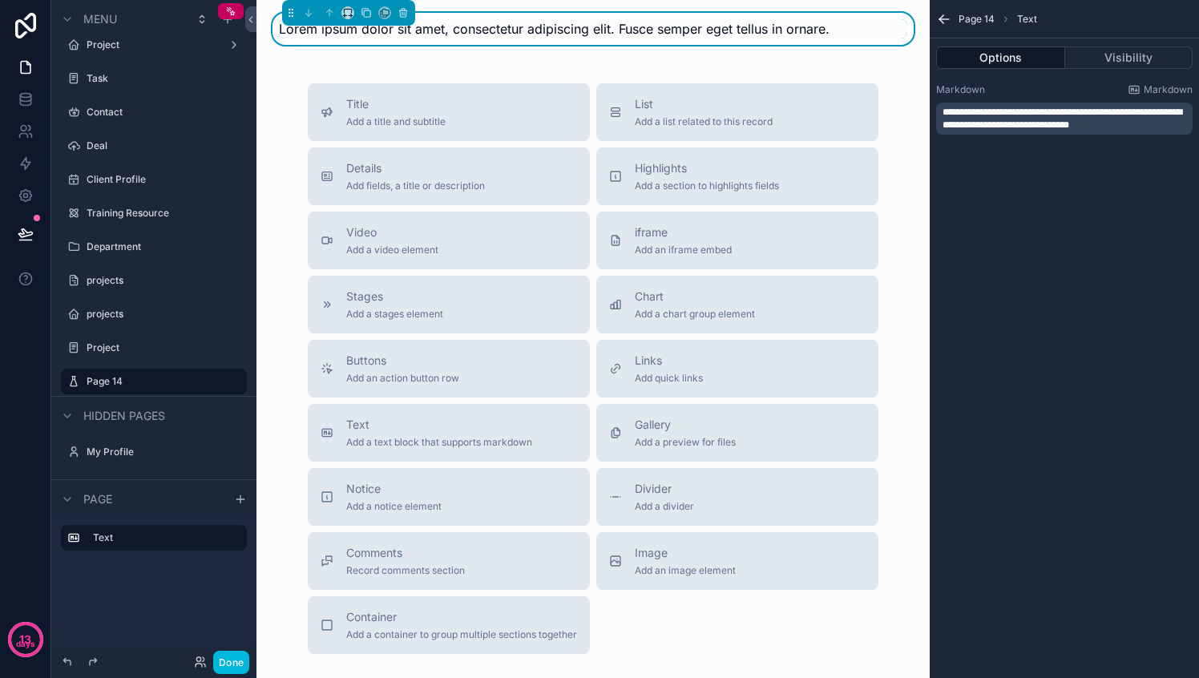
click at [500, 30] on span "Lorem ipsum dolor sit amet, consectetur adipiscing elit. Fusce semper eget tell…" at bounding box center [554, 29] width 550 height 16
click at [1022, 119] on span "**********" at bounding box center [1062, 118] width 240 height 22
click at [489, 28] on span "Lorem ipsum dolor sit amet, consectetur adipiscing elit. Fusce semper eget tell…" at bounding box center [554, 29] width 550 height 16
click at [478, 24] on span "Lorem ipsum dolor sit amet, consectetur adipiscing elit. Fusce semper eget tell…" at bounding box center [554, 29] width 550 height 16
click at [478, 25] on span "Lorem ipsum dolor sit amet, consectetur adipiscing elit. Fusce semper eget tell…" at bounding box center [554, 29] width 550 height 16
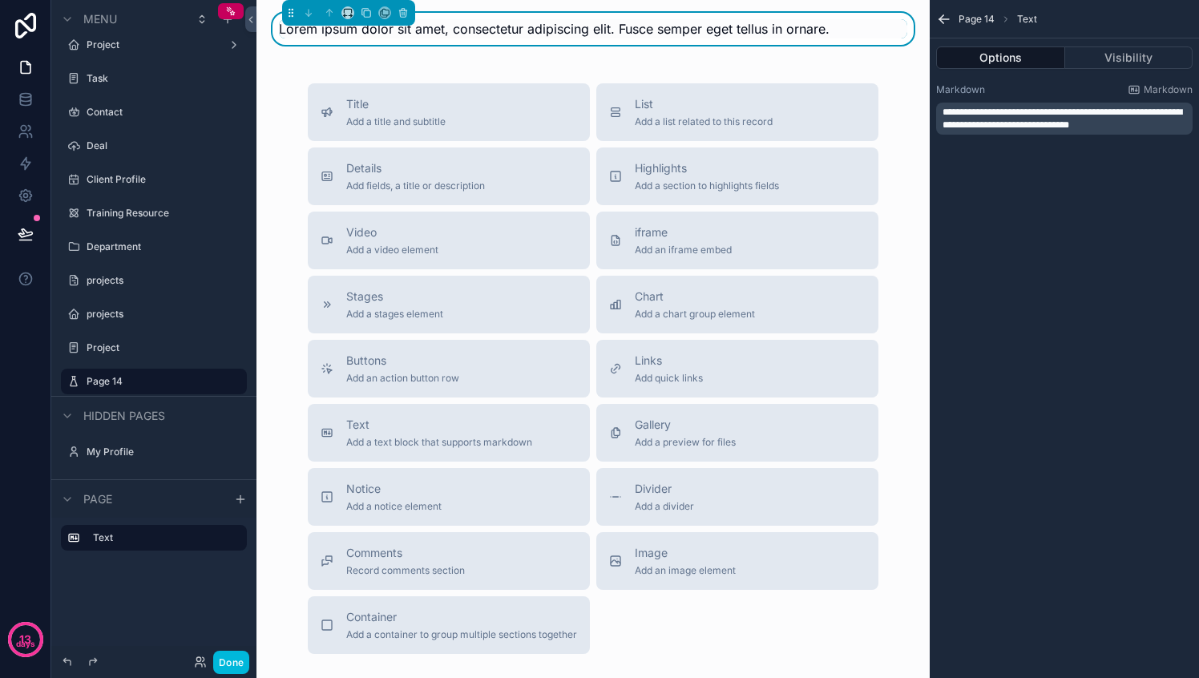
click at [1004, 117] on span "**********" at bounding box center [1062, 118] width 240 height 22
drag, startPoint x: 1122, startPoint y: 123, endPoint x: 943, endPoint y: 108, distance: 179.3
click at [943, 108] on p "**********" at bounding box center [1065, 119] width 247 height 26
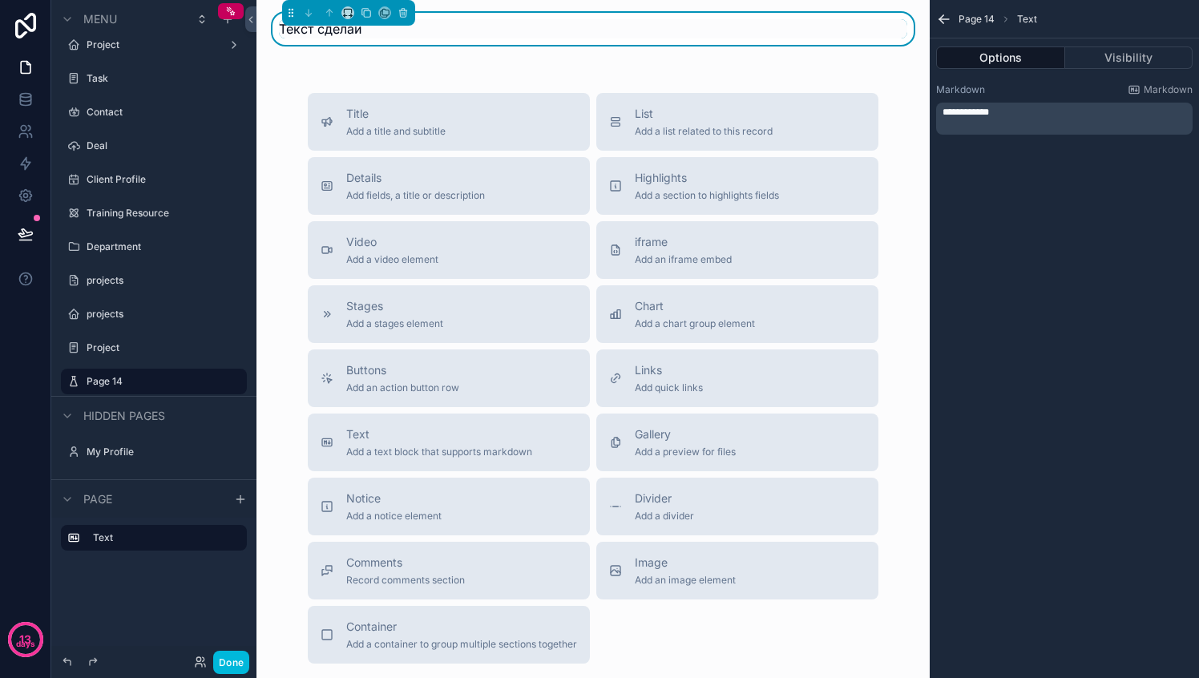
click at [522, 102] on button "Title Add a title and subtitle" at bounding box center [449, 122] width 282 height 58
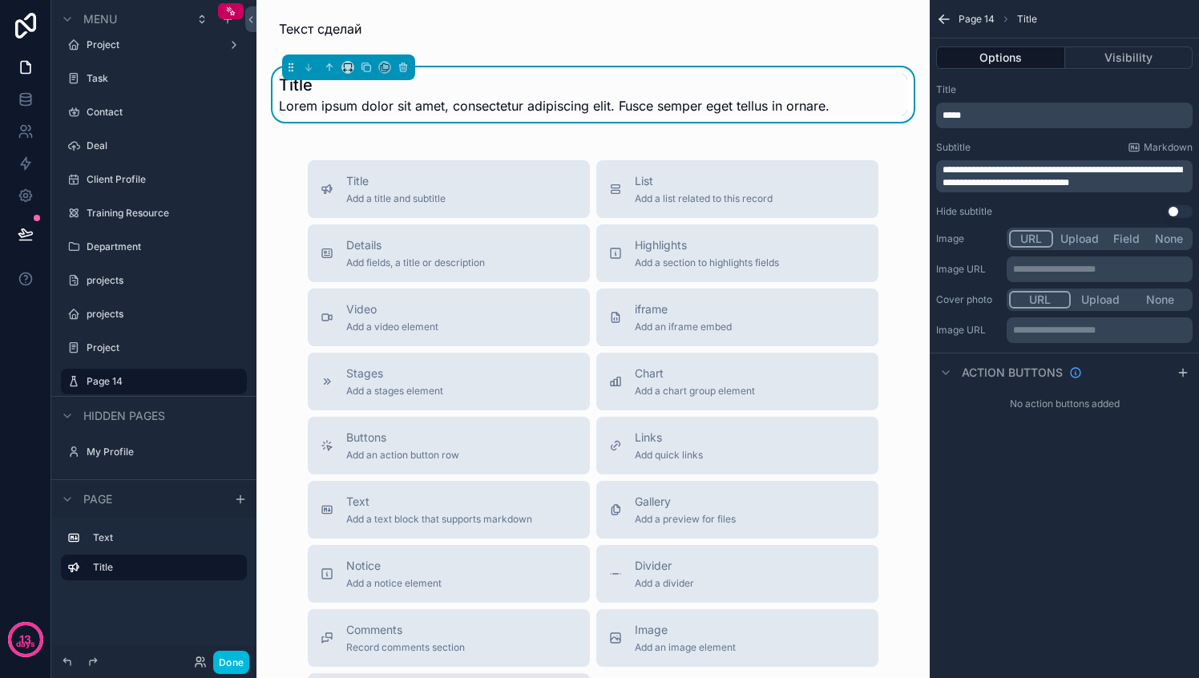
click at [433, 441] on span "Buttons" at bounding box center [402, 437] width 113 height 16
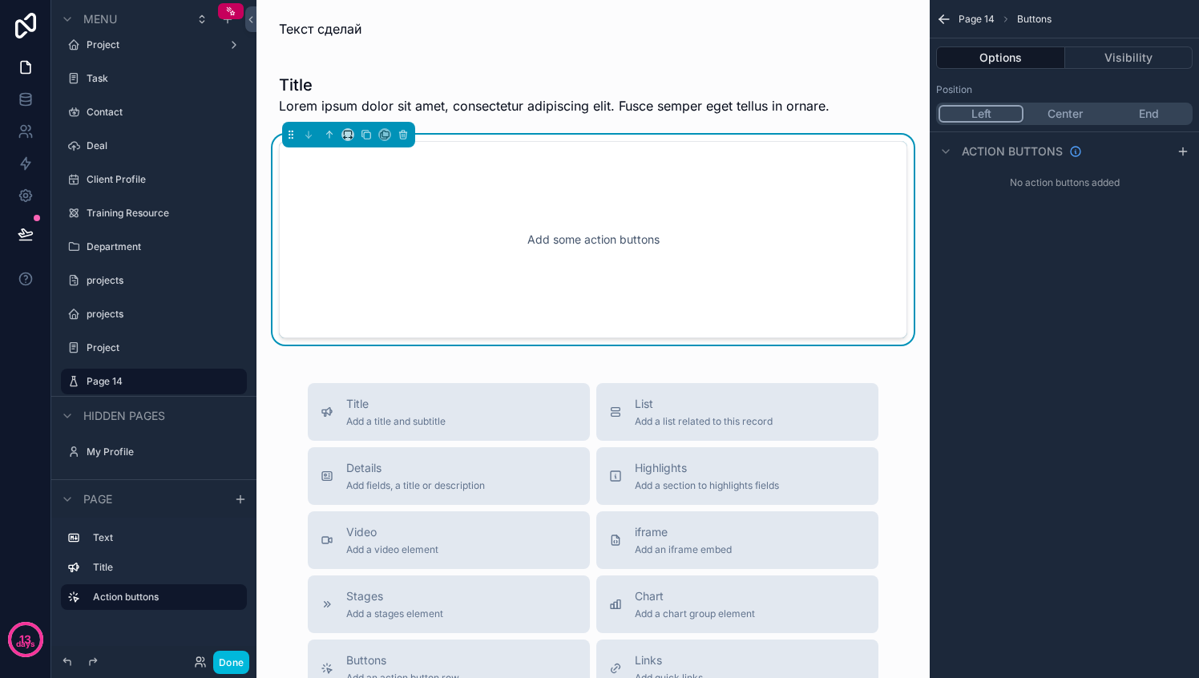
click at [494, 236] on div "Add some action buttons" at bounding box center [592, 239] width 575 height 144
click at [1070, 122] on button "Center" at bounding box center [1063, 114] width 85 height 18
click at [1140, 114] on button "End" at bounding box center [1147, 114] width 85 height 18
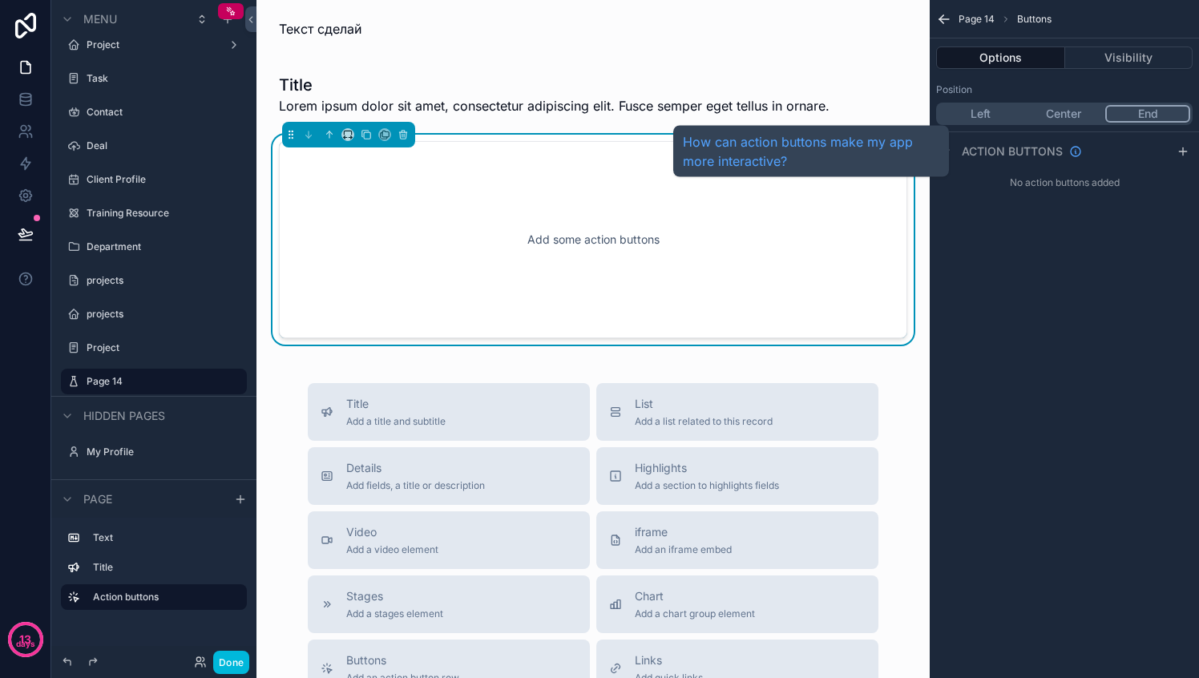
click at [977, 147] on span "Action buttons" at bounding box center [1011, 151] width 101 height 16
click at [1028, 152] on span "Action buttons" at bounding box center [1011, 151] width 101 height 16
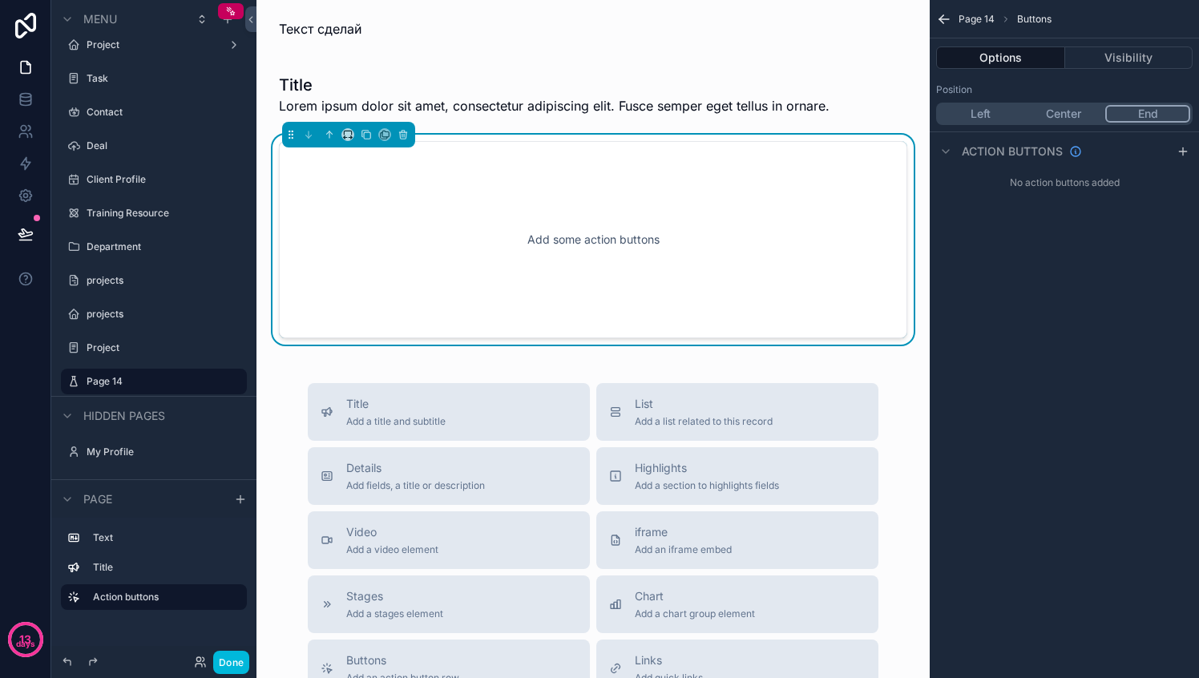
click at [1187, 151] on icon "scrollable content" at bounding box center [1182, 151] width 13 height 13
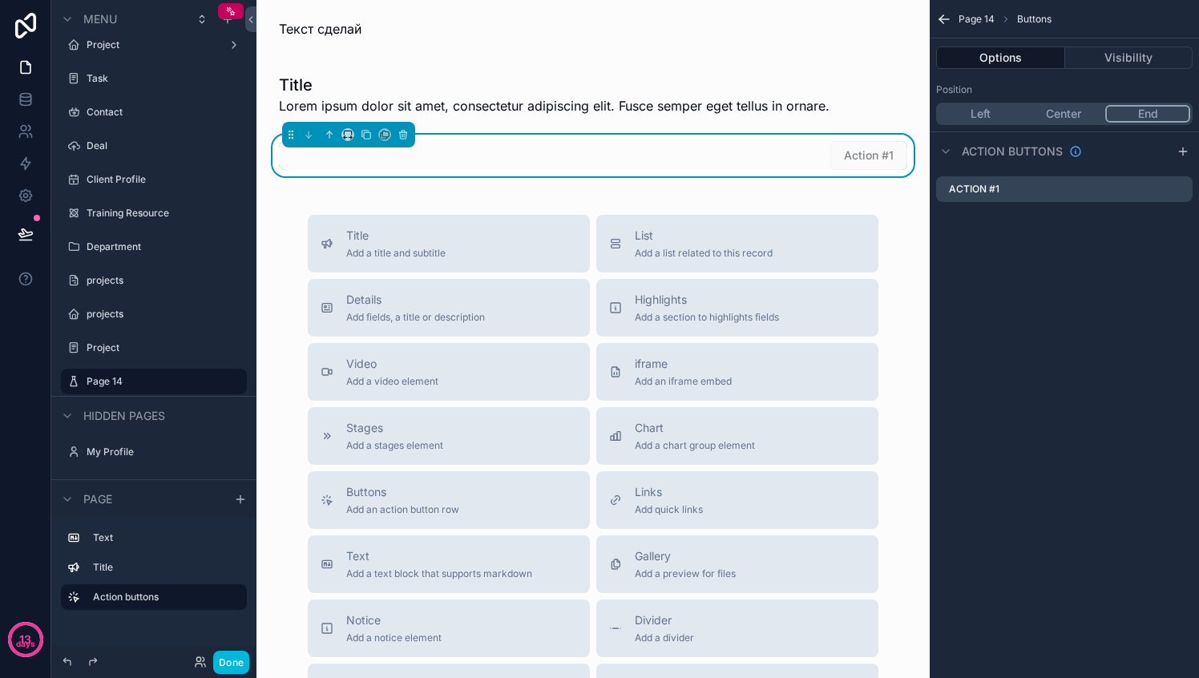
click at [1019, 191] on div "Action #1" at bounding box center [1064, 189] width 256 height 26
click at [0, 0] on icon "scrollable content" at bounding box center [0, 0] width 0 height 0
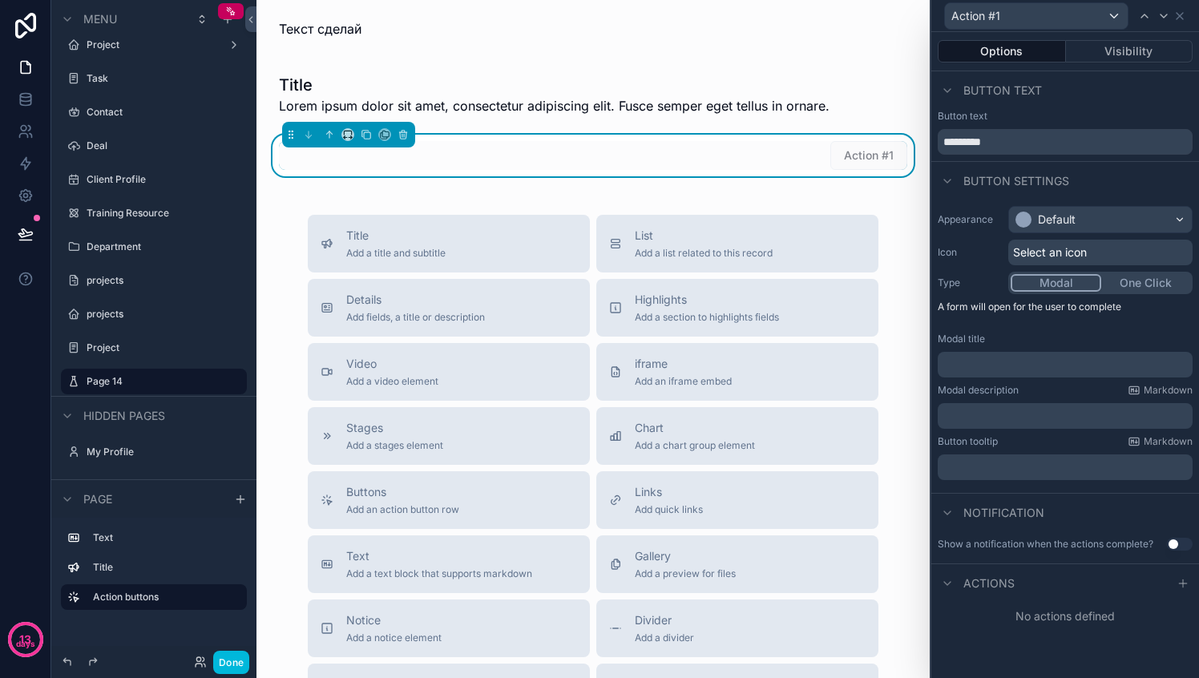
click at [1078, 220] on div "Default" at bounding box center [1100, 220] width 183 height 26
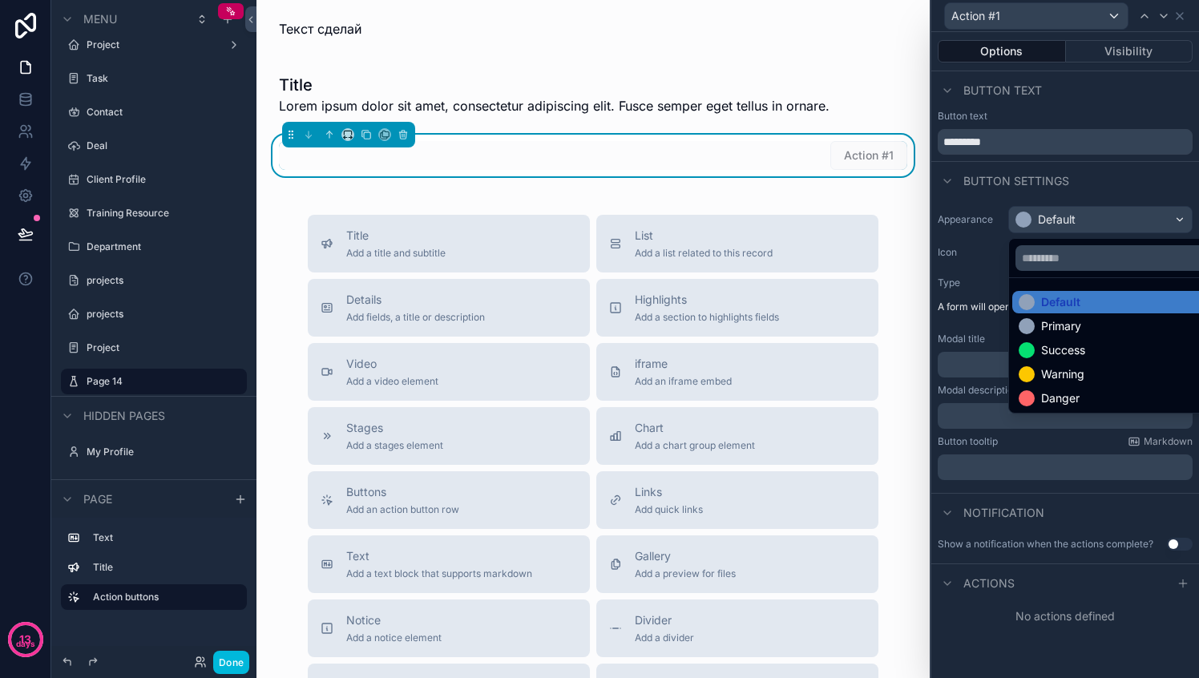
click at [1078, 220] on div at bounding box center [1065, 339] width 268 height 678
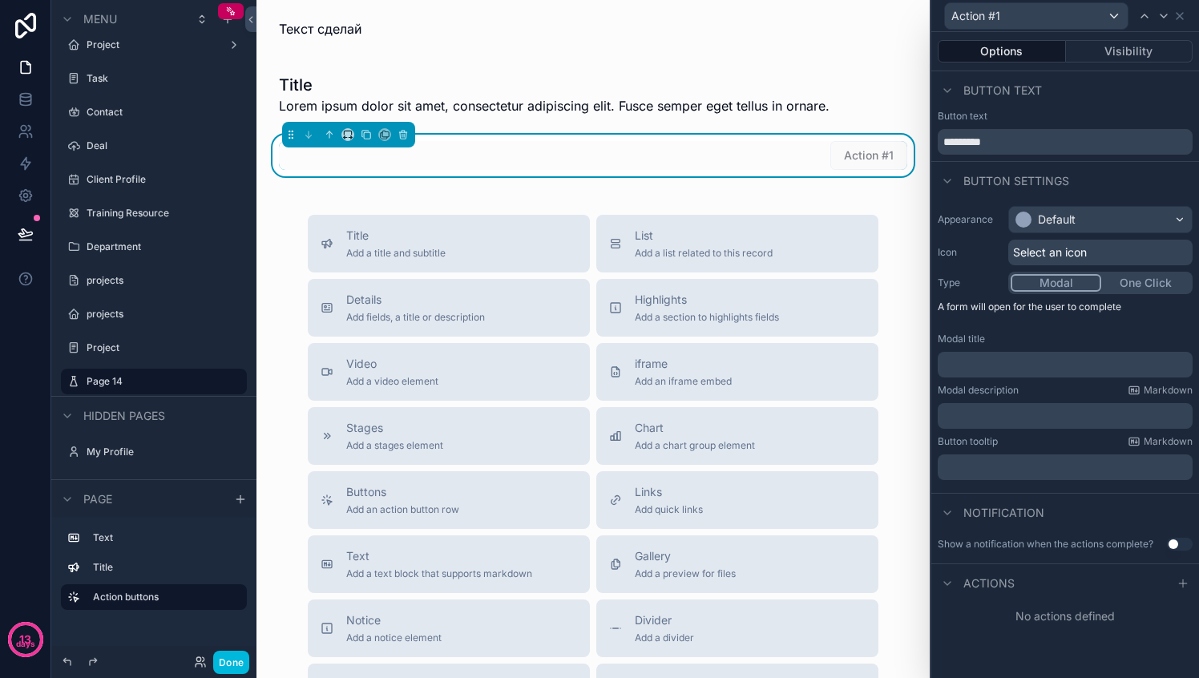
click at [1081, 252] on span "Select an icon" at bounding box center [1050, 252] width 74 height 16
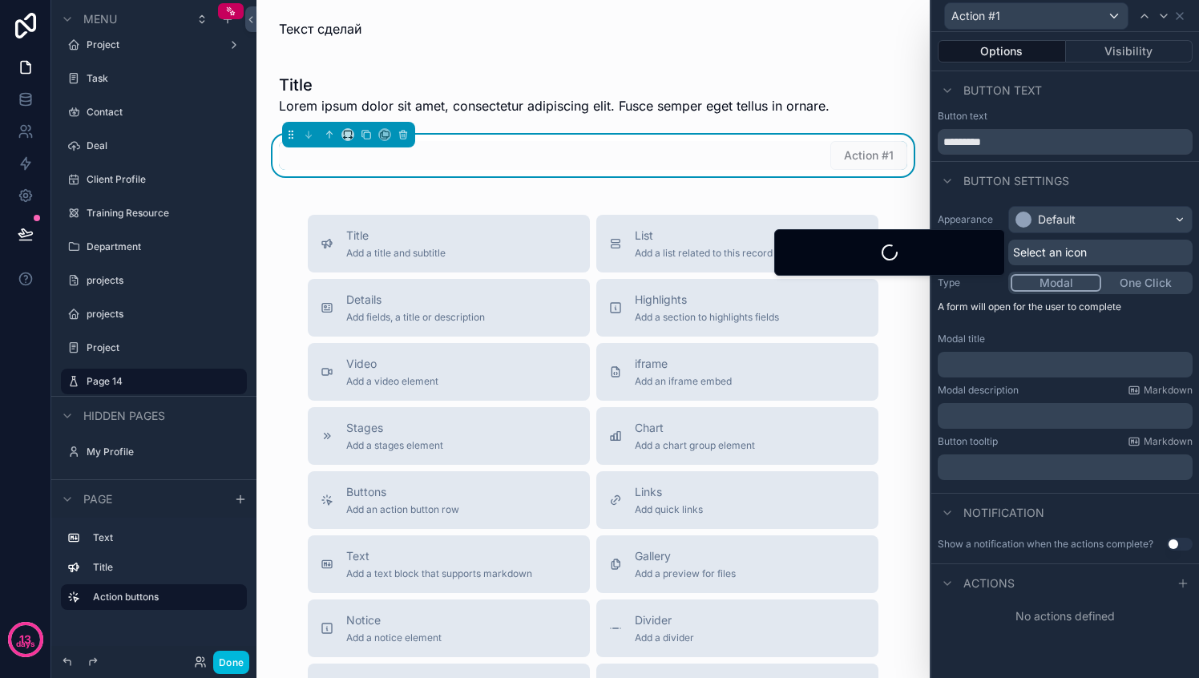
click at [1081, 252] on span "Select an icon" at bounding box center [1050, 252] width 74 height 16
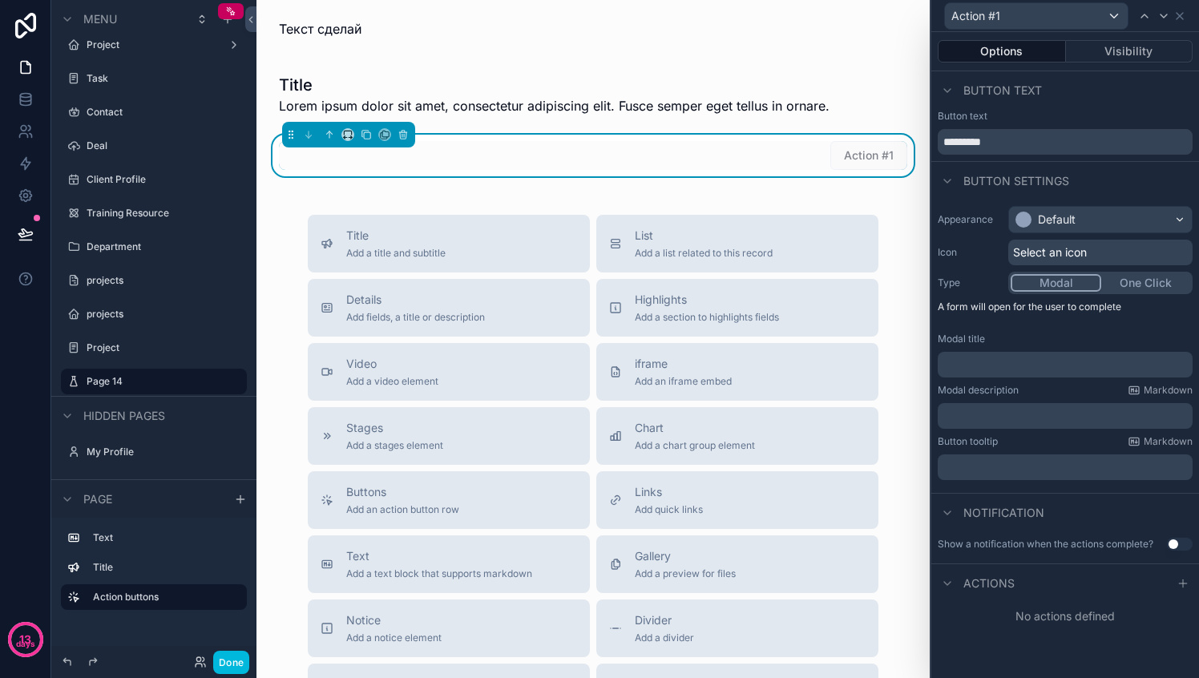
click at [1082, 371] on p "﻿" at bounding box center [1066, 365] width 245 height 16
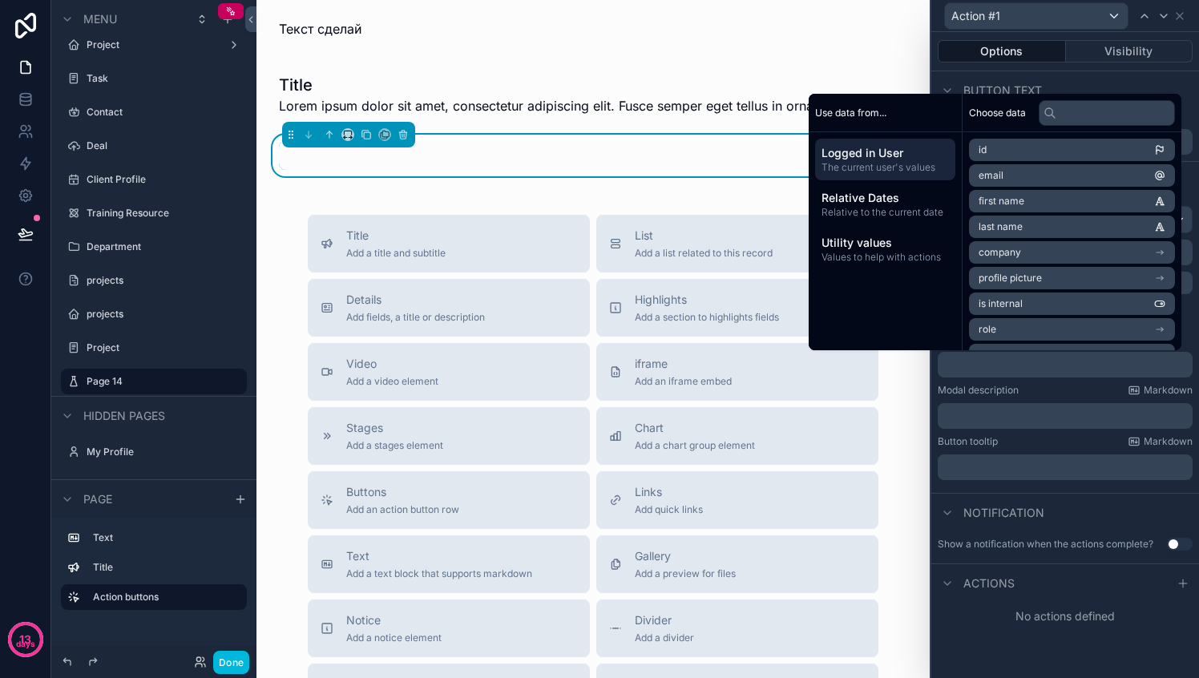
click at [1066, 514] on div "Notification" at bounding box center [1065, 512] width 268 height 38
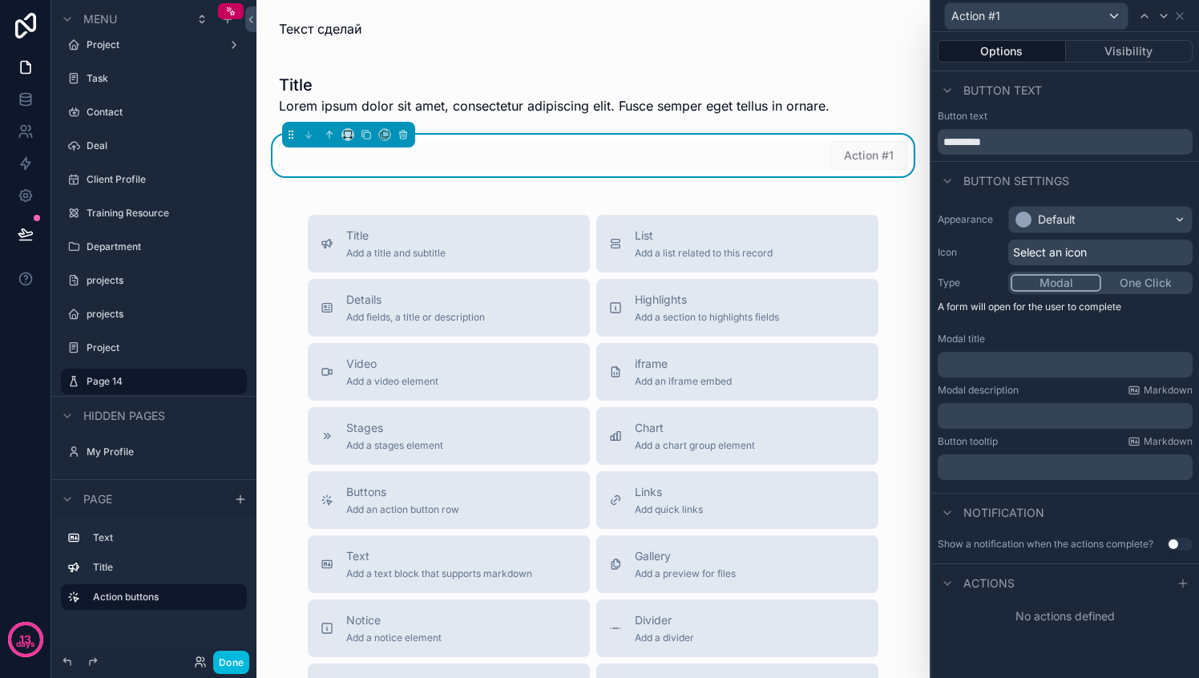
click at [979, 581] on span "Actions" at bounding box center [988, 583] width 51 height 16
click at [998, 584] on span "Actions" at bounding box center [988, 583] width 51 height 16
click at [1179, 584] on icon at bounding box center [1182, 583] width 13 height 13
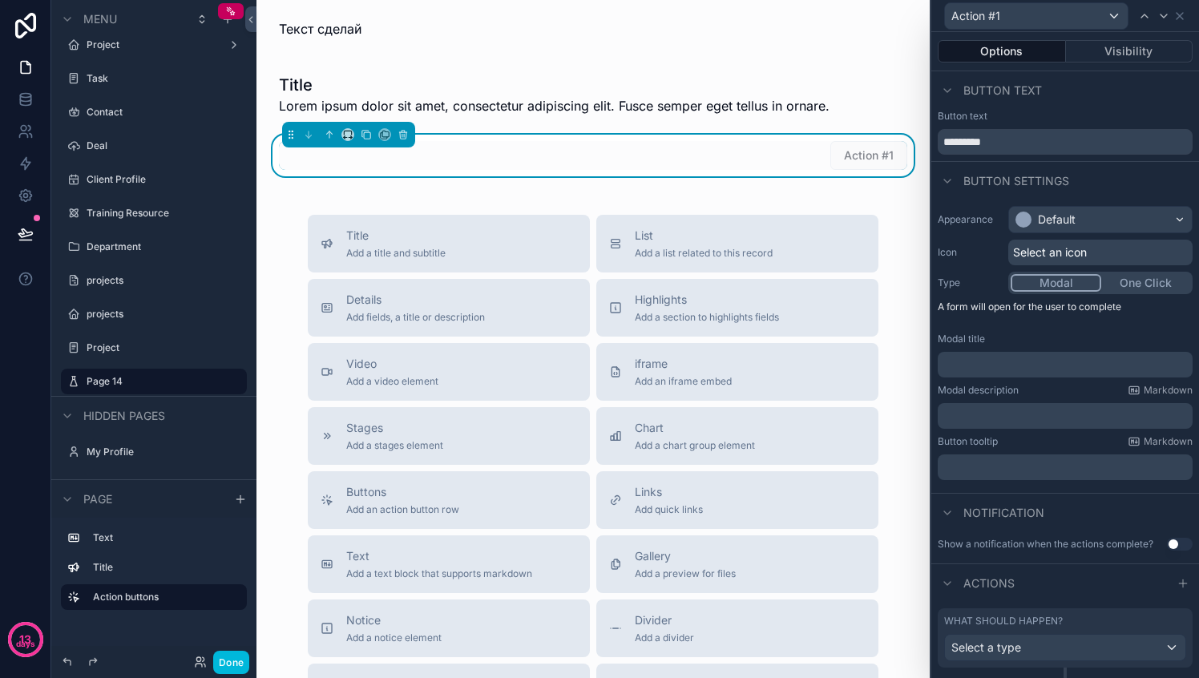
scroll to position [37, 0]
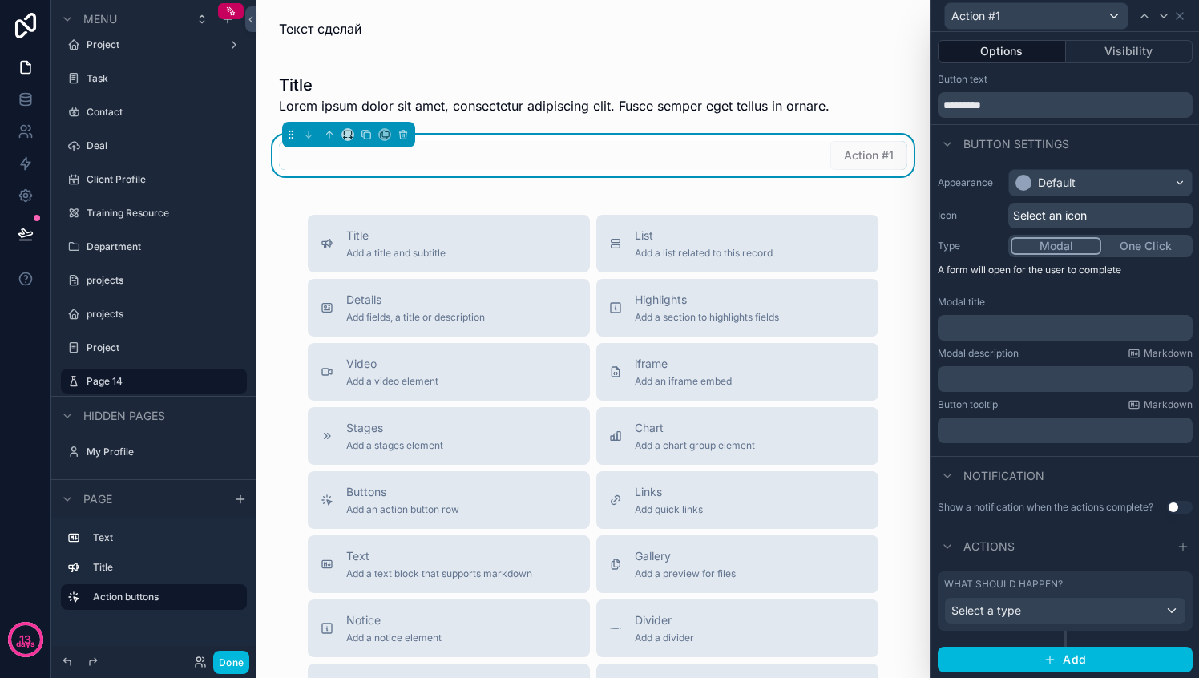
click at [1019, 609] on span "Select a type" at bounding box center [986, 610] width 70 height 14
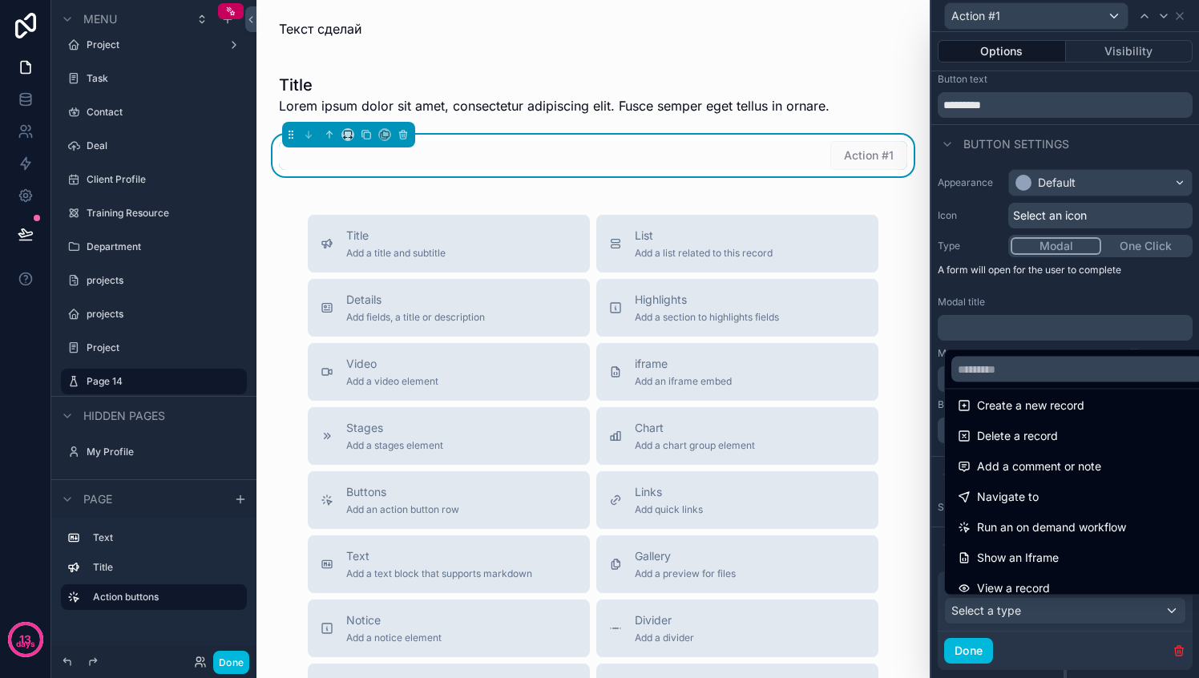
scroll to position [38, 0]
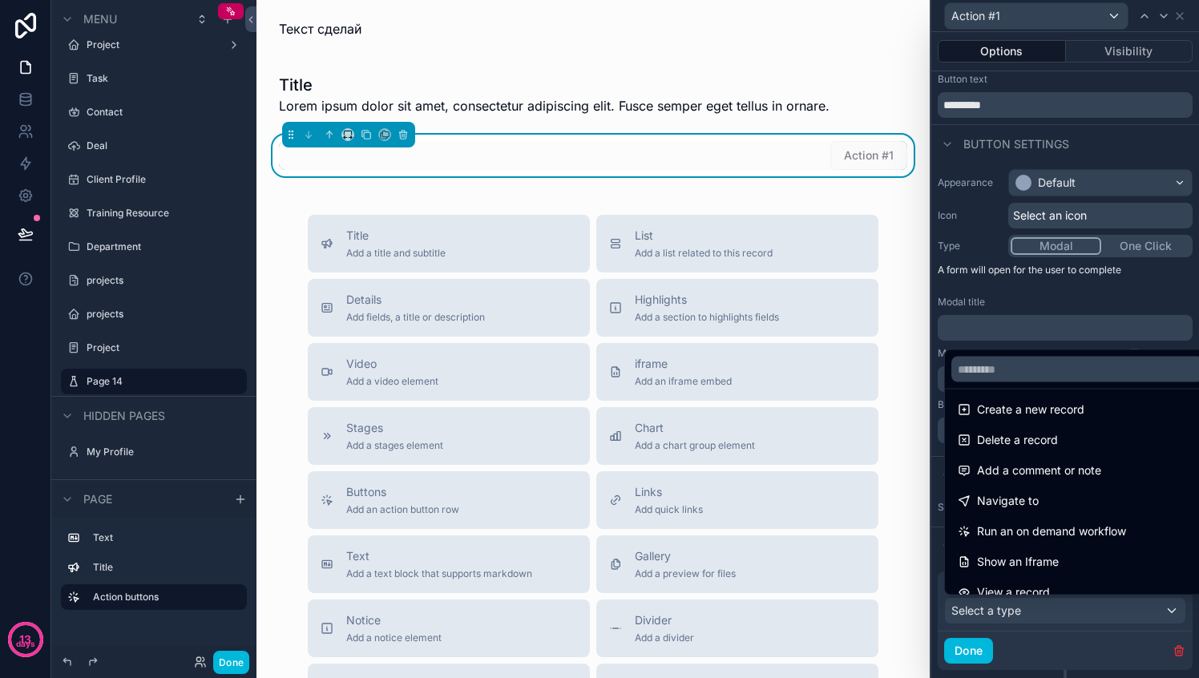
click at [378, 294] on span "Details" at bounding box center [415, 300] width 139 height 16
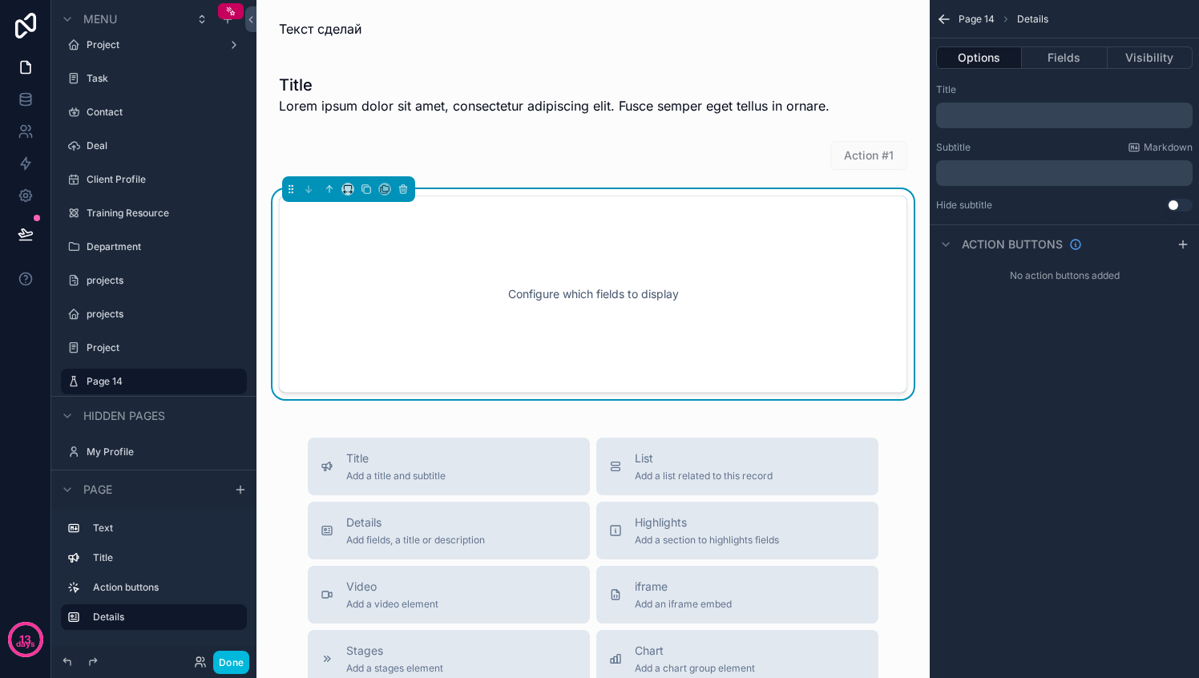
click at [585, 315] on div "Configure which fields to display" at bounding box center [592, 294] width 575 height 144
click at [1030, 120] on p "﻿" at bounding box center [1065, 115] width 247 height 13
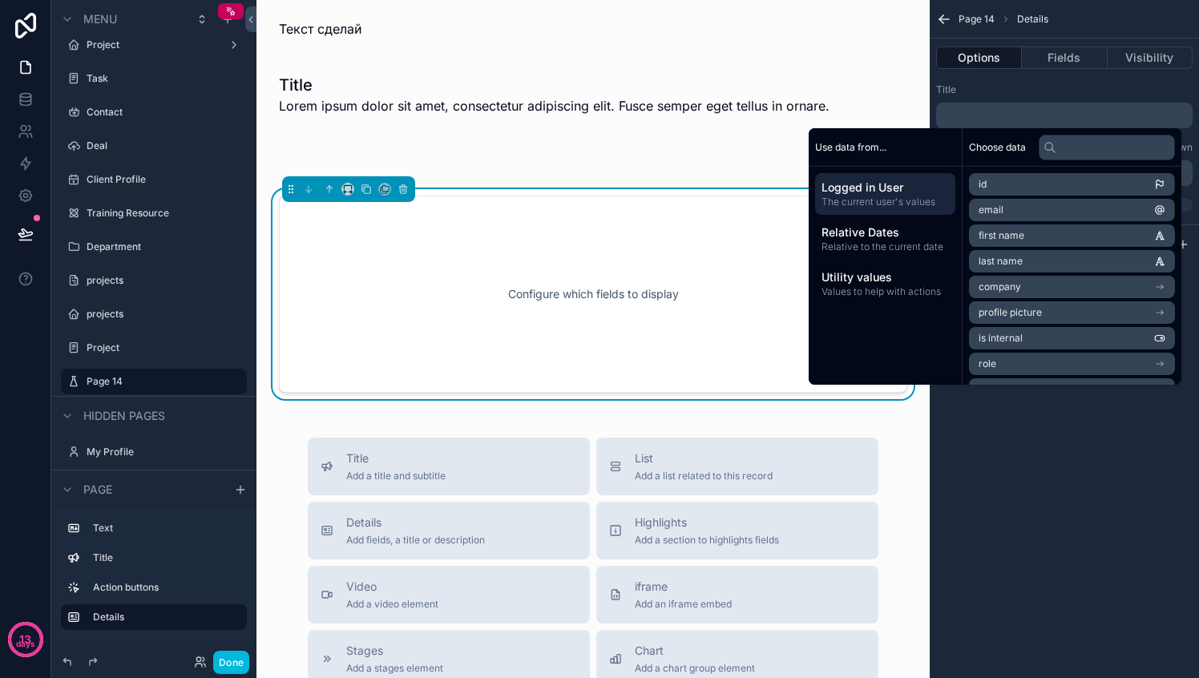
click at [1000, 87] on div "Title" at bounding box center [1064, 89] width 256 height 13
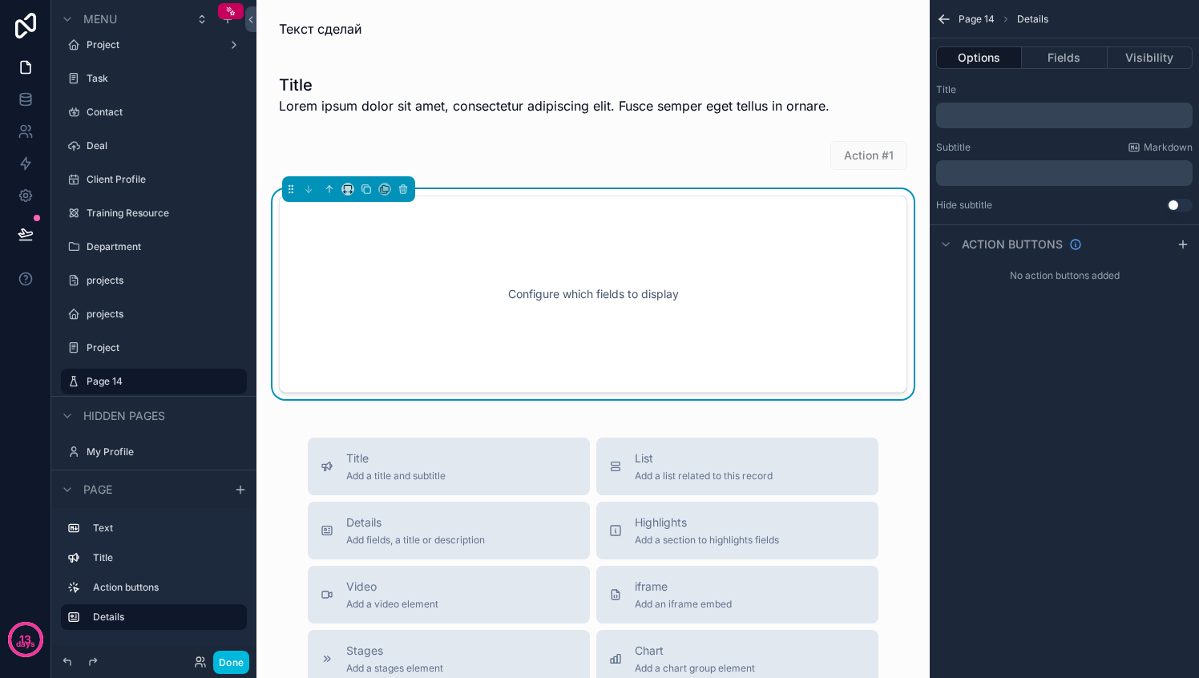
click at [993, 169] on p "﻿" at bounding box center [1065, 173] width 247 height 13
click at [1018, 102] on div "Title ﻿" at bounding box center [1064, 105] width 256 height 45
click at [1055, 58] on button "Fields" at bounding box center [1063, 57] width 85 height 22
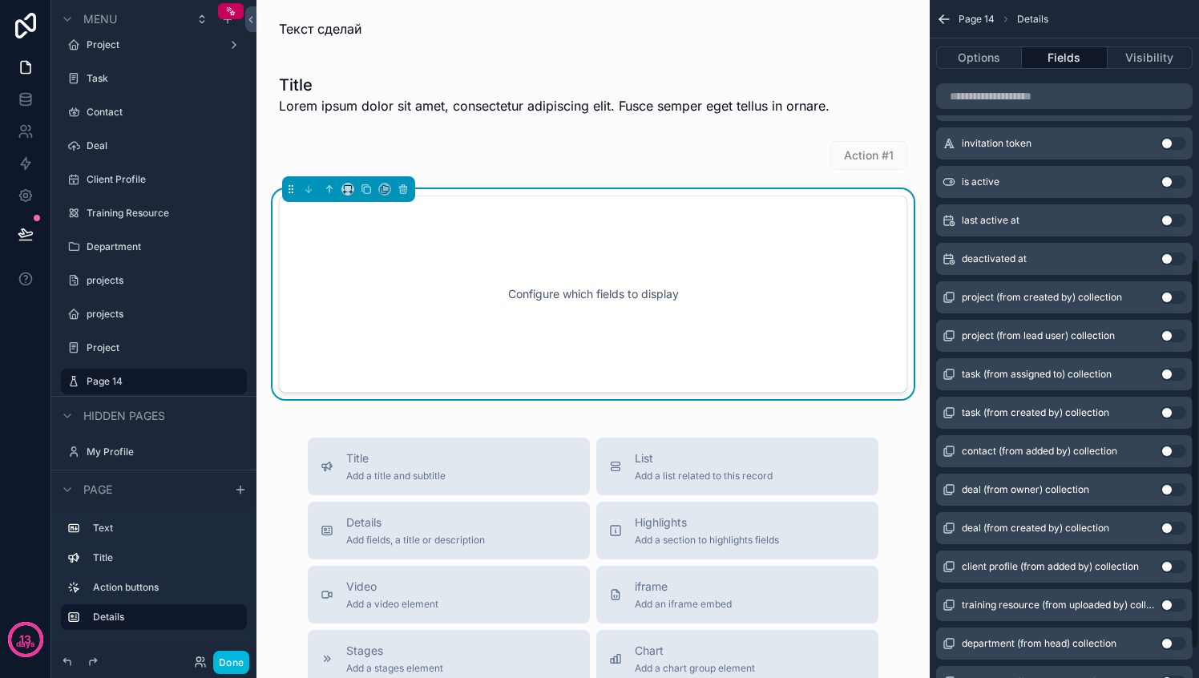
scroll to position [433, 0]
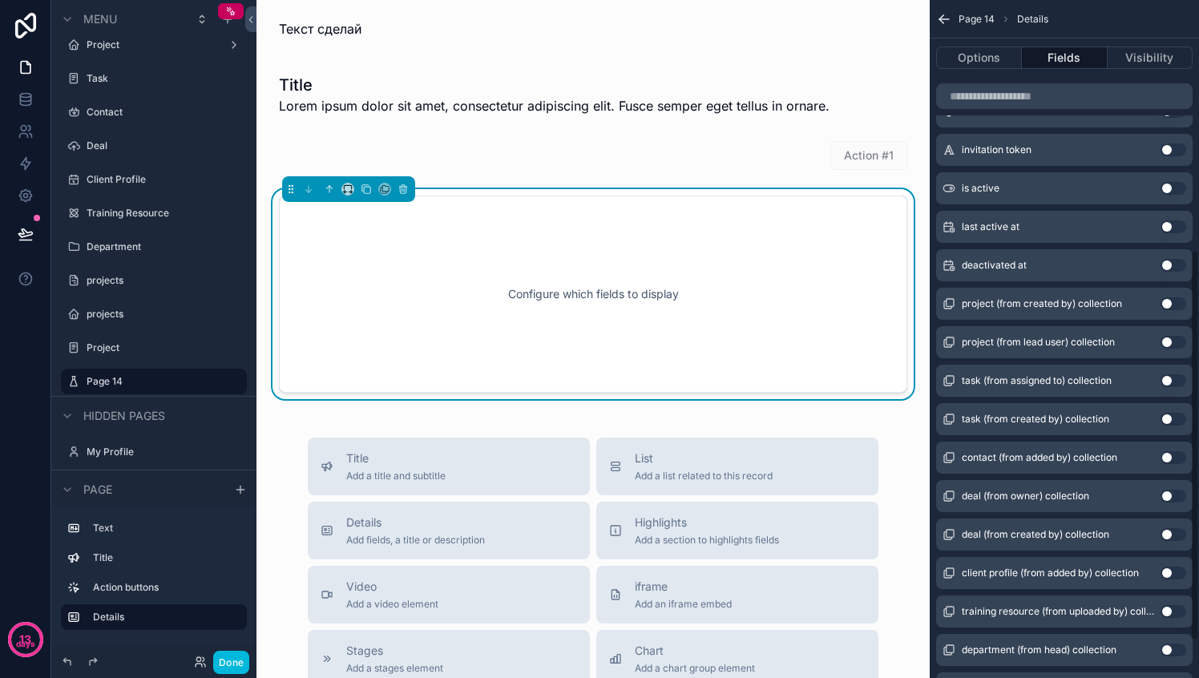
click at [1170, 376] on button "Use setting" at bounding box center [1173, 380] width 26 height 13
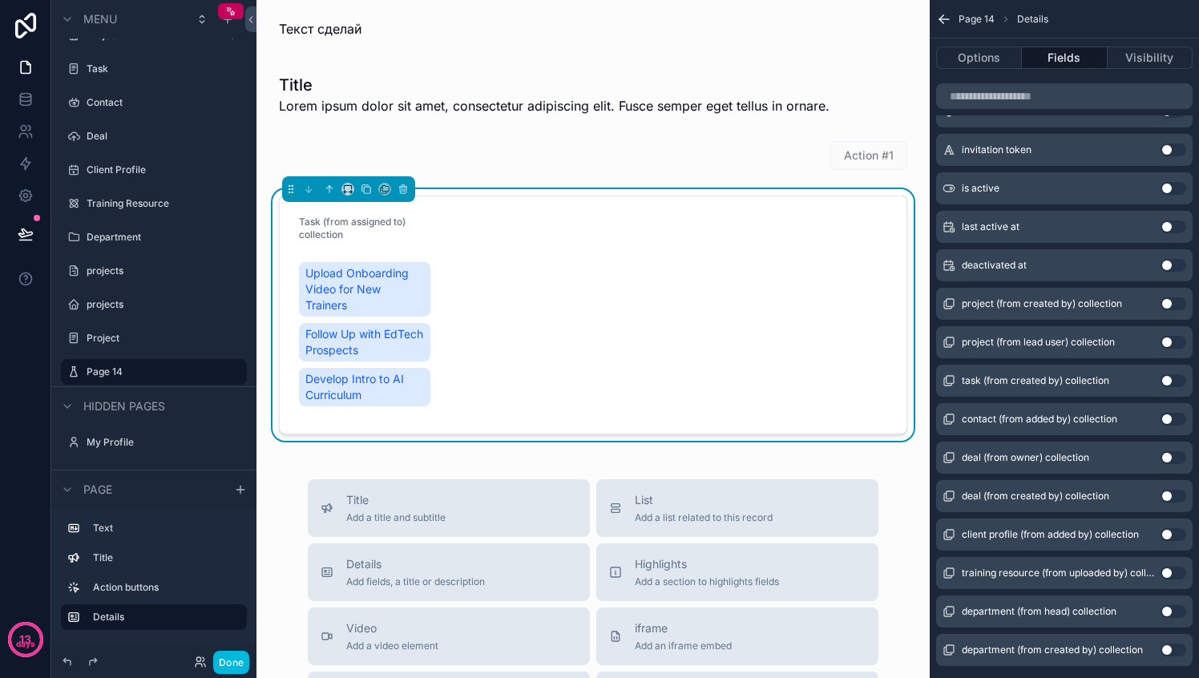
scroll to position [506, 0]
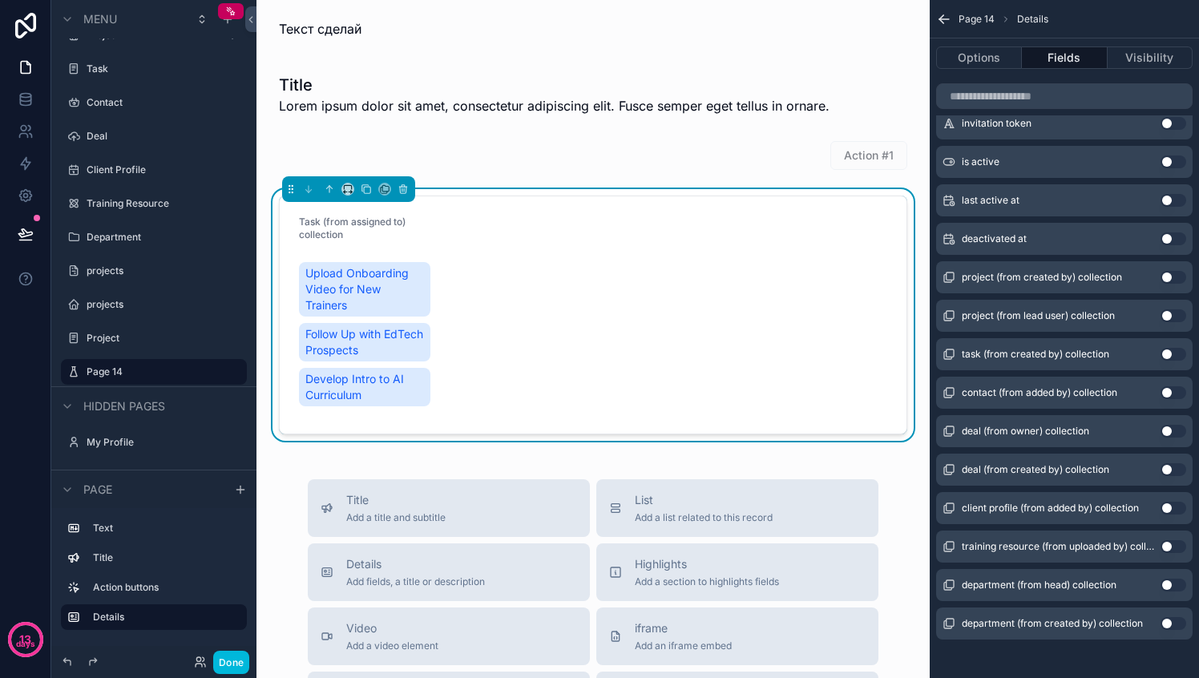
click at [1167, 578] on button "Use setting" at bounding box center [1173, 584] width 26 height 13
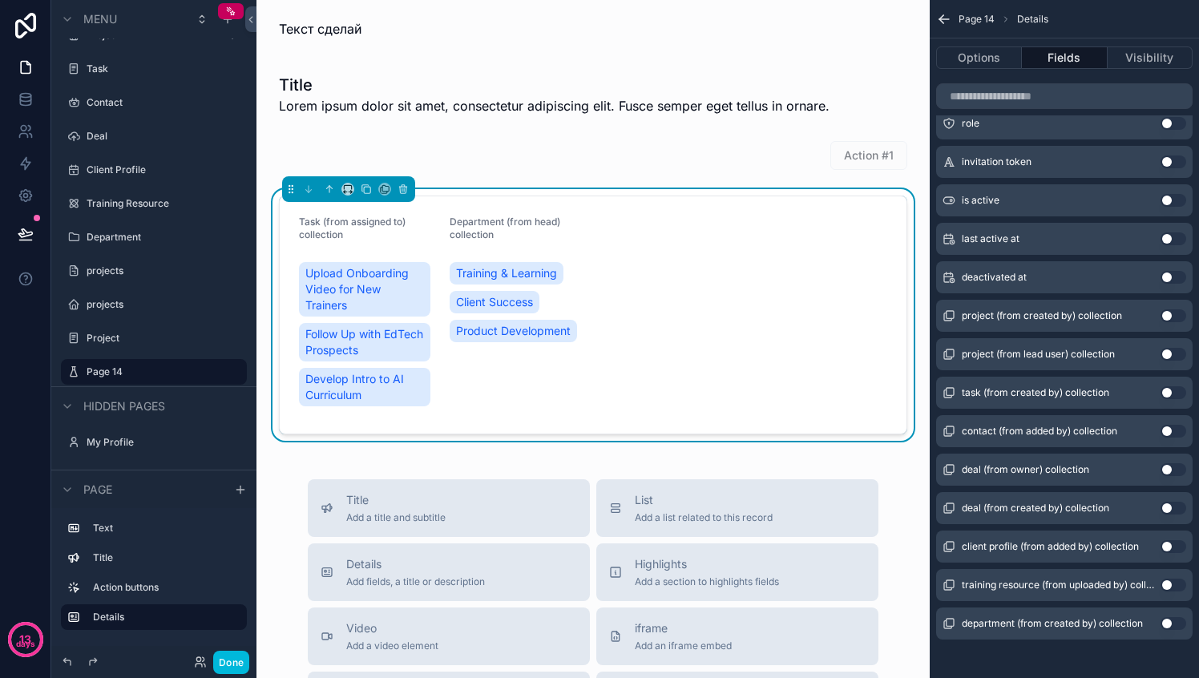
click at [713, 364] on form "Task (from assigned to) collection Upload Onboarding Video for New Trainers Fol…" at bounding box center [593, 314] width 627 height 237
click at [492, 328] on span "Product Development" at bounding box center [513, 331] width 115 height 16
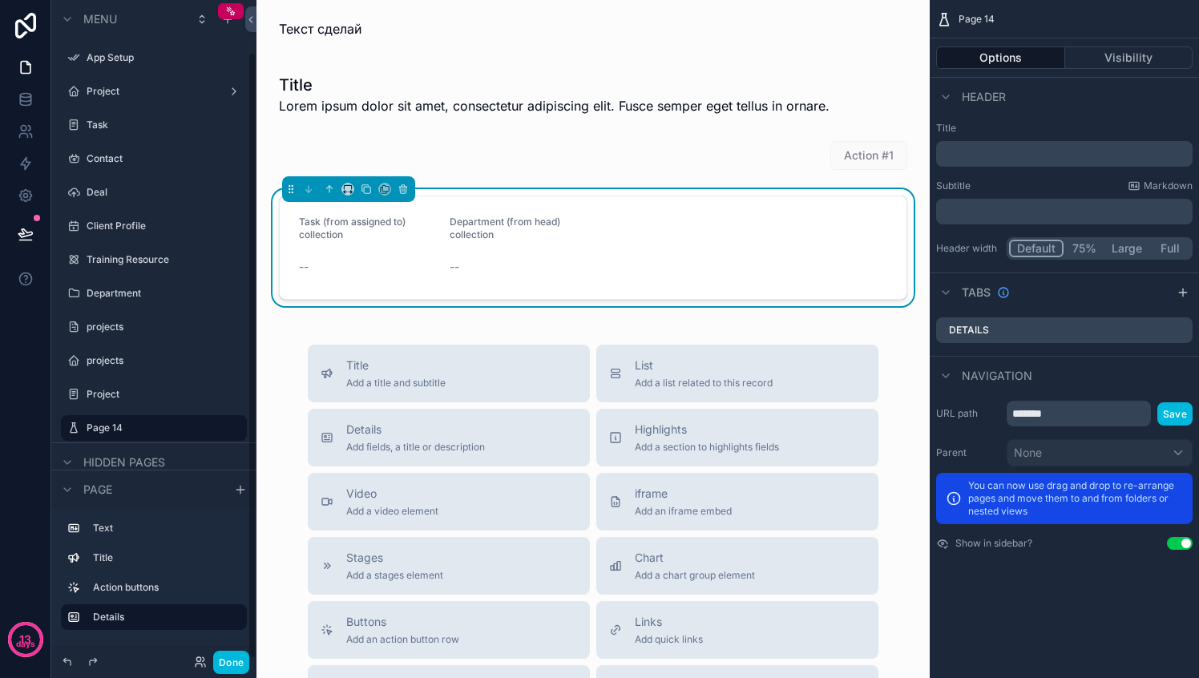
scroll to position [56, 0]
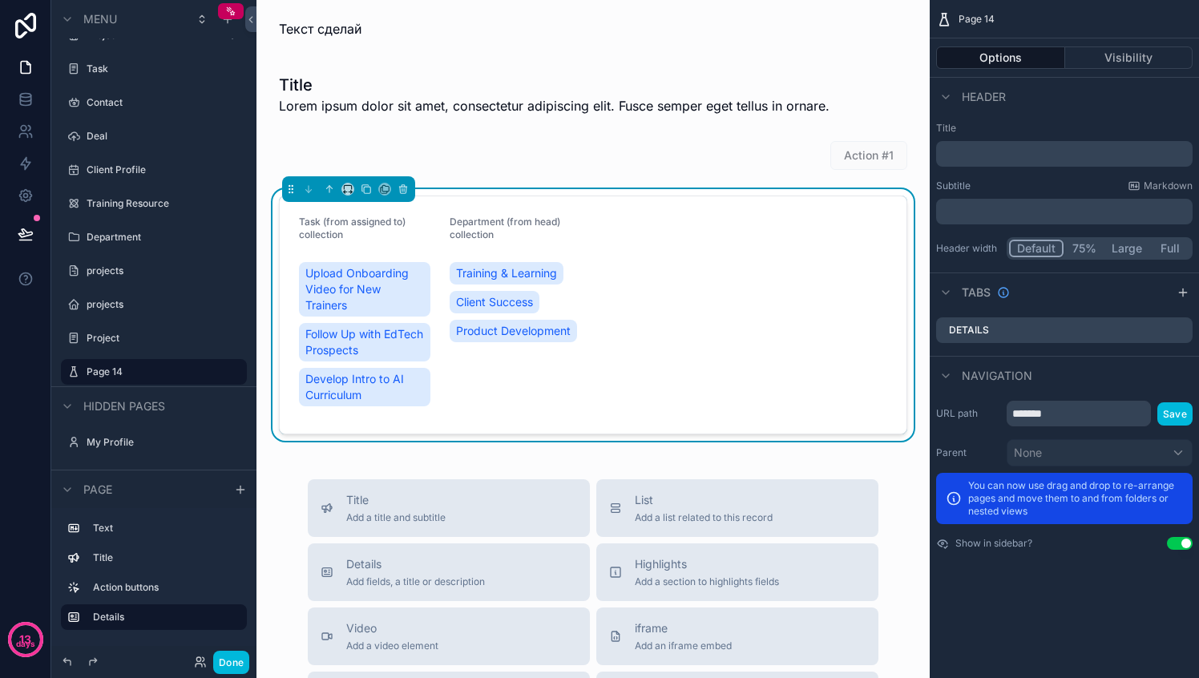
click at [631, 286] on form "Task (from assigned to) collection Upload Onboarding Video for New Trainers Fol…" at bounding box center [593, 314] width 627 height 237
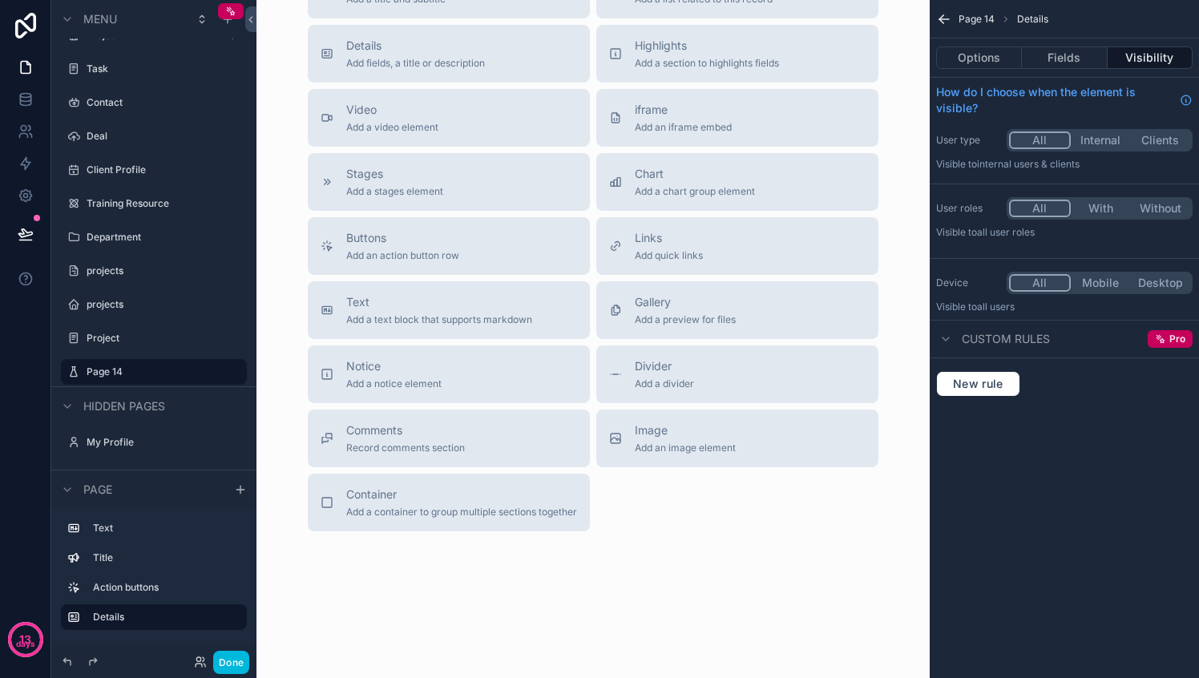
scroll to position [526, 0]
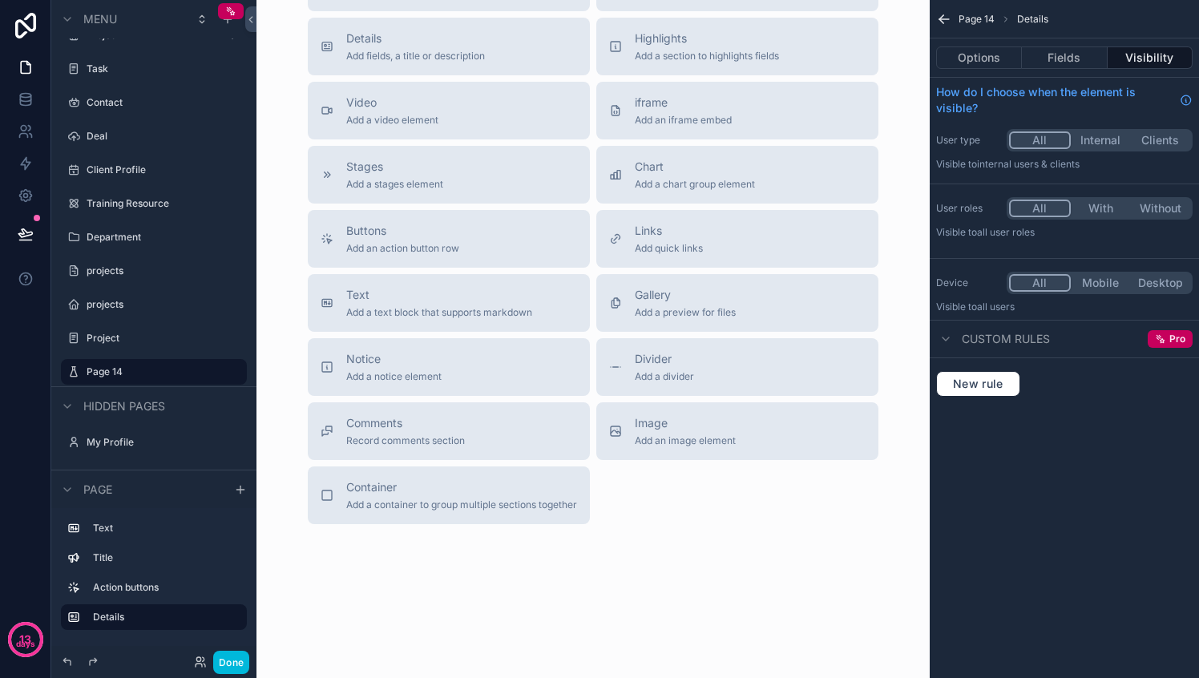
click at [436, 371] on div "Notice Add a notice element" at bounding box center [448, 367] width 256 height 32
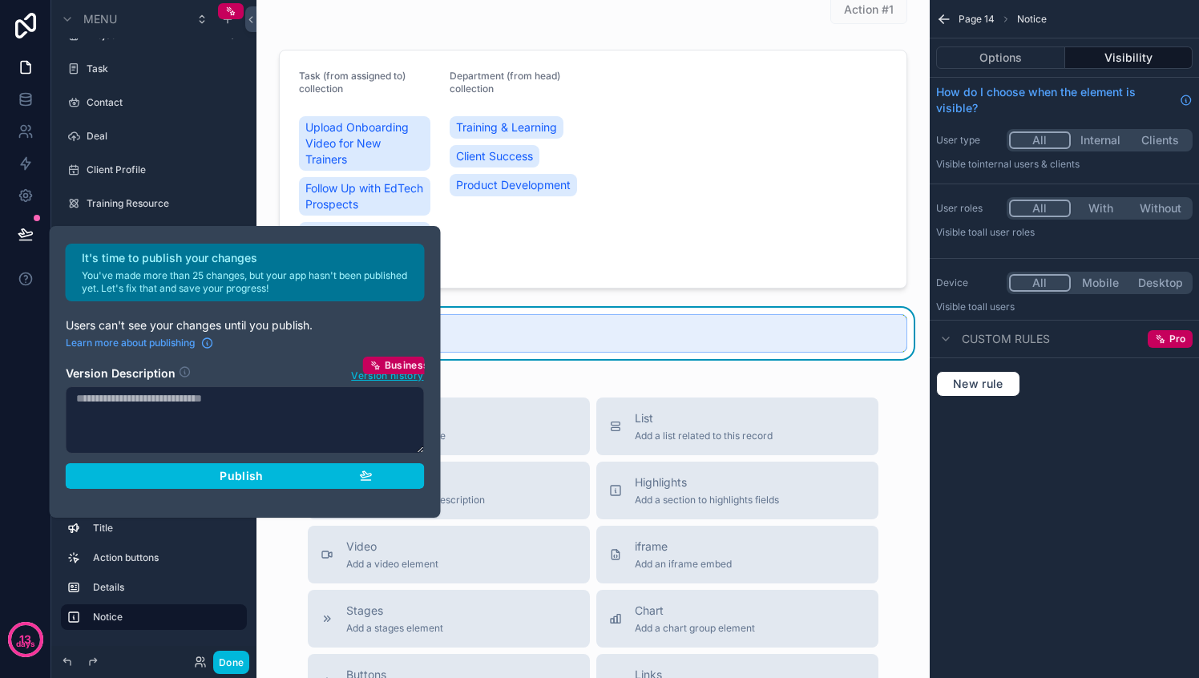
scroll to position [140, 0]
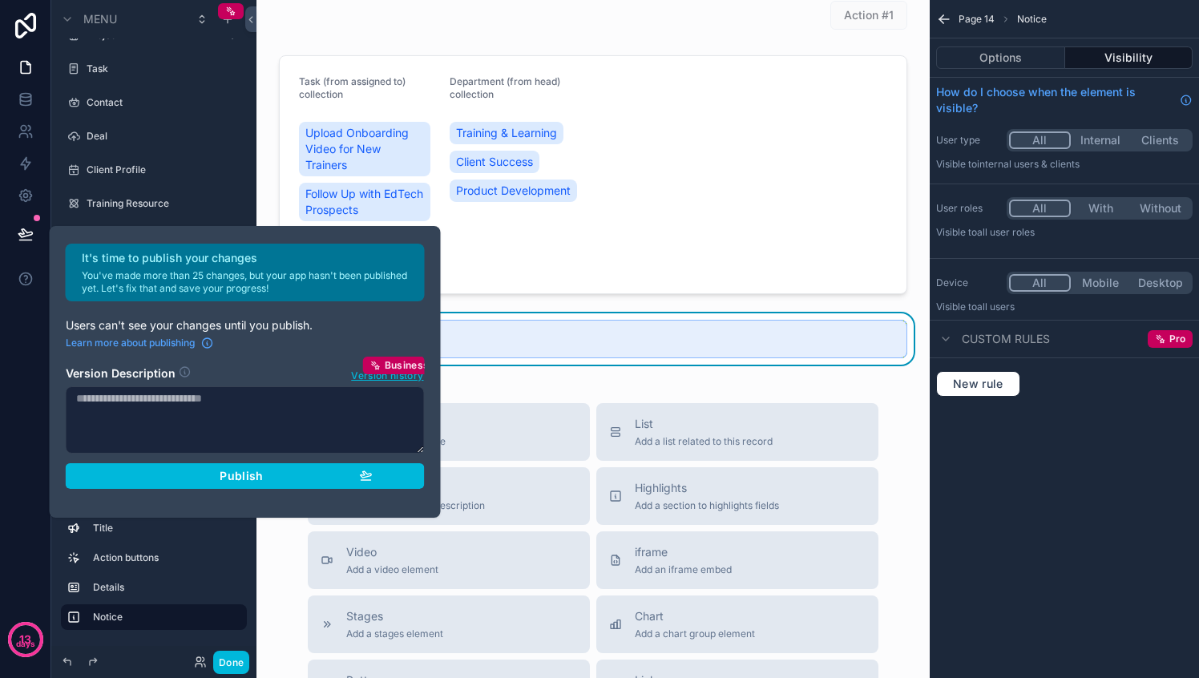
click at [530, 346] on div "This is a notice!" at bounding box center [603, 340] width 582 height 14
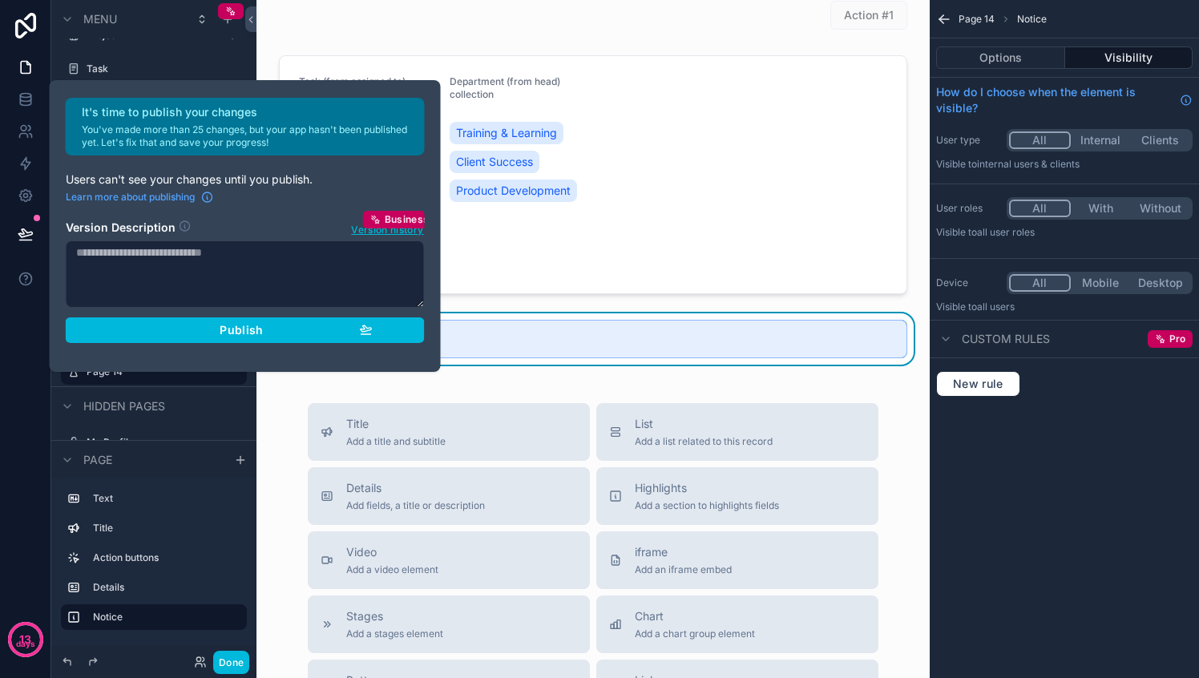
click at [523, 343] on h5 "This is a notice!" at bounding box center [603, 338] width 582 height 11
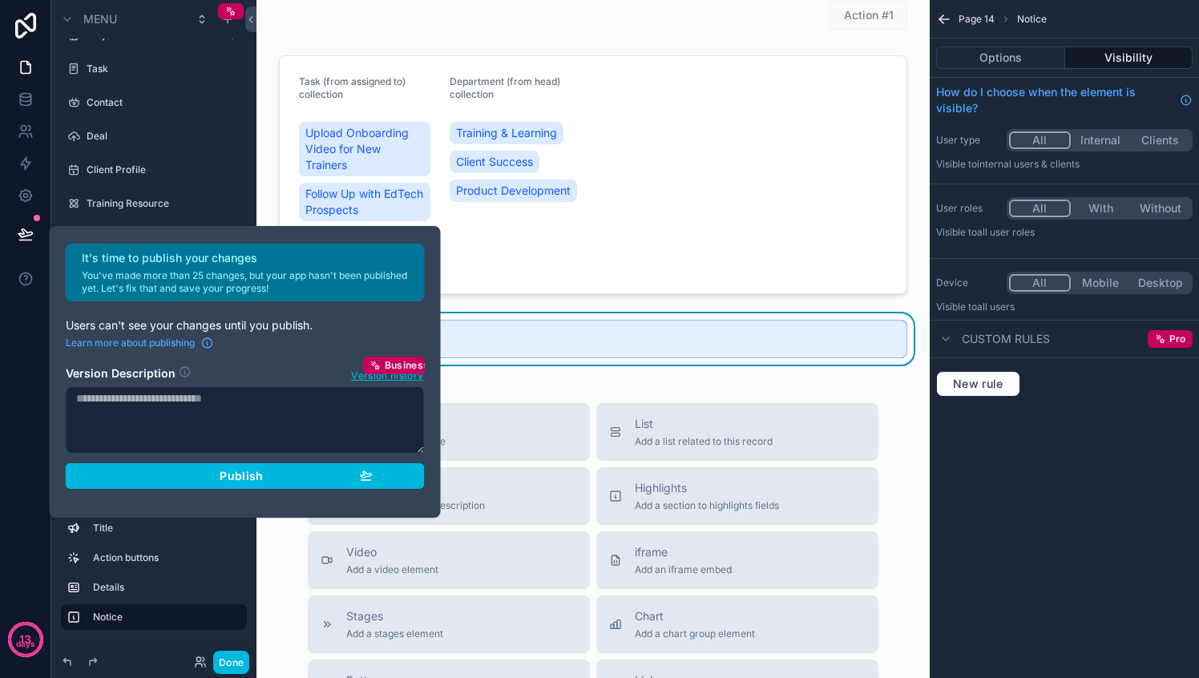
click at [270, 482] on button "Publish" at bounding box center [245, 476] width 359 height 26
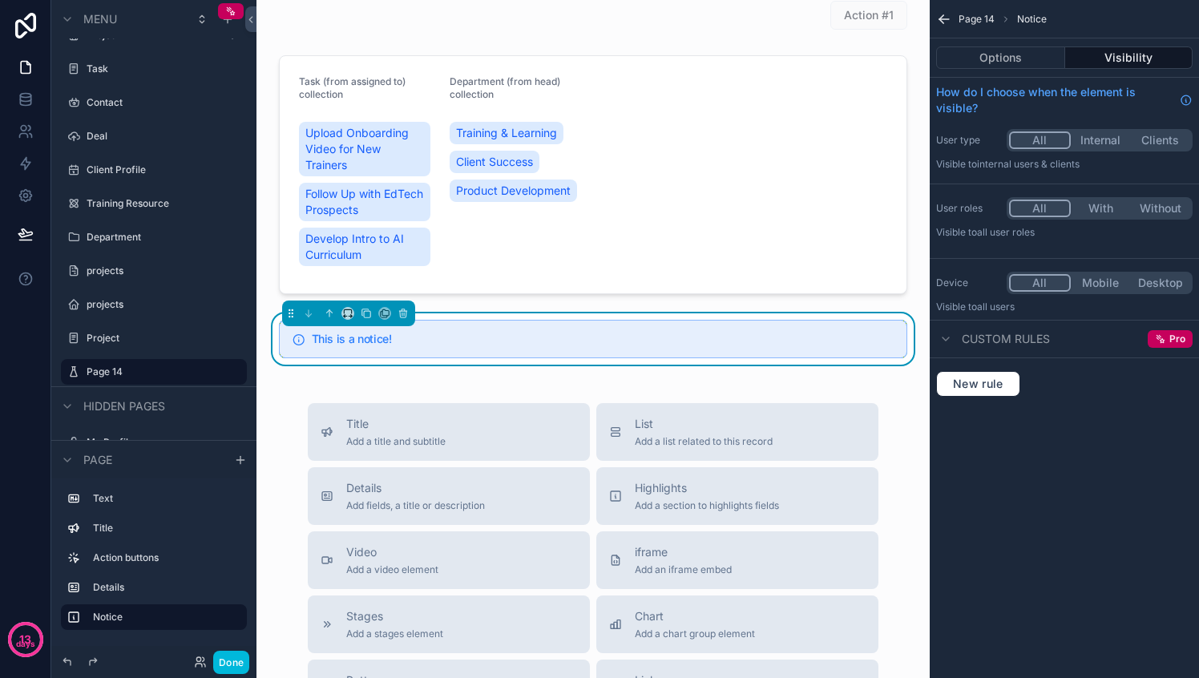
drag, startPoint x: 486, startPoint y: 349, endPoint x: 473, endPoint y: 345, distance: 13.7
click at [486, 349] on div "This is a notice!" at bounding box center [593, 339] width 628 height 38
click at [448, 338] on h5 "This is a notice!" at bounding box center [603, 338] width 582 height 11
click at [540, 344] on h5 "This is a notice!" at bounding box center [603, 338] width 582 height 11
click at [1018, 57] on button "Options" at bounding box center [1000, 57] width 129 height 22
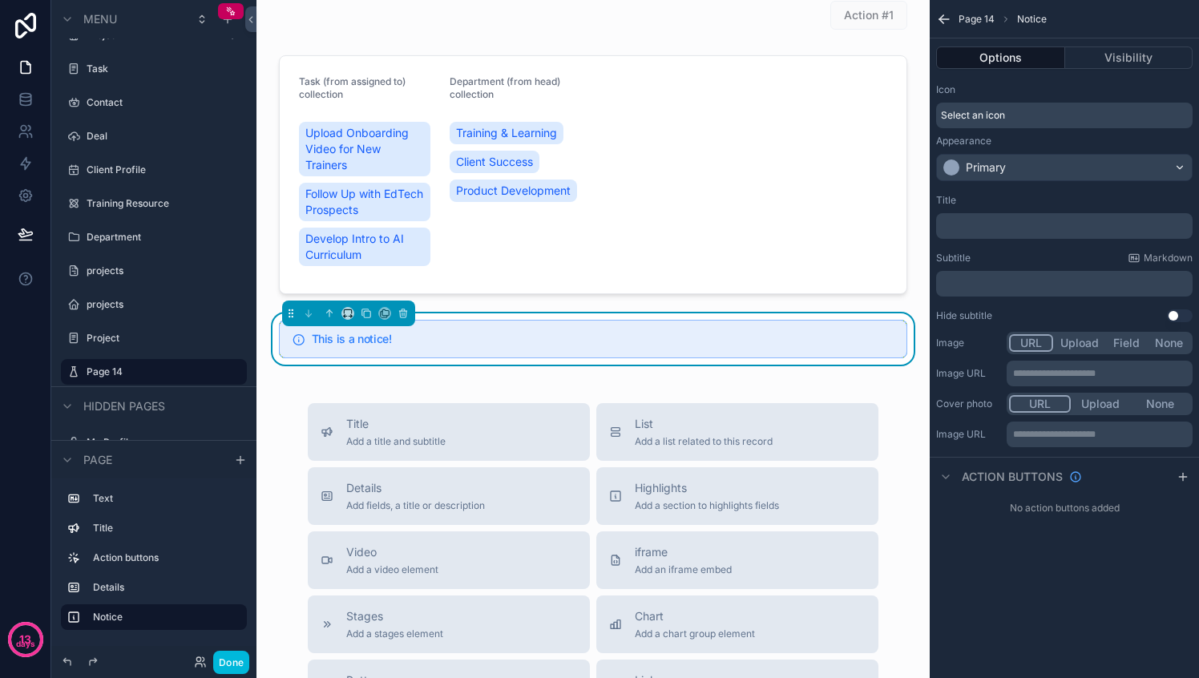
click at [1046, 171] on div "Primary" at bounding box center [1064, 168] width 255 height 26
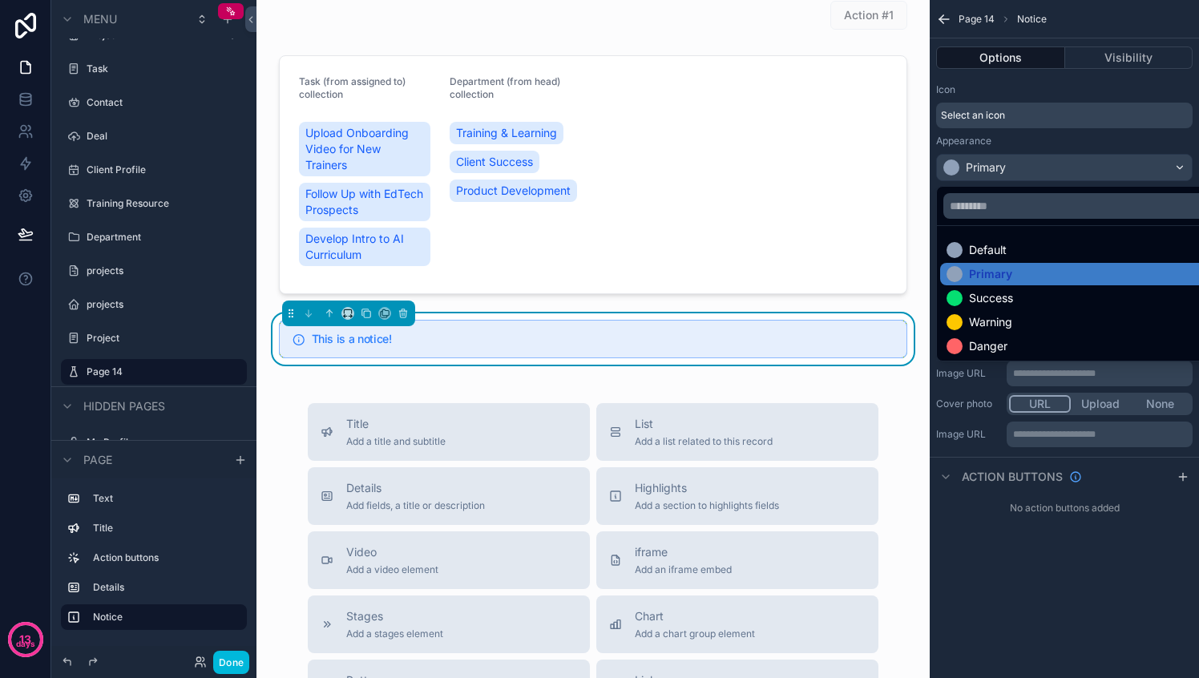
click at [1046, 171] on div "scrollable content" at bounding box center [599, 339] width 1199 height 678
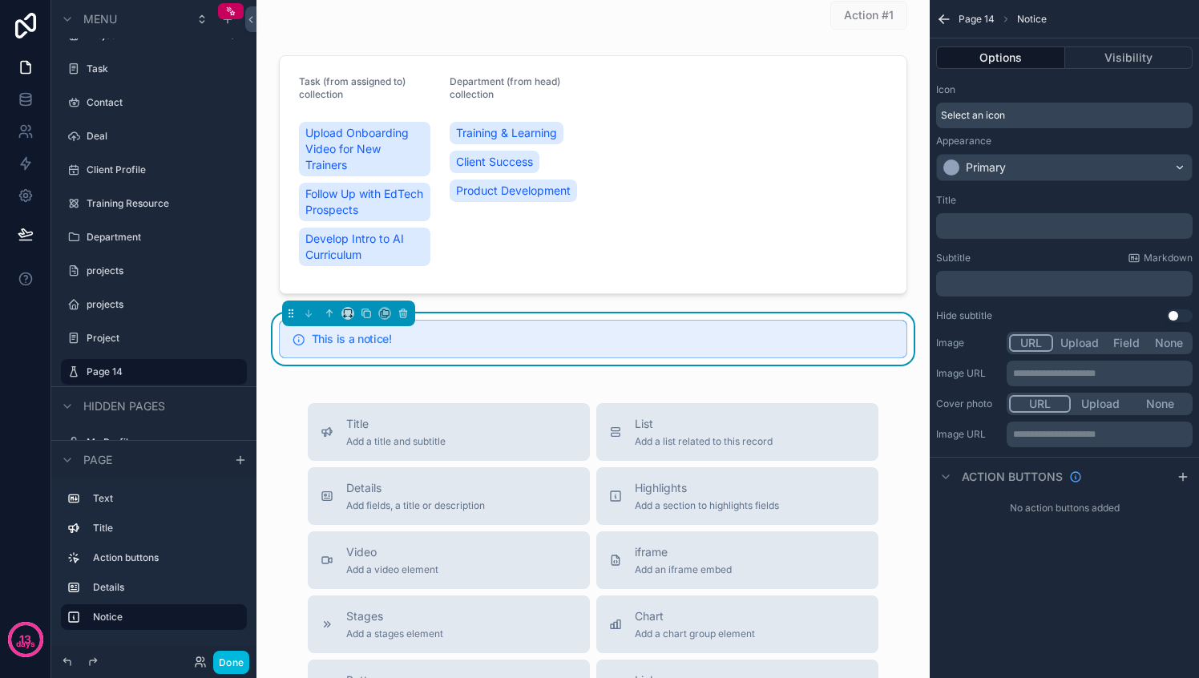
click at [1034, 110] on div "Select an icon" at bounding box center [1064, 116] width 256 height 26
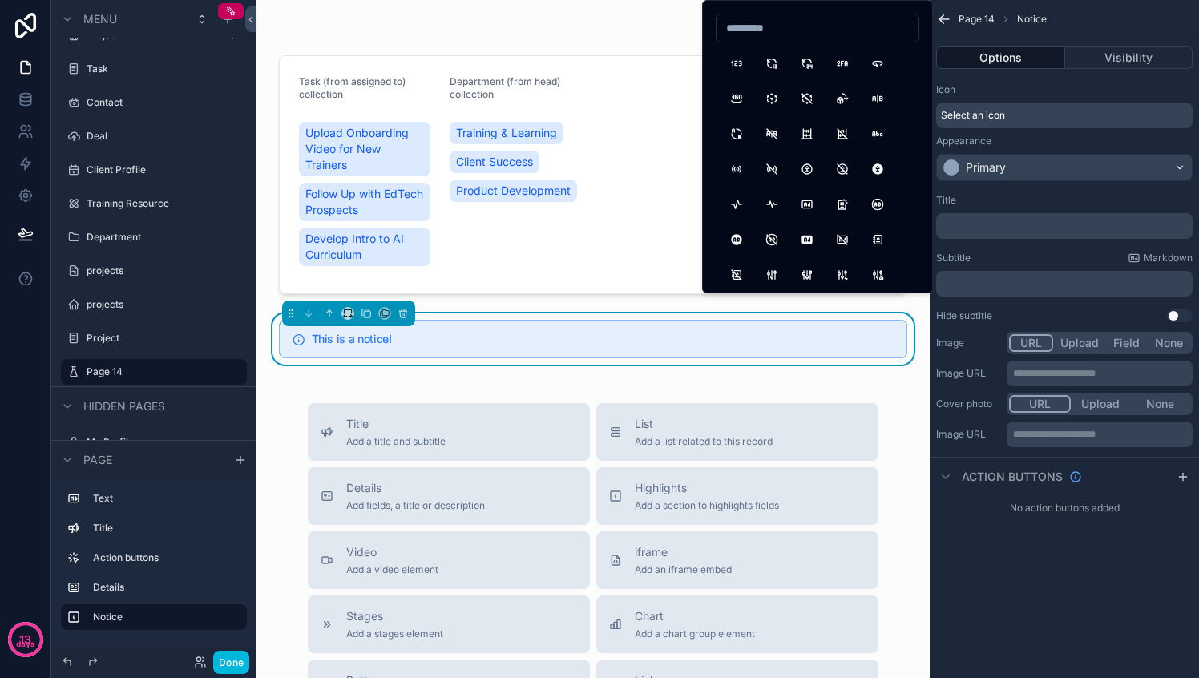
click at [1034, 110] on div "Select an icon" at bounding box center [1064, 116] width 256 height 26
